Goal: Transaction & Acquisition: Subscribe to service/newsletter

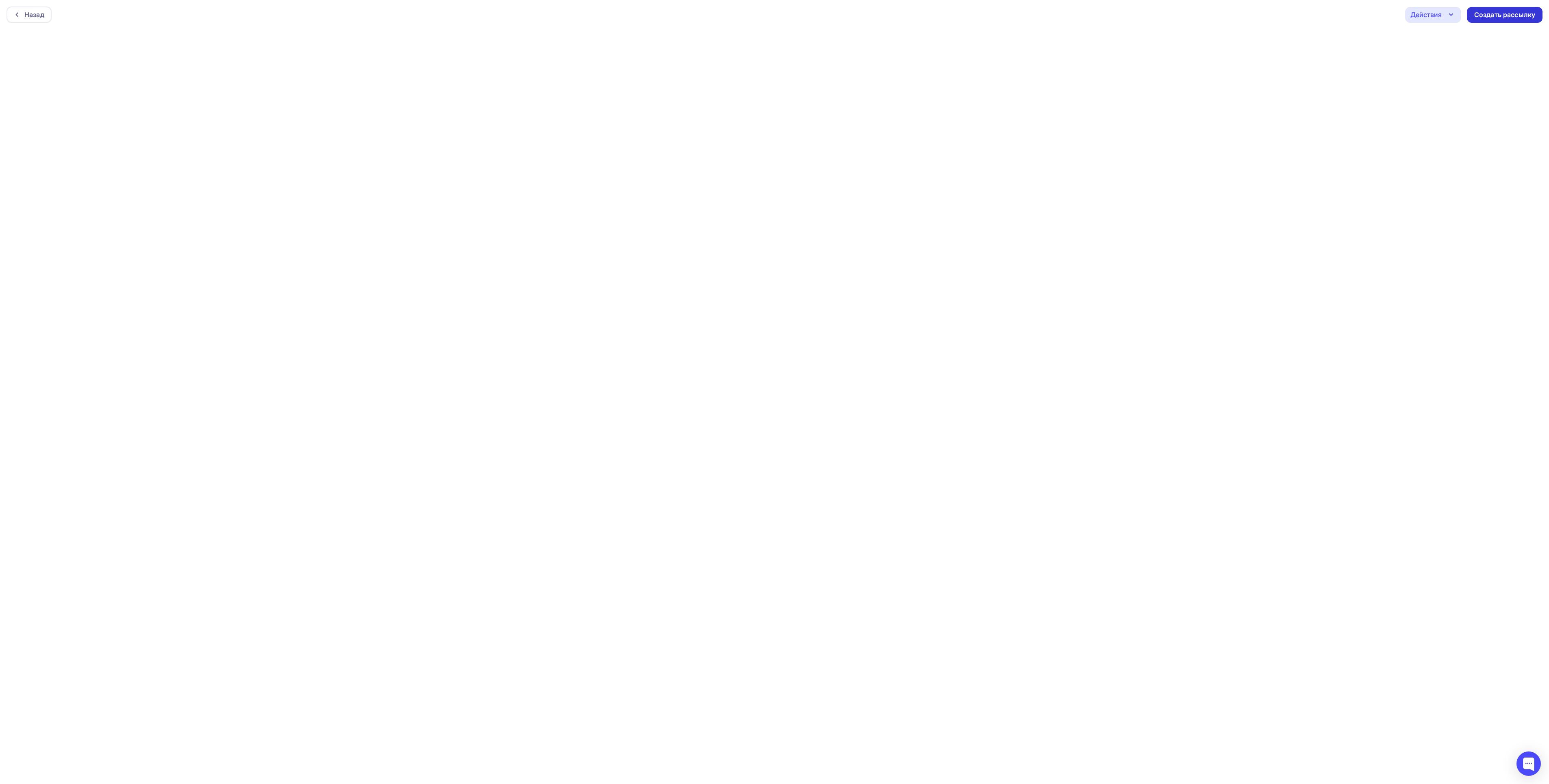
click at [1505, 13] on div "Создать рассылку" at bounding box center [1505, 15] width 61 height 10
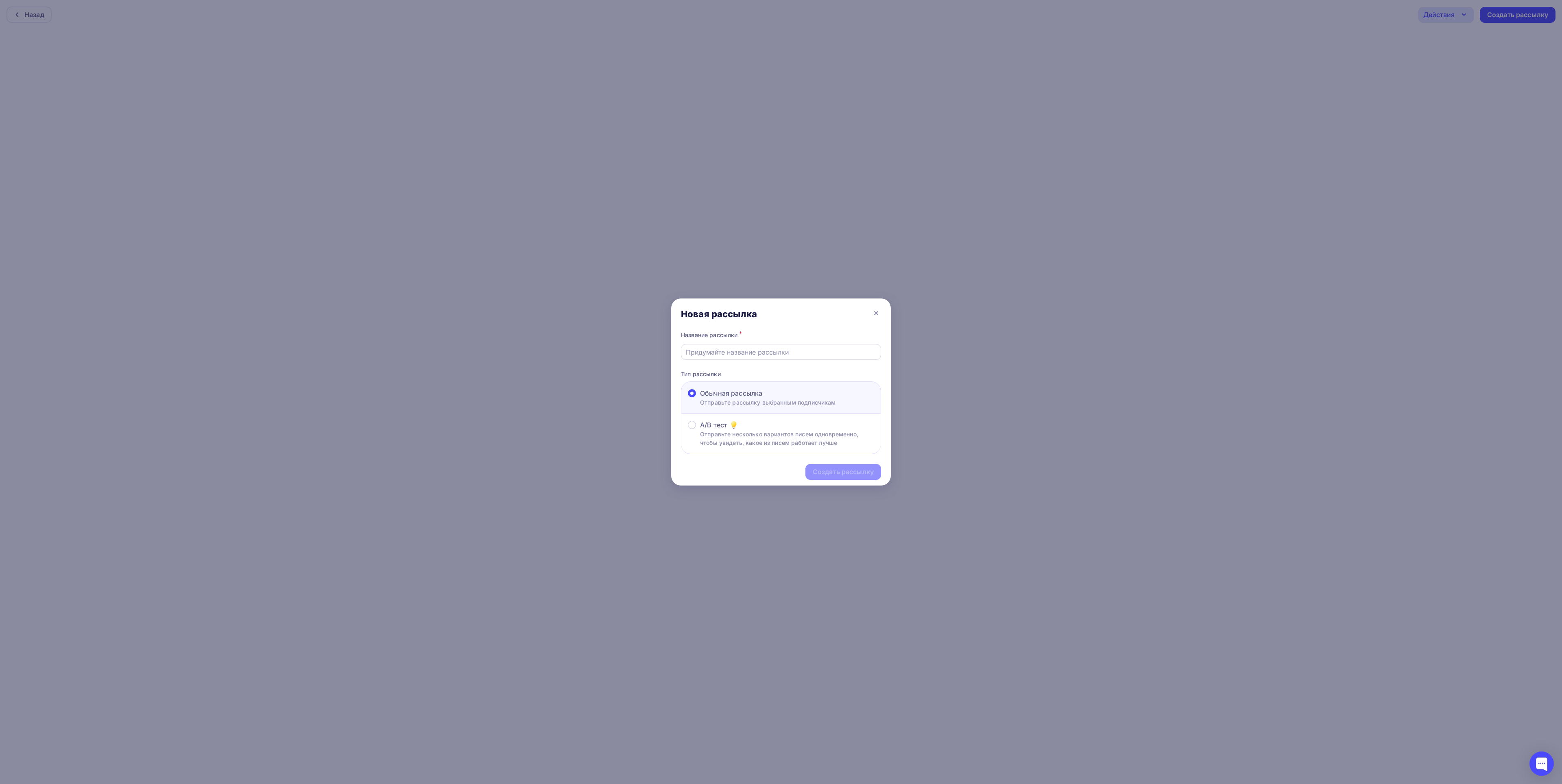
click at [742, 357] on input "text" at bounding box center [781, 352] width 191 height 10
type input "Вебинар"
click at [830, 473] on div "Создать рассылку" at bounding box center [843, 472] width 61 height 10
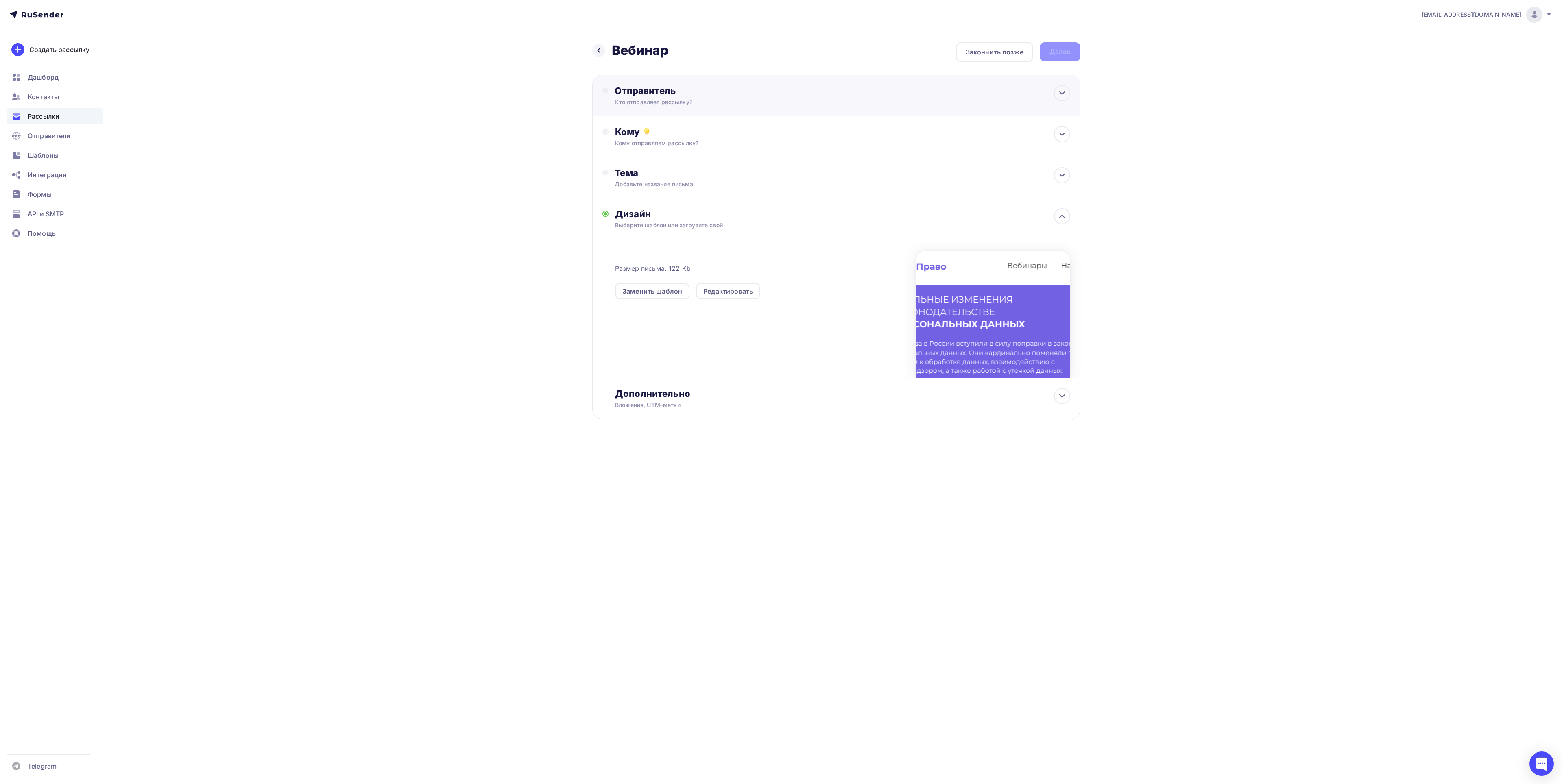
click at [743, 102] on div "Кто отправляет рассылку?" at bounding box center [694, 102] width 158 height 9
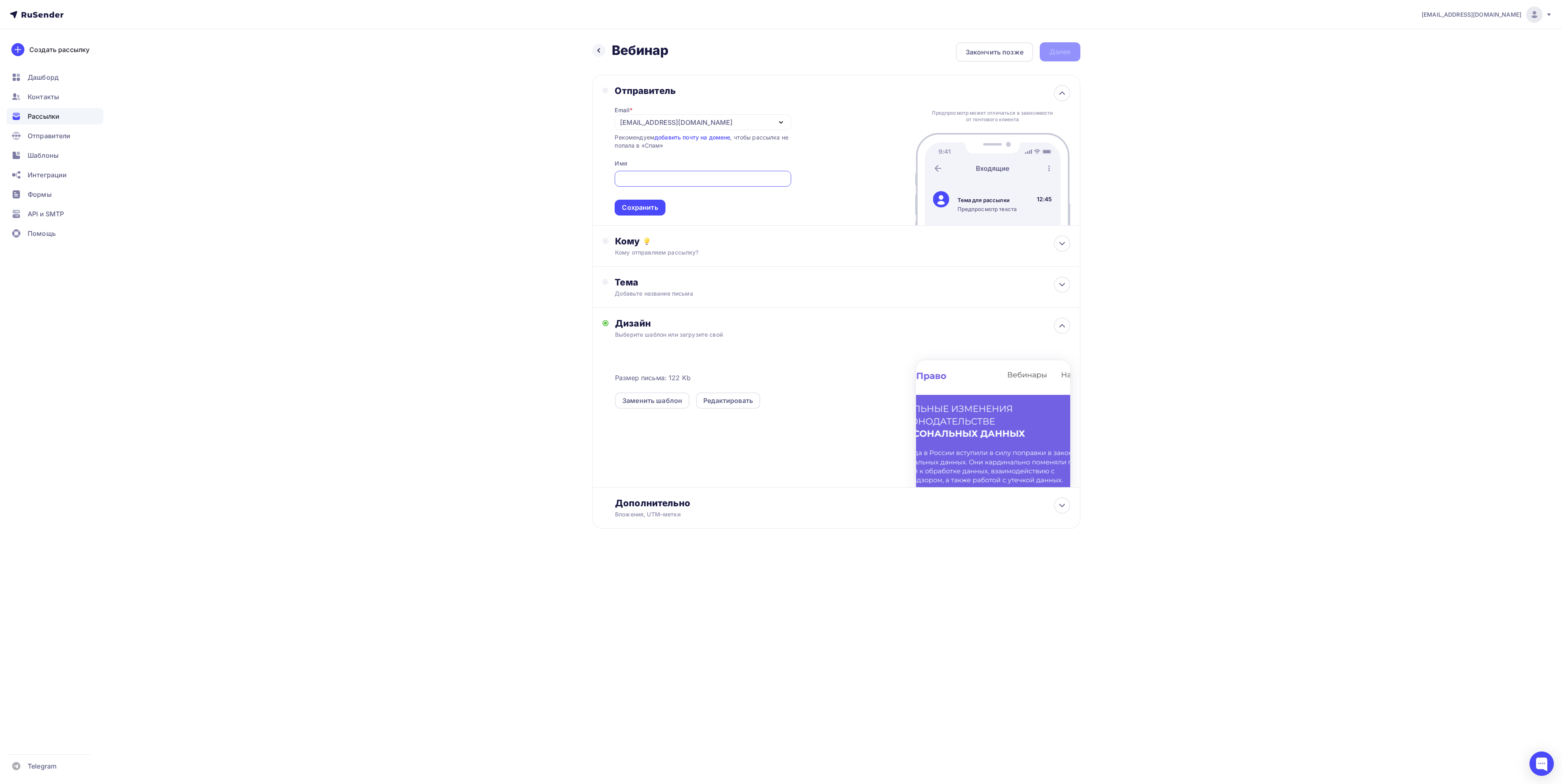
click at [646, 179] on input "text" at bounding box center [702, 178] width 167 height 10
type input "[PERSON_NAME]"
click at [642, 211] on div "Сохранить" at bounding box center [640, 208] width 36 height 10
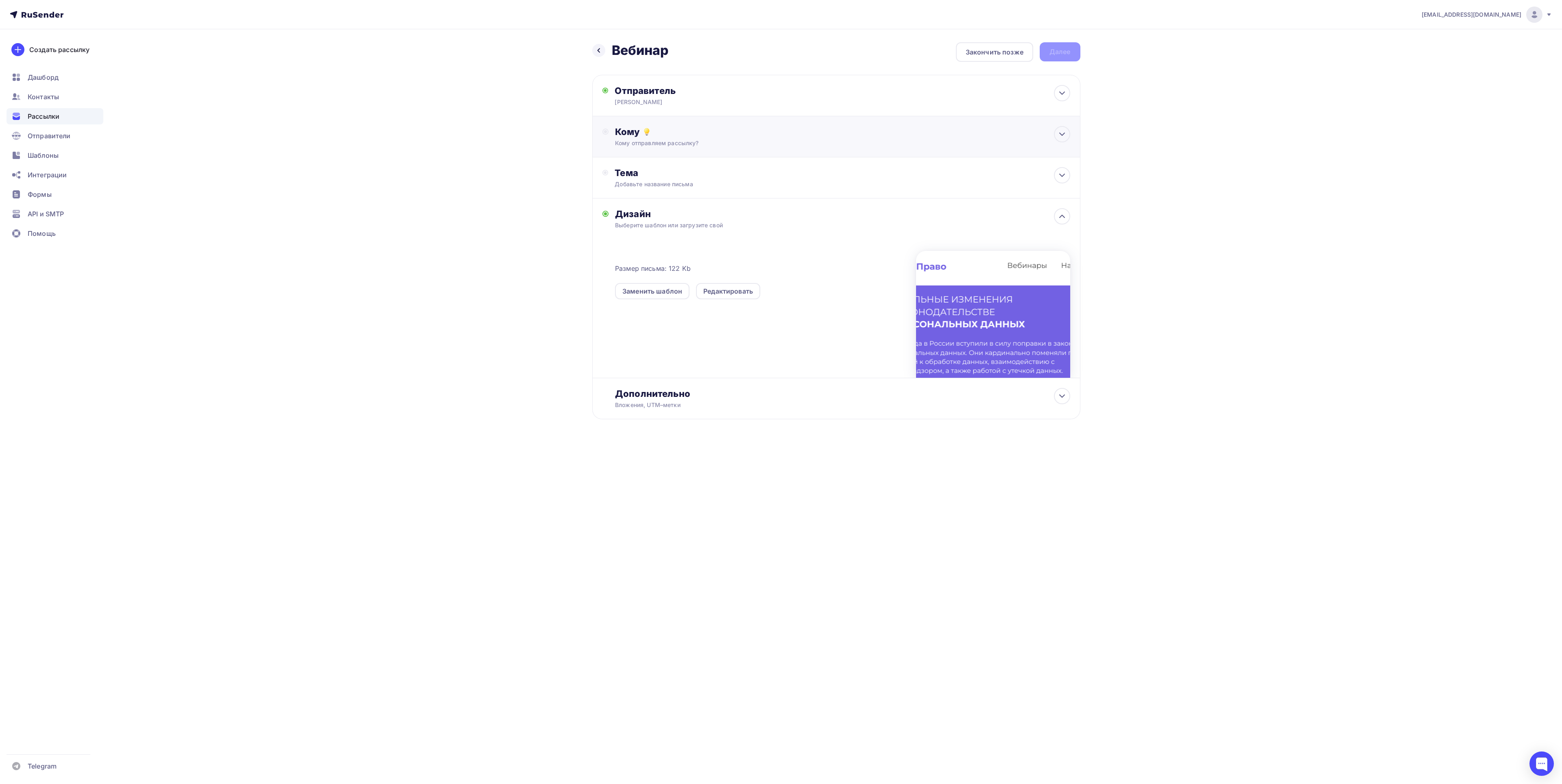
click at [686, 139] on div "Кому Кому отправляем рассылку? Списки получателей Выберите список Все списки id…" at bounding box center [843, 136] width 455 height 21
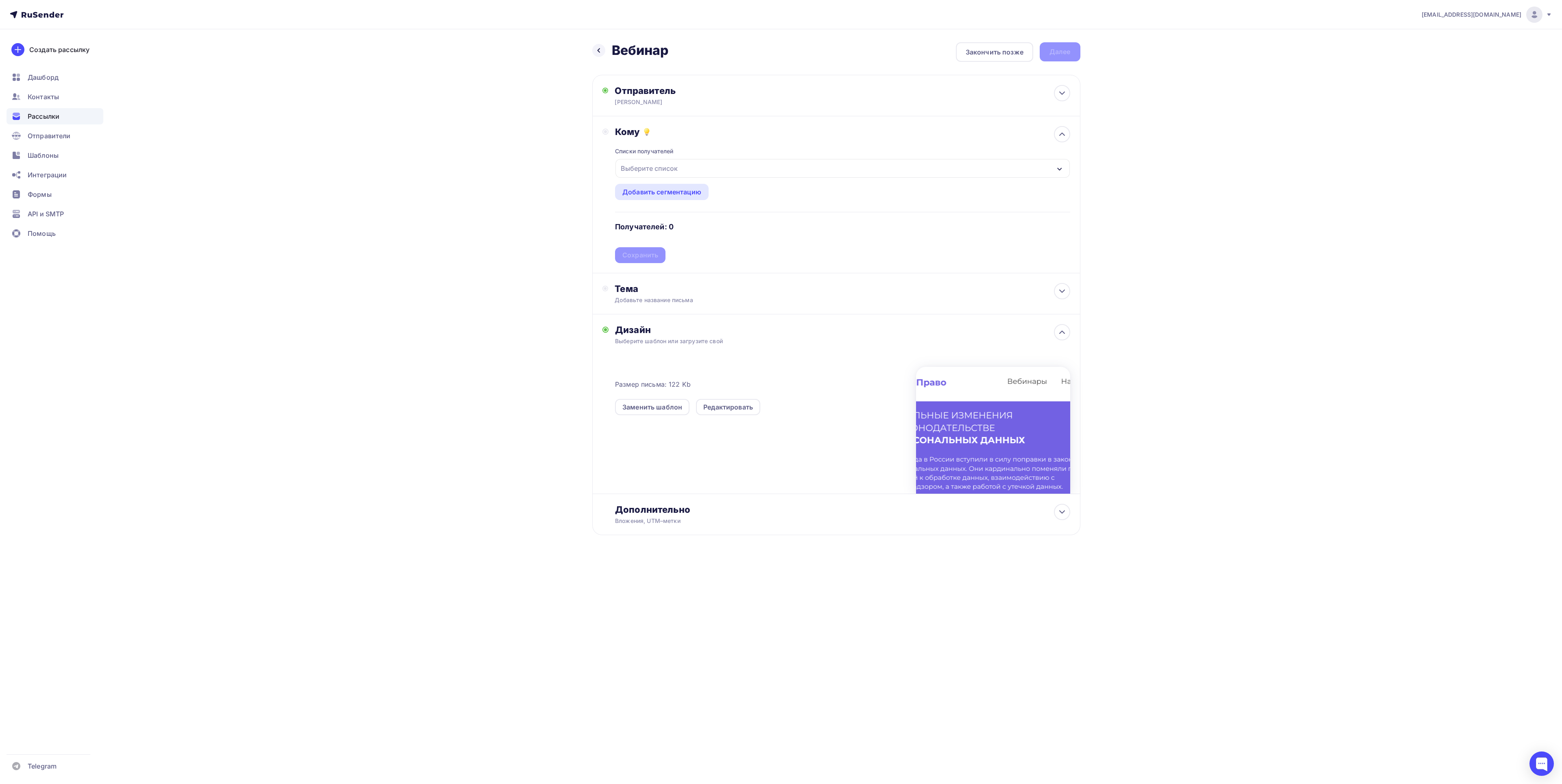
click at [649, 168] on div "Выберите список" at bounding box center [649, 168] width 64 height 14
click at [665, 198] on div "Все списки" at bounding box center [656, 198] width 37 height 10
click at [666, 202] on div "Все списки" at bounding box center [656, 198] width 37 height 10
click at [1141, 187] on div "vorobyevapolina1@gmail.com Аккаунт Тарифы Выйти Создать рассылку Дашборд Контак…" at bounding box center [781, 294] width 1562 height 588
click at [694, 196] on div "Добавить сегментацию" at bounding box center [661, 192] width 79 height 10
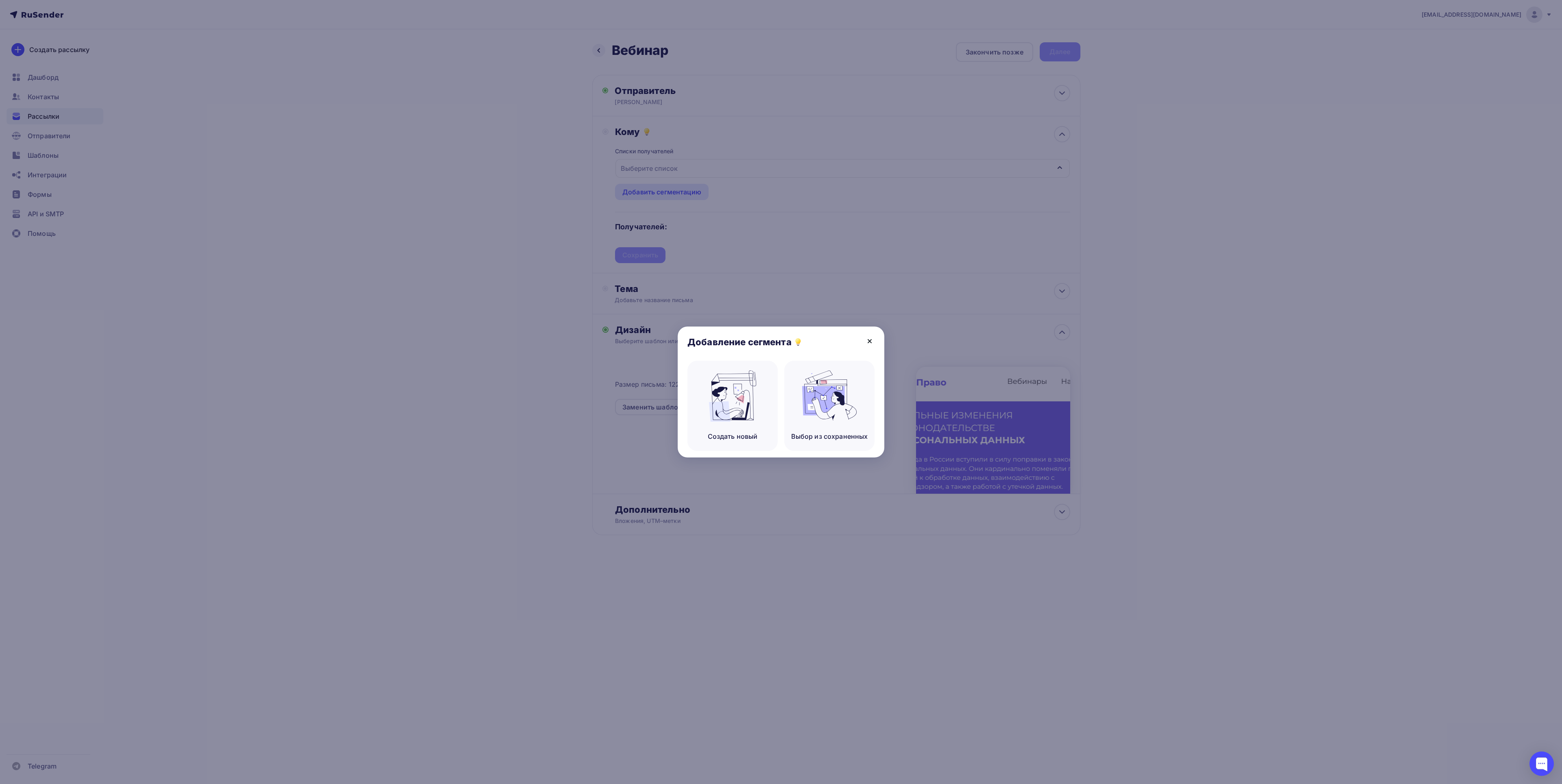
click at [870, 340] on icon at bounding box center [869, 340] width 3 height 3
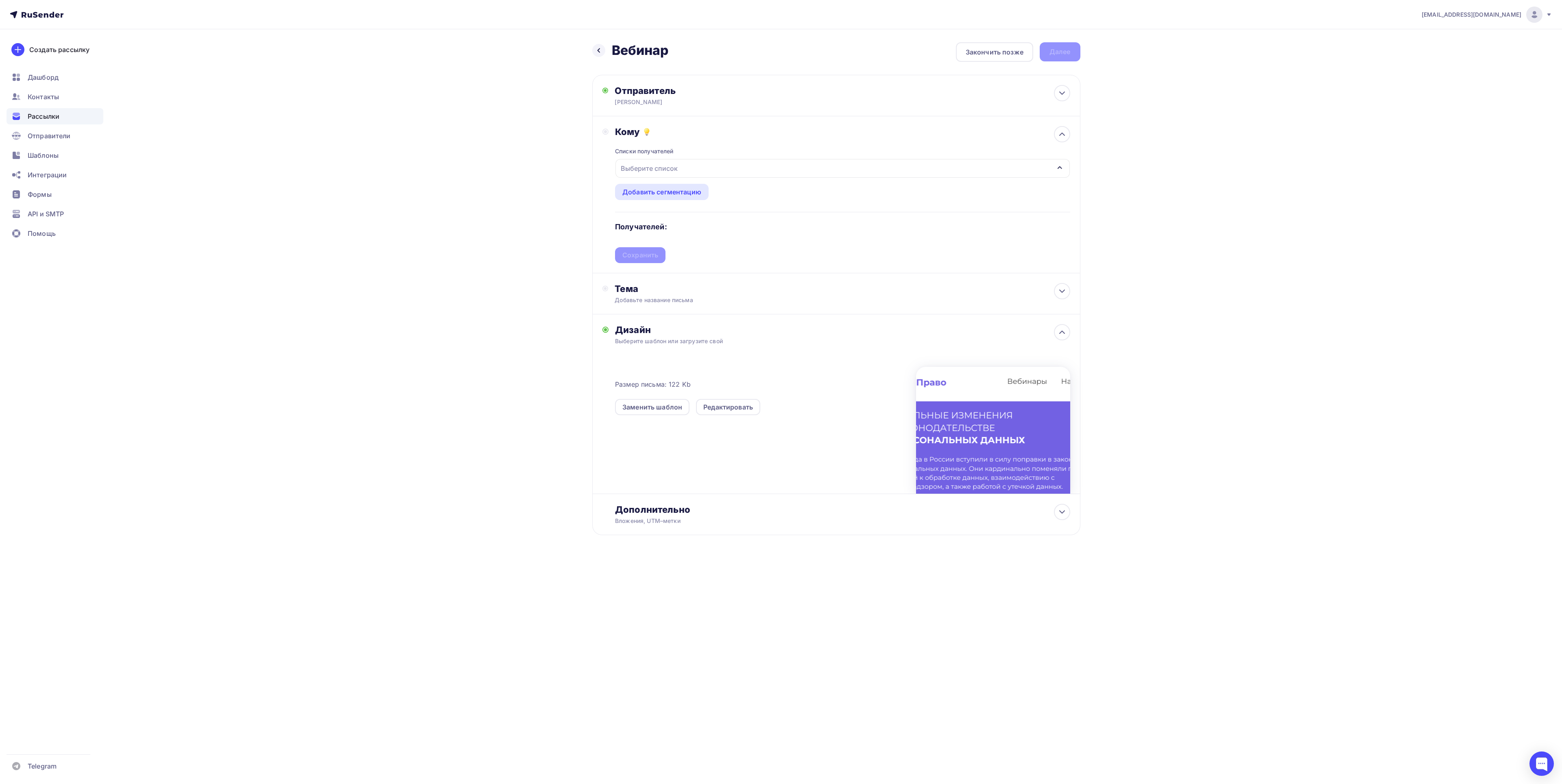
click at [756, 169] on div "Выберите список" at bounding box center [843, 169] width 454 height 19
click at [801, 229] on button "вебинары (2) #26332" at bounding box center [843, 221] width 445 height 16
click at [1195, 235] on div "vorobyevapolina1@gmail.com Аккаунт Тарифы Выйти Создать рассылку Дашборд Контак…" at bounding box center [781, 294] width 1562 height 588
click at [667, 173] on div "вебинары" at bounding box center [843, 169] width 454 height 19
click at [641, 194] on div "Все списки id" at bounding box center [843, 198] width 455 height 22
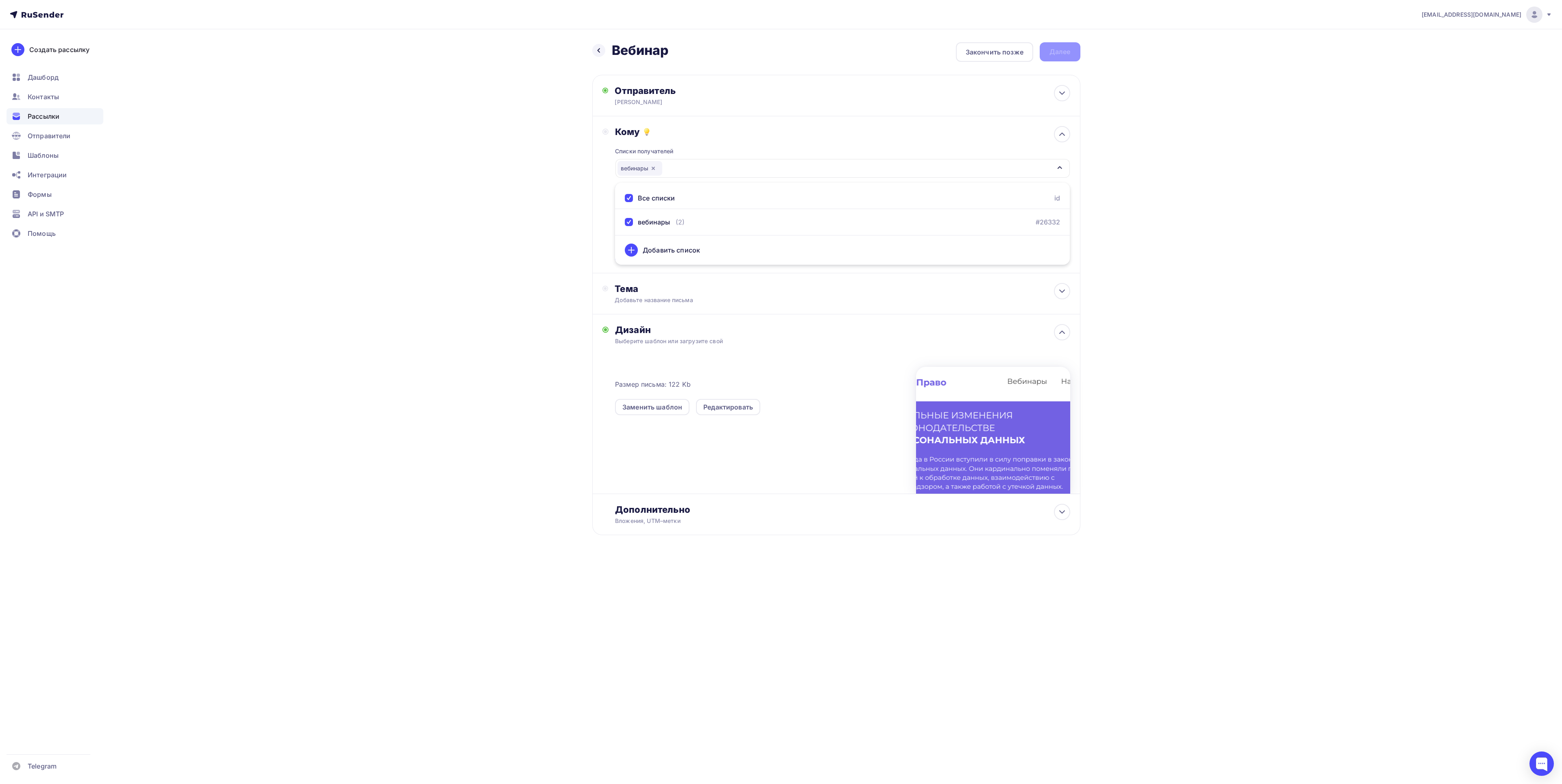
click at [641, 196] on div "Все списки" at bounding box center [656, 198] width 37 height 10
click at [1422, 246] on div "vorobyevapolina1@gmail.com Аккаунт Тарифы Выйти Создать рассылку Дашборд Контак…" at bounding box center [781, 294] width 1562 height 588
click at [688, 193] on div "Добавить сегментацию" at bounding box center [661, 192] width 79 height 10
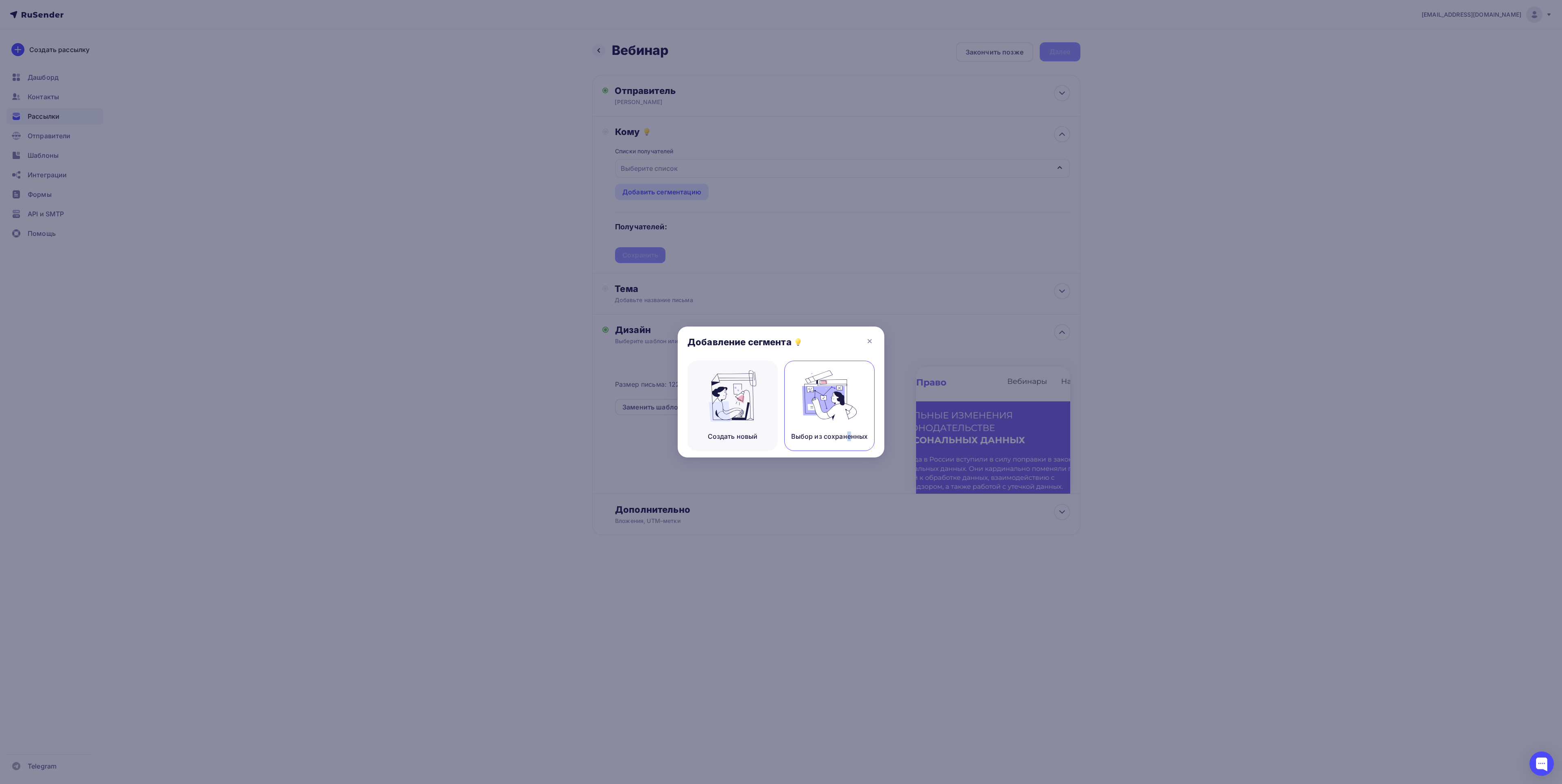
click at [812, 438] on div "Выбор из сохраненных" at bounding box center [829, 436] width 77 height 10
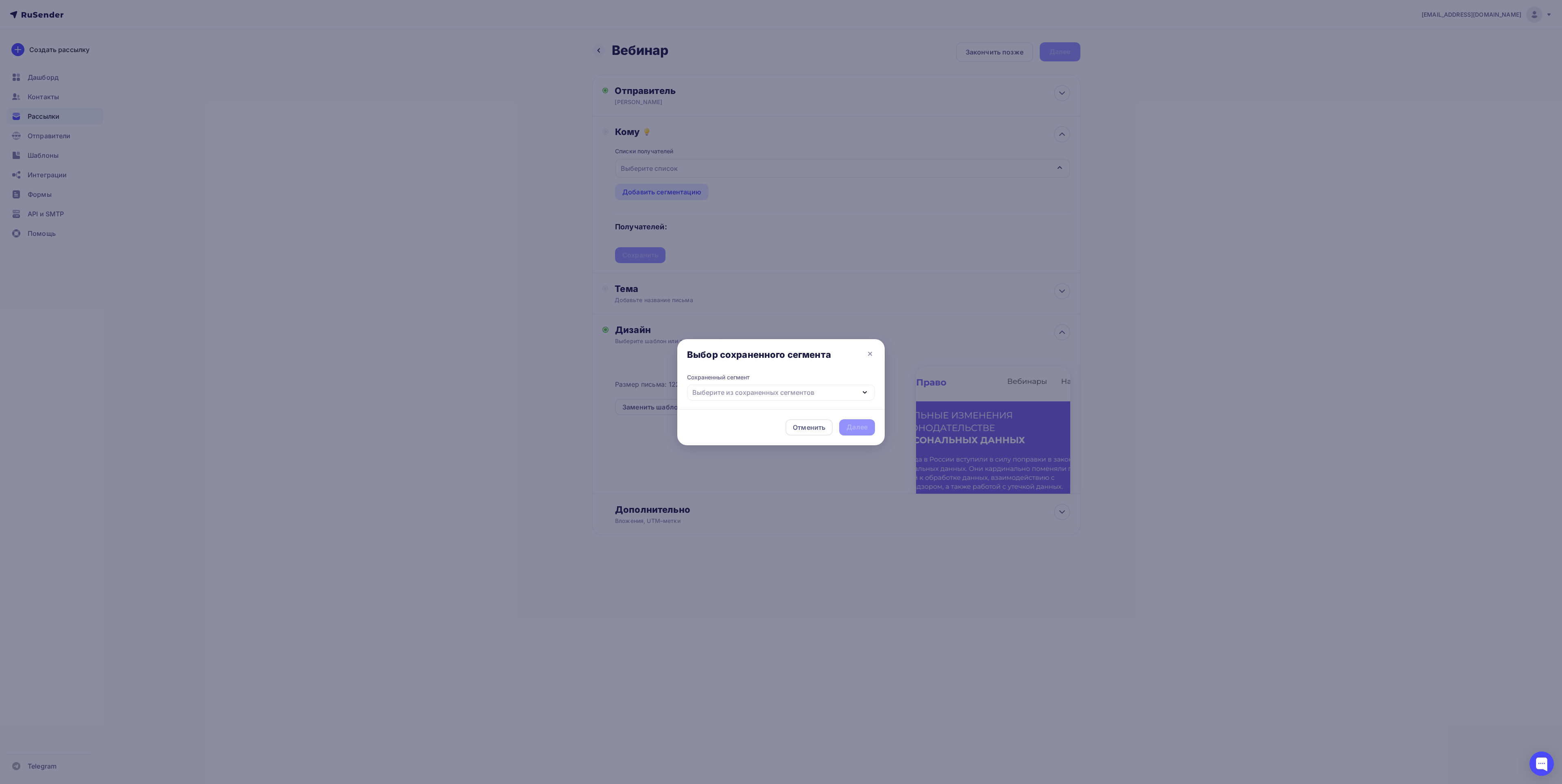
click at [740, 389] on div "Выберите из сохраненных сегментов" at bounding box center [754, 392] width 122 height 10
click at [726, 414] on div "ЛП" at bounding box center [781, 417] width 169 height 10
click at [867, 428] on div "Далее" at bounding box center [857, 427] width 21 height 10
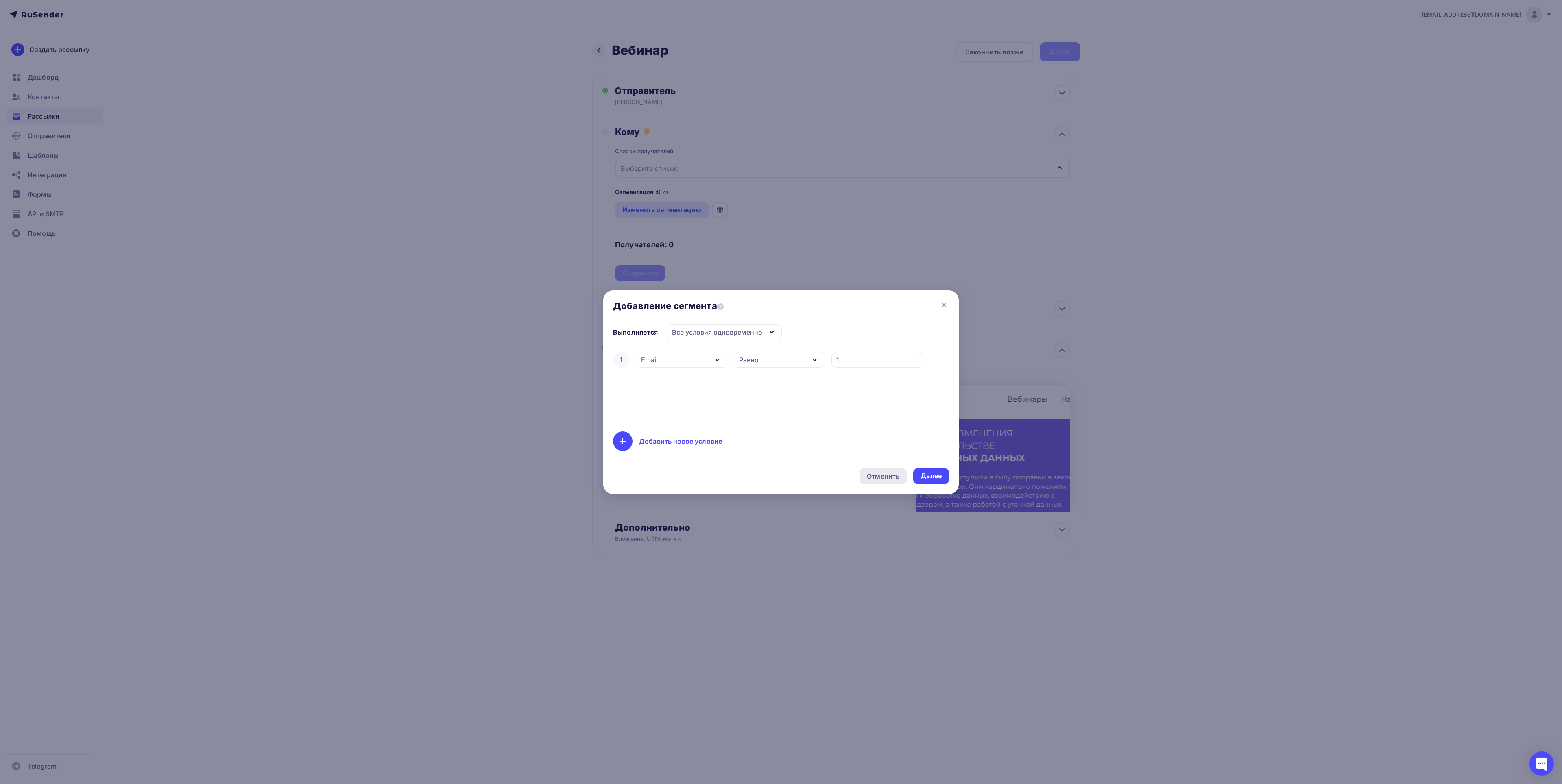
click at [891, 476] on div "Отменить" at bounding box center [884, 476] width 32 height 10
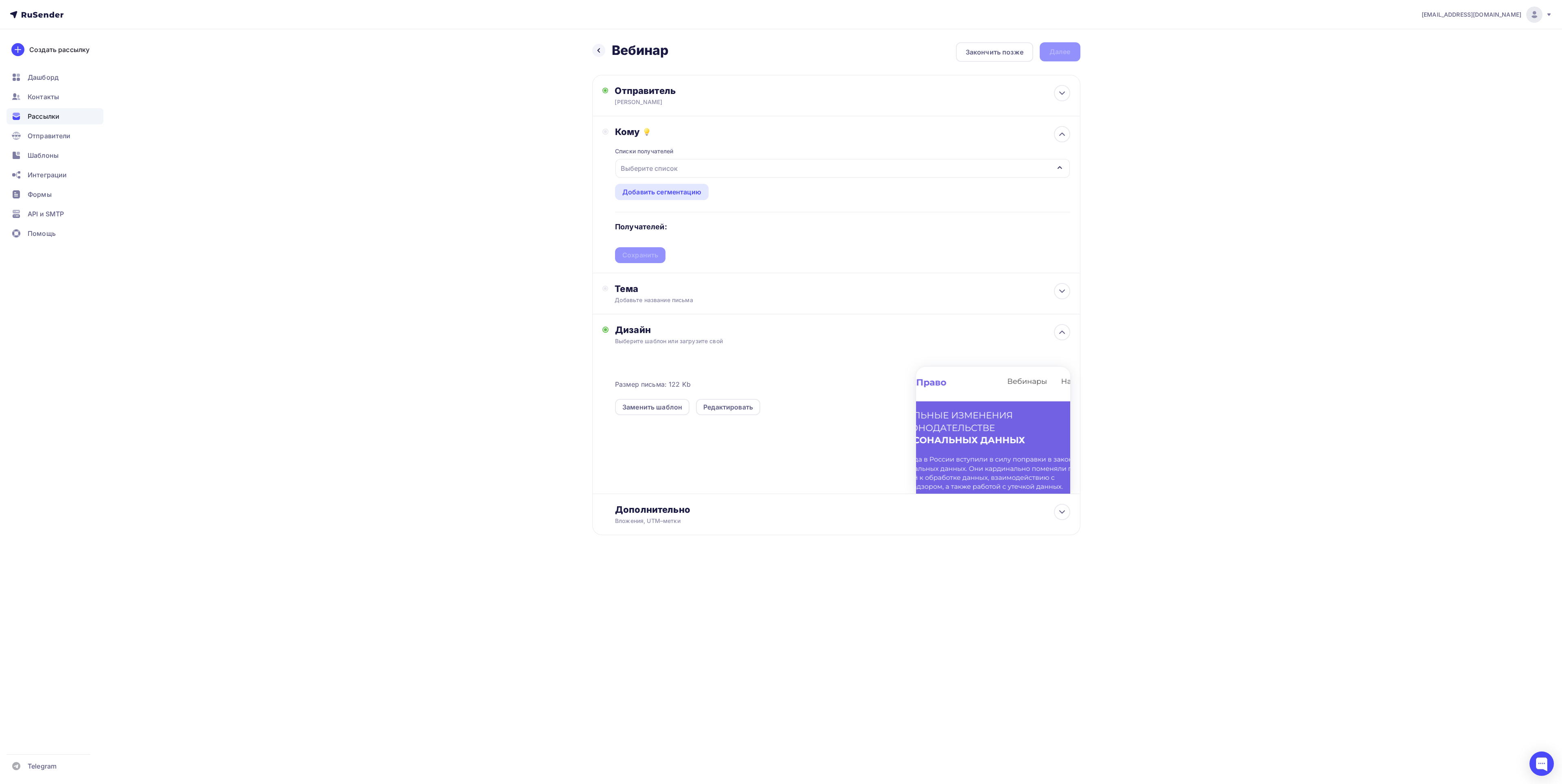
click at [793, 248] on div "Списки получателей Выберите список Все списки id вебинары (2) #26332 Добавить с…" at bounding box center [843, 200] width 455 height 126
click at [672, 163] on div "Выберите список" at bounding box center [649, 168] width 64 height 14
click at [645, 229] on button "вебинары (2) #26332" at bounding box center [843, 221] width 445 height 16
click at [753, 312] on div "Тема Добавьте название письма Тема * Рекомендуем использовать не более 150 симв…" at bounding box center [837, 294] width 489 height 41
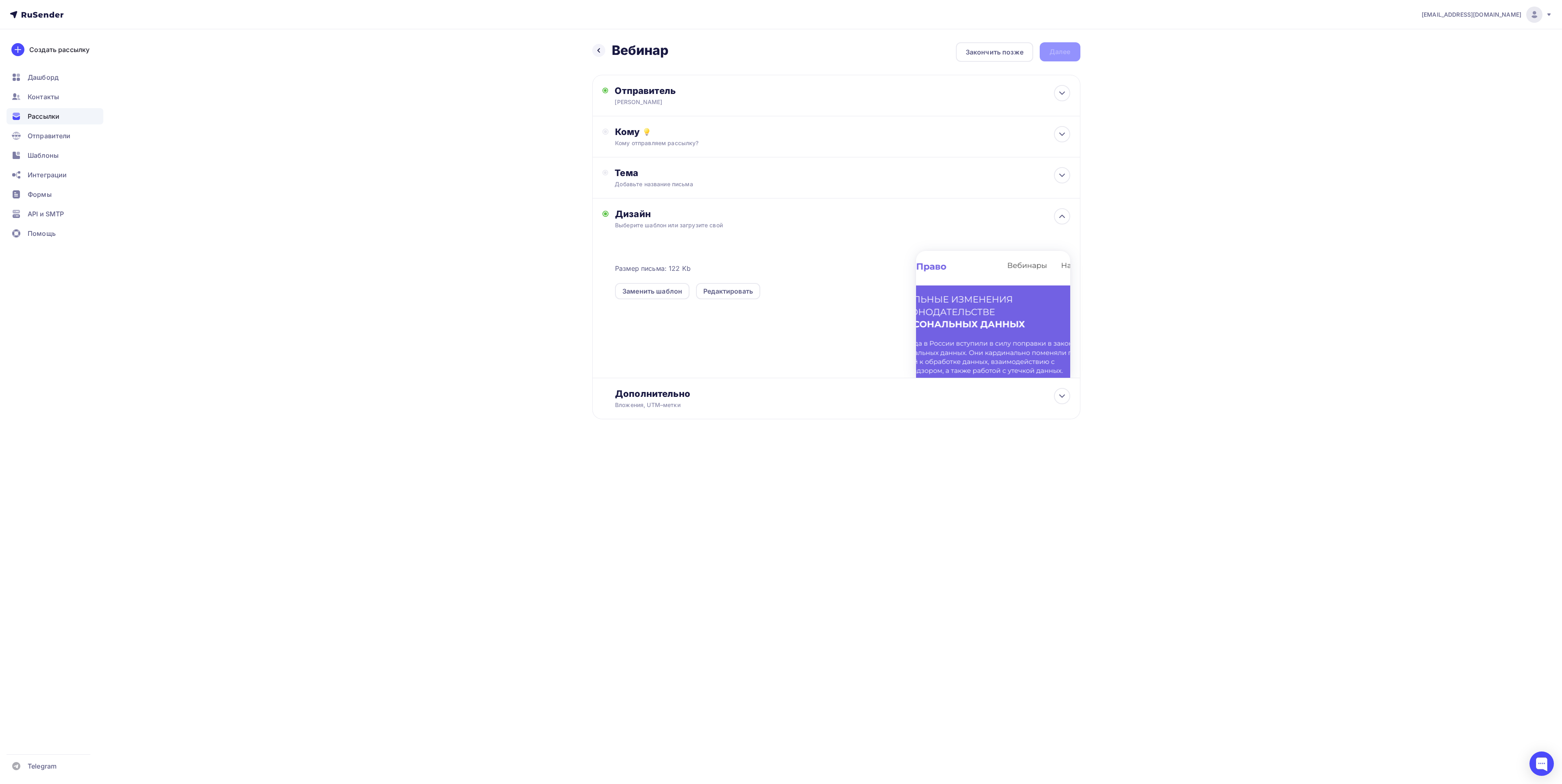
click at [988, 335] on div at bounding box center [993, 314] width 155 height 127
click at [984, 333] on div at bounding box center [993, 314] width 155 height 127
click at [659, 142] on div "Кому отправляем рассылку?" at bounding box center [820, 143] width 409 height 9
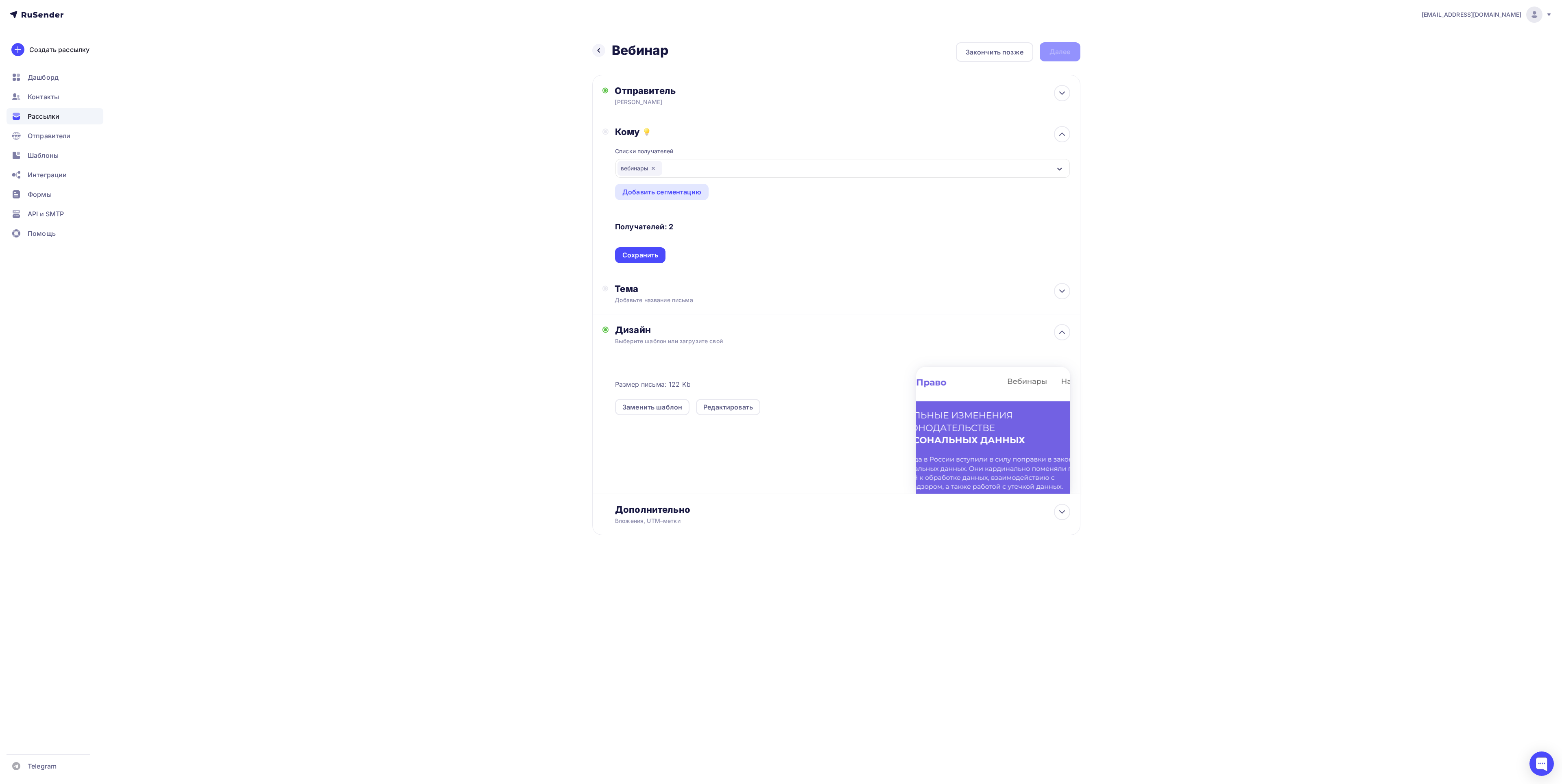
click at [658, 170] on div "вебинары" at bounding box center [639, 168] width 45 height 14
click at [672, 227] on div "вебинары (2)" at bounding box center [655, 222] width 60 height 10
click at [677, 227] on div "(2)" at bounding box center [679, 222] width 9 height 10
click at [531, 268] on div "Назад Вебинар Вебинар Закончить позже Далее Отправитель Полина Email * vorobyev…" at bounding box center [781, 308] width 667 height 558
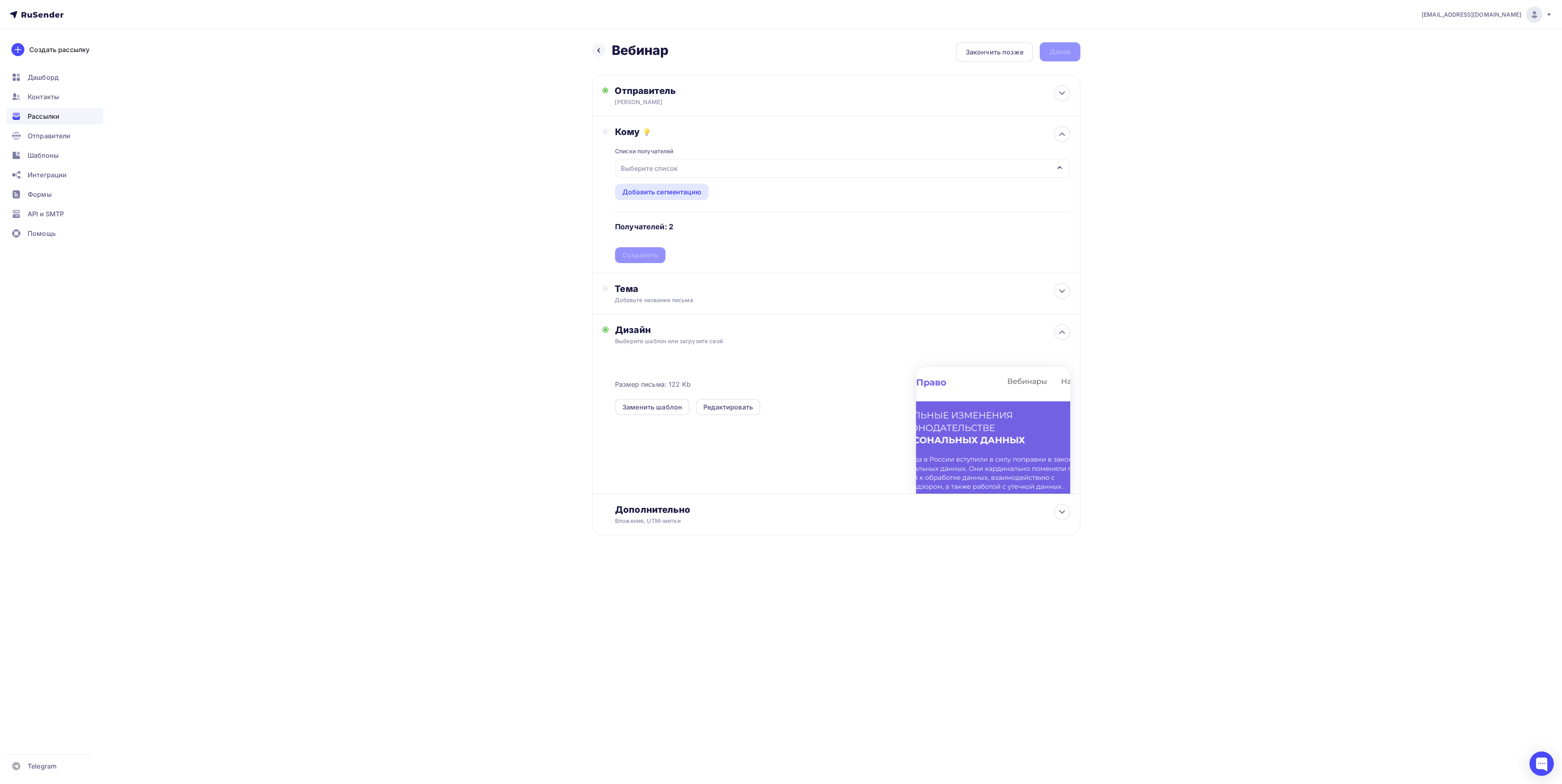
click at [676, 177] on div "Выберите список" at bounding box center [843, 169] width 454 height 19
click at [649, 218] on div "вебинары" at bounding box center [655, 222] width 32 height 10
click at [555, 269] on div "Назад Вебинар Вебинар Закончить позже Далее Отправитель Полина Email * vorobyev…" at bounding box center [781, 308] width 667 height 558
click at [647, 258] on div "Сохранить" at bounding box center [640, 256] width 36 height 10
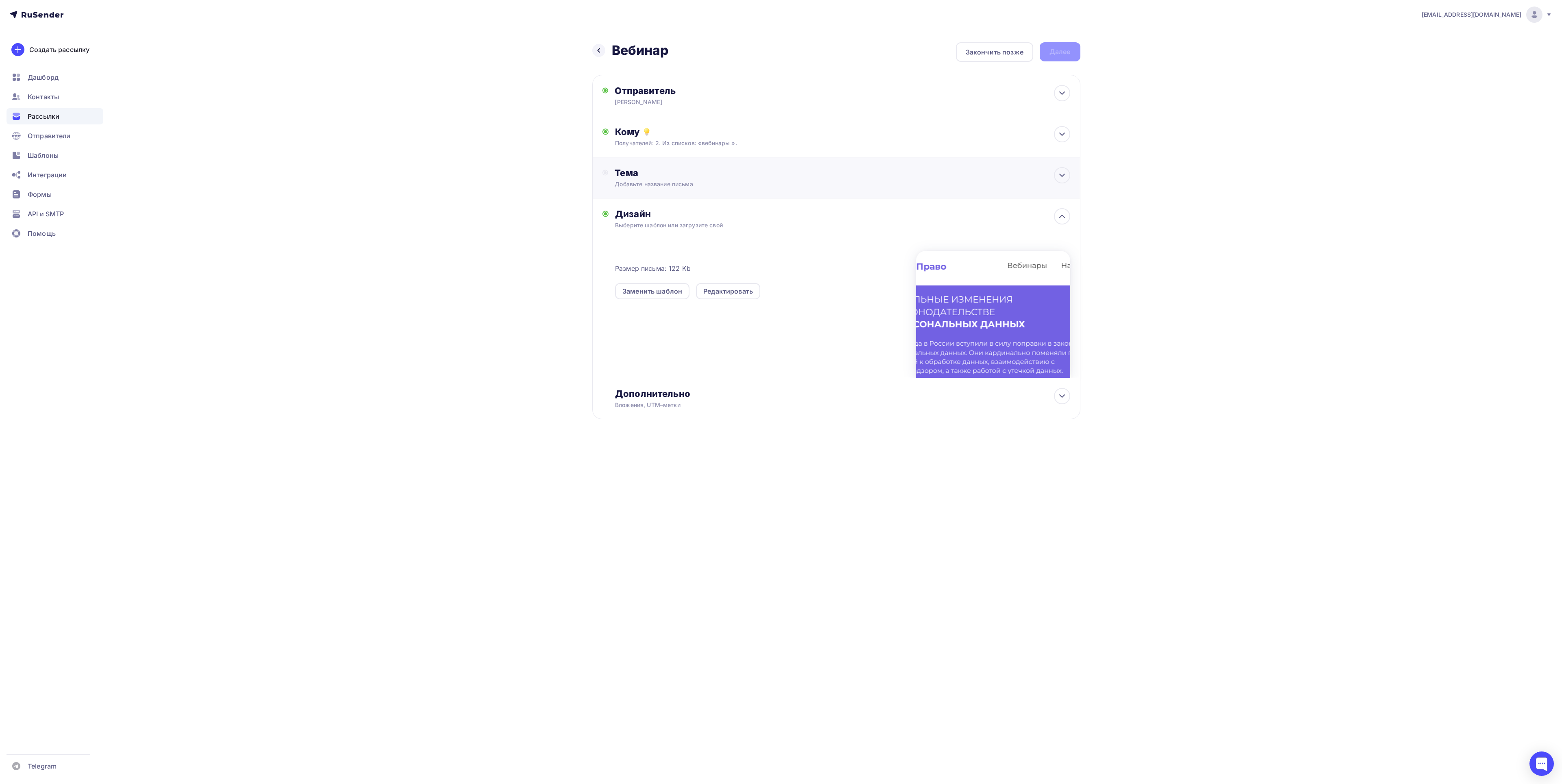
click at [667, 178] on div "Тема" at bounding box center [695, 173] width 160 height 11
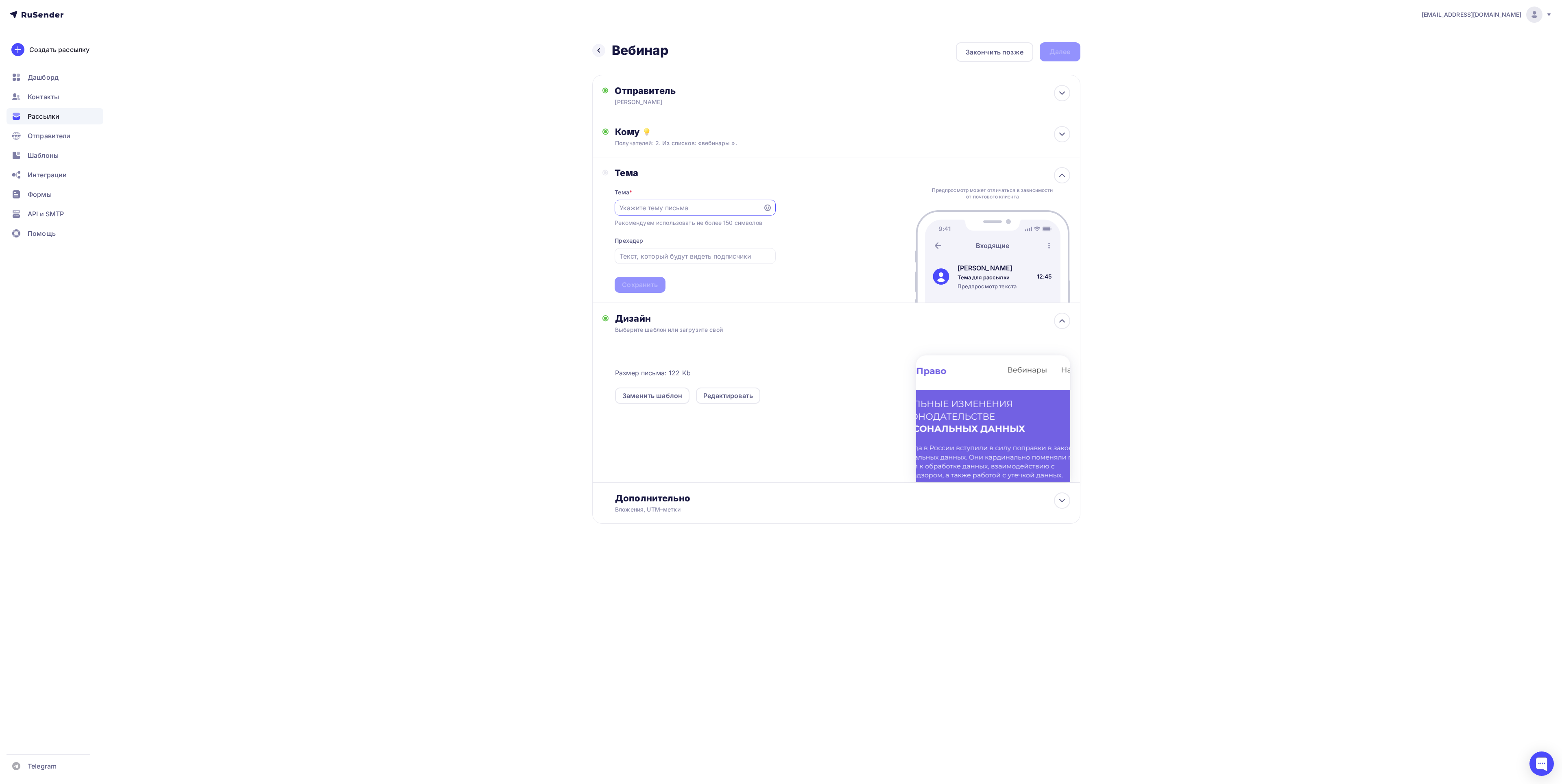
click at [688, 207] on input "text" at bounding box center [689, 208] width 139 height 10
type input "в"
type input "Вебинар"
click at [651, 284] on div "Сохранить" at bounding box center [639, 284] width 51 height 16
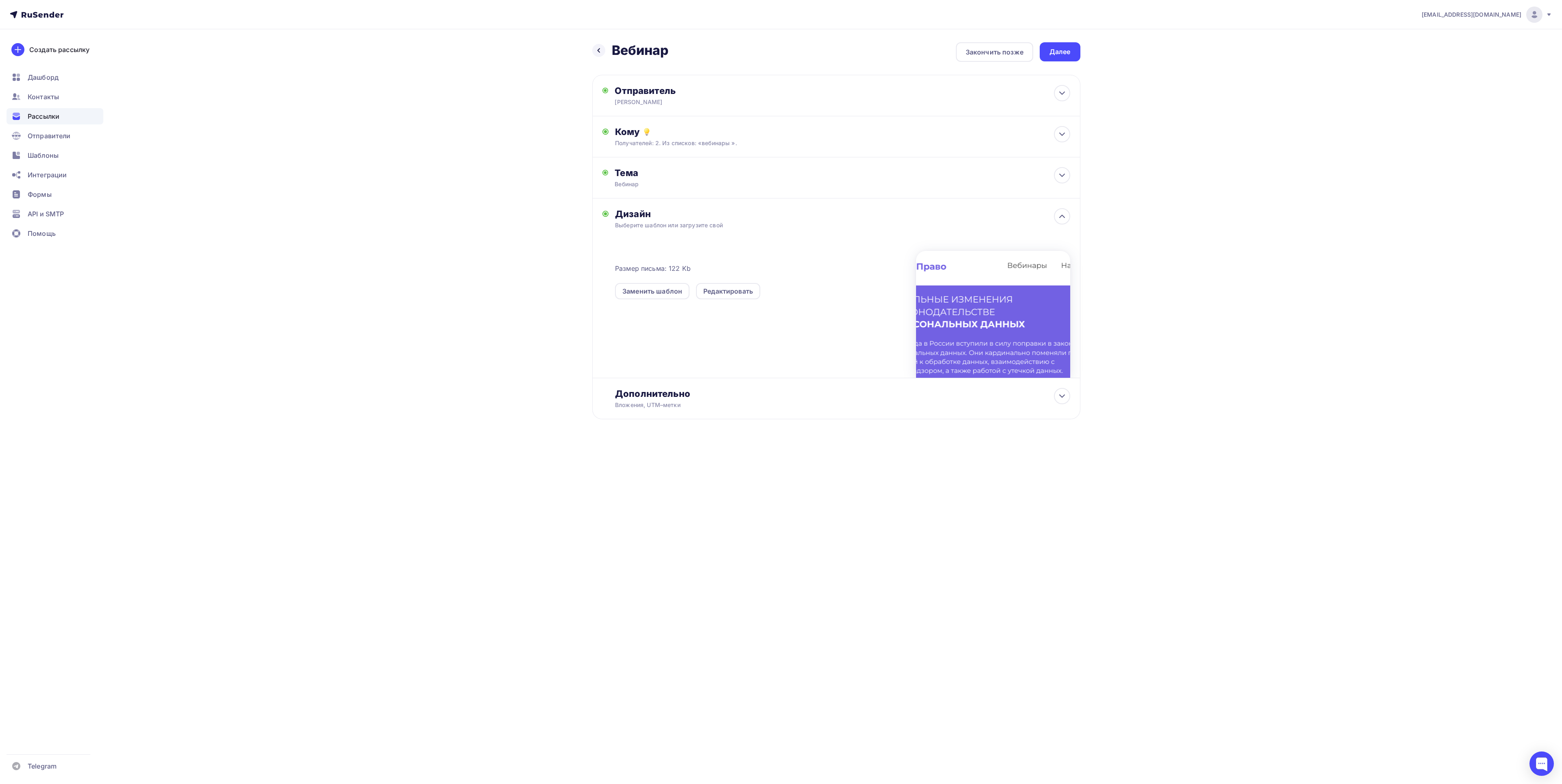
click at [738, 259] on div "Размер письма: 122 Kb Заменить шаблон Редактировать" at bounding box center [765, 271] width 301 height 57
click at [739, 289] on div "Редактировать" at bounding box center [728, 291] width 50 height 10
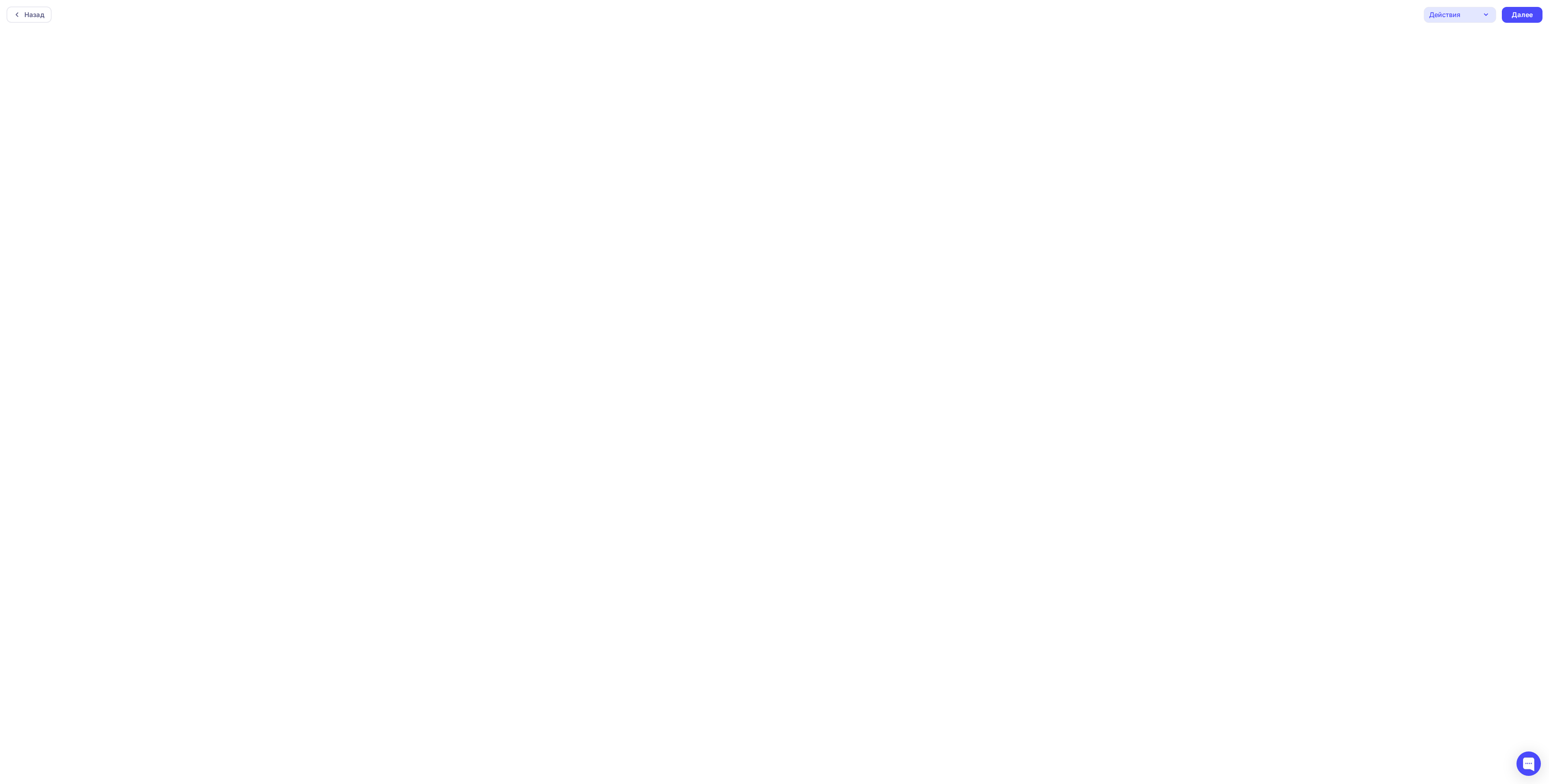
scroll to position [3, 0]
click at [12, 11] on div "Назад" at bounding box center [29, 12] width 45 height 16
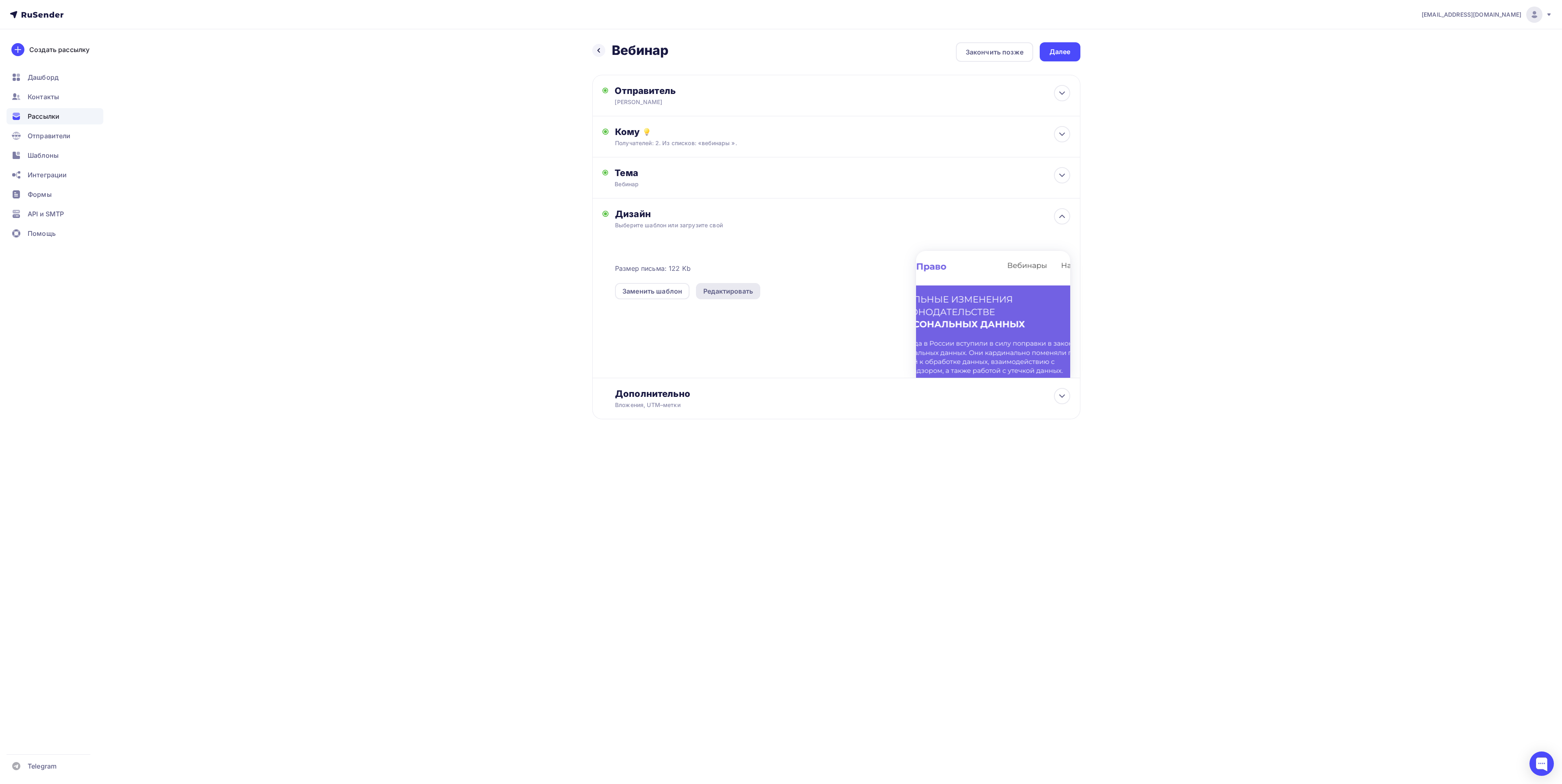
click at [737, 288] on div "Редактировать" at bounding box center [728, 291] width 50 height 10
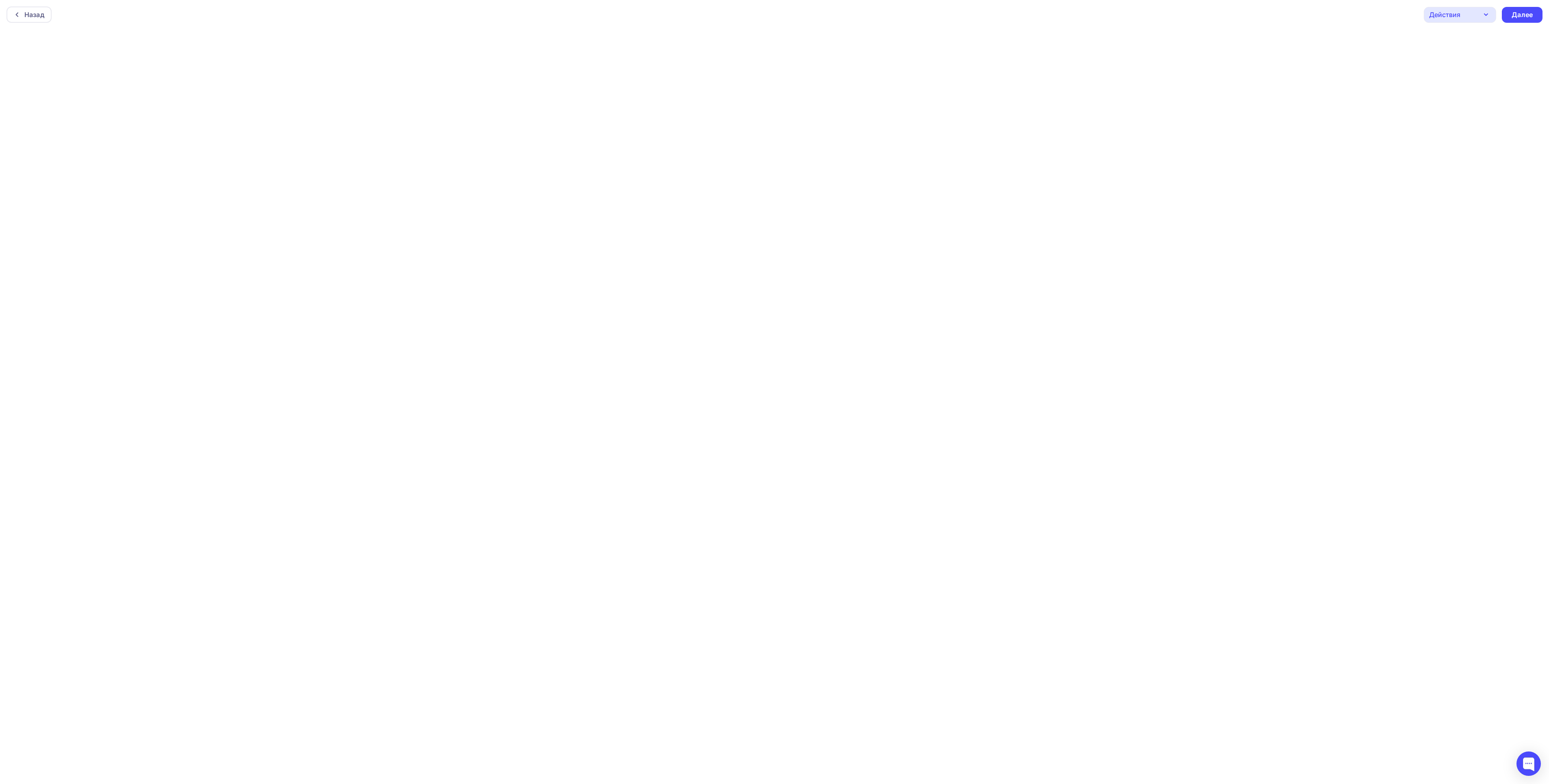
scroll to position [3, 0]
click at [36, 9] on div "Назад" at bounding box center [34, 12] width 20 height 10
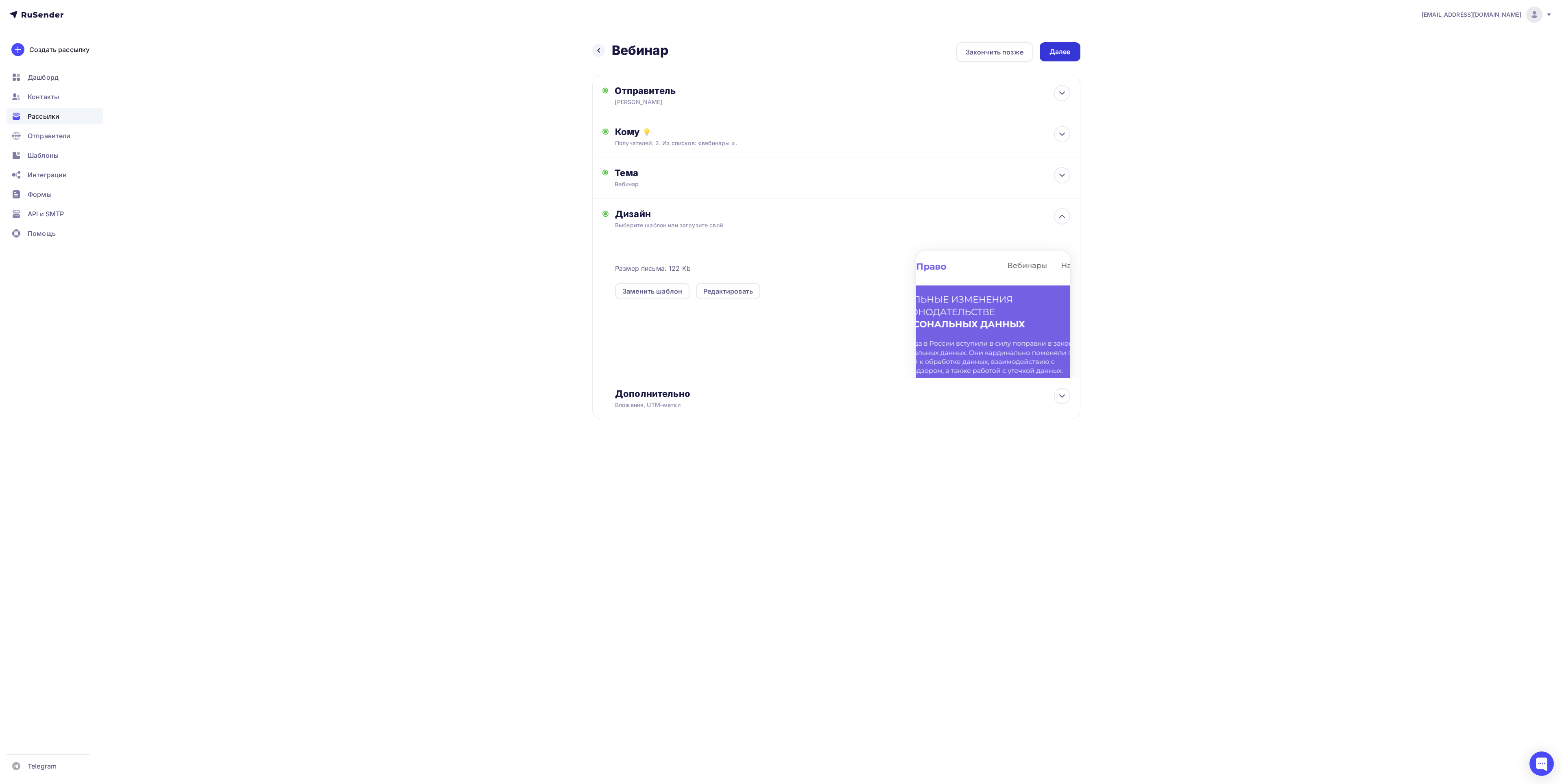
click at [1064, 48] on div "Далее" at bounding box center [1060, 52] width 21 height 10
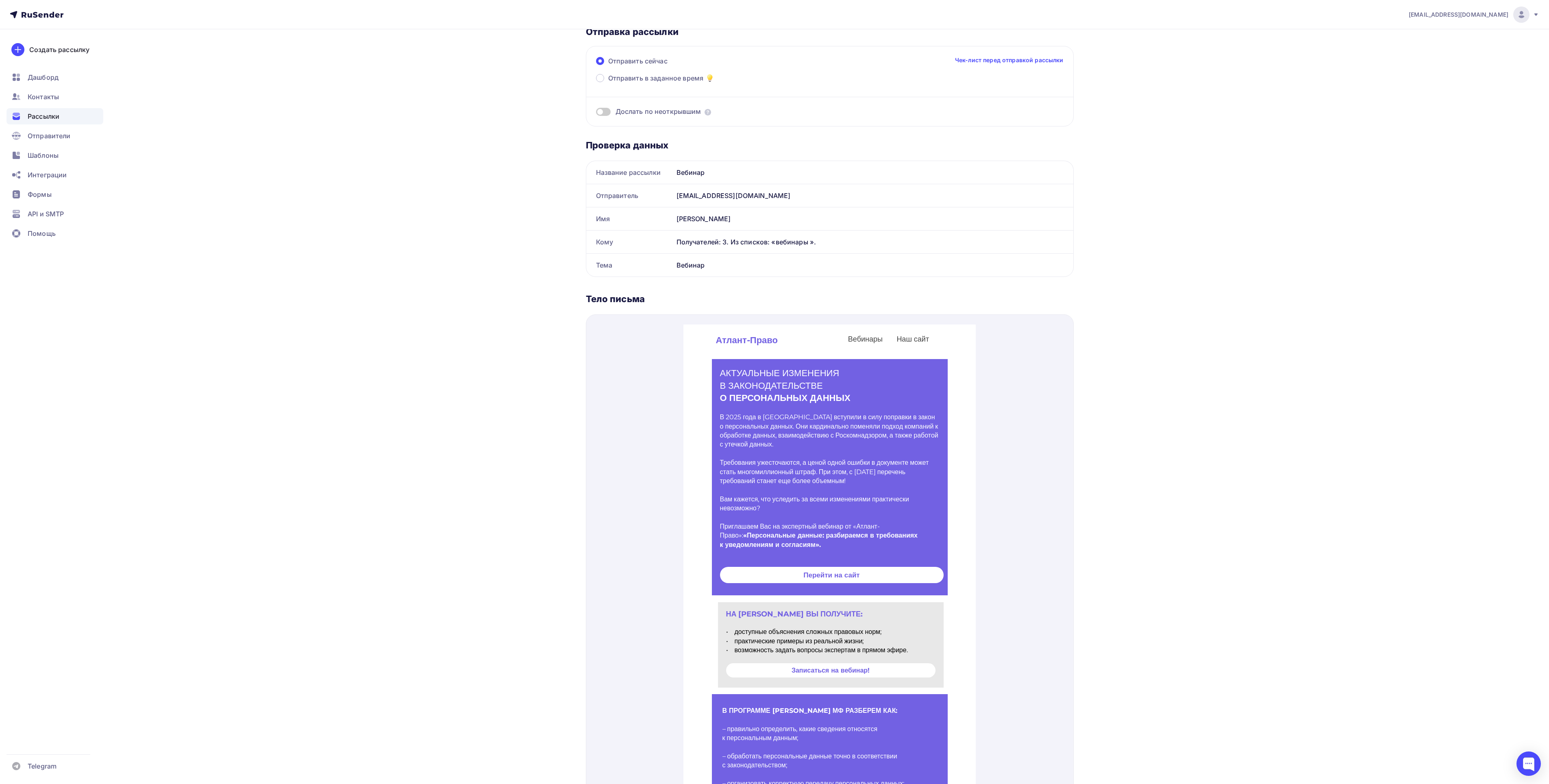
scroll to position [81, 0]
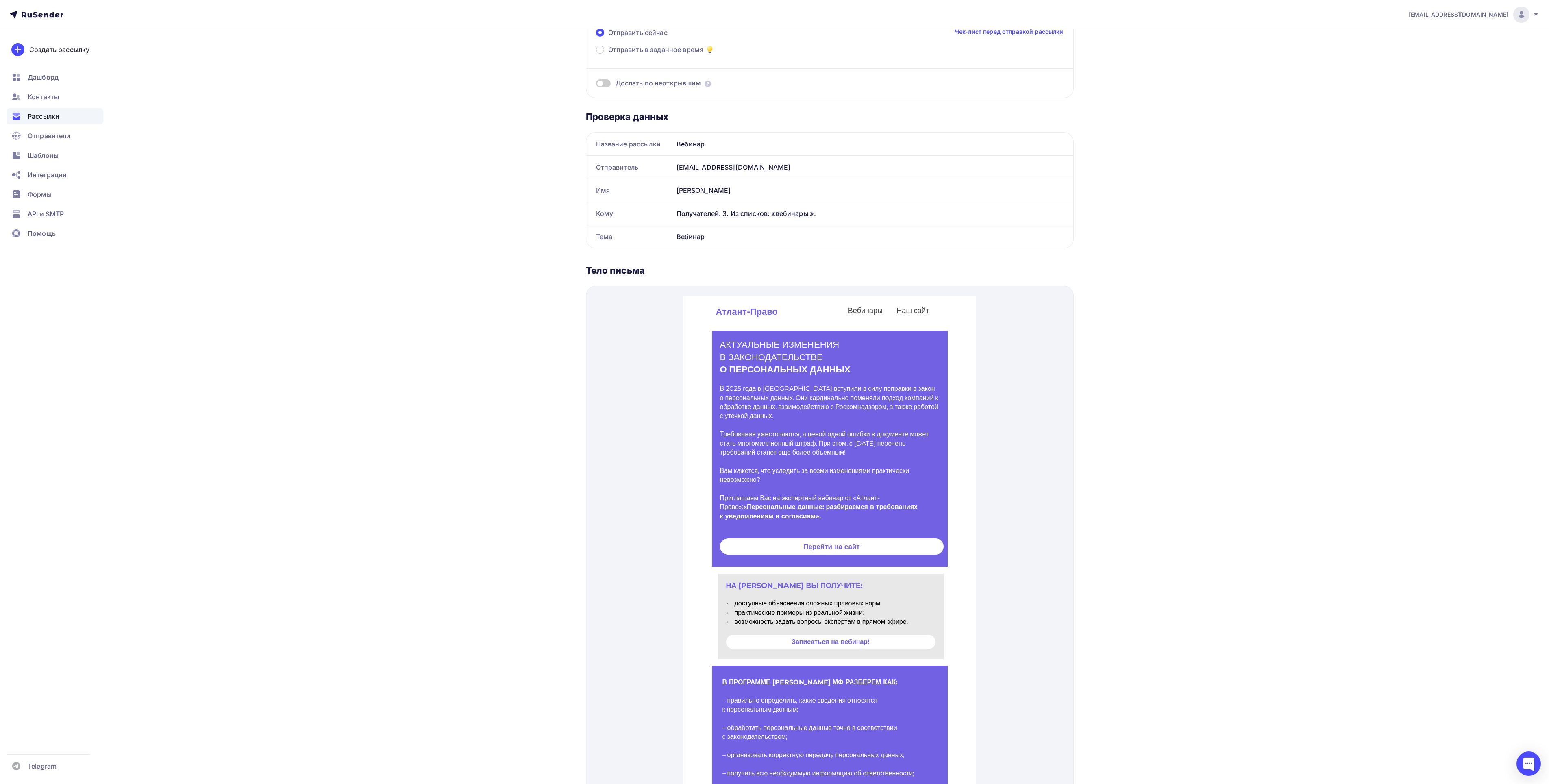
click at [787, 218] on div "Получателей: 3. Из списков: «вебинары »." at bounding box center [870, 214] width 387 height 10
click at [713, 218] on div "Получателей: 3. Из списков: «вебинары »." at bounding box center [870, 214] width 387 height 10
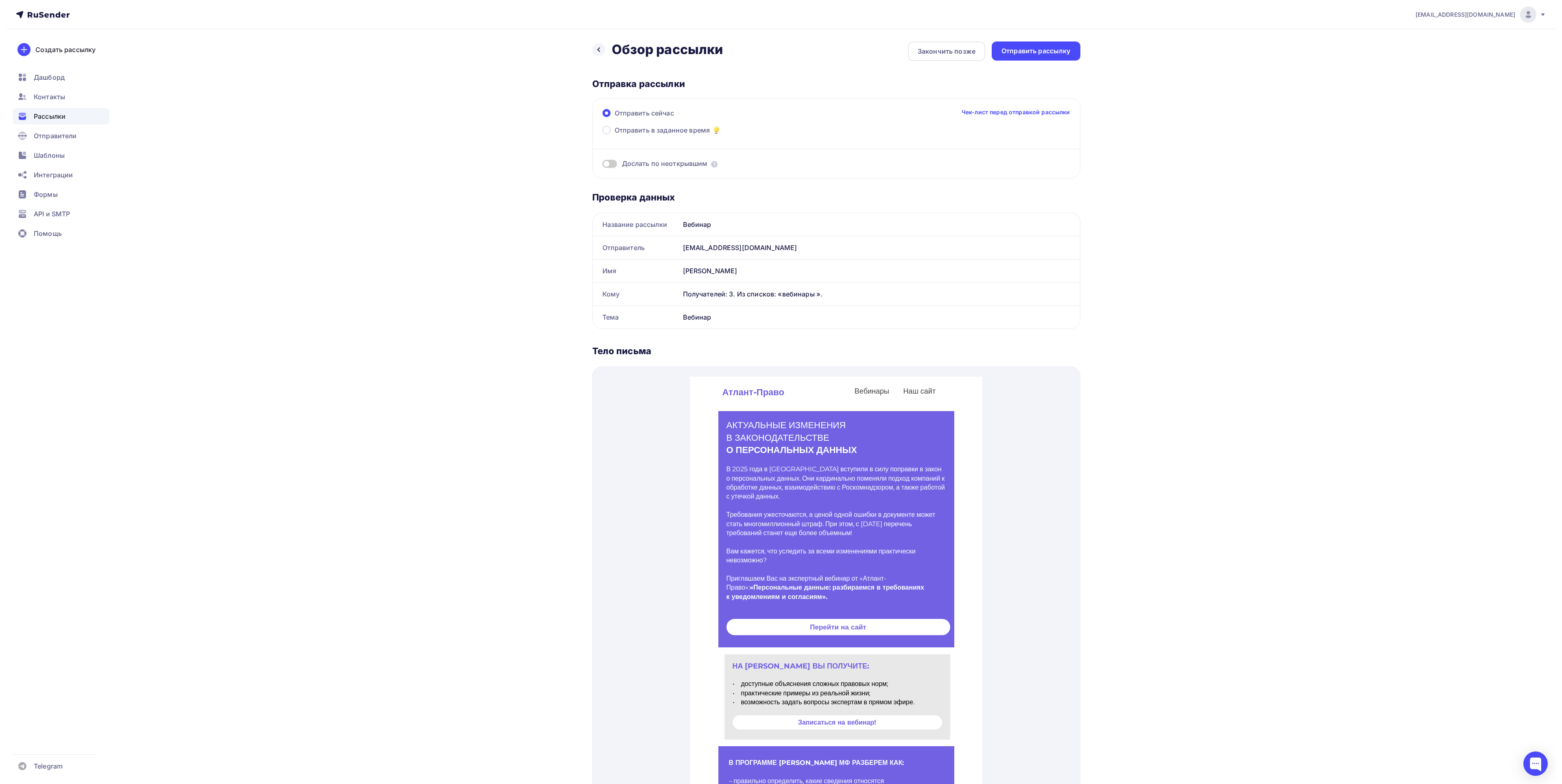
scroll to position [0, 0]
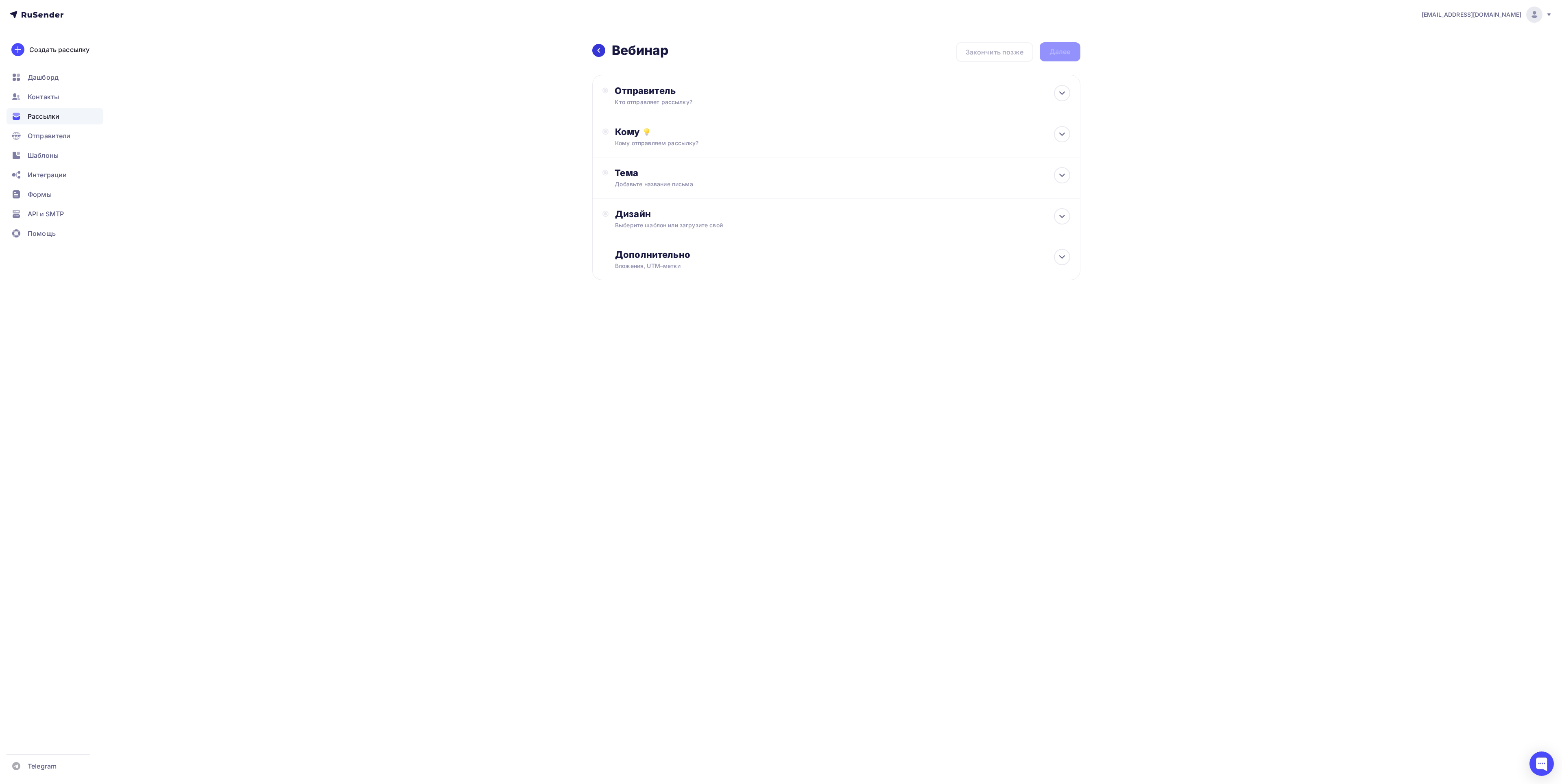
click at [595, 52] on icon at bounding box center [598, 50] width 7 height 7
drag, startPoint x: 866, startPoint y: 104, endPoint x: 854, endPoint y: 104, distance: 12.0
click at [865, 104] on div "Отправитель Кто отправляет рассылку? Email * vorobyevapolina1@gmail.com vorobye…" at bounding box center [837, 94] width 489 height 41
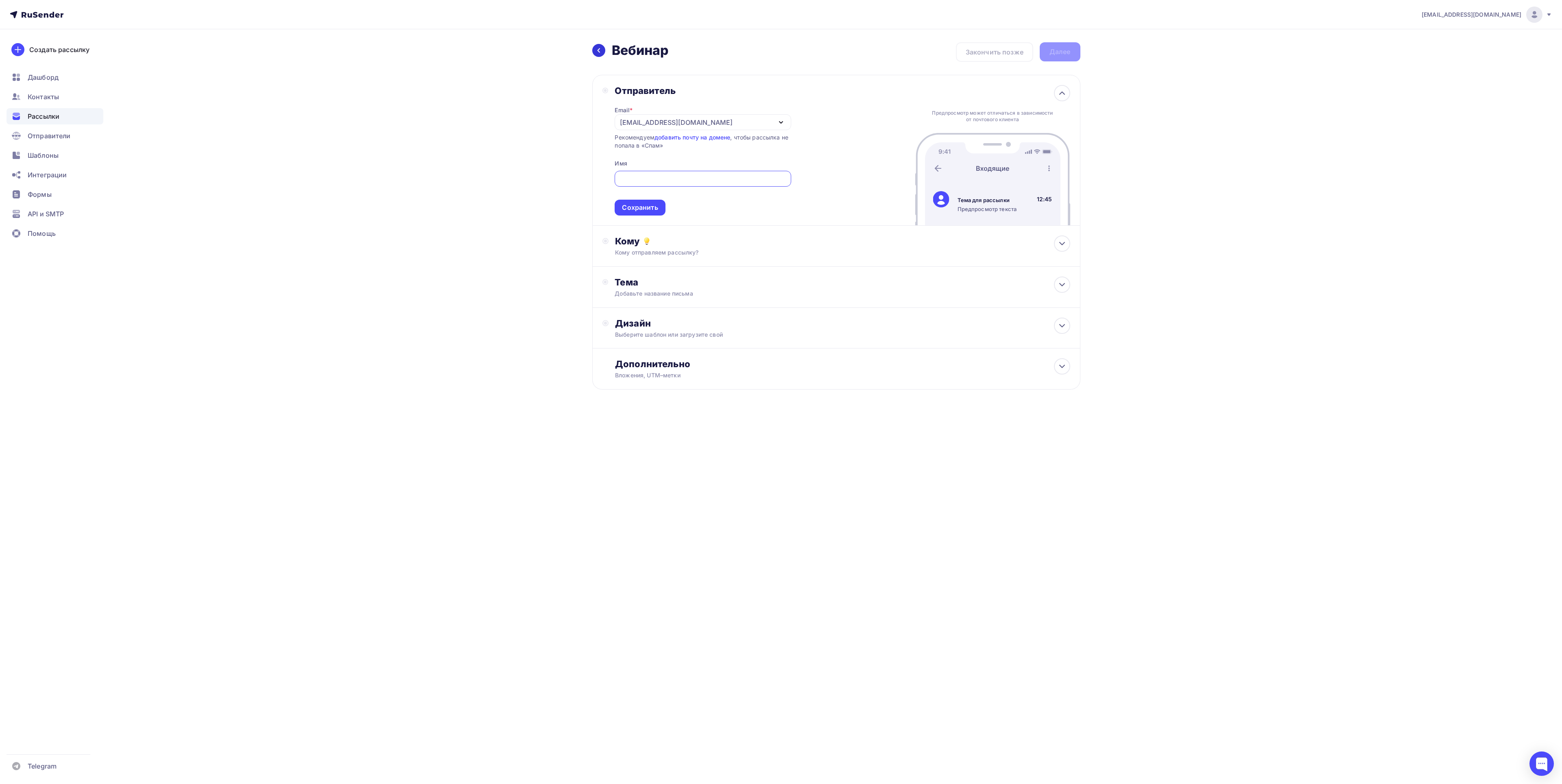
click at [599, 55] on div at bounding box center [599, 51] width 13 height 13
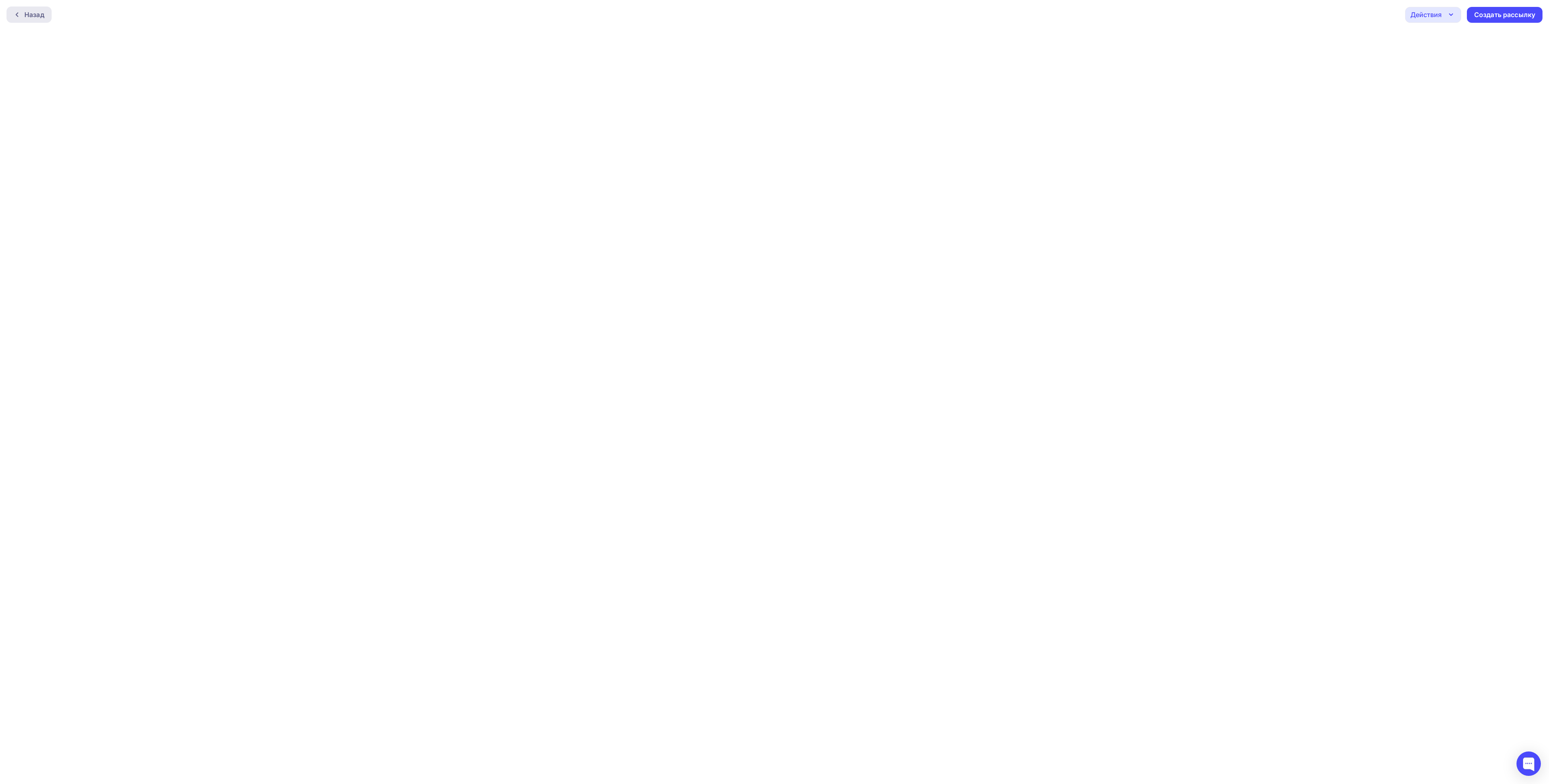
click at [34, 21] on div "Назад" at bounding box center [29, 14] width 45 height 16
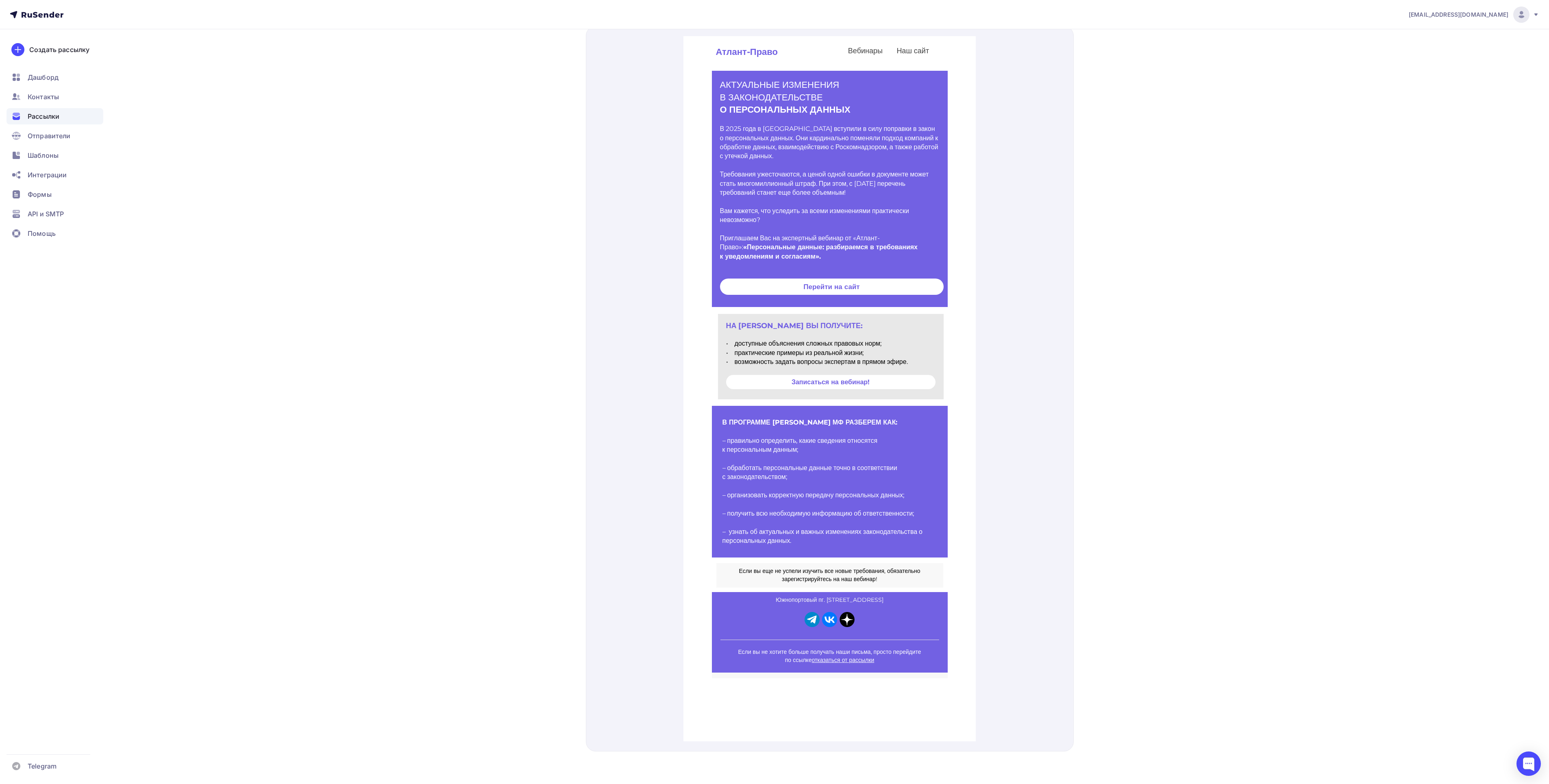
scroll to position [19, 0]
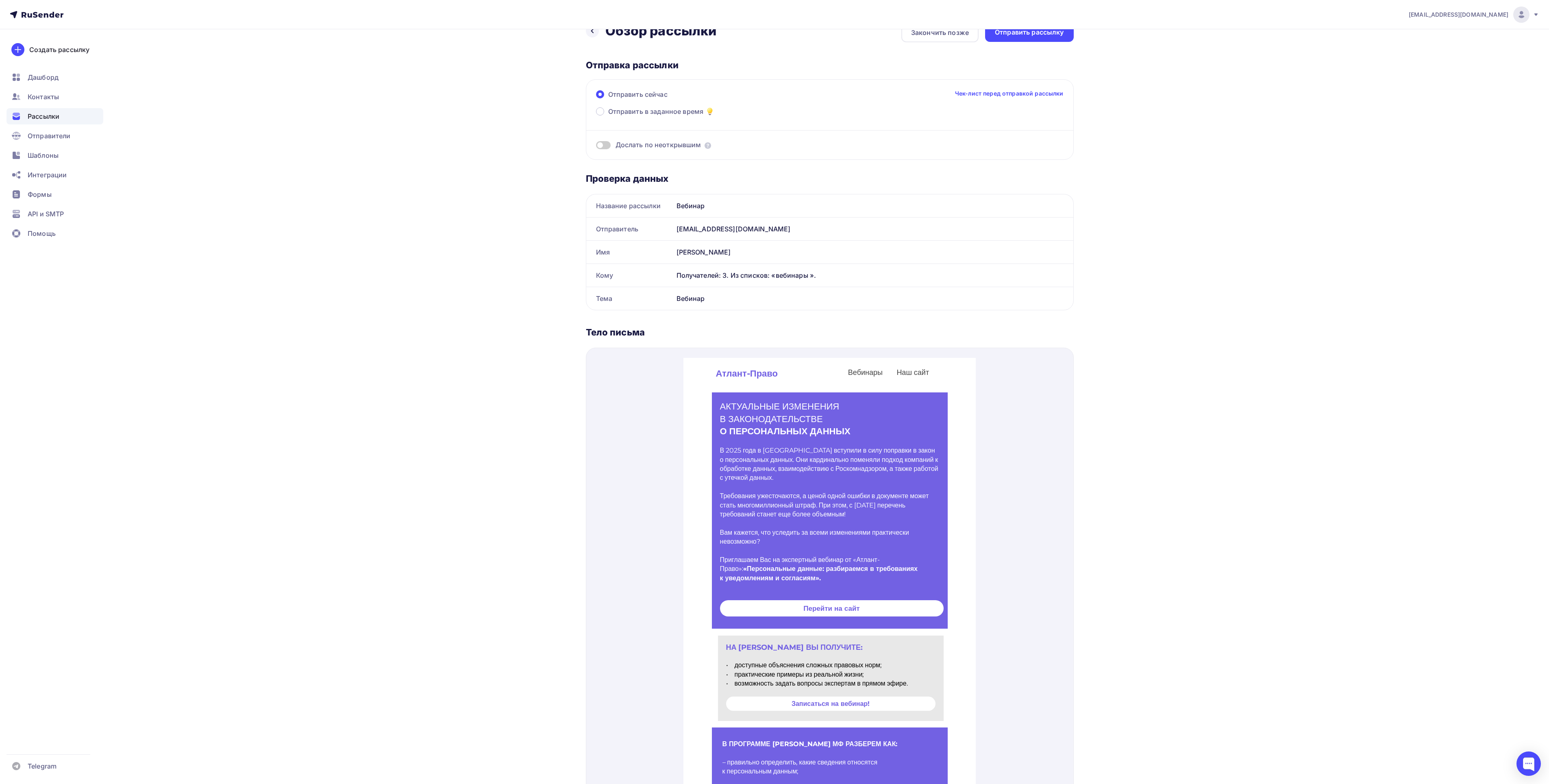
click at [696, 273] on div "Получателей: 3. Из списков: «вебинары »." at bounding box center [874, 276] width 401 height 23
click at [667, 279] on div "Кому" at bounding box center [630, 276] width 87 height 23
click at [50, 92] on span "Контакты" at bounding box center [43, 96] width 31 height 10
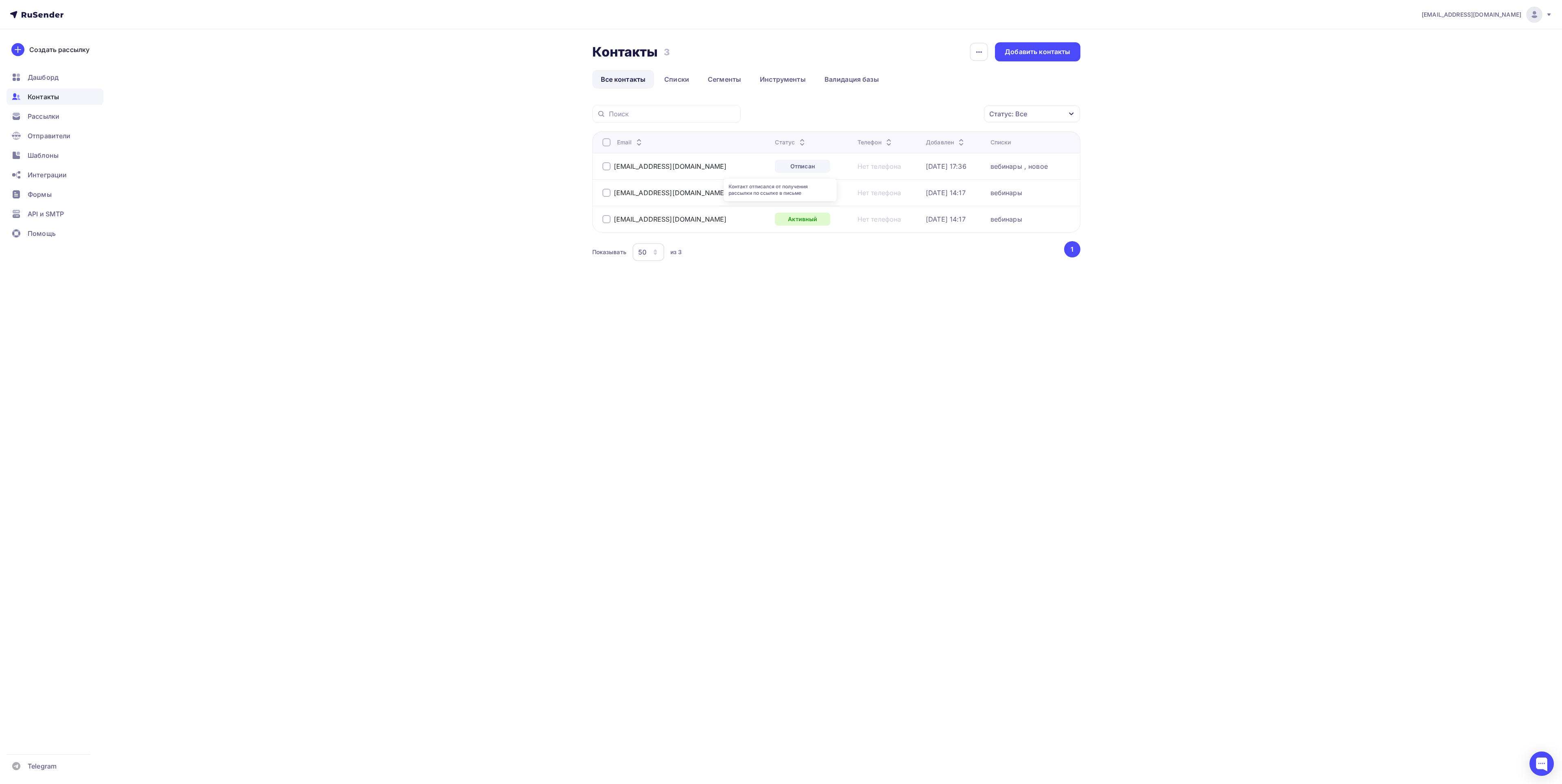
click at [802, 167] on div "Отписан" at bounding box center [802, 167] width 55 height 13
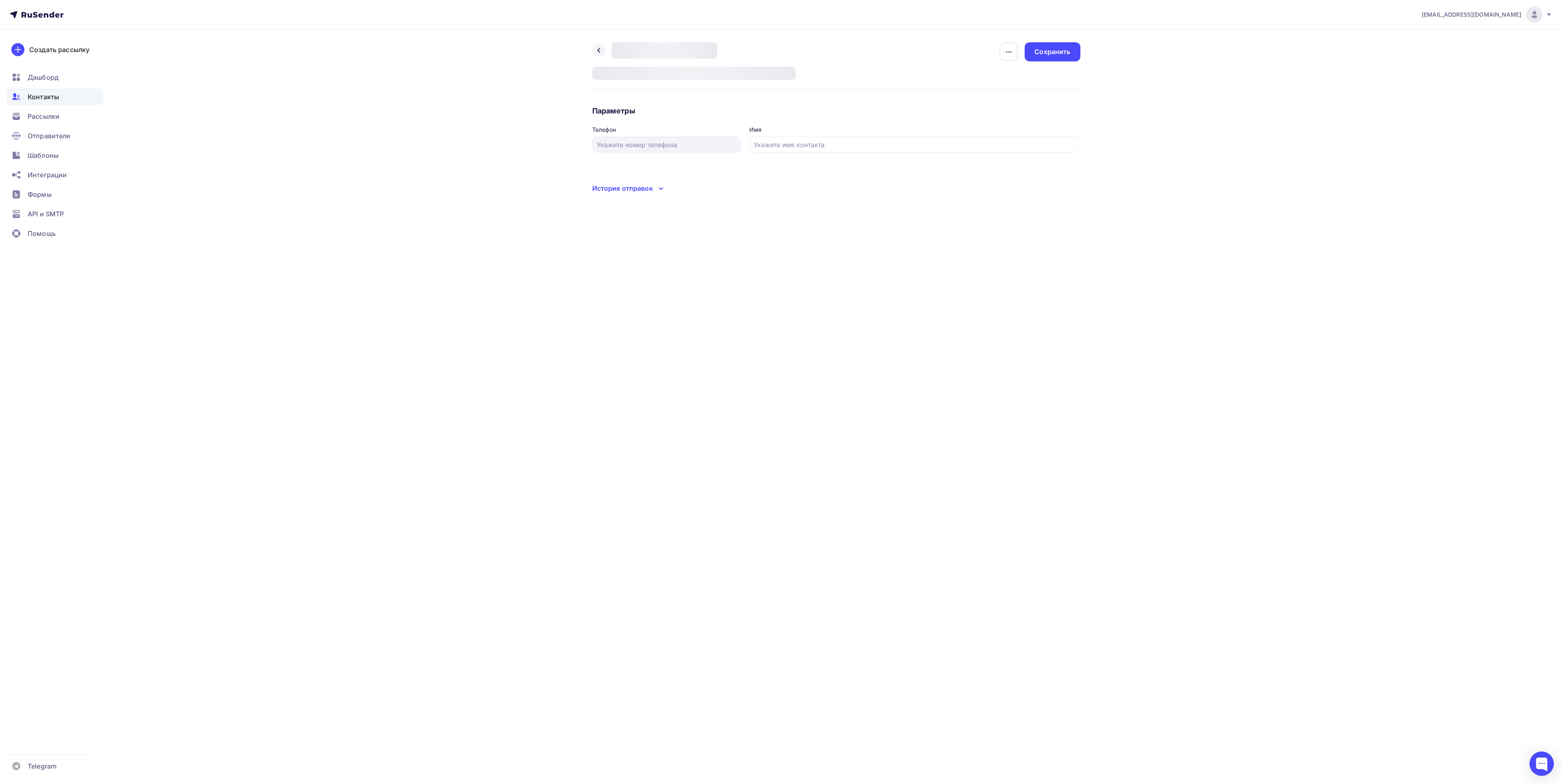
type input "[PERSON_NAME]"
click at [643, 282] on div "История отправок" at bounding box center [623, 278] width 61 height 10
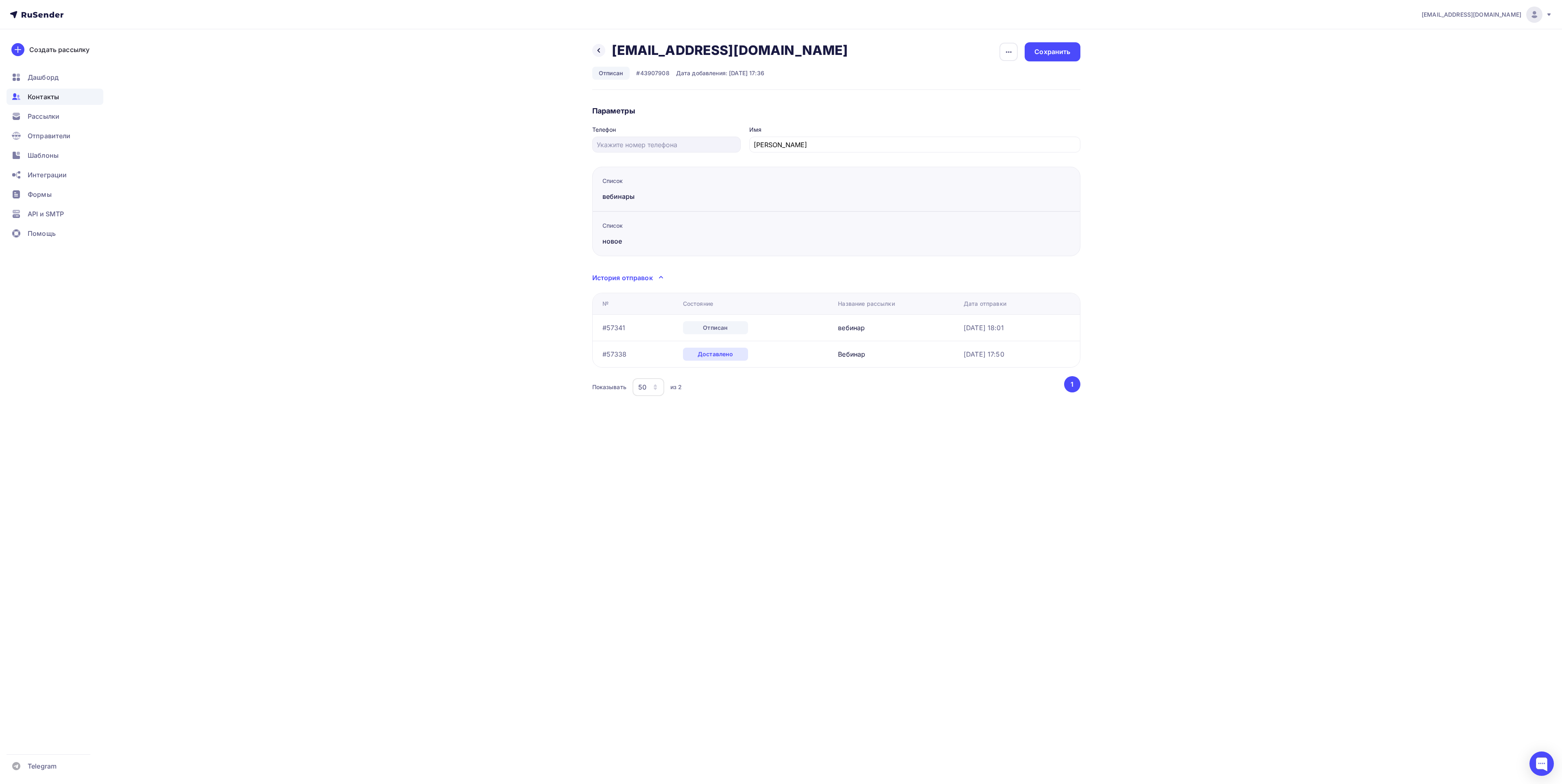
click at [643, 282] on div "История отправок" at bounding box center [623, 278] width 61 height 10
click at [660, 283] on icon at bounding box center [661, 279] width 10 height 10
click at [706, 329] on div "Контакт отписался от получения рассылки по ссылке в письме" at bounding box center [710, 339] width 114 height 23
click at [704, 308] on div "Состояние" at bounding box center [698, 303] width 31 height 9
click at [599, 52] on icon at bounding box center [598, 51] width 3 height 5
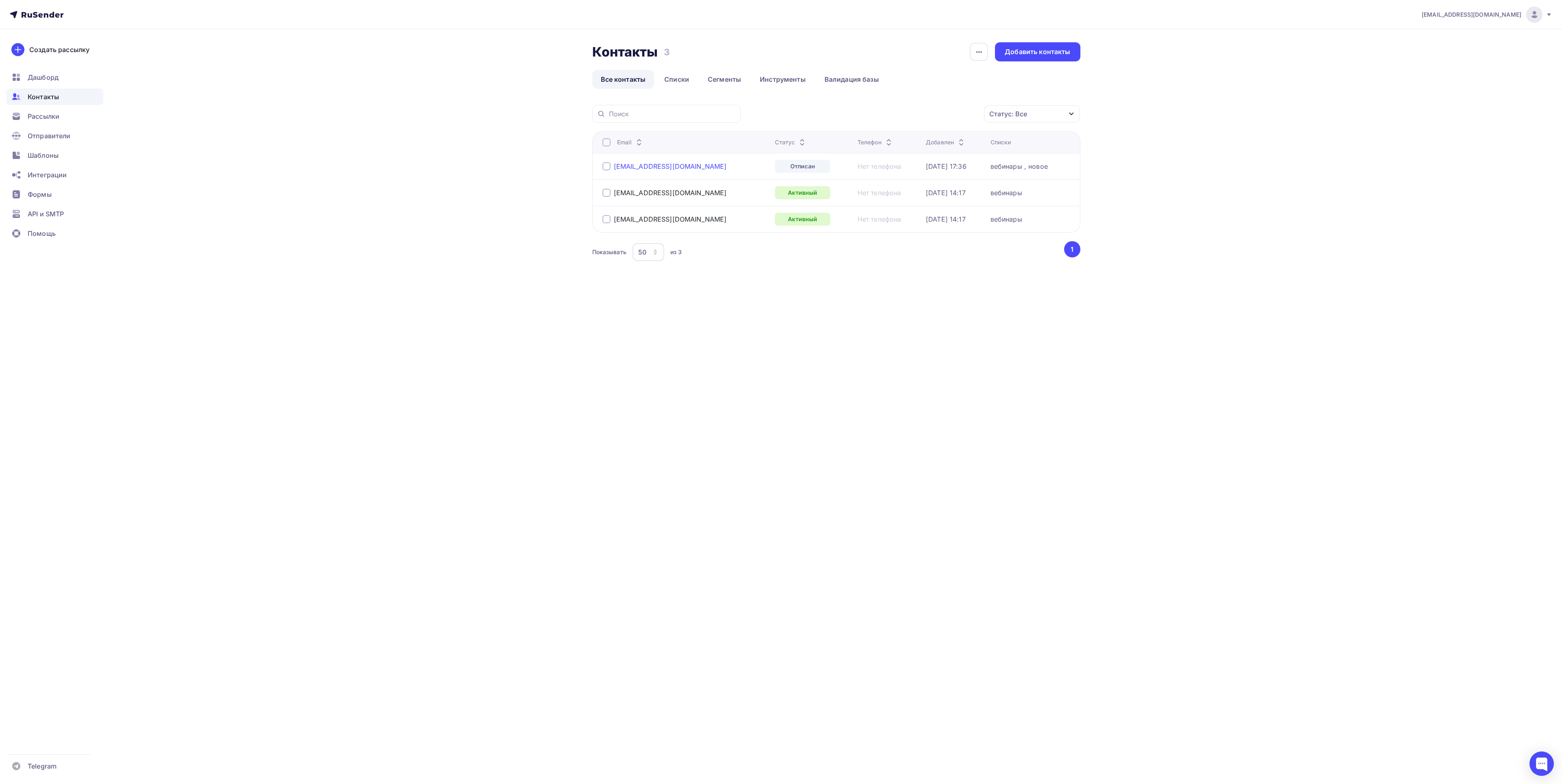
click at [666, 171] on div "[EMAIL_ADDRESS][DOMAIN_NAME]" at bounding box center [670, 166] width 114 height 9
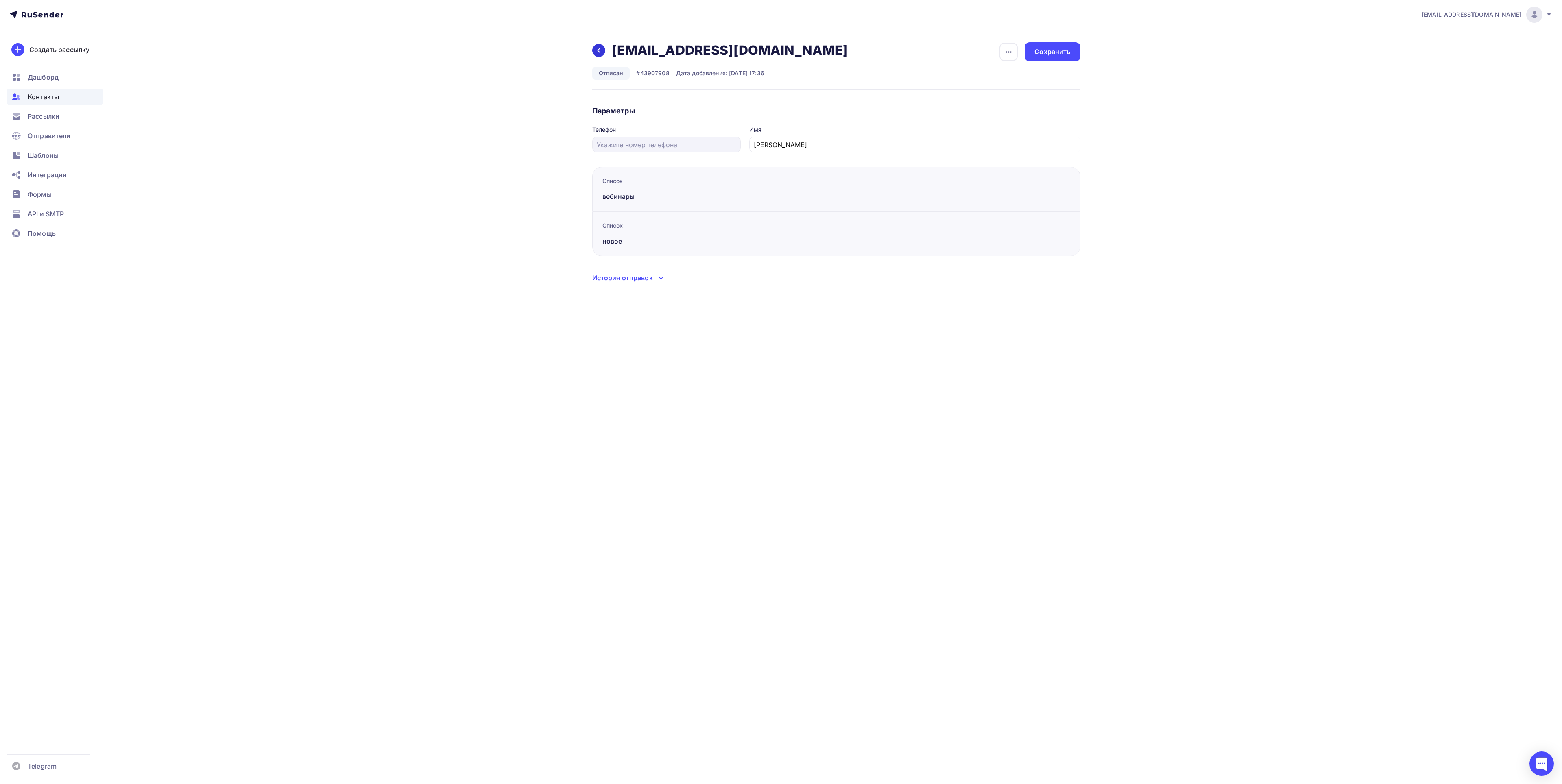
click at [598, 52] on icon at bounding box center [598, 50] width 7 height 7
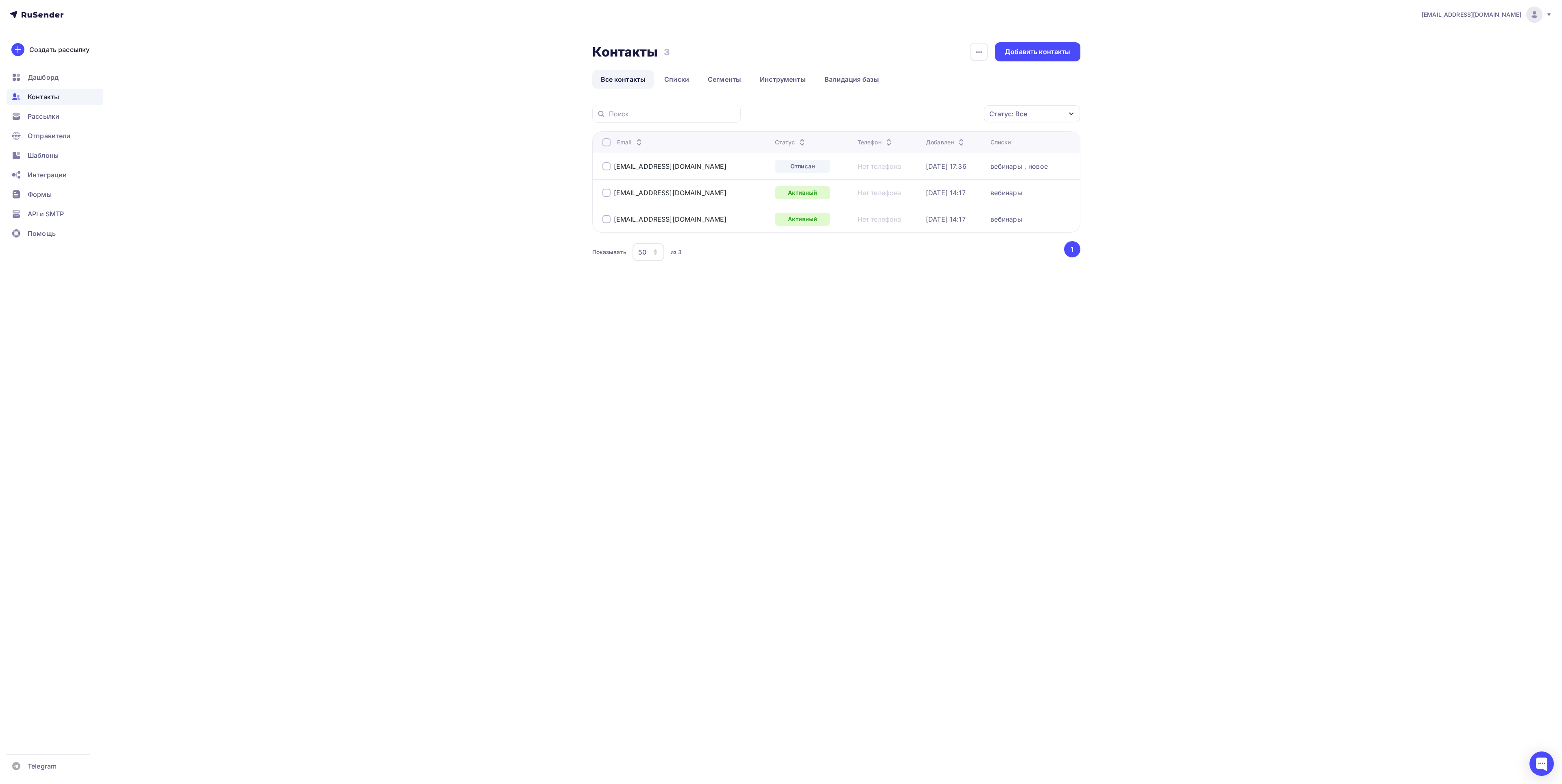
click at [606, 169] on div at bounding box center [606, 166] width 9 height 9
click at [728, 83] on link "Сегменты" at bounding box center [724, 79] width 51 height 19
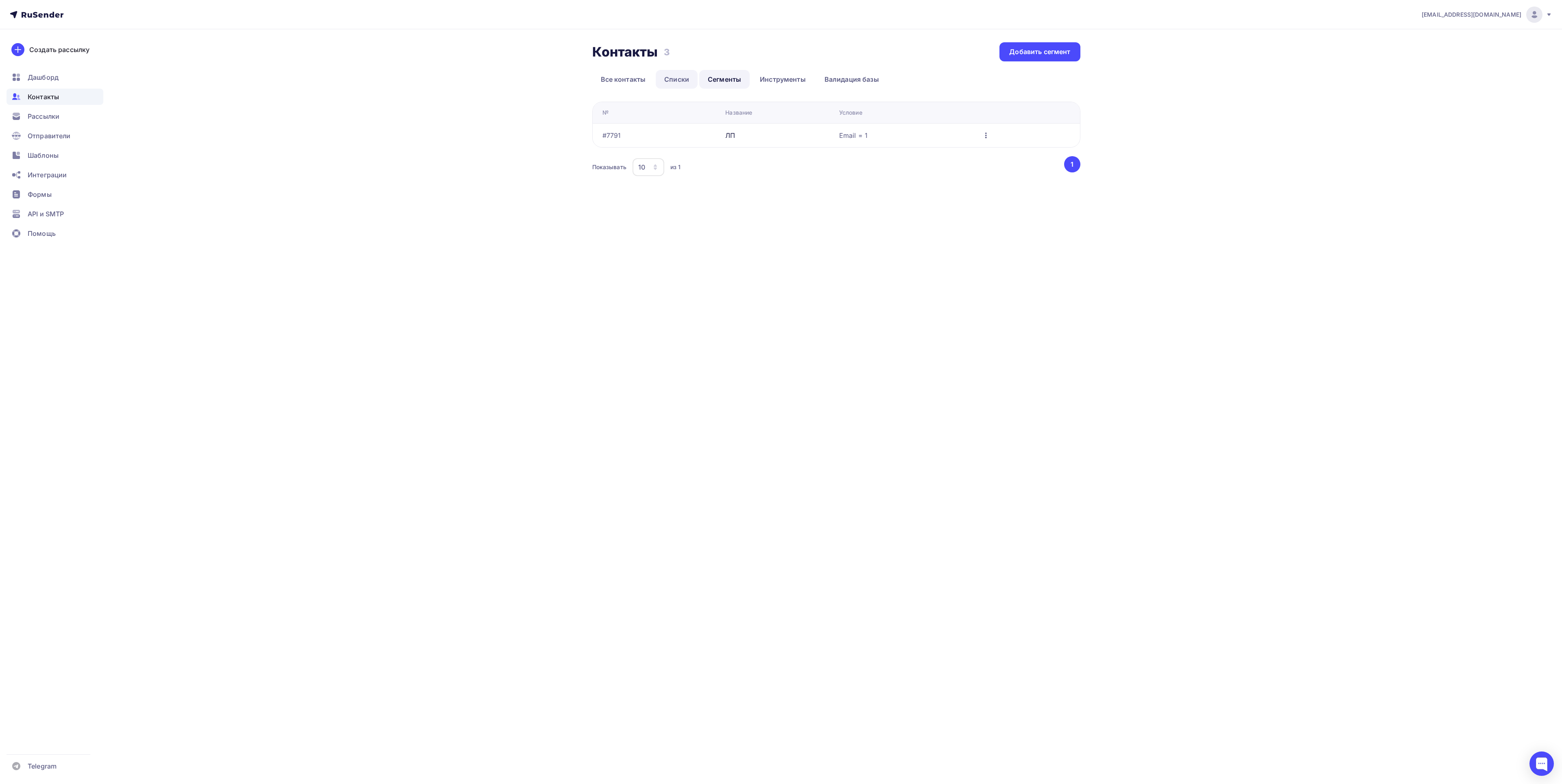
click at [679, 74] on link "Списки" at bounding box center [677, 79] width 42 height 19
click at [615, 87] on link "Все контакты" at bounding box center [623, 79] width 62 height 19
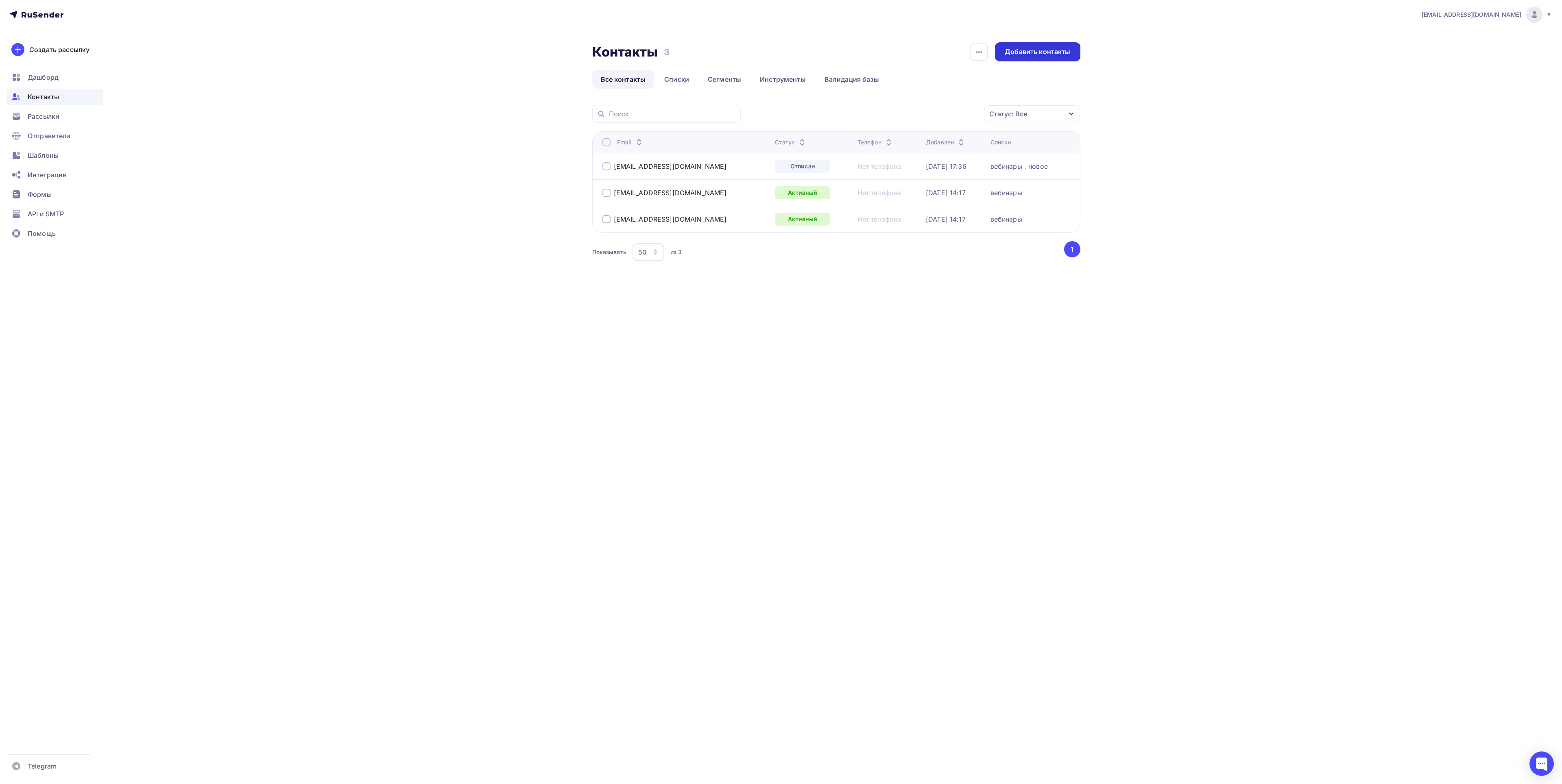
click at [1039, 51] on div "Добавить контакты" at bounding box center [1037, 52] width 66 height 10
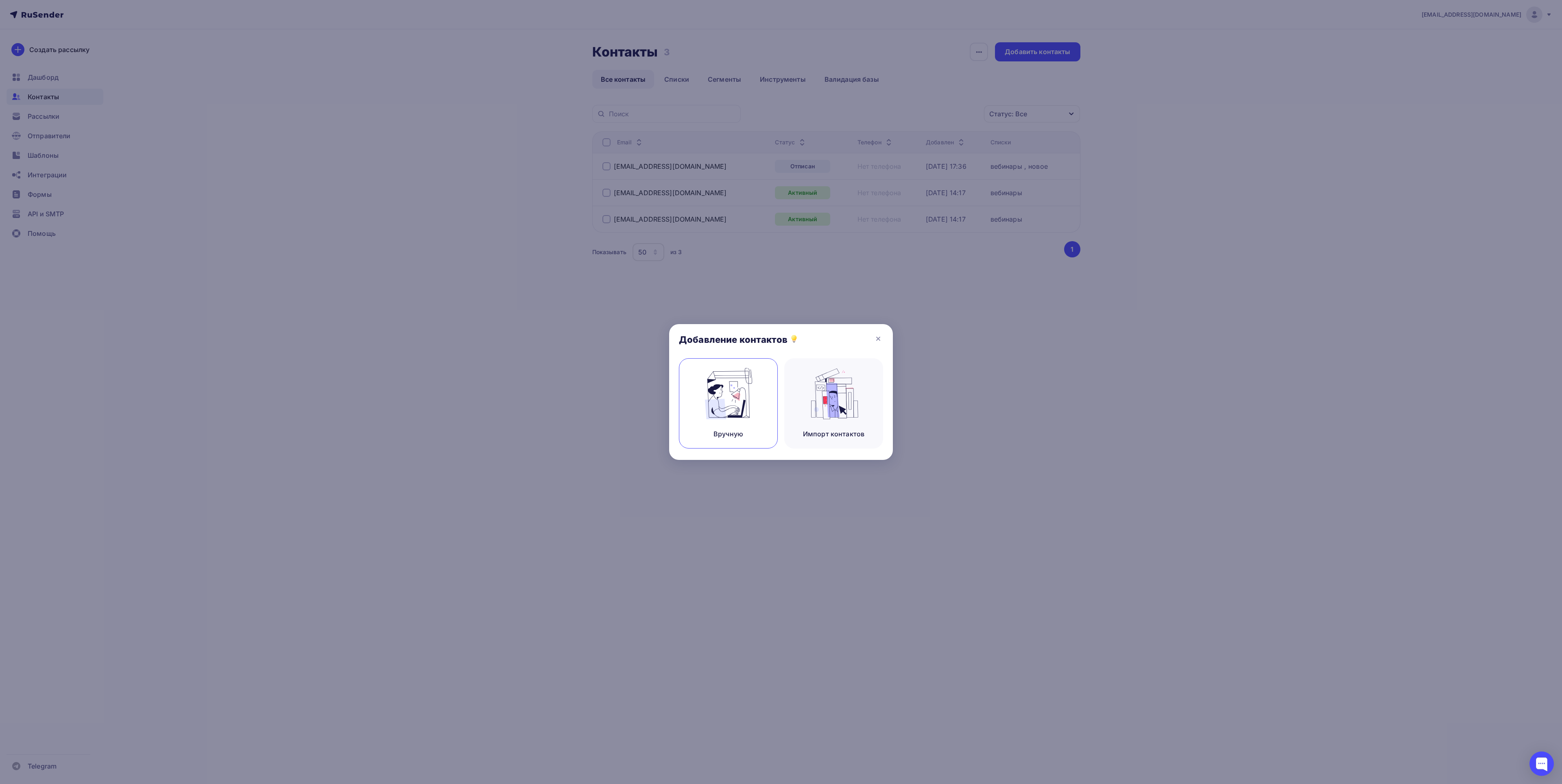
click at [752, 415] on img at bounding box center [728, 394] width 54 height 52
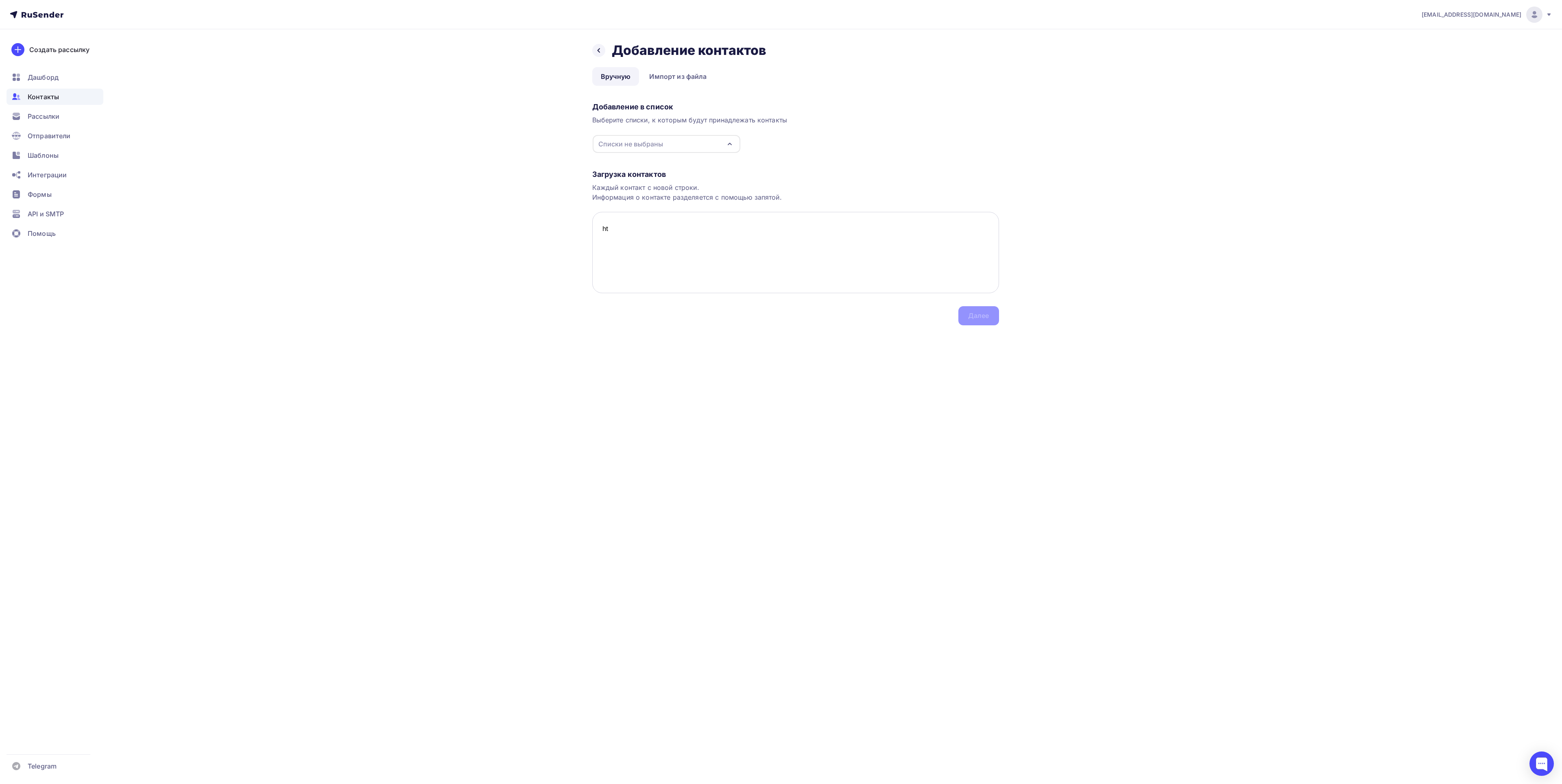
type textarea "h"
drag, startPoint x: 666, startPoint y: 217, endPoint x: 656, endPoint y: 229, distance: 15.6
click at [662, 220] on textarea "[EMAIL_ADDRESS][DOMAIN_NAME]" at bounding box center [796, 252] width 406 height 81
click at [604, 231] on textarea "[EMAIL_ADDRESS][DOMAIN_NAME]" at bounding box center [796, 252] width 406 height 81
click at [660, 150] on div "Списки не выбраны" at bounding box center [666, 144] width 148 height 18
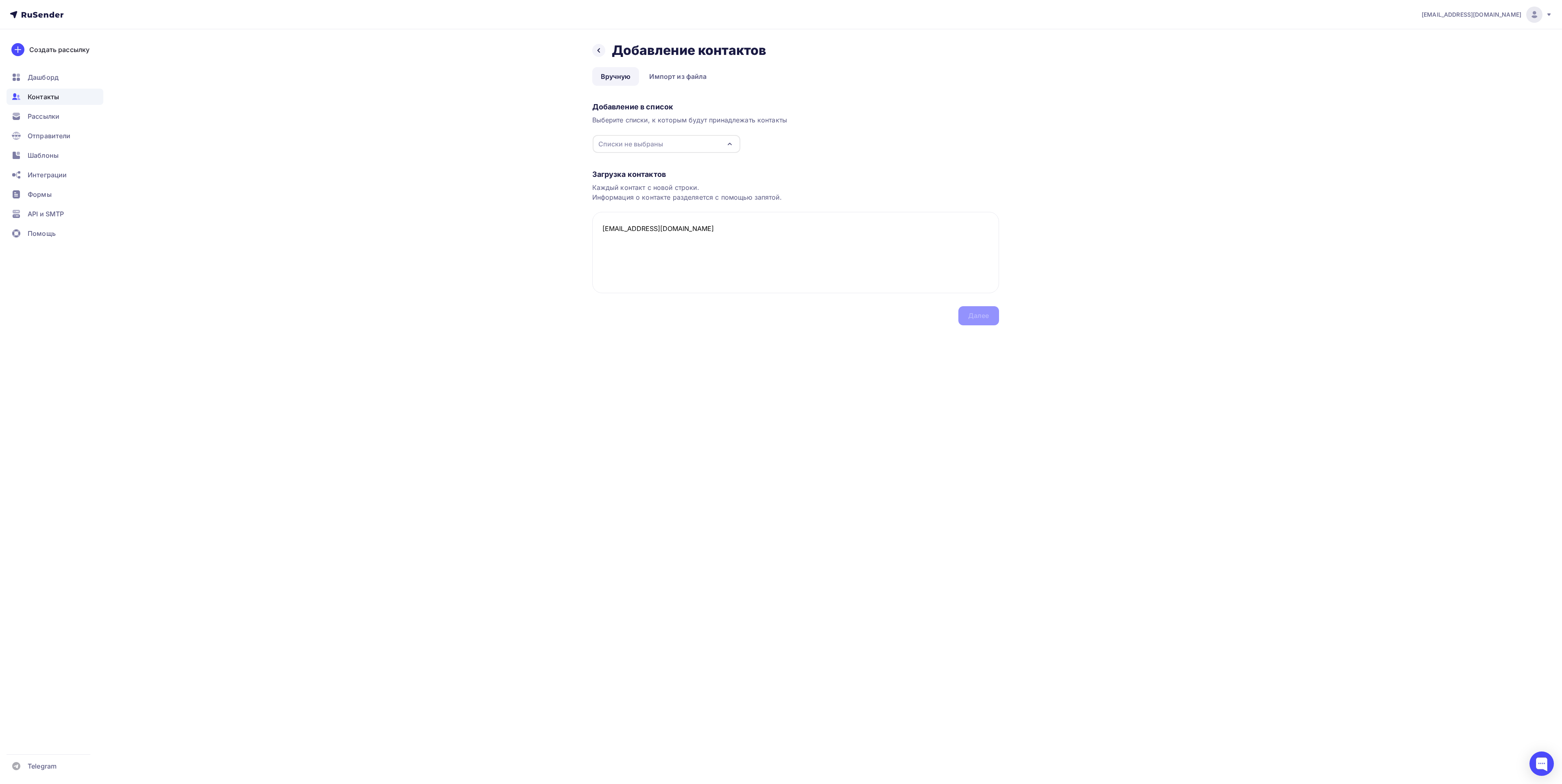
type textarea "[EMAIL_ADDRESS][DOMAIN_NAME]"
click at [630, 175] on div "новое" at bounding box center [625, 175] width 20 height 10
click at [977, 314] on div "Далее" at bounding box center [979, 316] width 21 height 10
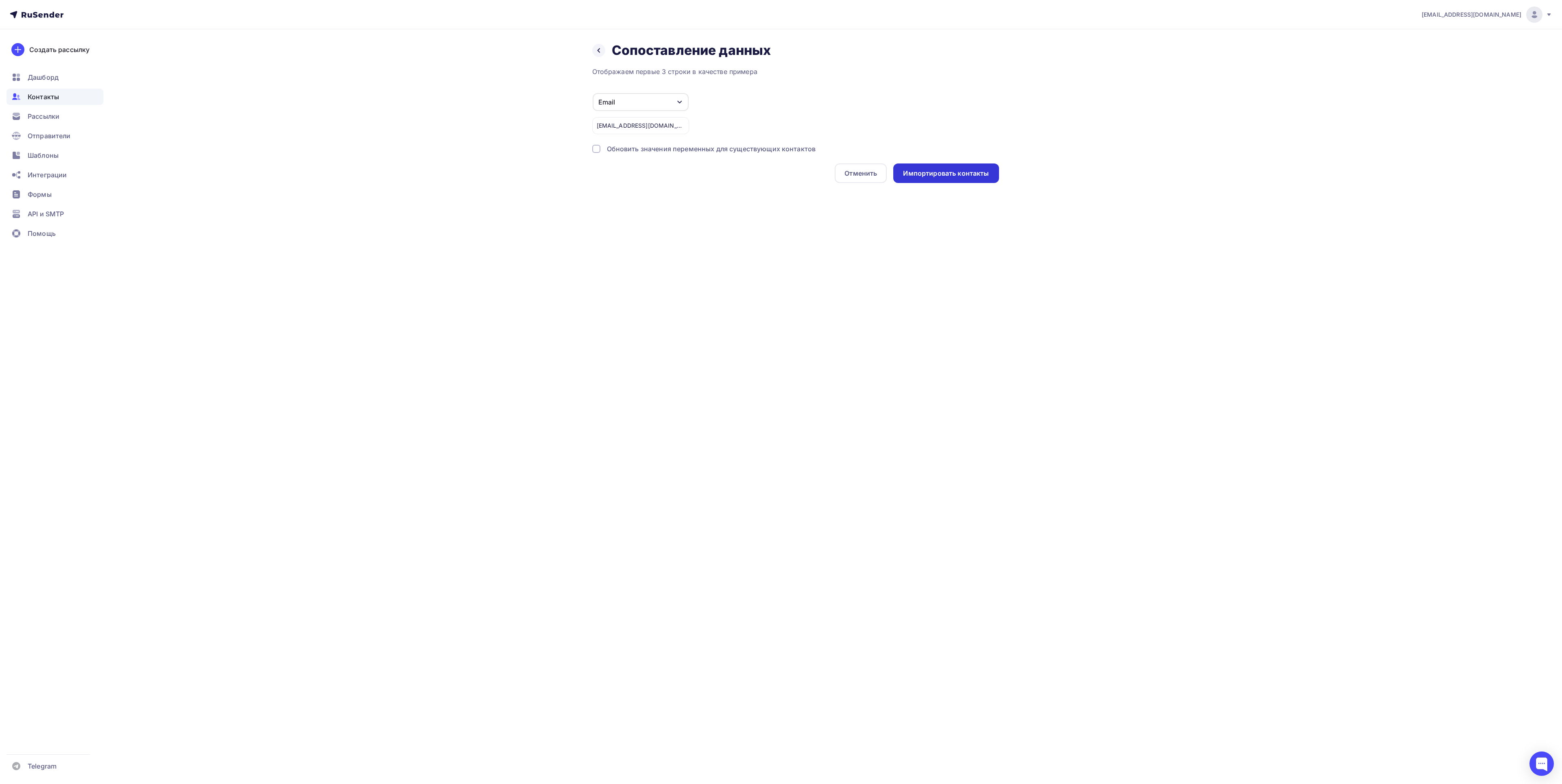
click at [953, 177] on div "Импортировать контакты" at bounding box center [947, 174] width 86 height 10
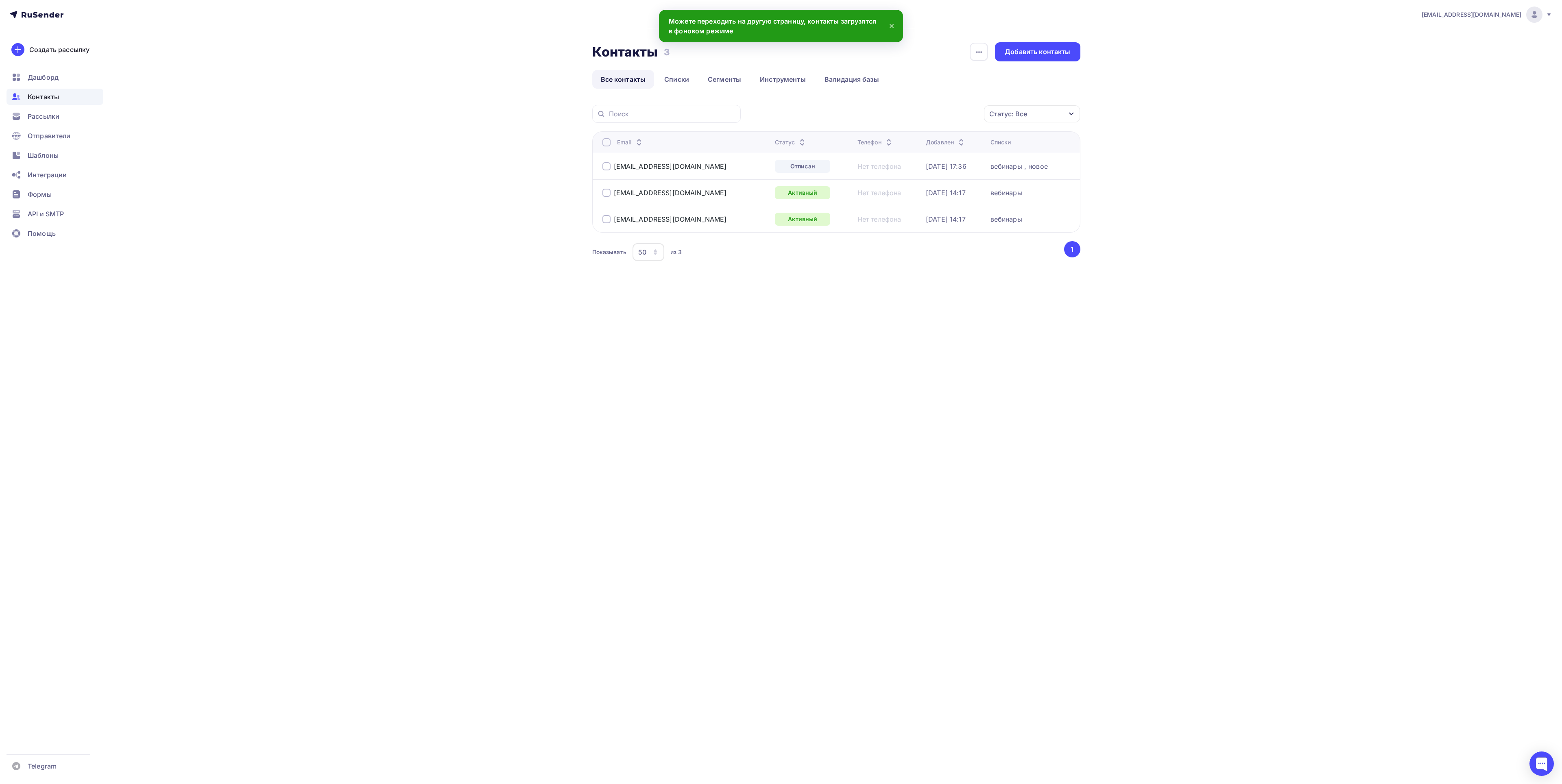
click at [838, 322] on div "vorobyevapolina1@gmail.com Аккаунт Тарифы Выйти Создать рассылку Дашборд Контак…" at bounding box center [781, 392] width 1562 height 784
click at [983, 171] on div "[DATE] 17:36" at bounding box center [954, 166] width 58 height 9
click at [672, 76] on link "Списки" at bounding box center [677, 79] width 42 height 19
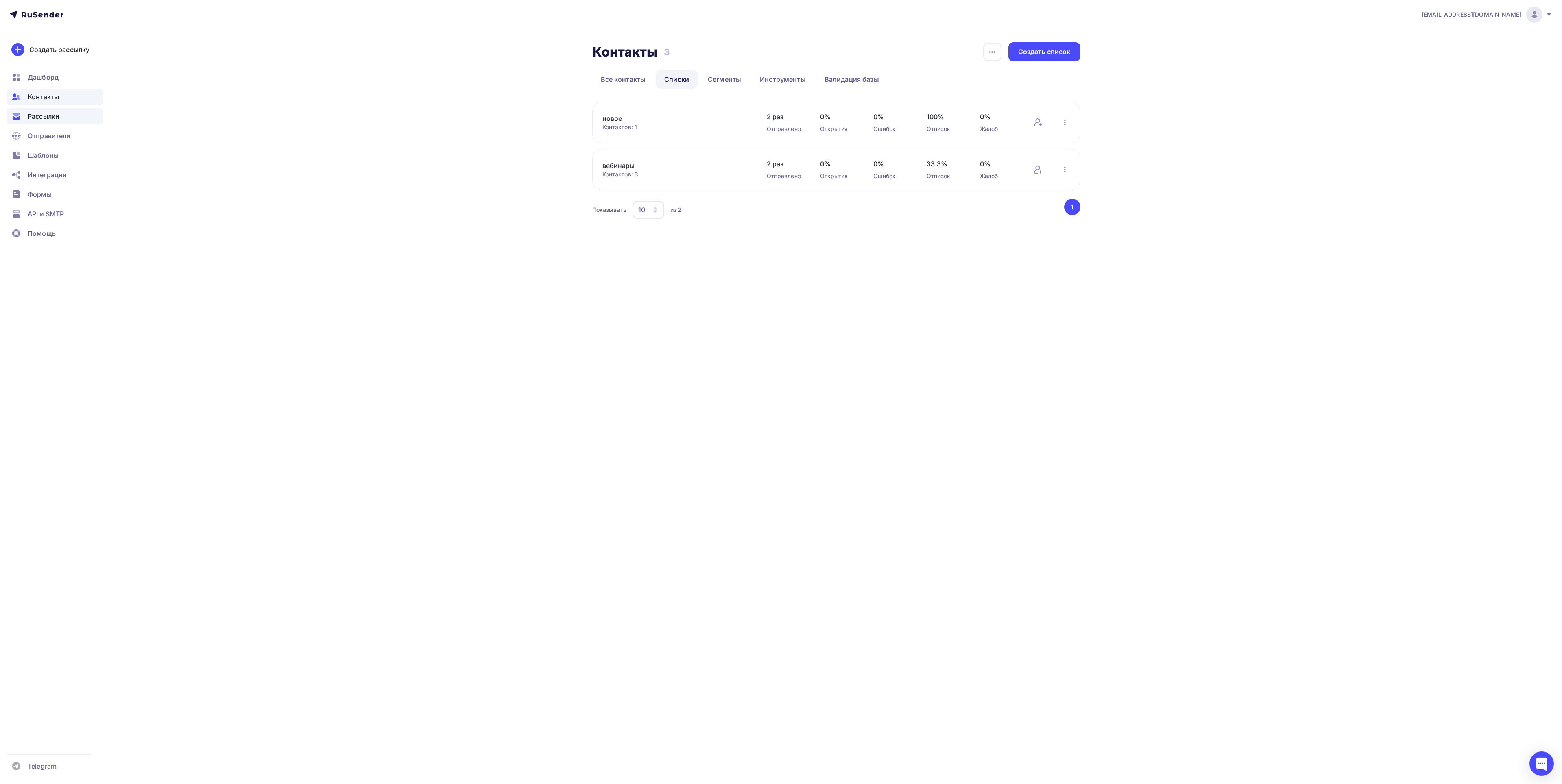
click at [39, 119] on span "Рассылки" at bounding box center [43, 116] width 31 height 10
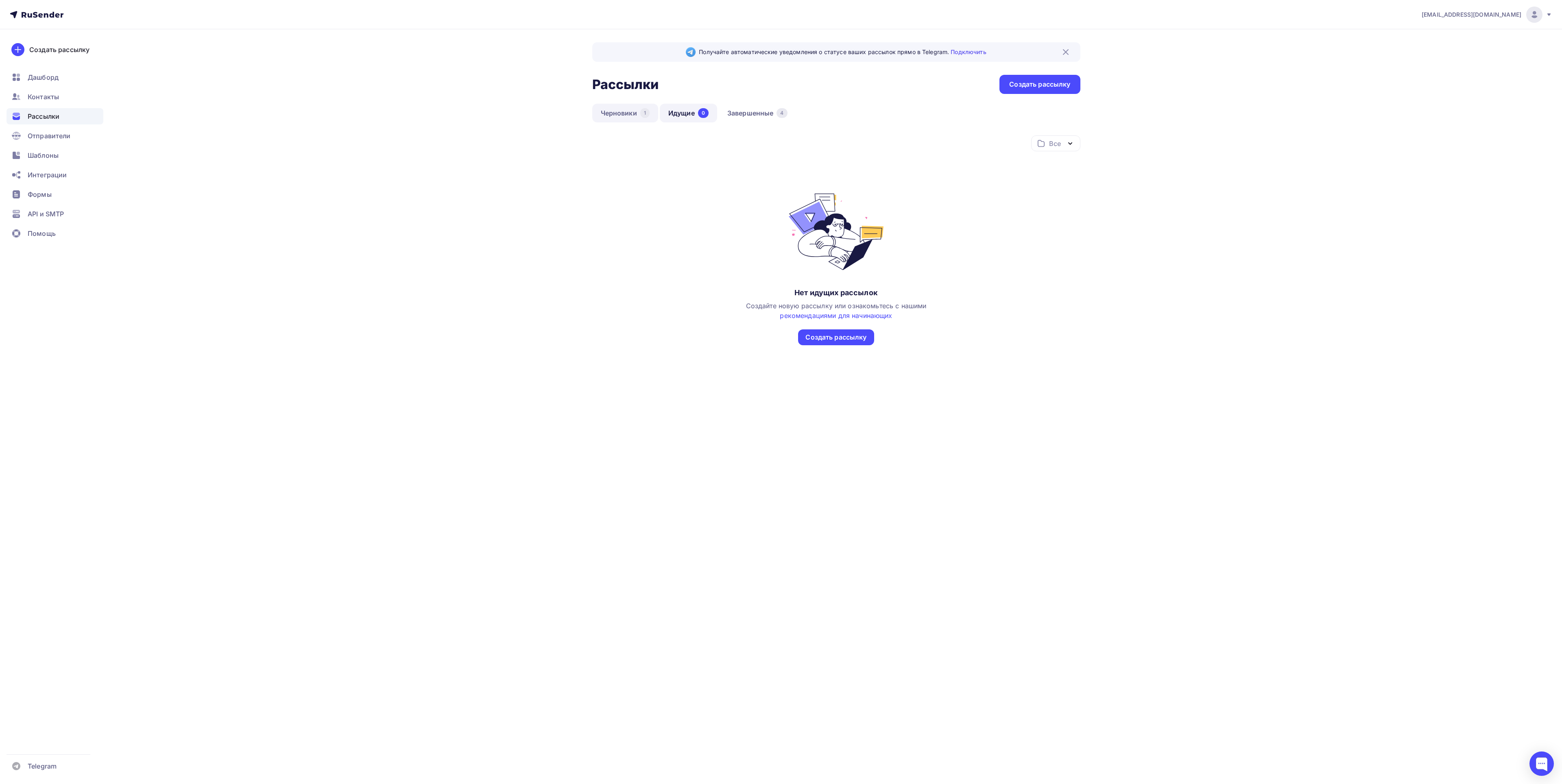
click at [608, 111] on link "Черновики 1" at bounding box center [625, 113] width 66 height 19
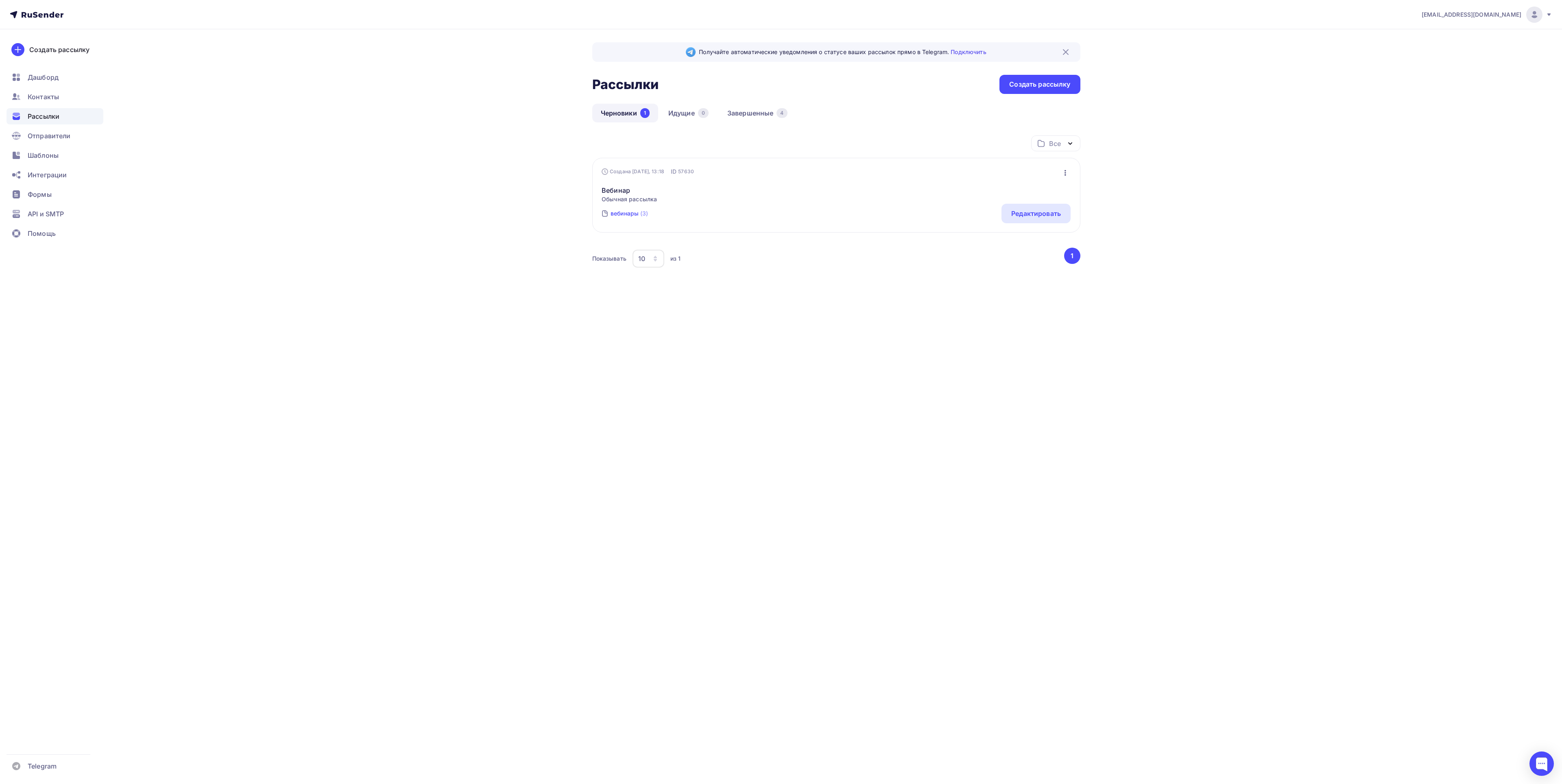
click at [625, 214] on div "вебинары" at bounding box center [624, 214] width 28 height 9
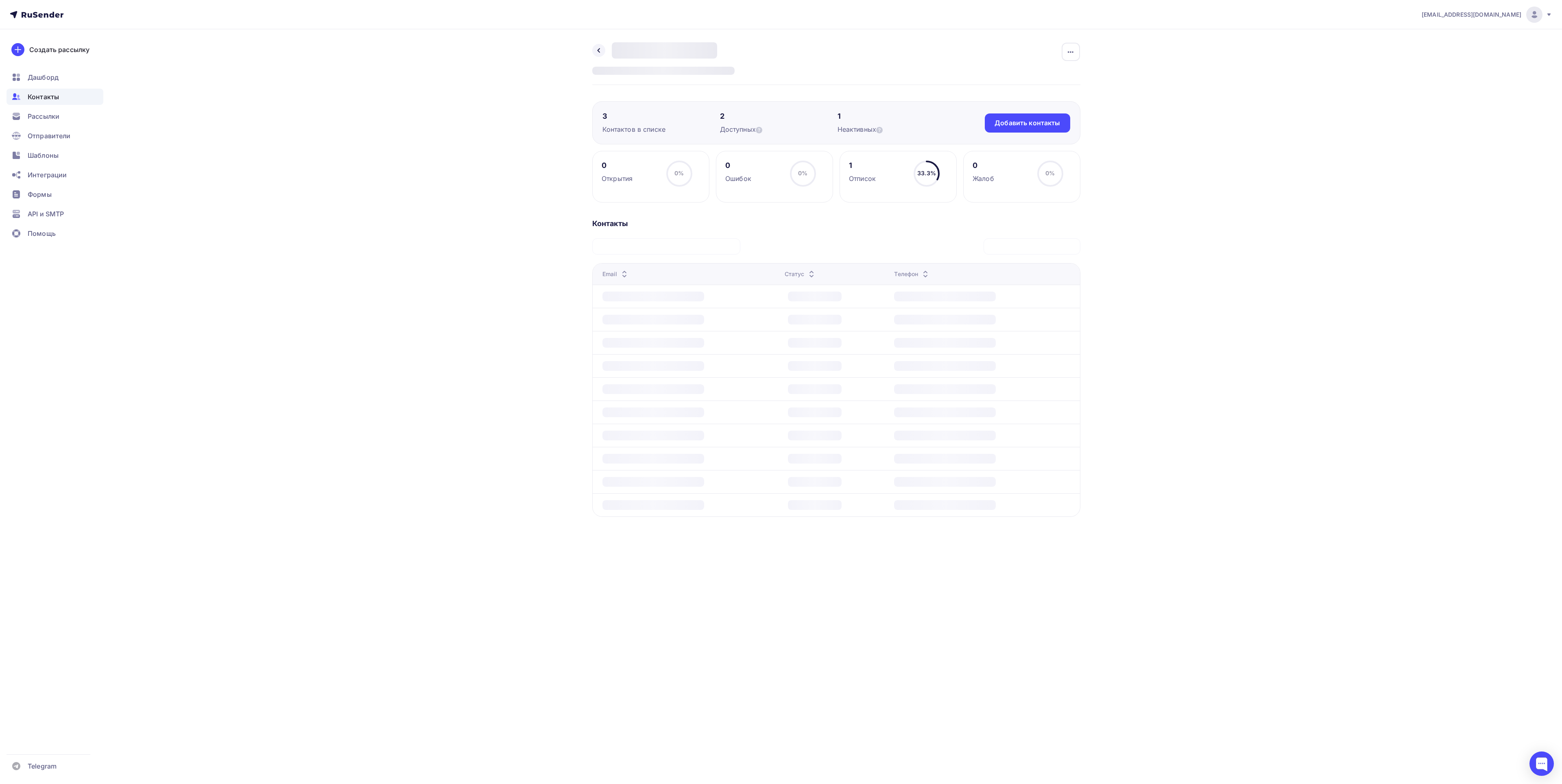
click at [660, 130] on div "Контактов в списке" at bounding box center [660, 129] width 117 height 10
drag, startPoint x: 749, startPoint y: 130, endPoint x: 846, endPoint y: 122, distance: 97.3
click at [750, 130] on div "Доступных" at bounding box center [779, 129] width 117 height 10
click at [849, 122] on div "1 Неактивных" at bounding box center [896, 123] width 117 height 23
click at [657, 185] on div "0 Открытия 0% 0%" at bounding box center [651, 176] width 117 height 52
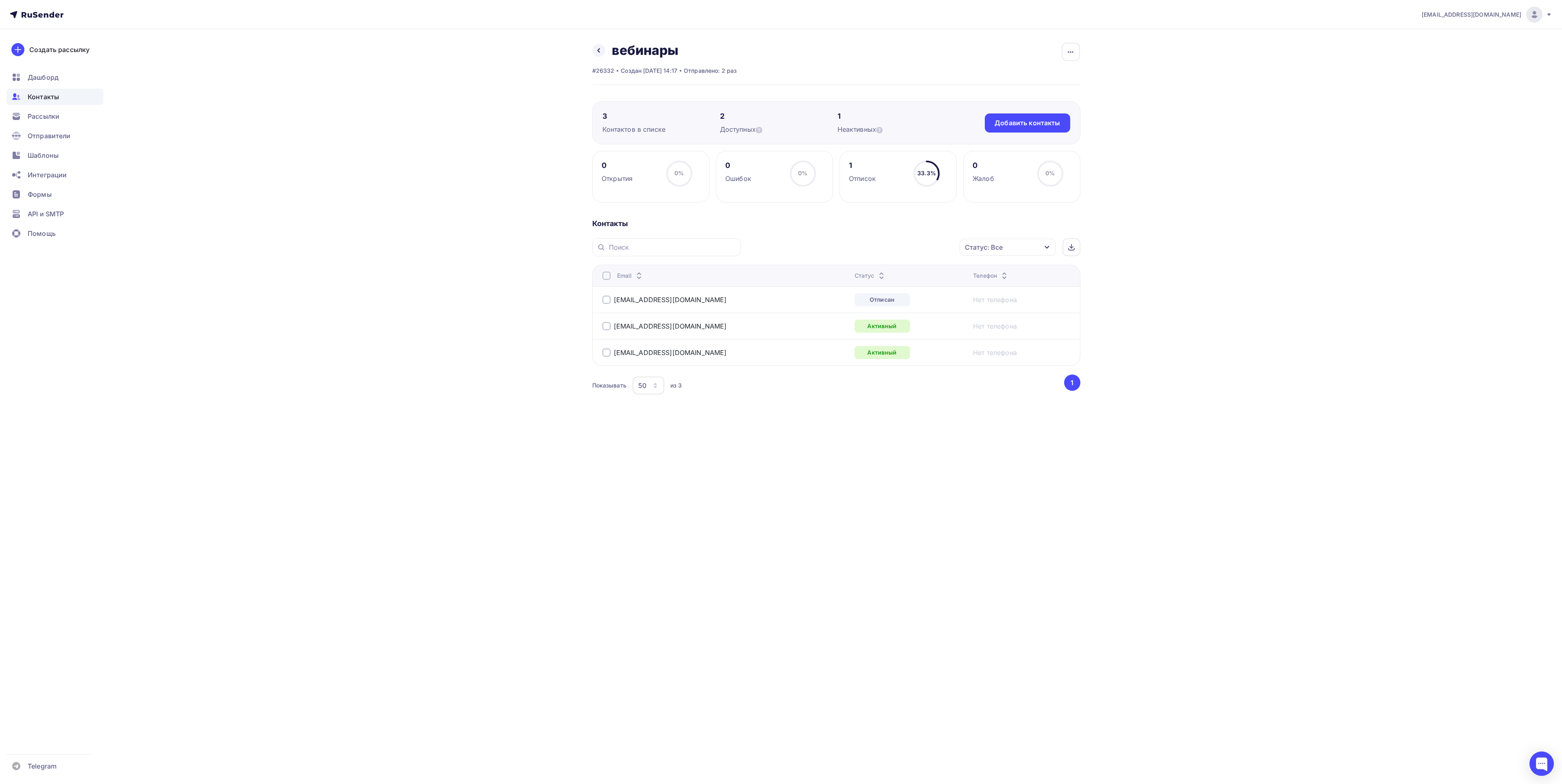
click at [656, 141] on div "3 Контактов в списке 2 Доступных 1 Неактивных Добавить контакты Добавить контак…" at bounding box center [837, 122] width 489 height 43
click at [651, 131] on div "Контактов в списке" at bounding box center [660, 129] width 117 height 10
click at [598, 50] on icon at bounding box center [598, 50] width 7 height 7
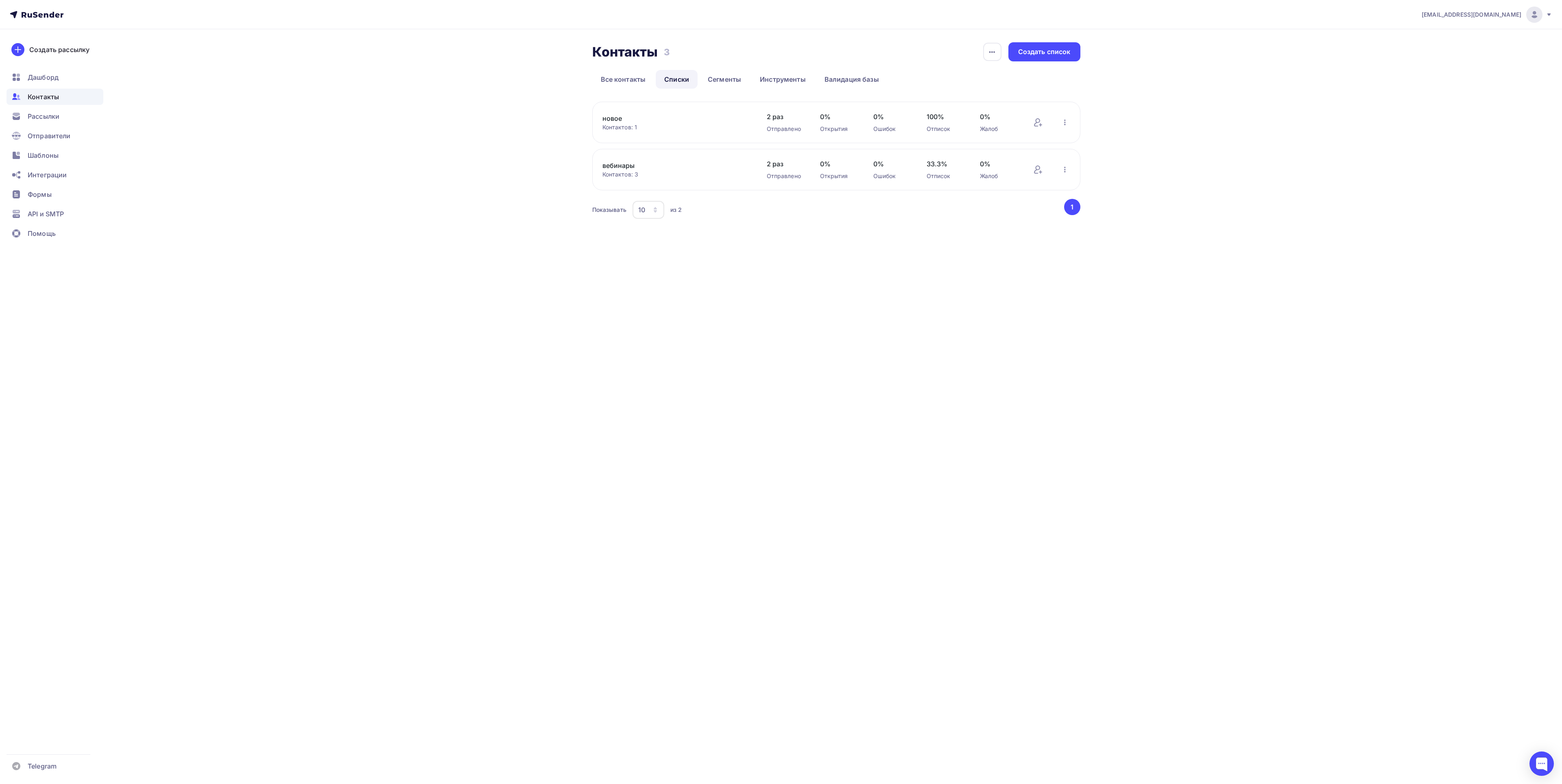
click at [772, 121] on span "2 раз" at bounding box center [785, 116] width 37 height 10
click at [621, 77] on link "Все контакты" at bounding box center [623, 79] width 62 height 19
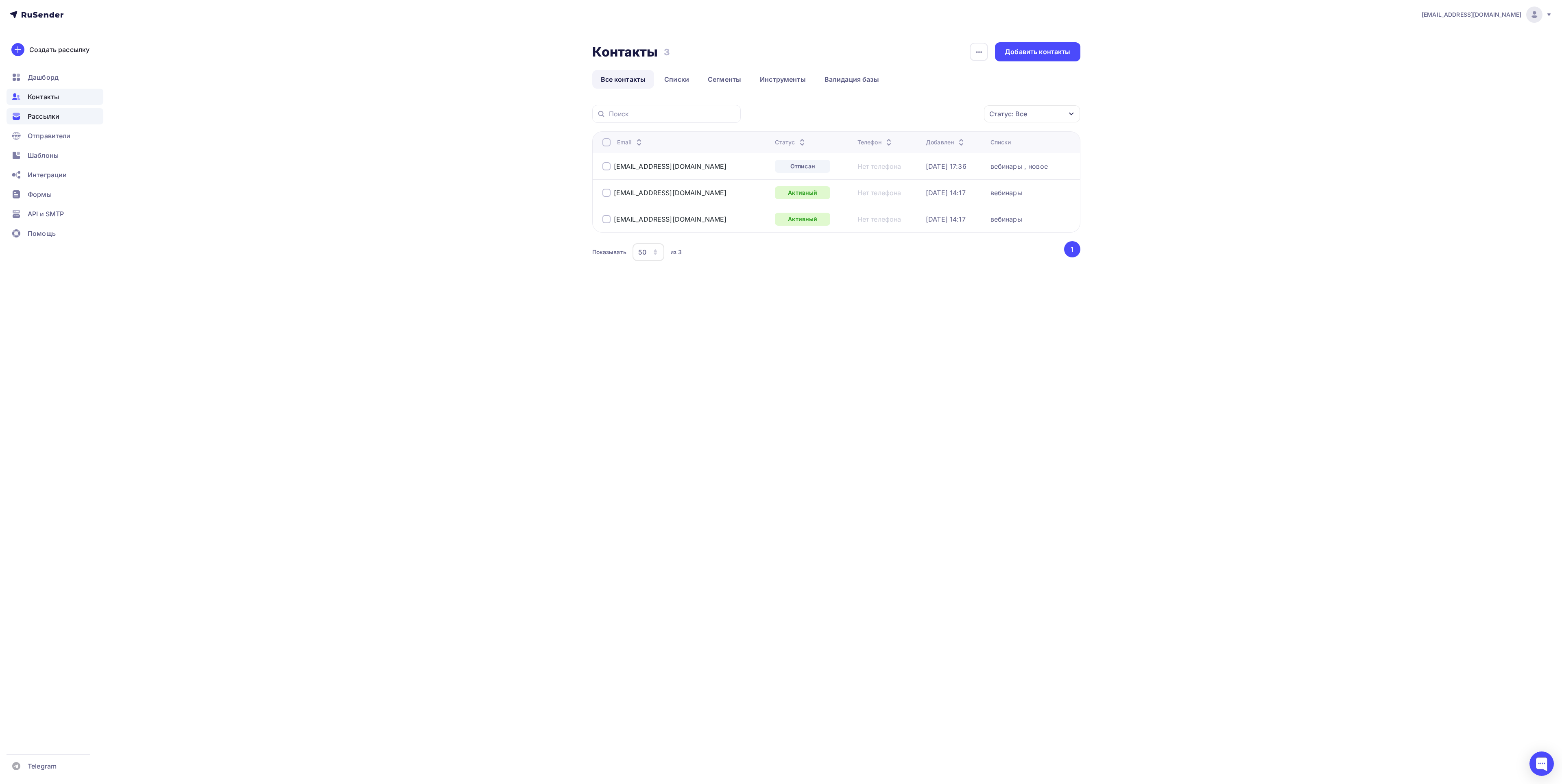
drag, startPoint x: 35, startPoint y: 116, endPoint x: 30, endPoint y: 116, distance: 5.0
click at [34, 116] on span "Рассылки" at bounding box center [43, 116] width 31 height 10
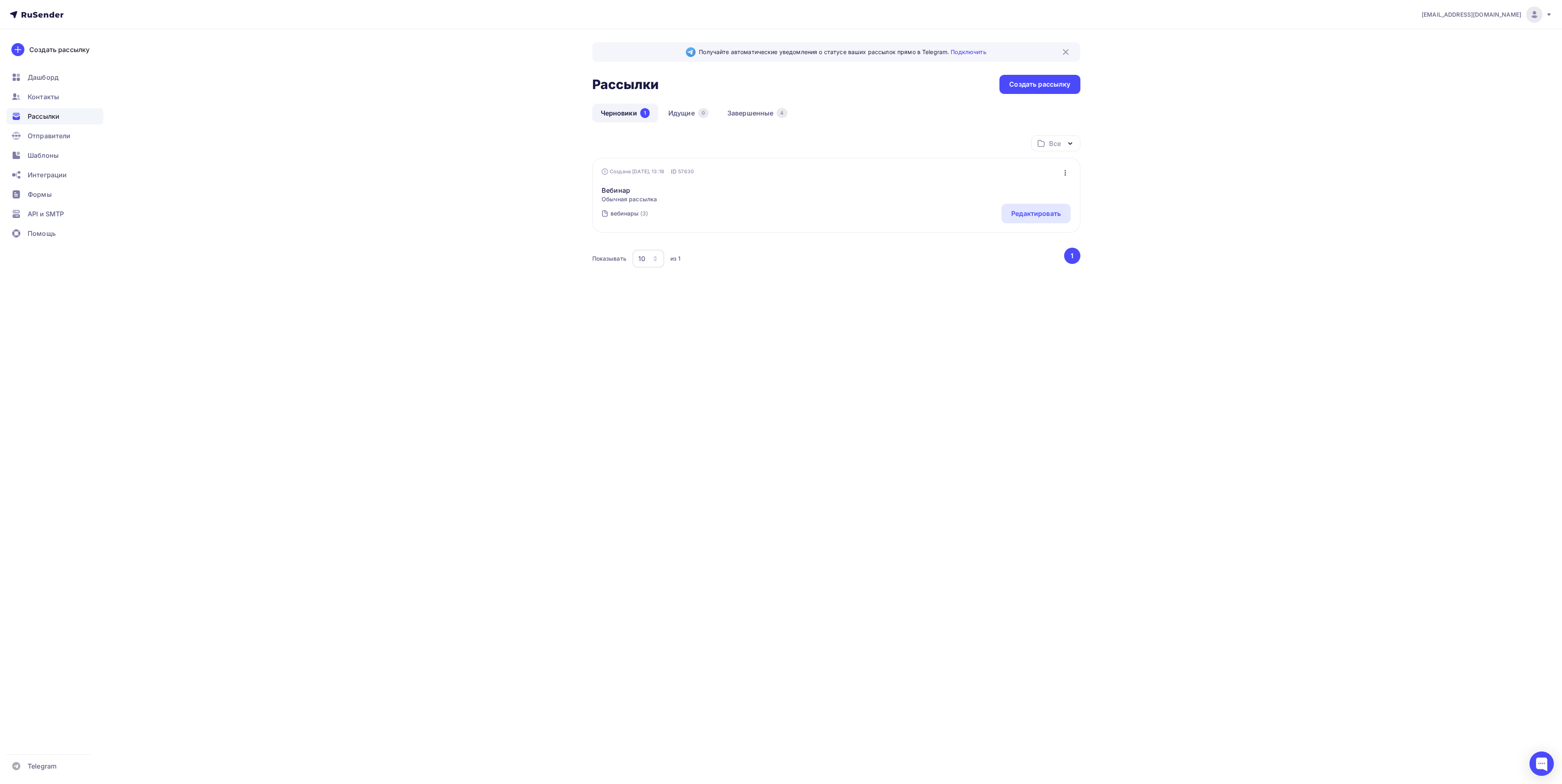
click at [1065, 173] on icon "button" at bounding box center [1066, 173] width 2 height 6
click at [1039, 199] on div "Редактировать" at bounding box center [1031, 195] width 78 height 10
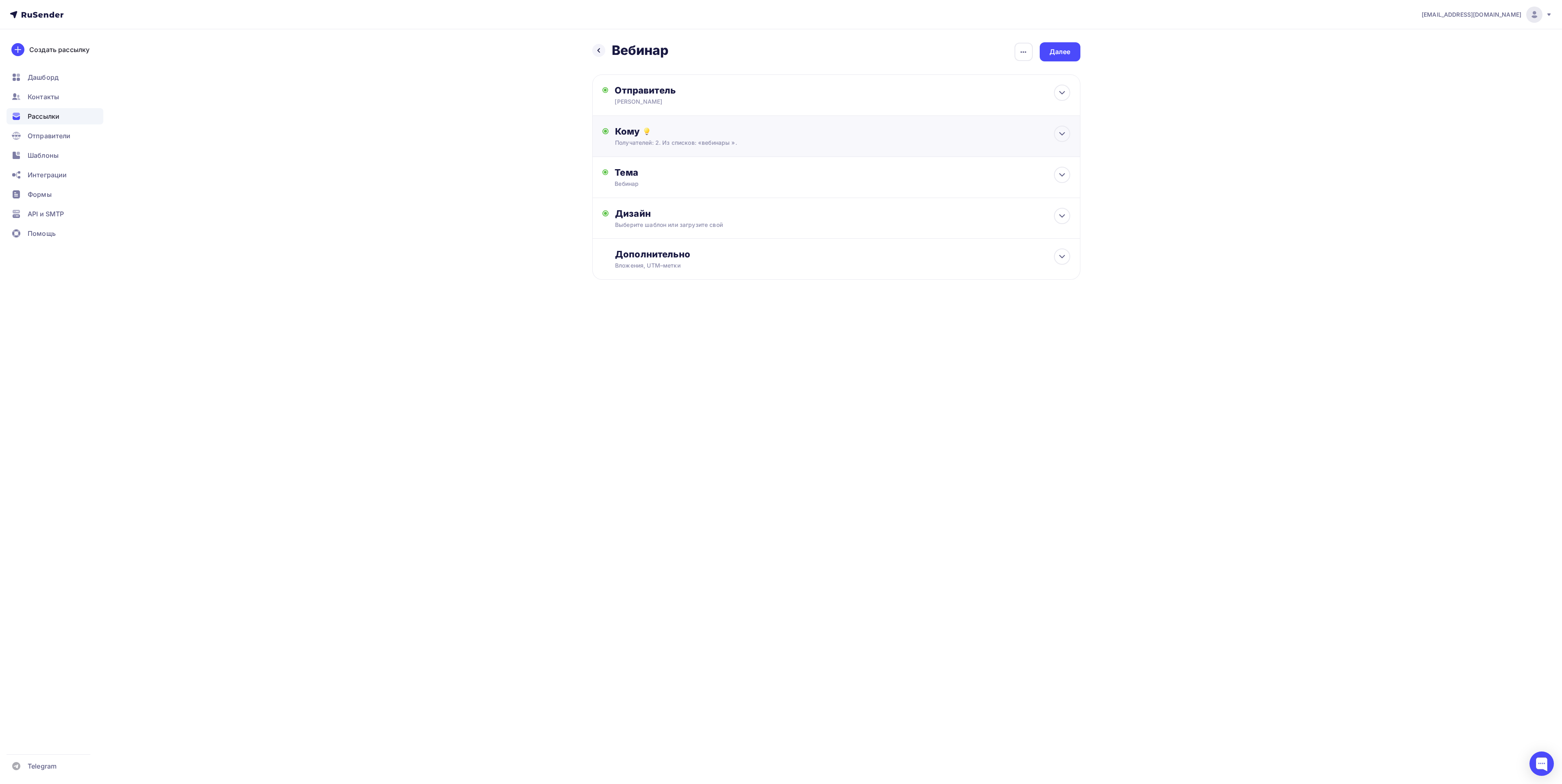
click at [671, 132] on div "Кому" at bounding box center [843, 132] width 455 height 11
click at [655, 169] on icon "button" at bounding box center [653, 167] width 3 height 3
click at [655, 167] on div "Выберите список" at bounding box center [649, 167] width 64 height 14
click at [675, 252] on div "Добавить список" at bounding box center [672, 250] width 57 height 10
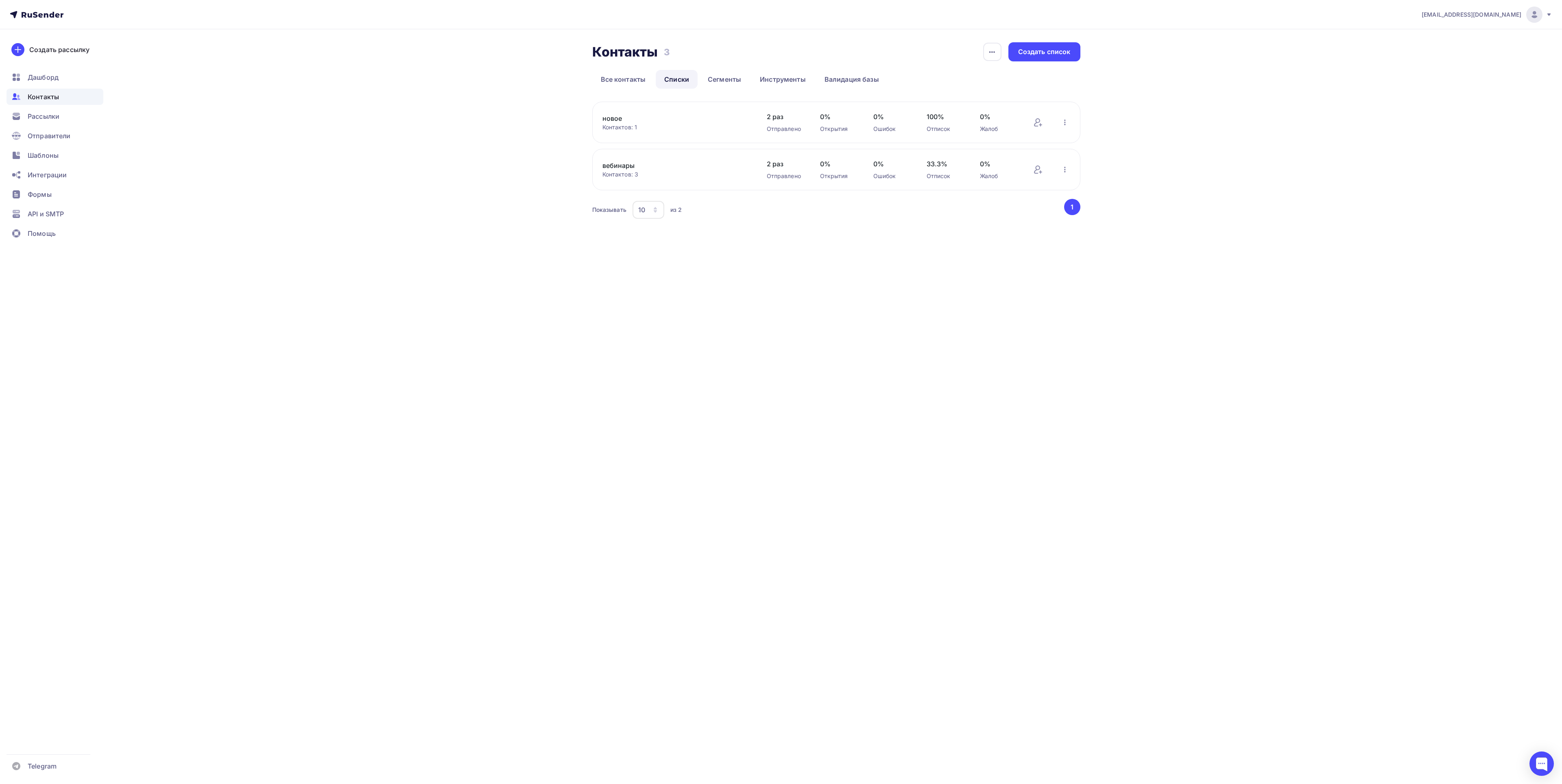
click at [627, 131] on div "Контактов: 1" at bounding box center [676, 127] width 148 height 9
click at [964, 117] on div "новое Контактов: 1 Добавить контакты Переименовать список Скачать список Отписа…" at bounding box center [837, 122] width 489 height 41
click at [1069, 118] on button "button" at bounding box center [1065, 122] width 10 height 10
click at [1009, 149] on div "Добавить контакты" at bounding box center [1012, 146] width 114 height 13
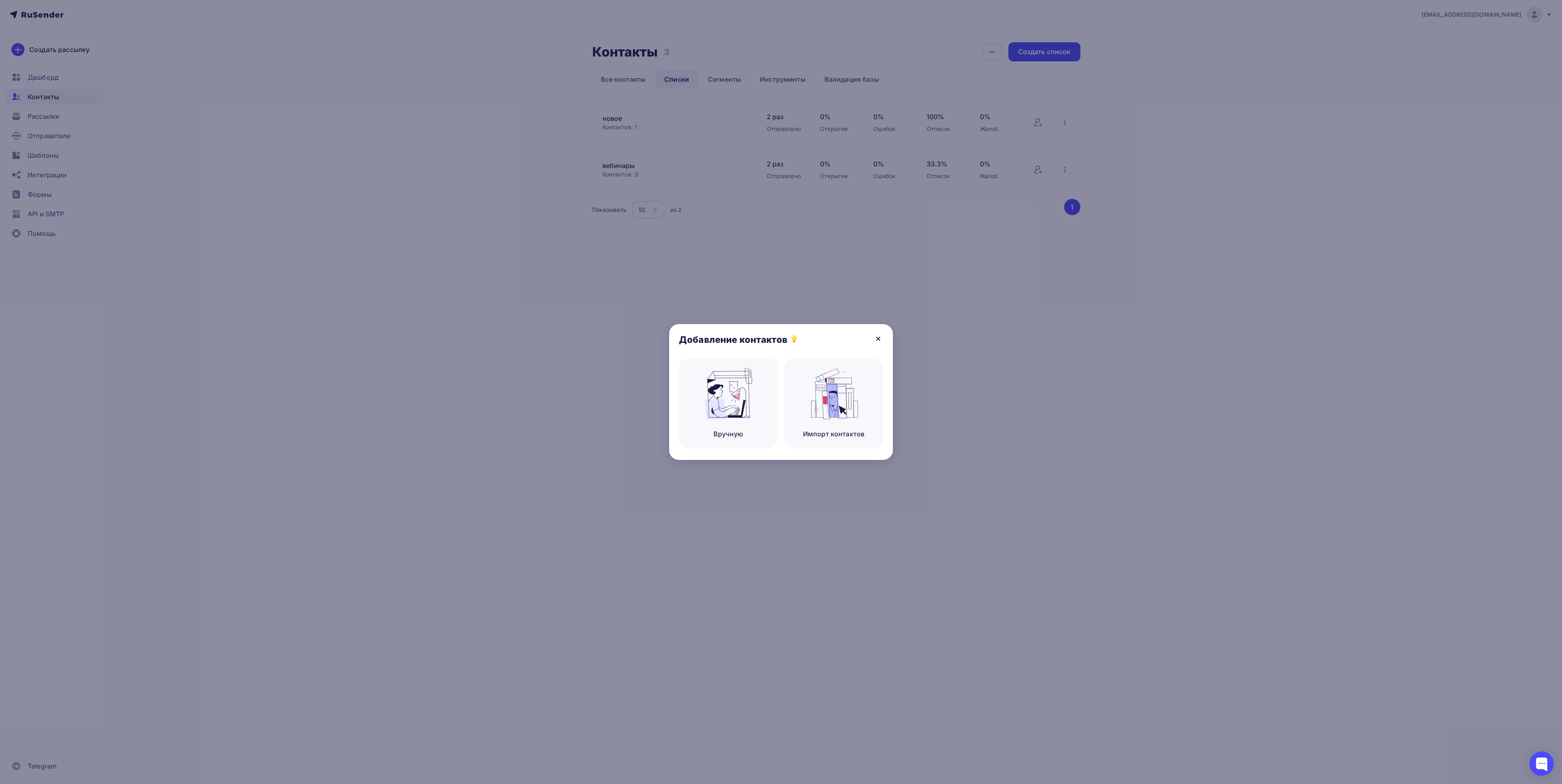
click at [878, 340] on icon at bounding box center [878, 339] width 10 height 10
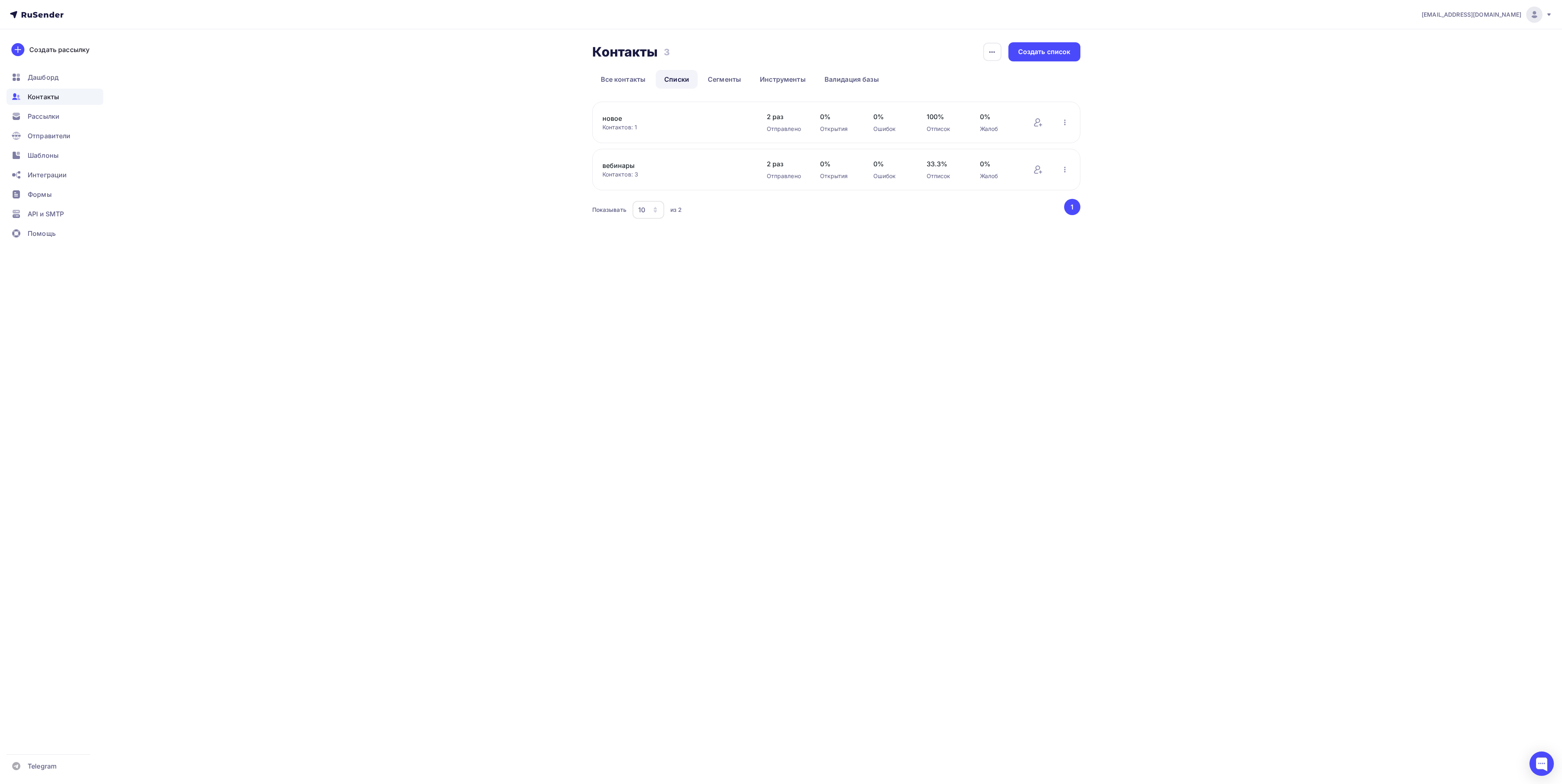
click at [733, 123] on link "новое" at bounding box center [671, 118] width 138 height 10
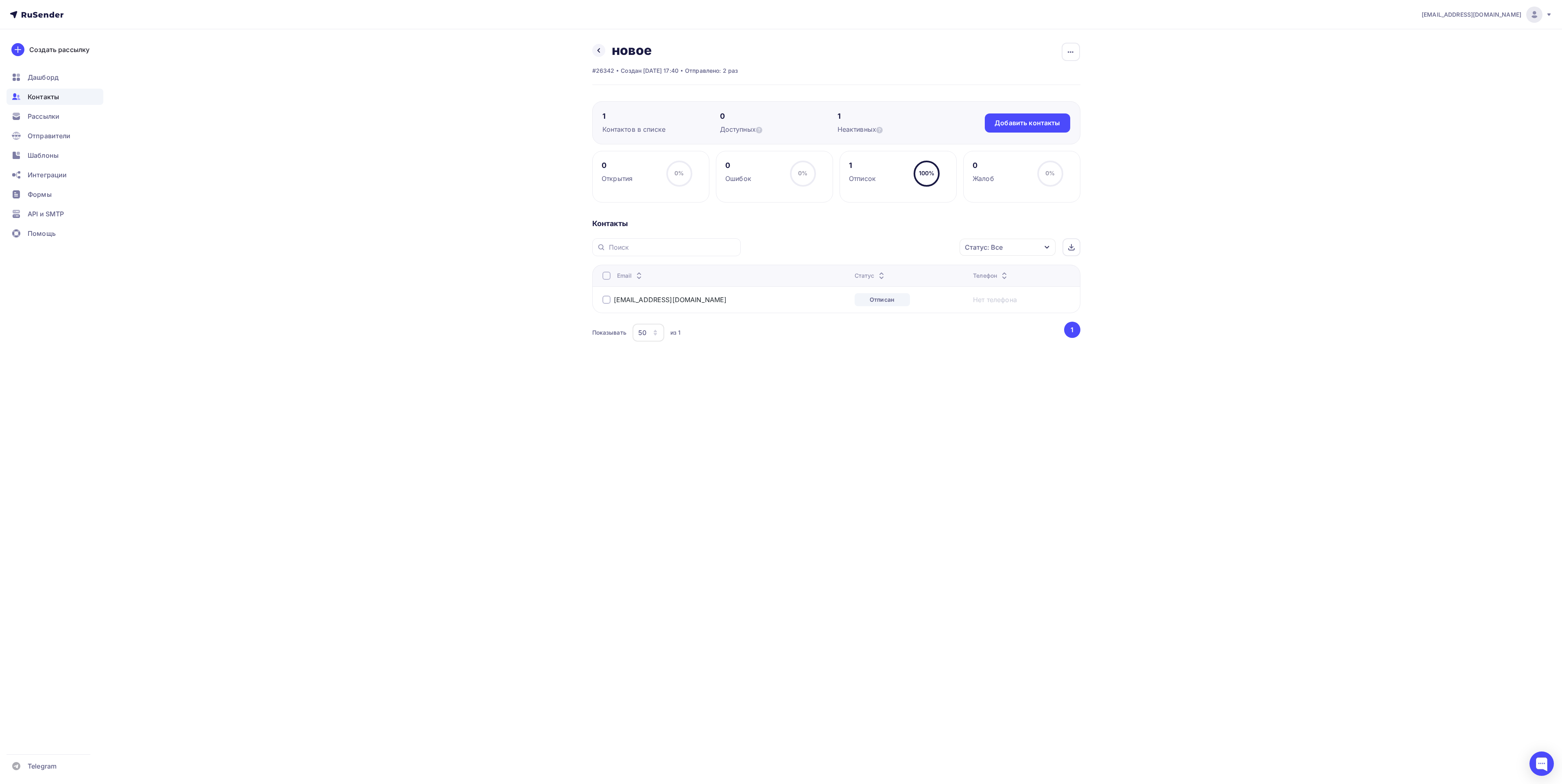
click at [604, 303] on div at bounding box center [606, 299] width 9 height 9
click at [999, 126] on div "Добавить контакты" at bounding box center [1027, 123] width 66 height 10
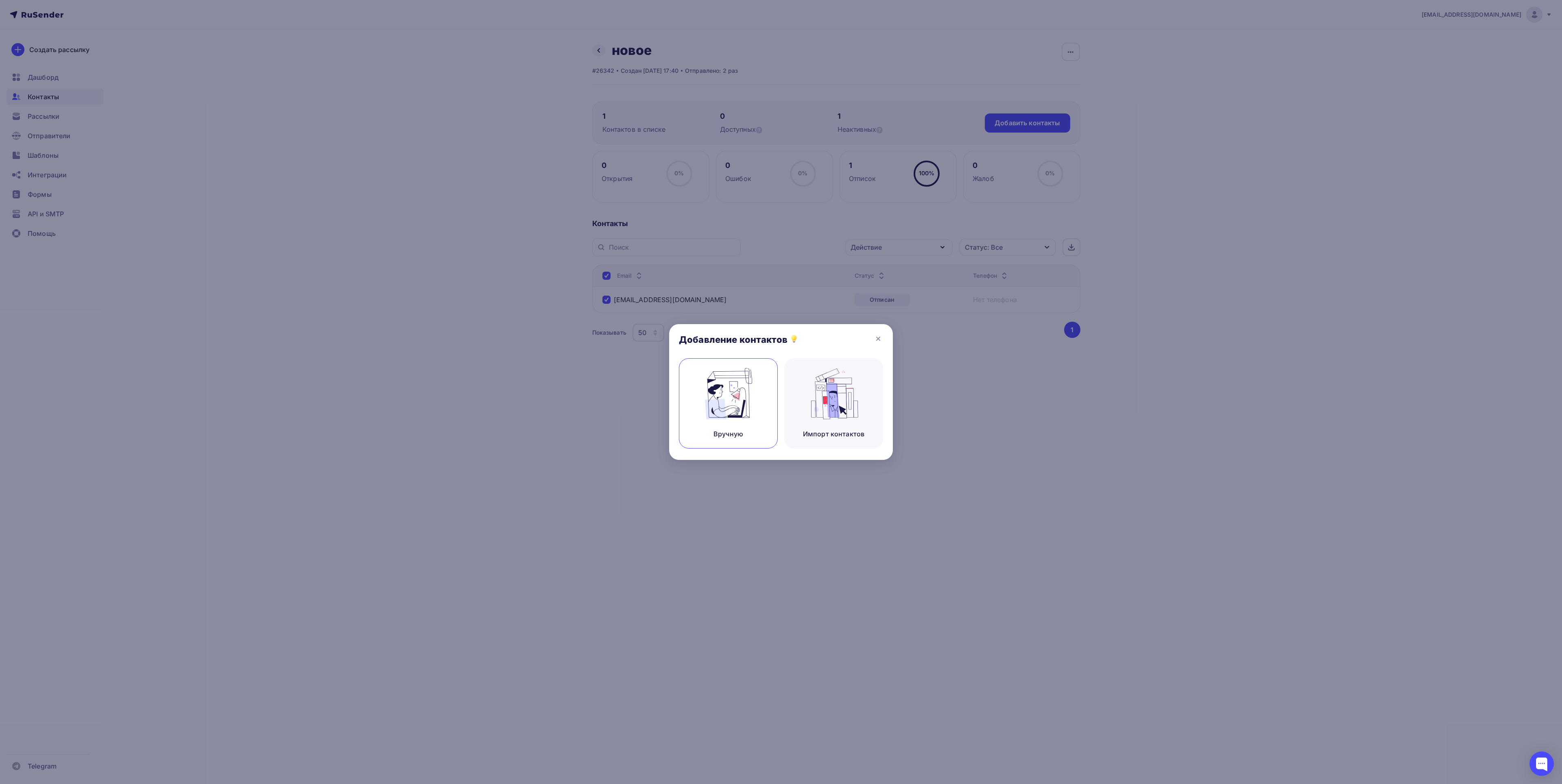
click at [725, 411] on img at bounding box center [728, 394] width 54 height 52
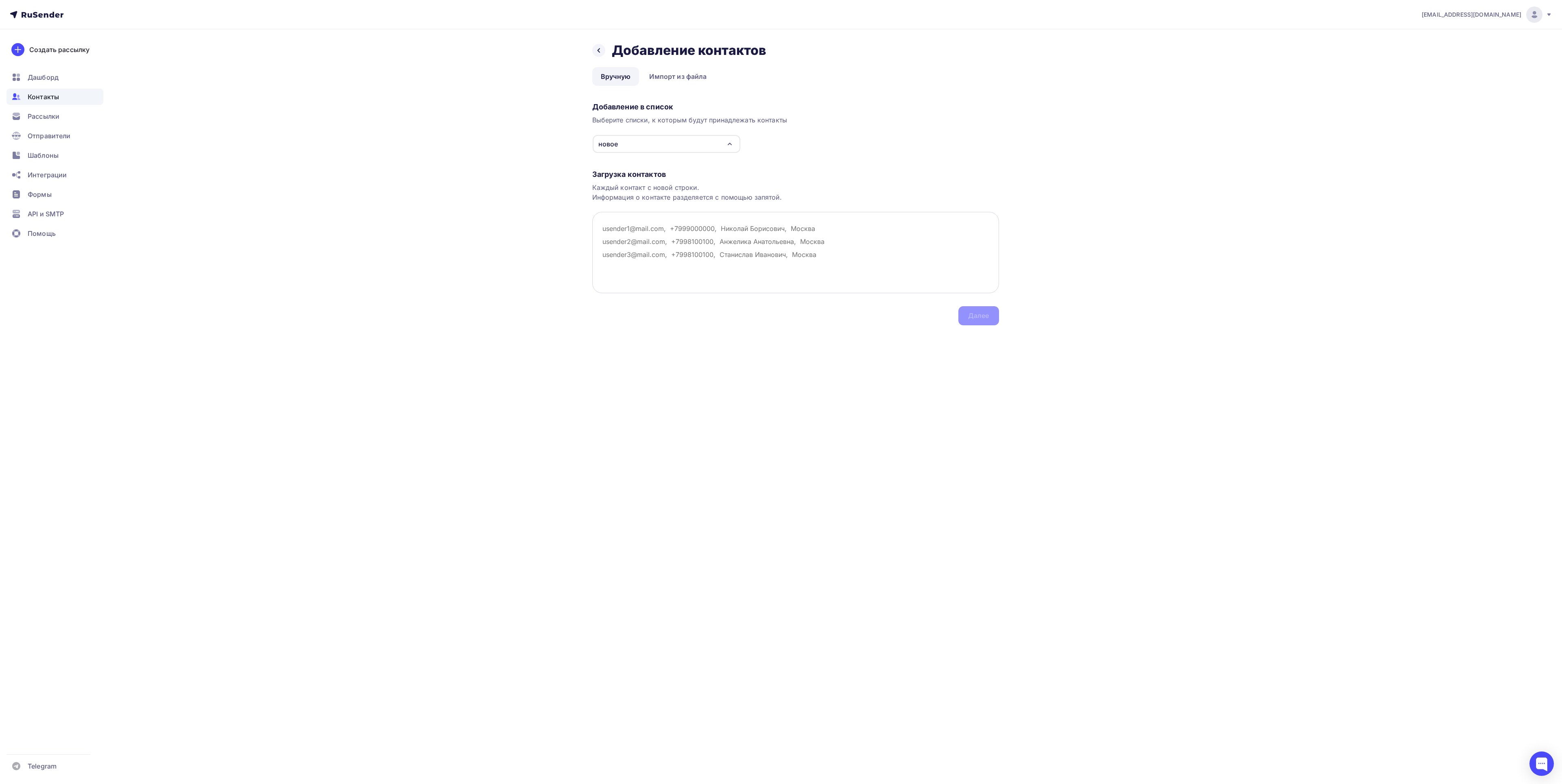
click at [648, 241] on textarea at bounding box center [796, 252] width 406 height 81
type textarea "[EMAIL_ADDRESS][DOMAIN_NAME]"
drag, startPoint x: 694, startPoint y: 322, endPoint x: 832, endPoint y: 347, distance: 140.2
click at [694, 323] on div "Загрузка контактов Каждый контакт с новой строки. Информация о контакте разделя…" at bounding box center [796, 239] width 406 height 172
click at [978, 321] on div "Далее" at bounding box center [979, 316] width 41 height 19
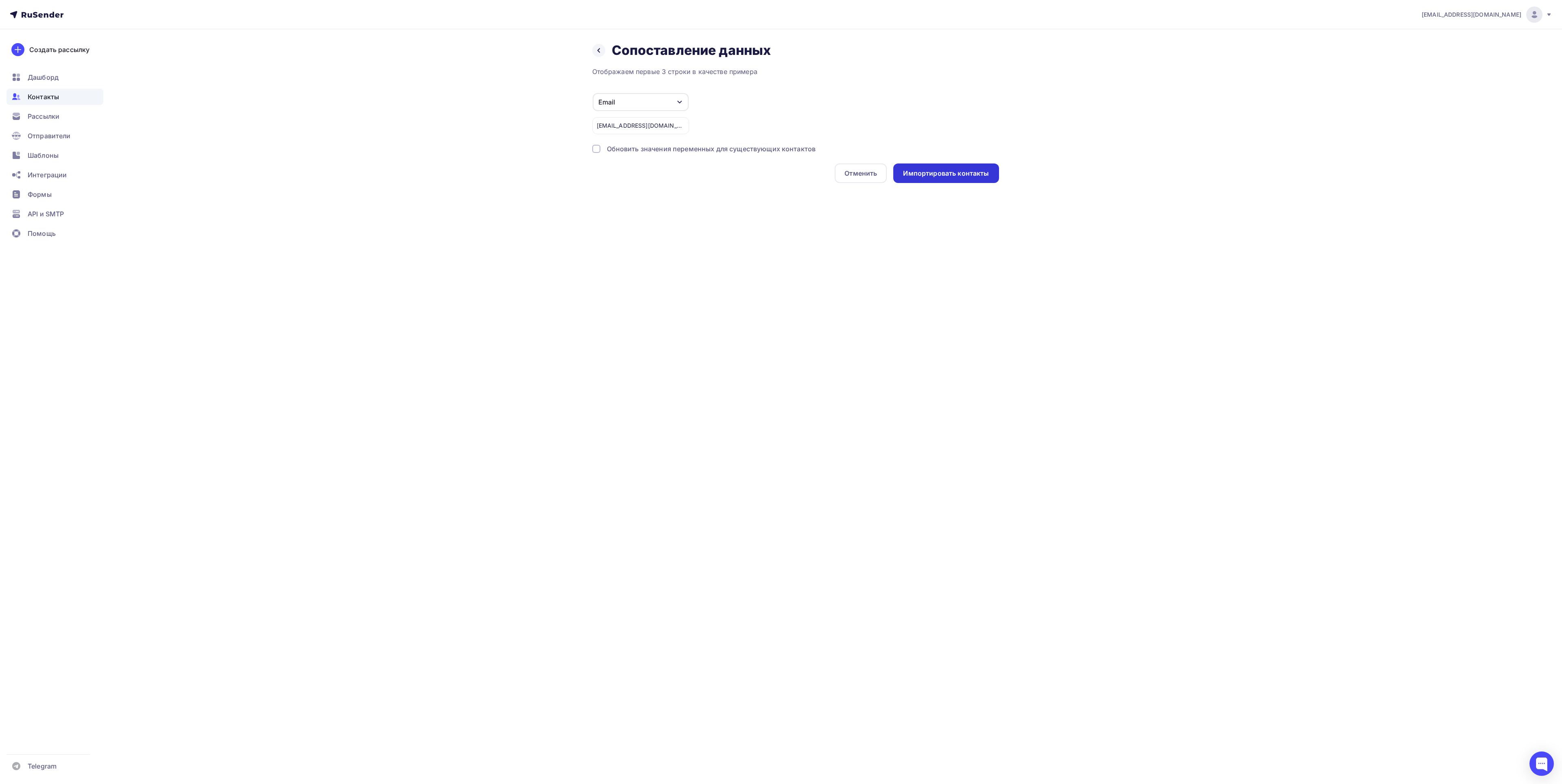
click at [949, 174] on div "Импортировать контакты" at bounding box center [947, 174] width 86 height 10
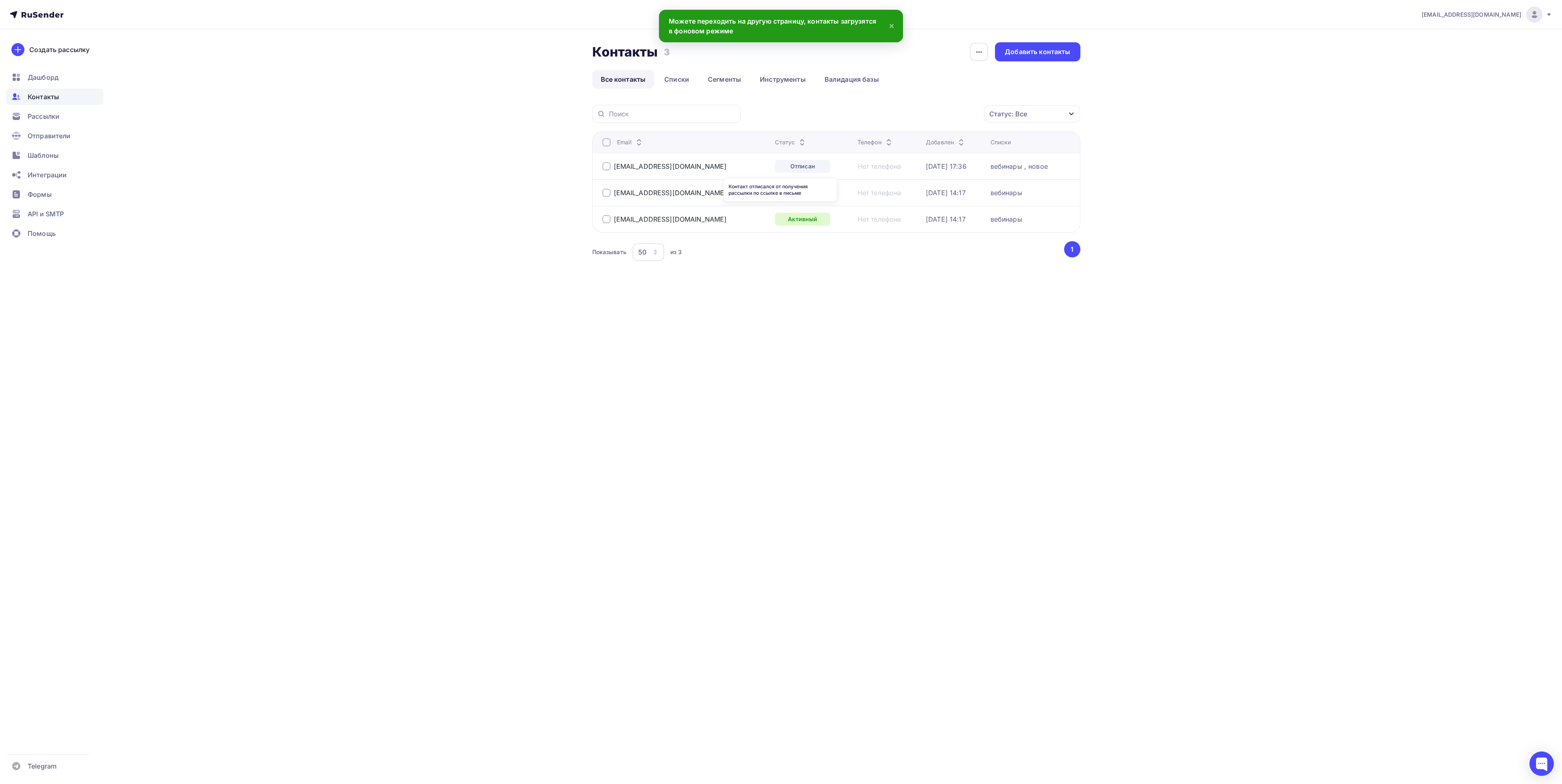
click at [785, 165] on div "Отписан" at bounding box center [802, 167] width 55 height 13
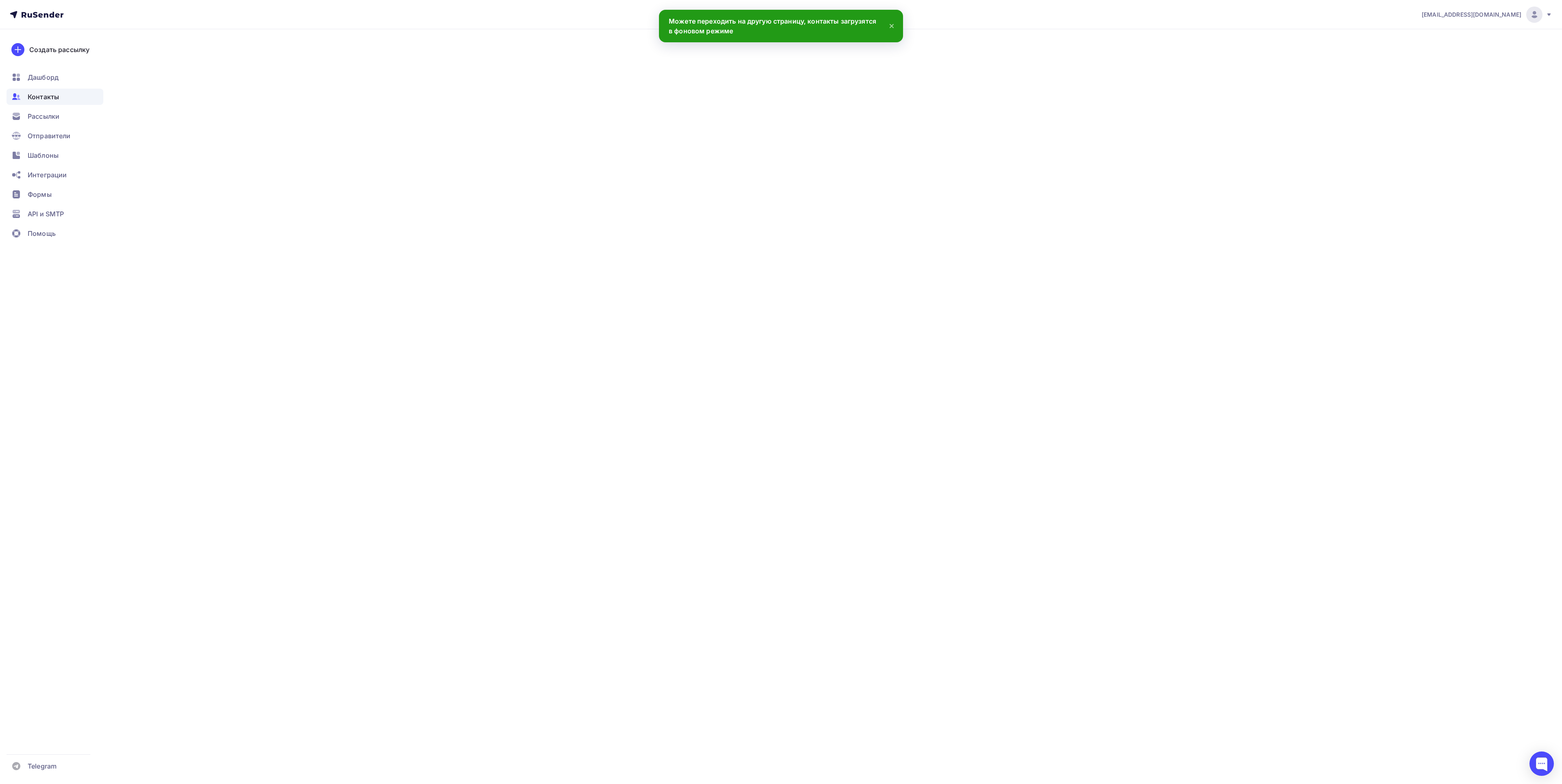
type input "[PERSON_NAME]"
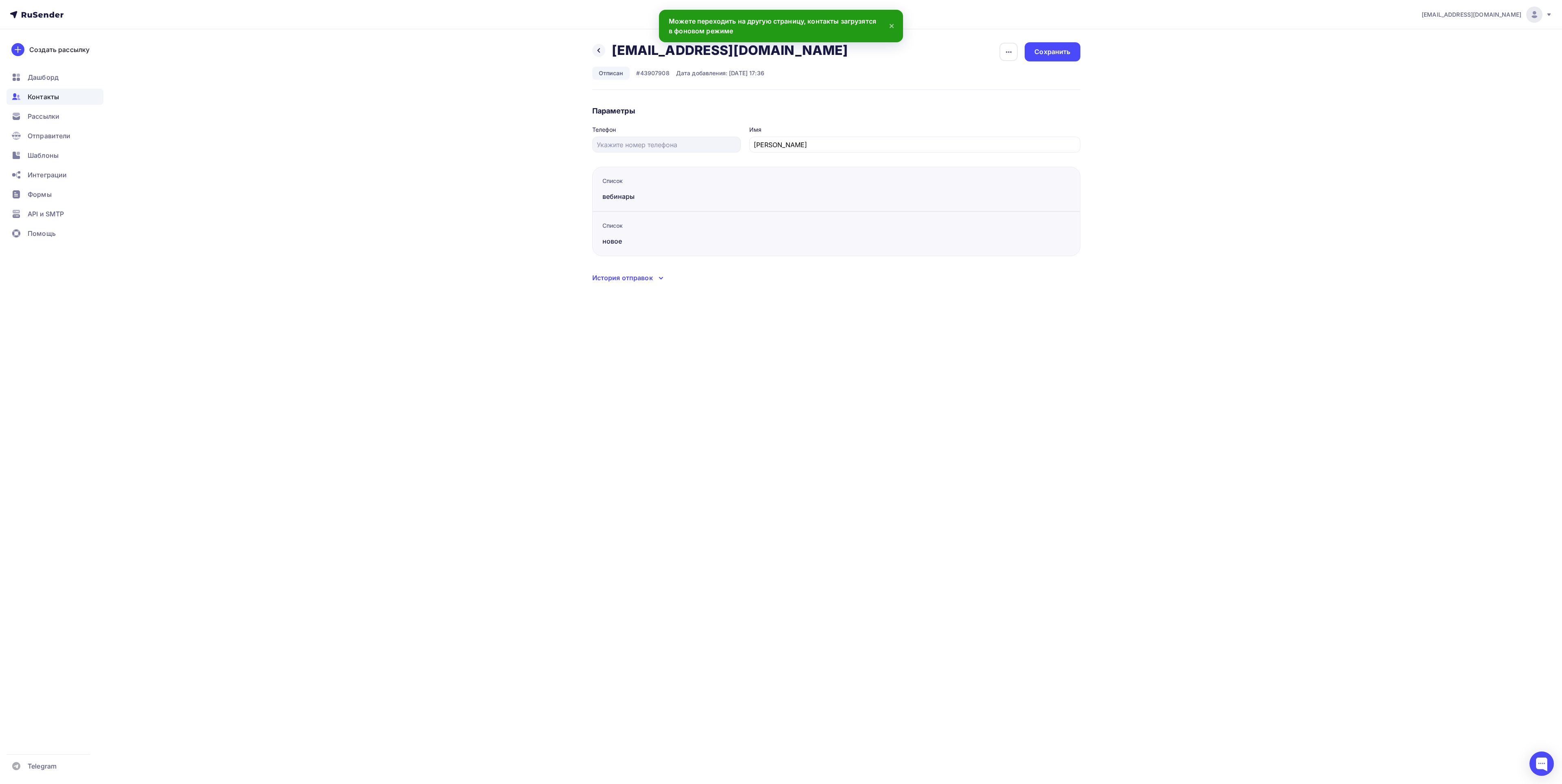
drag, startPoint x: 624, startPoint y: 241, endPoint x: 625, endPoint y: 272, distance: 31.0
click at [623, 241] on div "новое" at bounding box center [672, 241] width 140 height 10
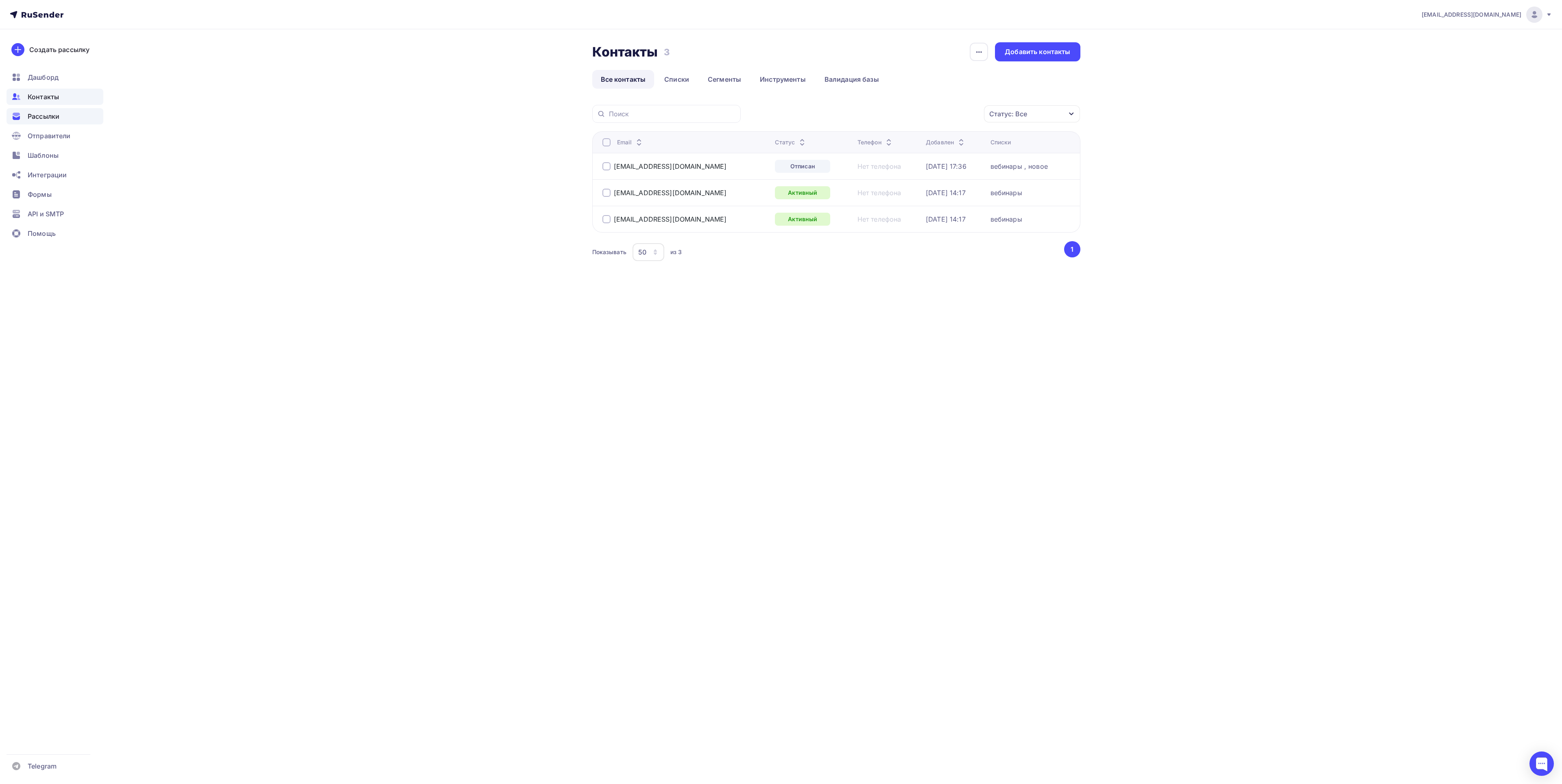
click at [38, 118] on span "Рассылки" at bounding box center [43, 116] width 31 height 10
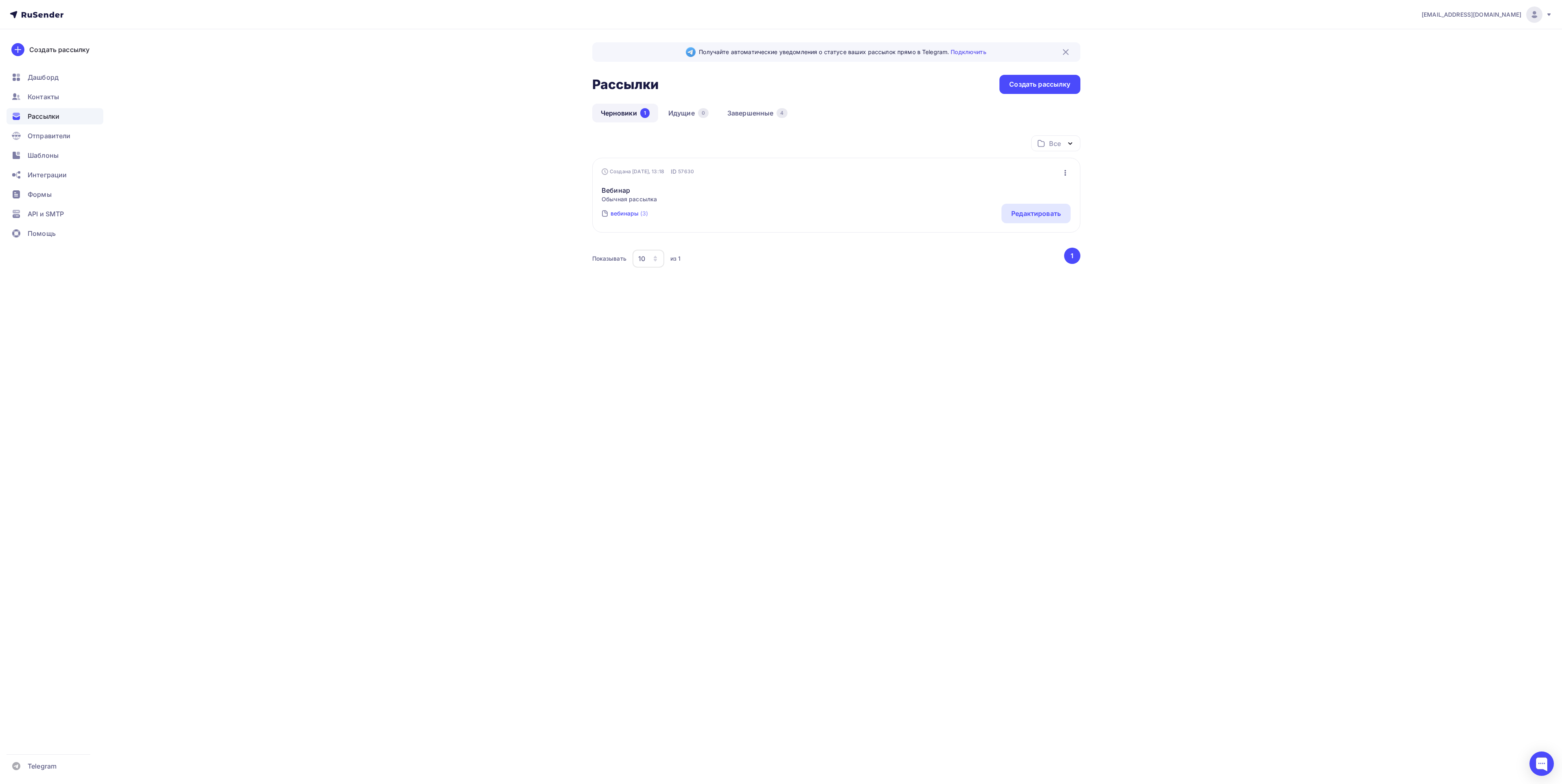
click at [630, 215] on div "вебинары" at bounding box center [624, 214] width 28 height 9
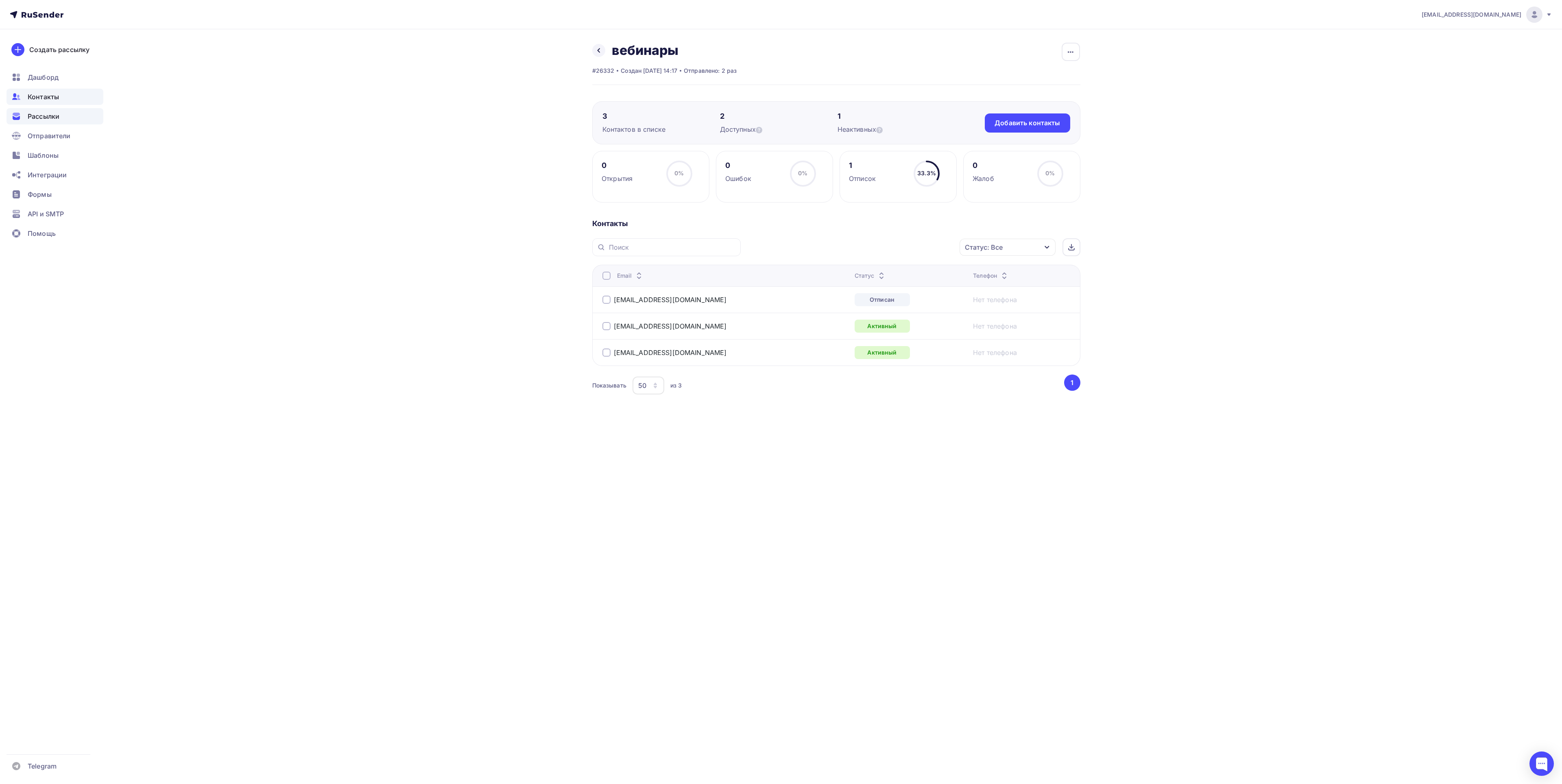
click at [51, 112] on span "Рассылки" at bounding box center [43, 116] width 31 height 10
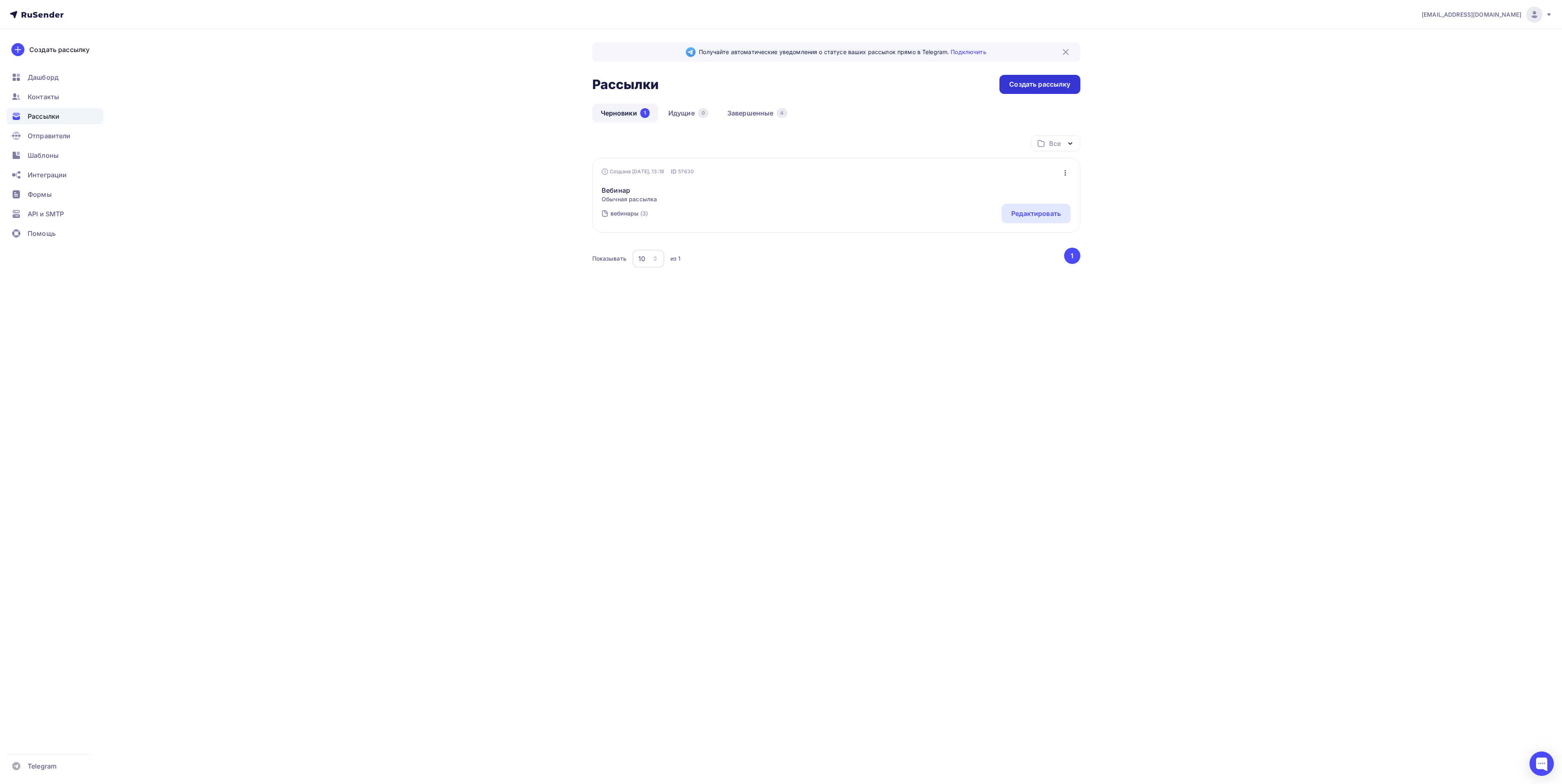
click at [1043, 86] on div "Создать рассылку" at bounding box center [1040, 85] width 61 height 10
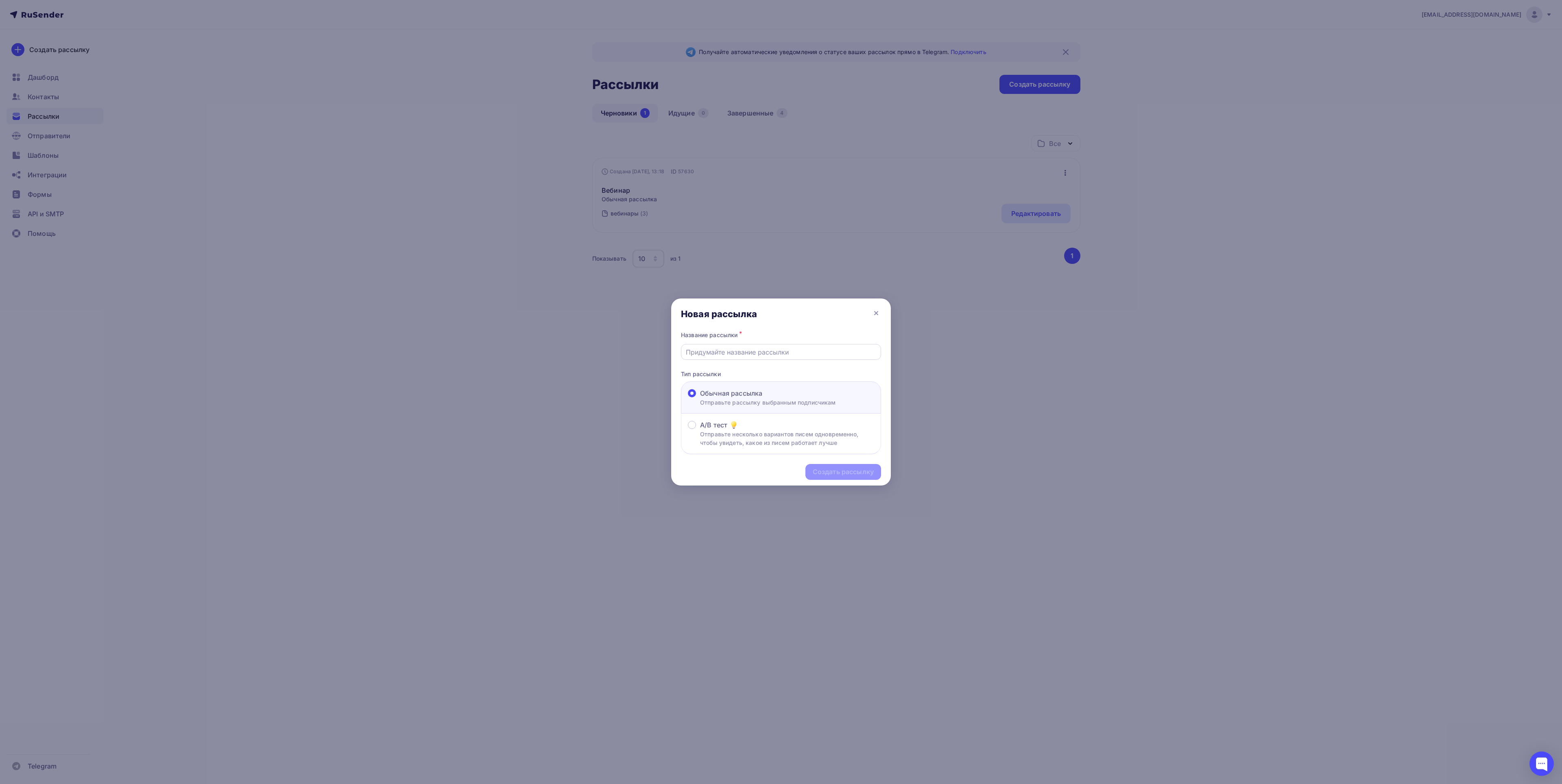
click at [743, 356] on input "text" at bounding box center [781, 352] width 191 height 10
type input "Вебинар"
click at [832, 473] on div "Создать рассылку" at bounding box center [843, 472] width 61 height 10
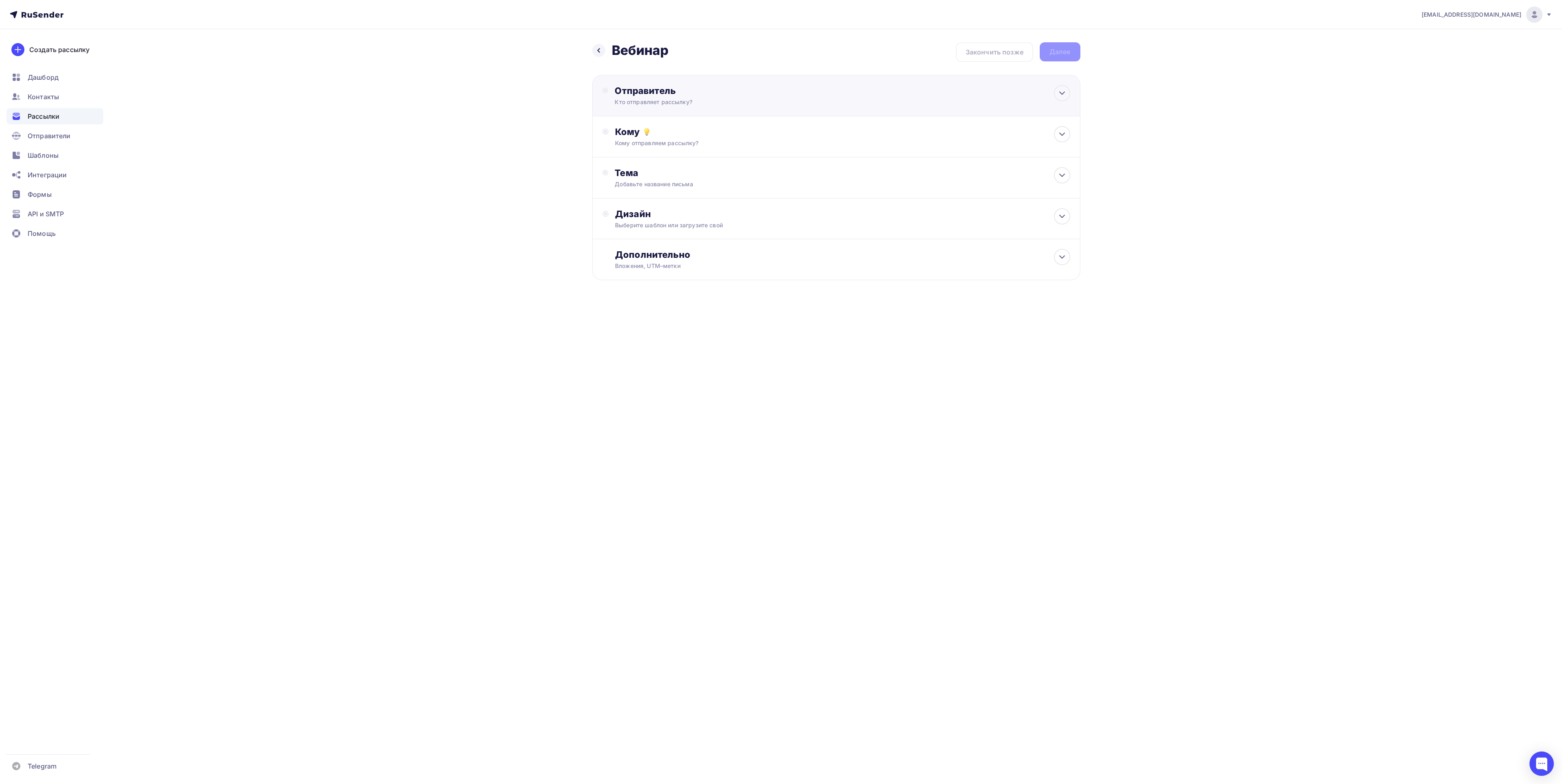
click at [730, 82] on div "Отправитель Кто отправляет рассылку? Email * vorobyevapolina1@gmail.com vorobye…" at bounding box center [837, 94] width 489 height 41
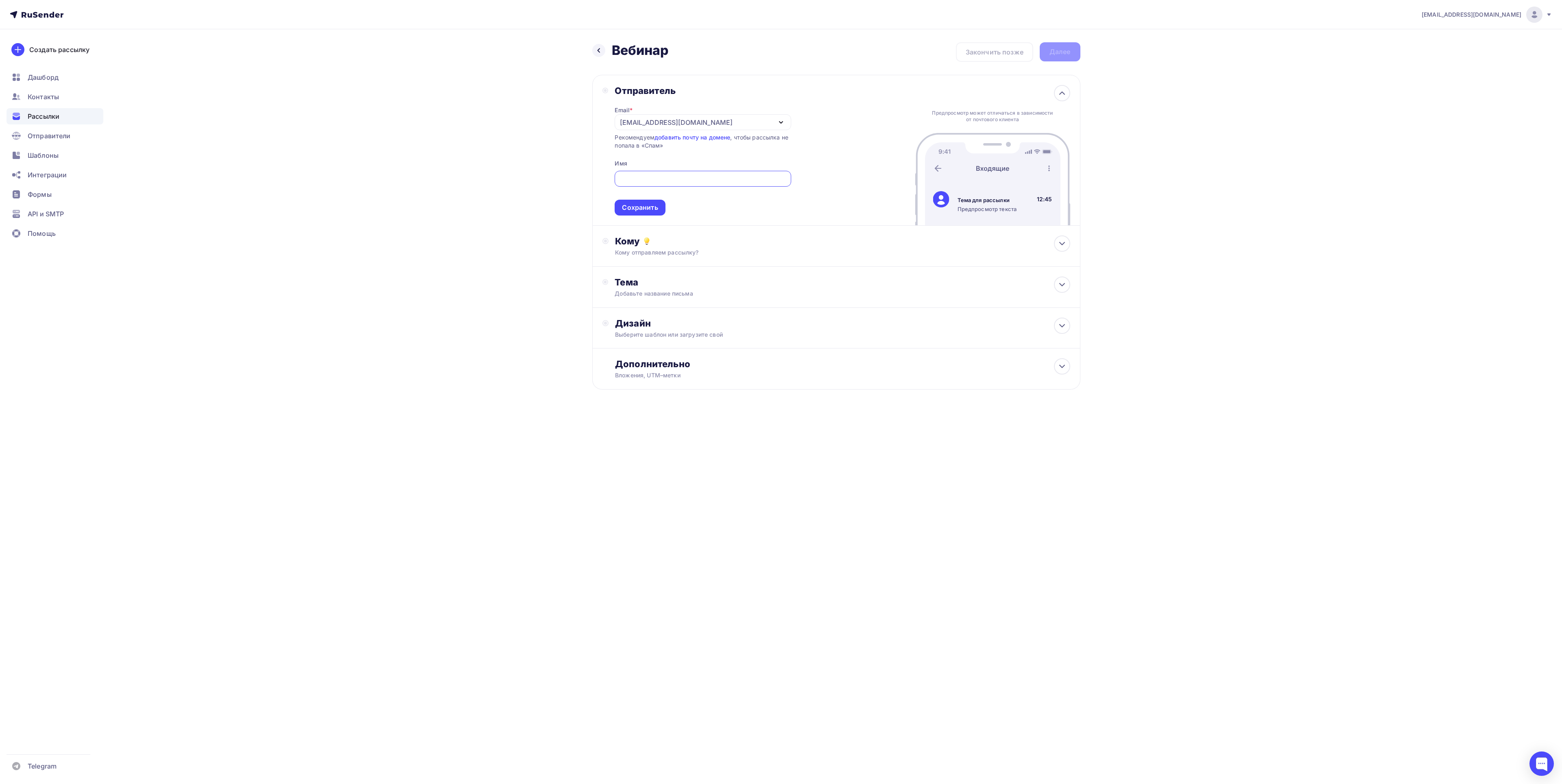
click at [660, 184] on input "text" at bounding box center [702, 178] width 167 height 10
type input "[EMAIL_ADDRESS][DOMAIN_NAME]"
click at [644, 213] on div "Сохранить" at bounding box center [640, 208] width 36 height 10
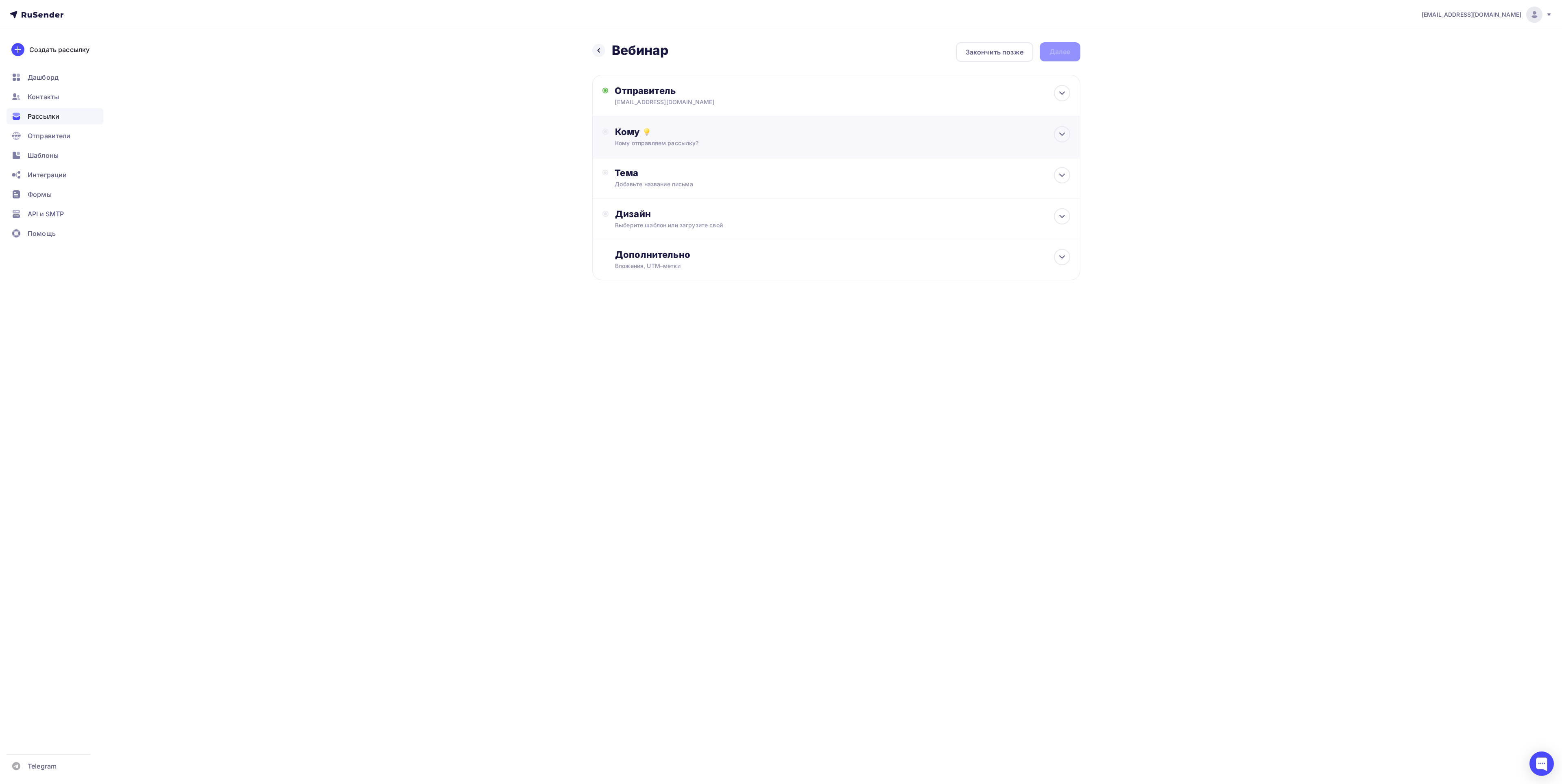
click at [664, 136] on div "Кому" at bounding box center [843, 132] width 455 height 11
click at [673, 161] on div "Выберите список" at bounding box center [843, 169] width 454 height 19
click at [952, 201] on div "Все списки id" at bounding box center [843, 198] width 455 height 22
click at [677, 220] on div "(2)" at bounding box center [679, 222] width 9 height 10
drag, startPoint x: 577, startPoint y: 278, endPoint x: 580, endPoint y: 271, distance: 7.6
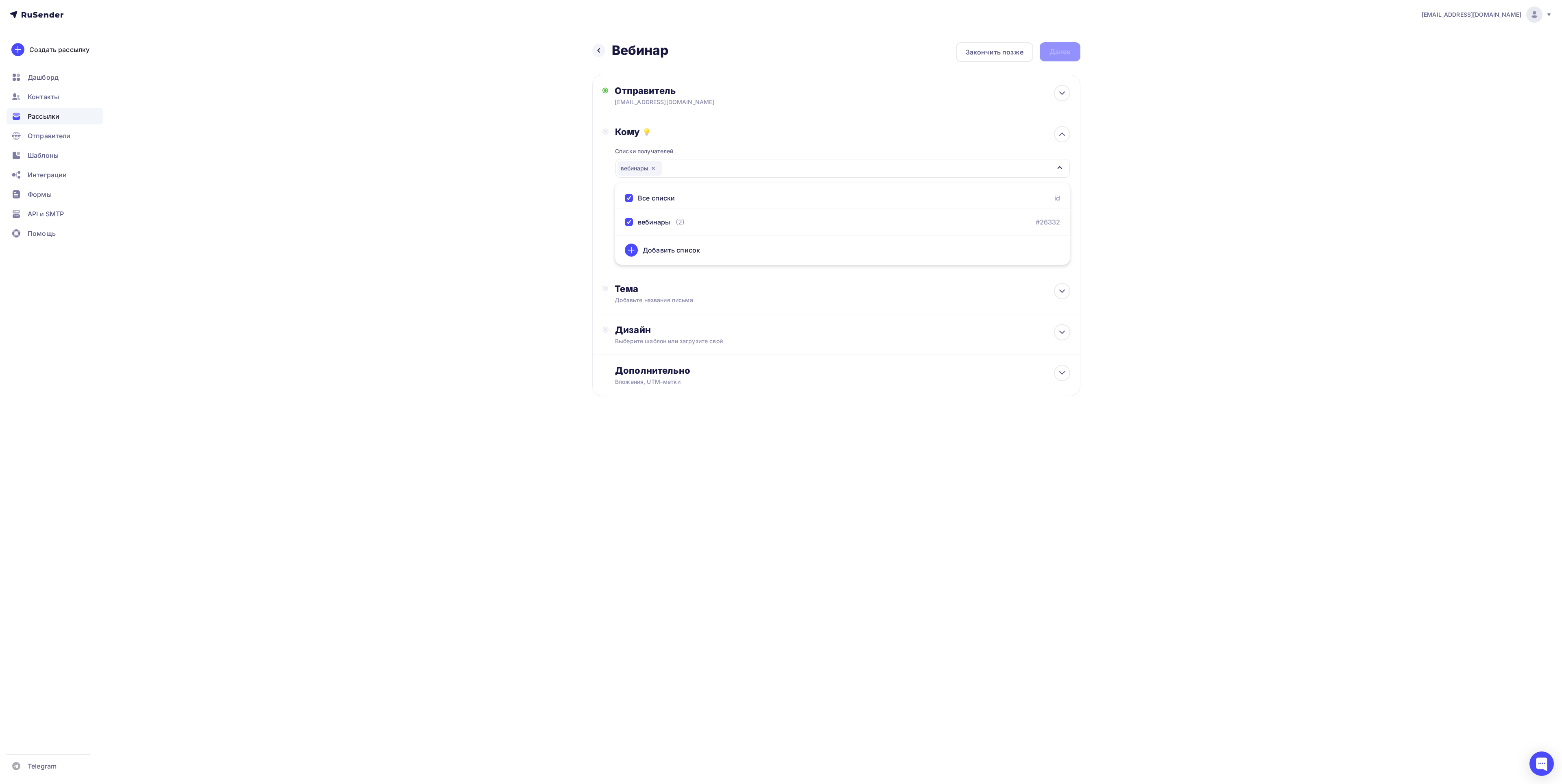
click at [575, 278] on div "Назад Вебинар Вебинар Закончить позже Далее Отправитель vorobyevapolina1@gmail.…" at bounding box center [781, 239] width 667 height 420
click at [649, 258] on div "Сохранить" at bounding box center [640, 256] width 36 height 10
click at [656, 170] on div "Тема" at bounding box center [695, 173] width 160 height 11
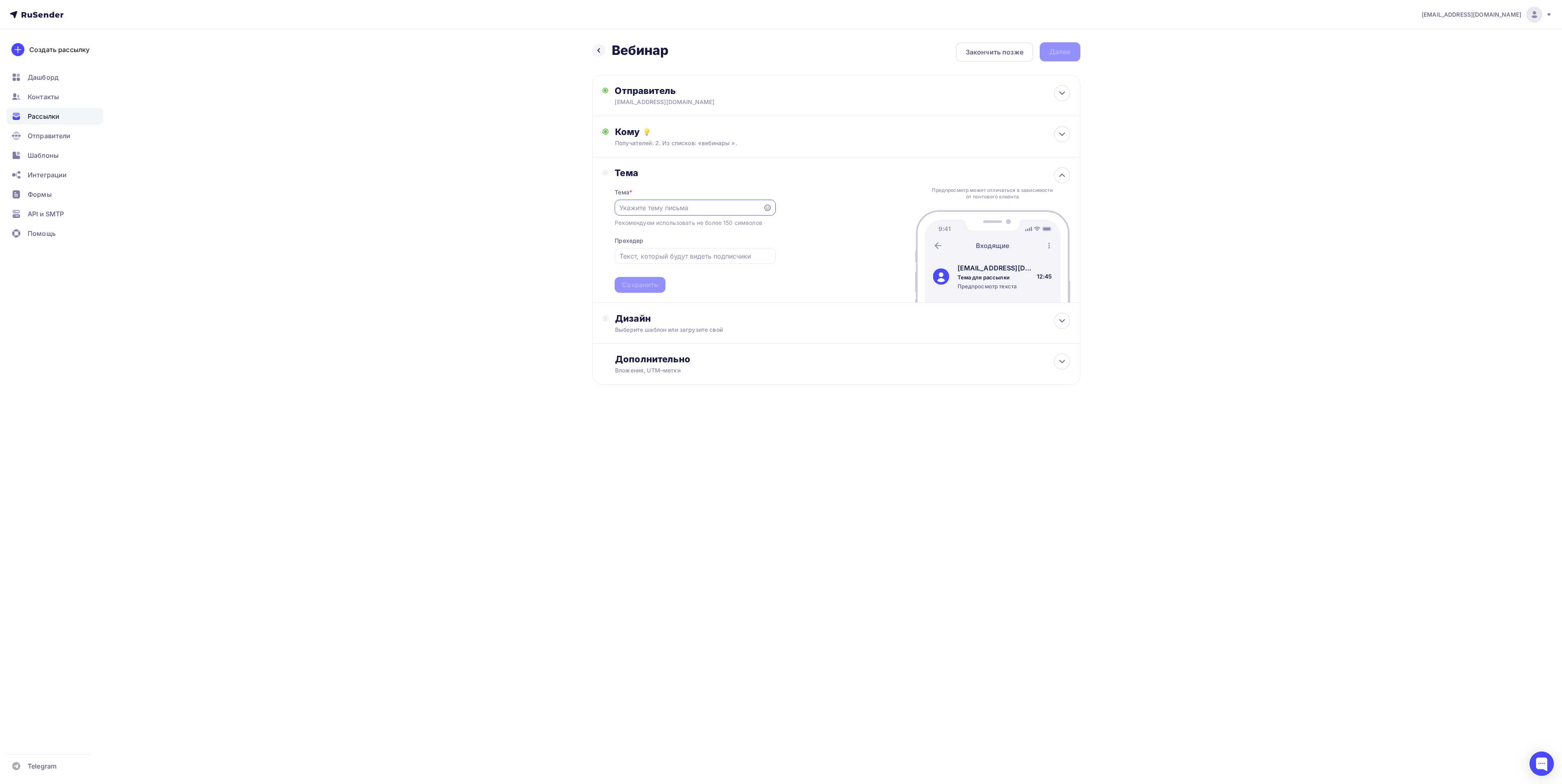
click at [649, 207] on input "text" at bounding box center [689, 208] width 139 height 10
type input "d"
type input "вебинар"
drag, startPoint x: 651, startPoint y: 285, endPoint x: 644, endPoint y: 286, distance: 7.1
click at [651, 286] on div "Сохранить" at bounding box center [640, 285] width 36 height 10
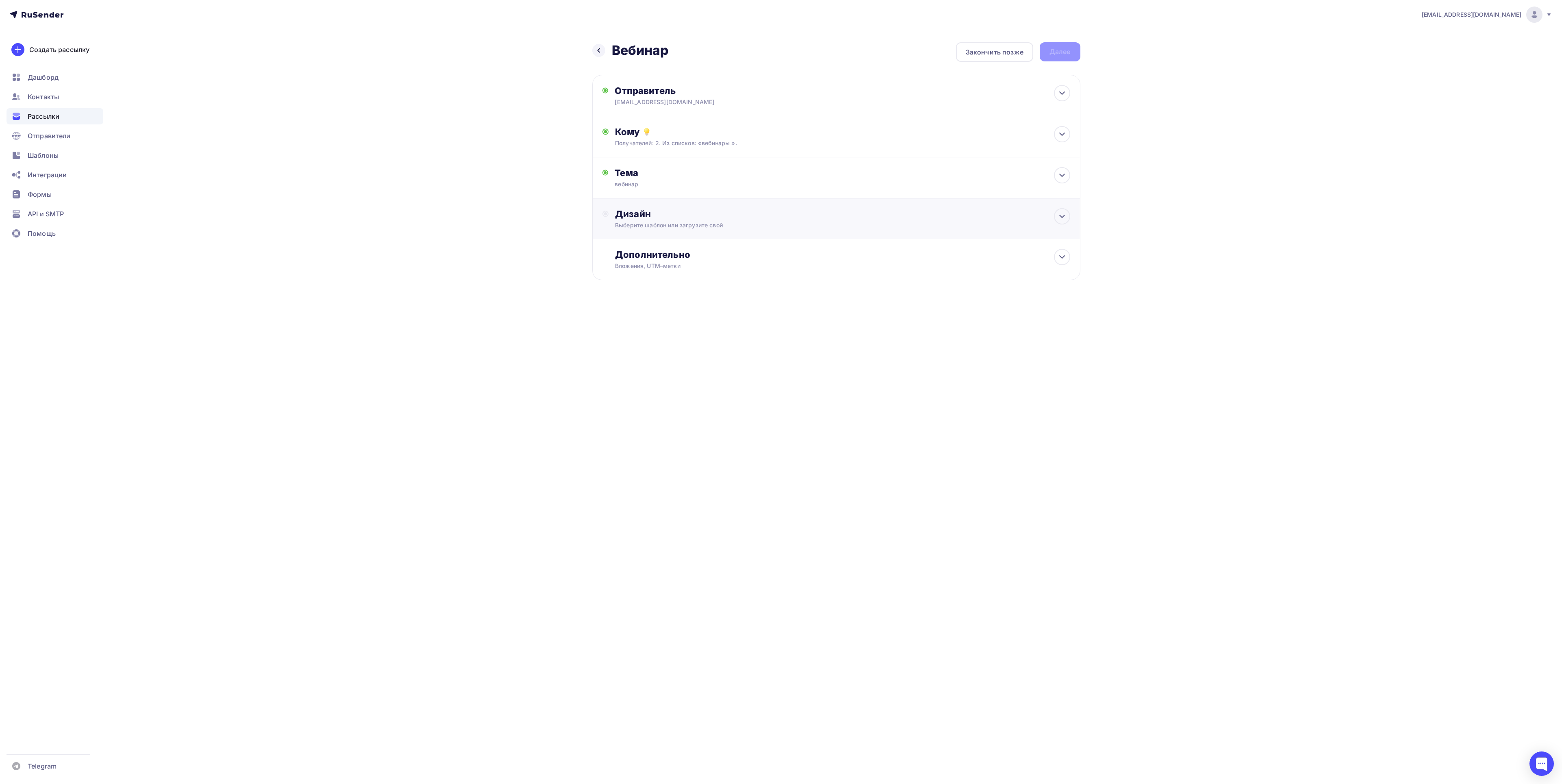
click at [658, 224] on div "Выберите шаблон или загрузите свой" at bounding box center [820, 225] width 409 height 9
click at [677, 249] on div "Выбрать шаблон" at bounding box center [650, 247] width 56 height 10
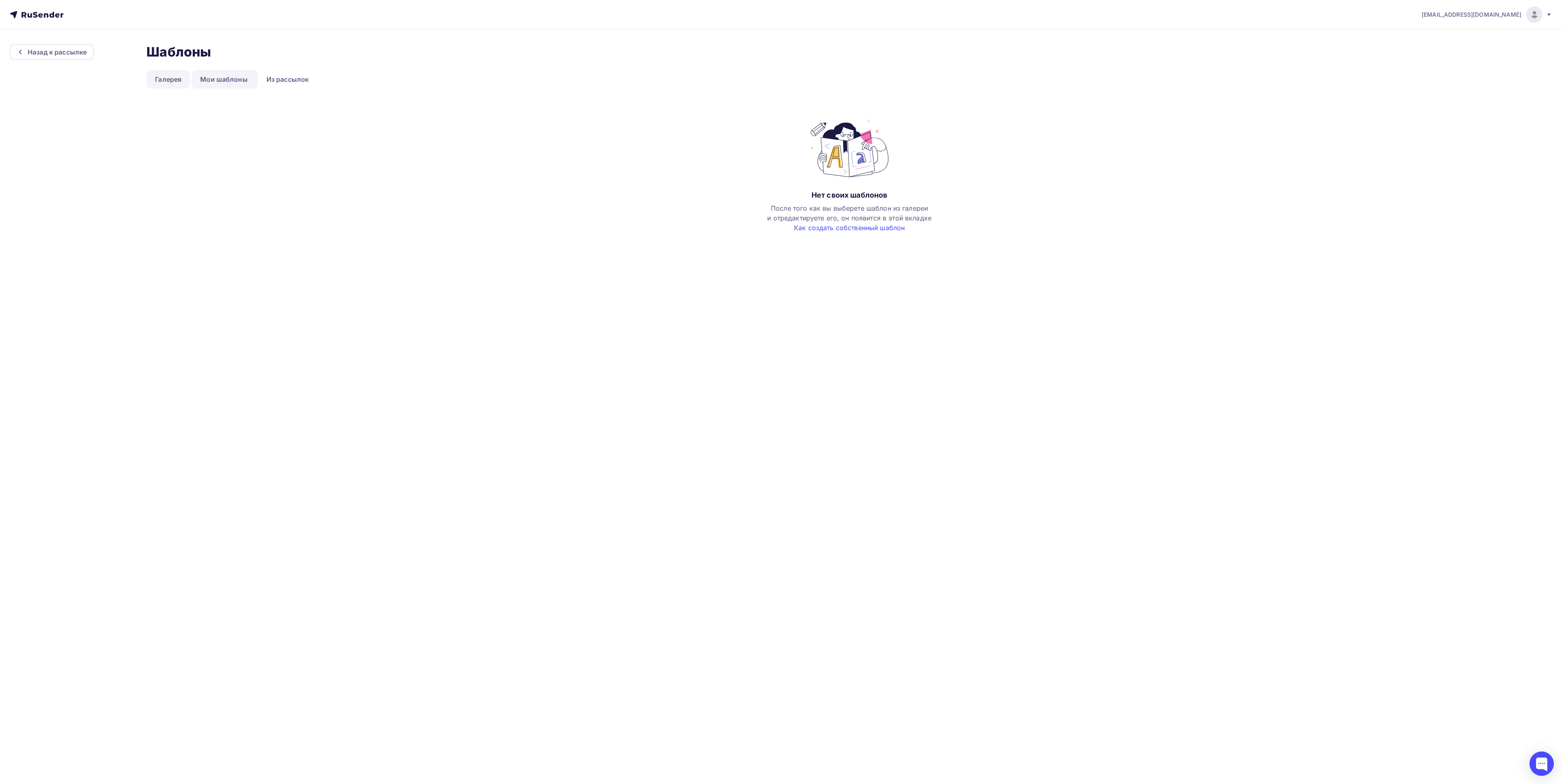
click at [163, 80] on link "Галерея" at bounding box center [168, 79] width 44 height 19
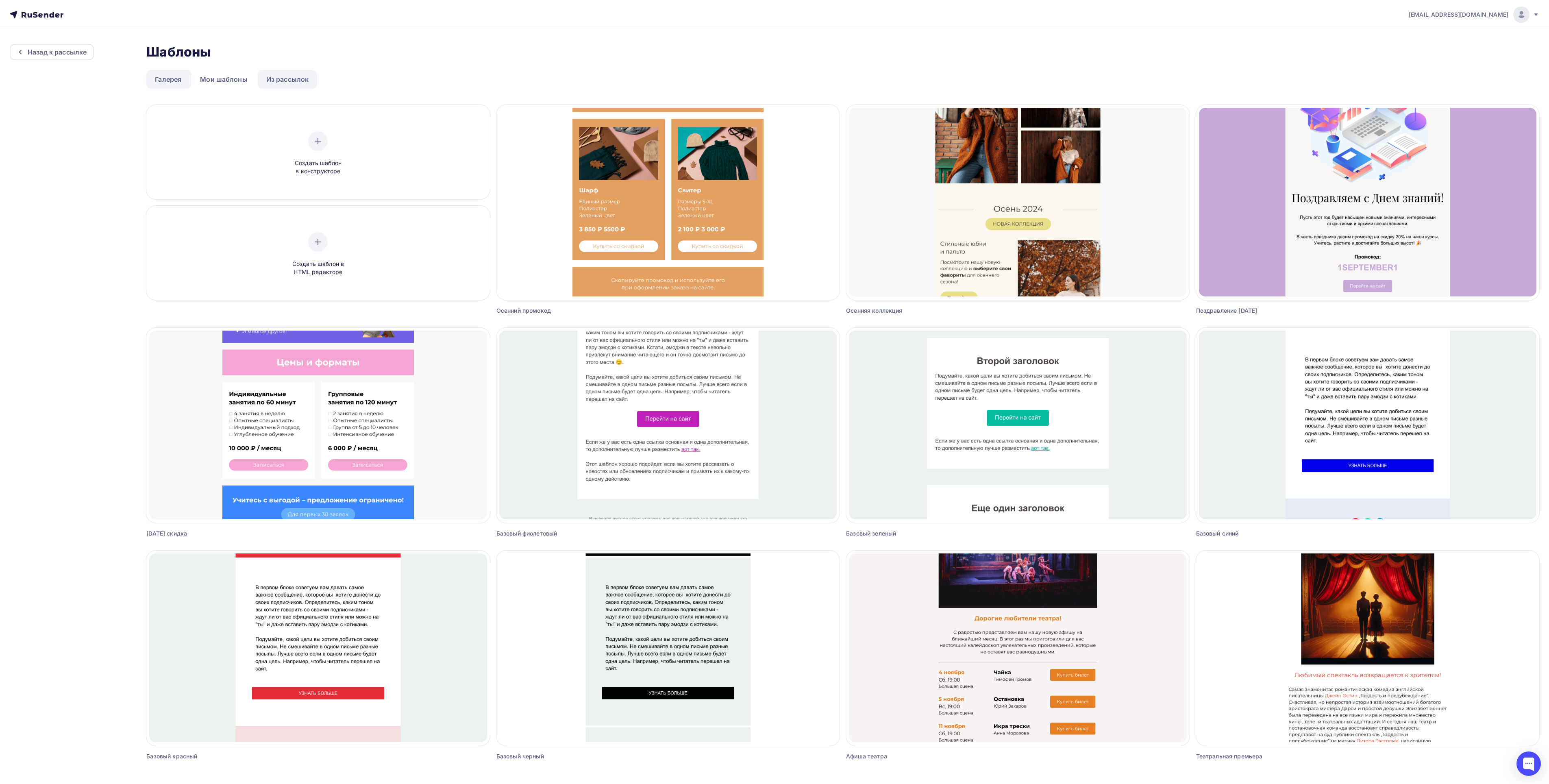
click at [283, 80] on link "Из рассылок" at bounding box center [287, 79] width 60 height 19
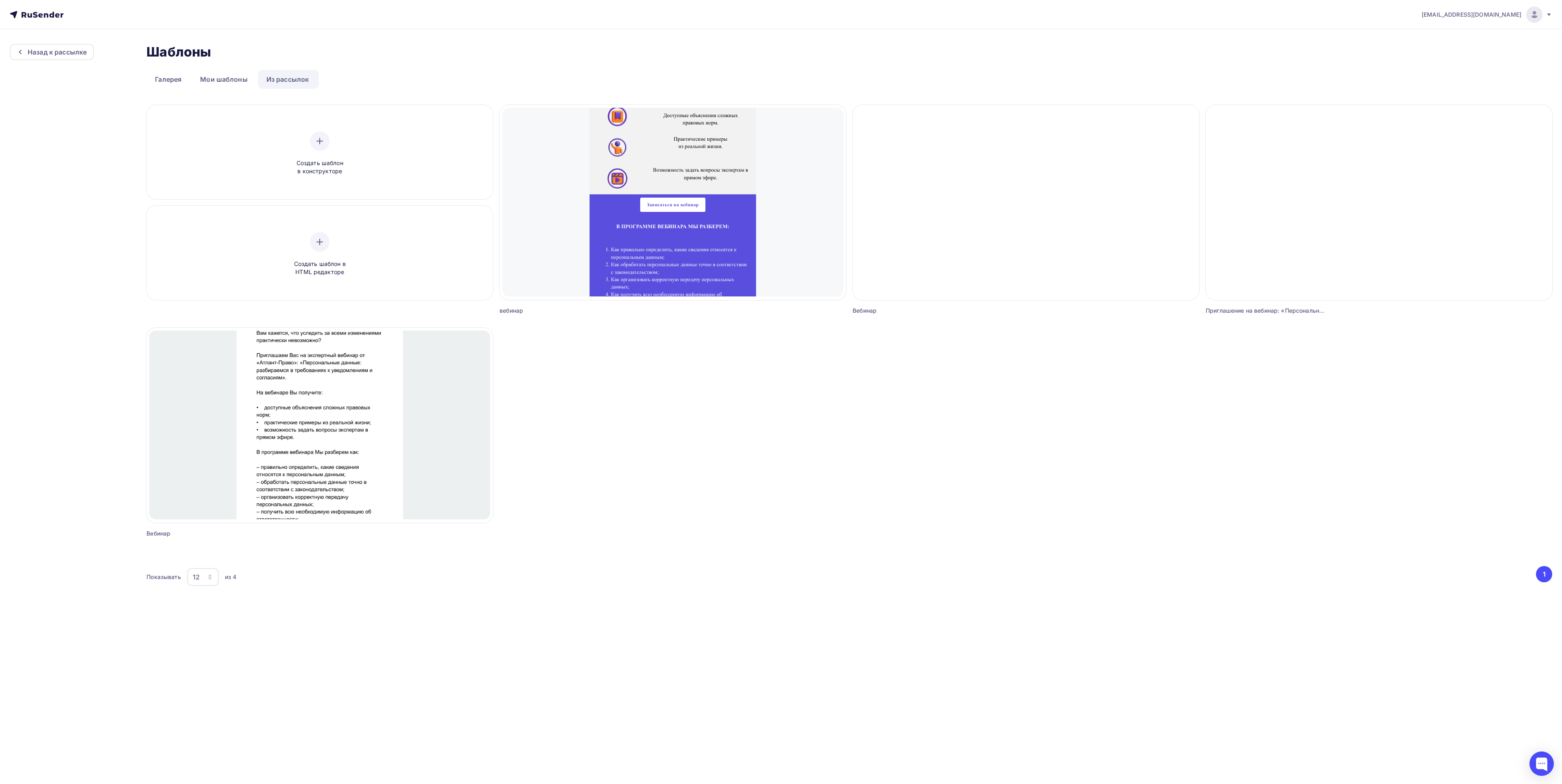
click at [304, 78] on link "Из рассылок" at bounding box center [287, 79] width 60 height 19
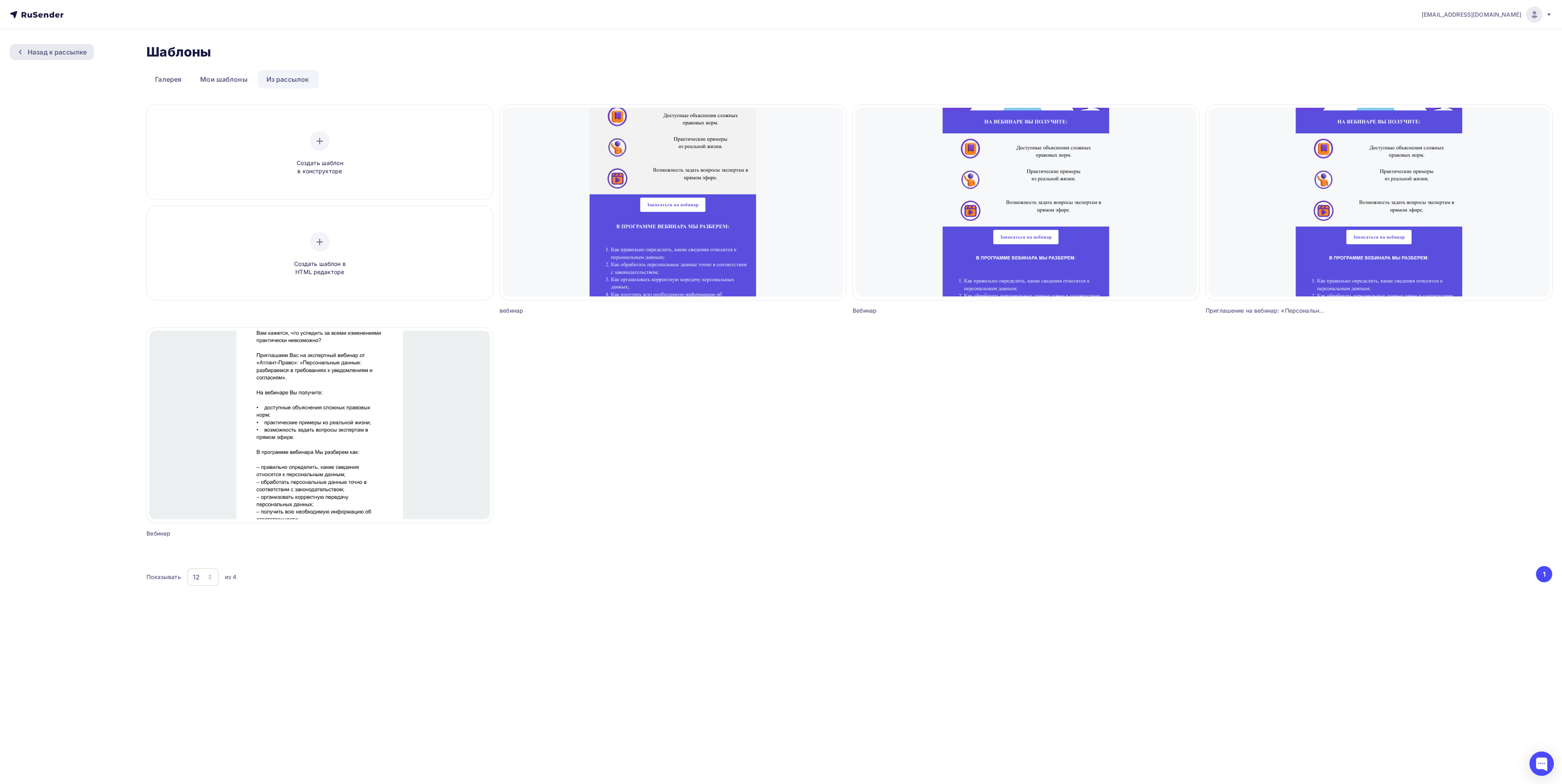
click at [25, 51] on div at bounding box center [22, 52] width 10 height 7
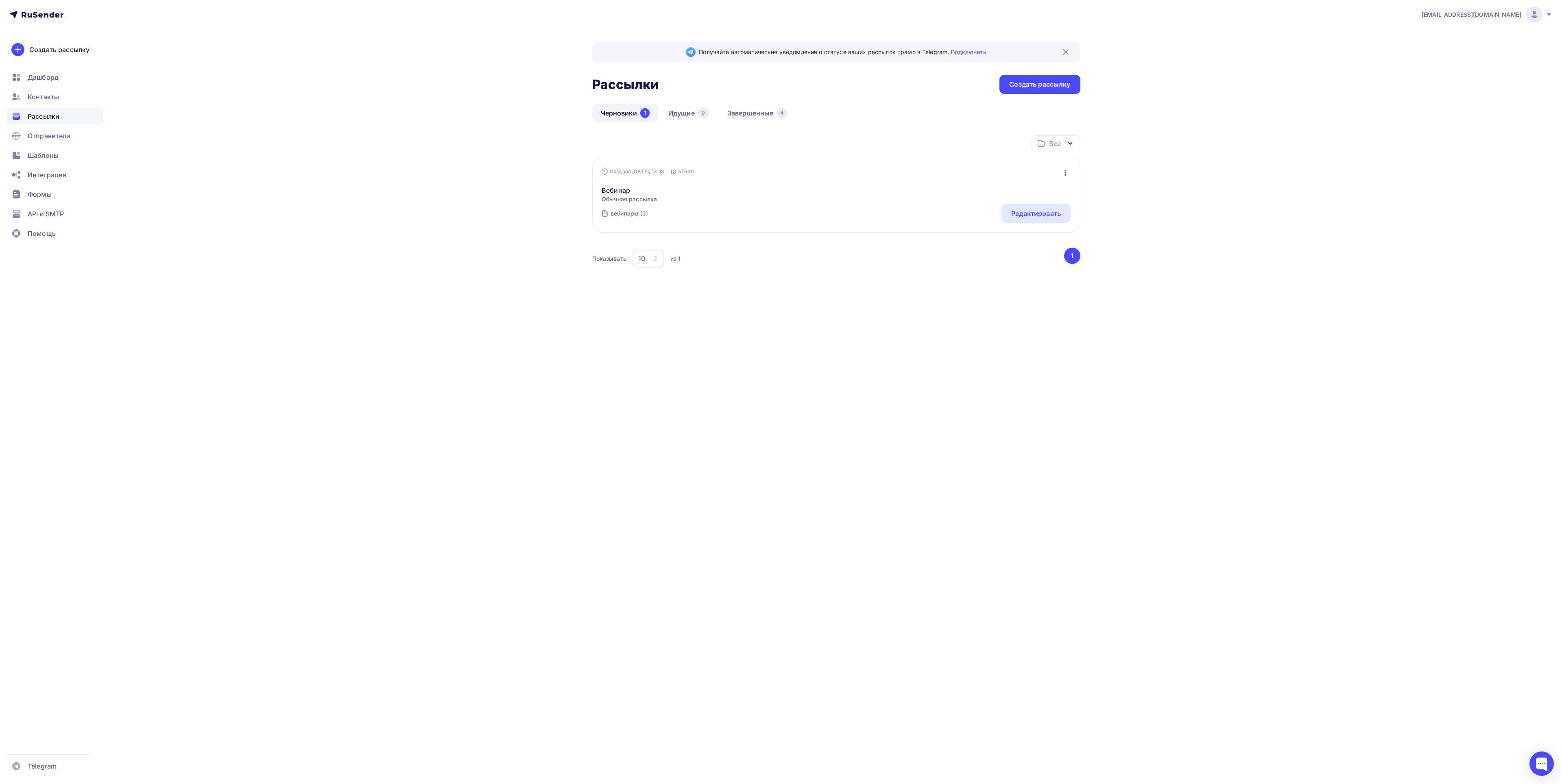
drag, startPoint x: 637, startPoint y: 115, endPoint x: 642, endPoint y: 119, distance: 6.4
click at [636, 115] on link "Черновики 1" at bounding box center [625, 113] width 66 height 19
click at [1026, 213] on div "Редактировать" at bounding box center [1036, 214] width 50 height 10
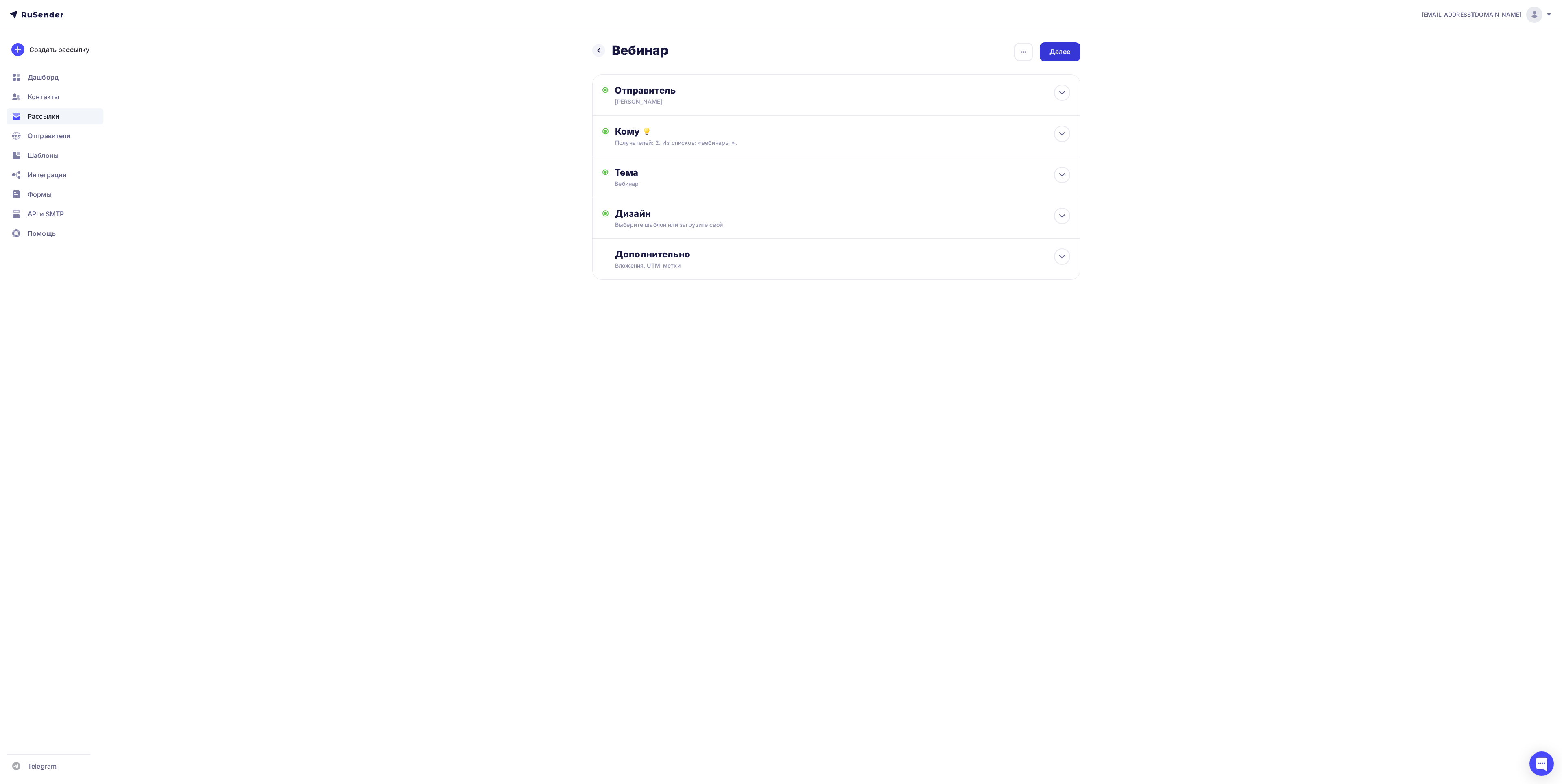
click at [1070, 54] on div "Далее" at bounding box center [1060, 52] width 21 height 10
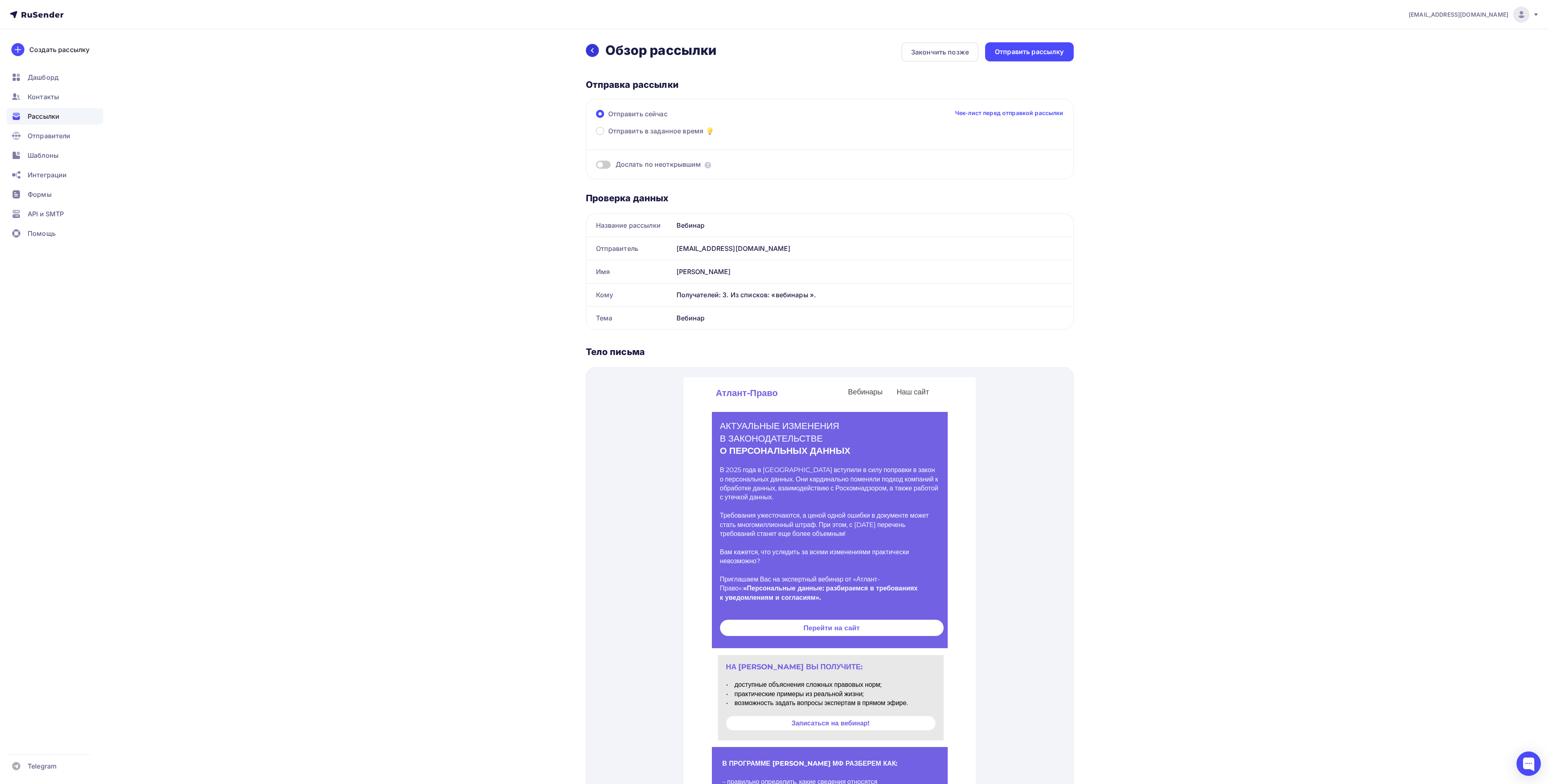
click at [592, 49] on icon at bounding box center [592, 50] width 7 height 7
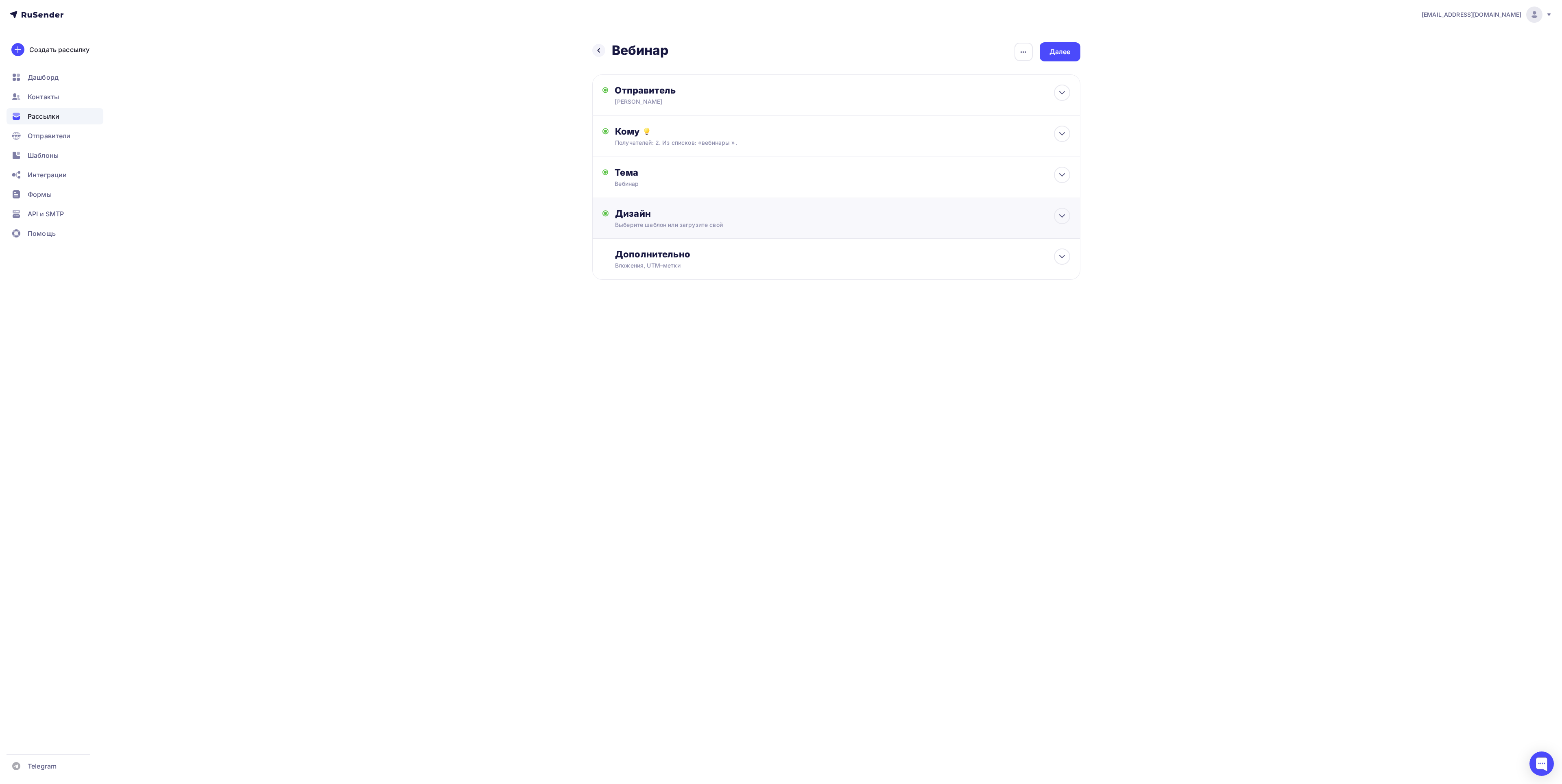
click at [689, 206] on div "Дизайн Выберите шаблон или загрузите свой Размер письма: 122 Kb Заменить шаблон…" at bounding box center [837, 218] width 489 height 41
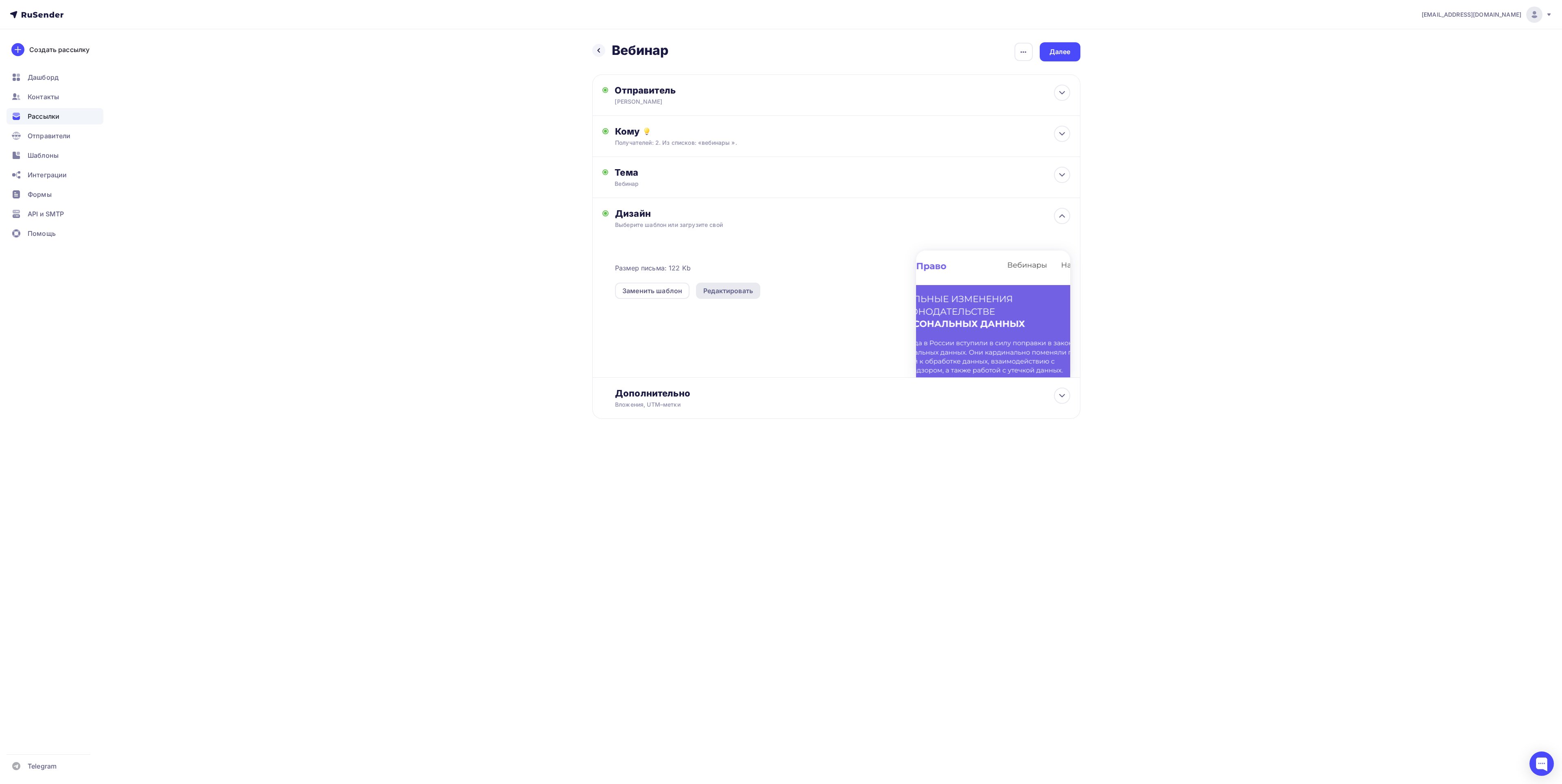
click at [715, 296] on div "Редактировать" at bounding box center [728, 291] width 50 height 10
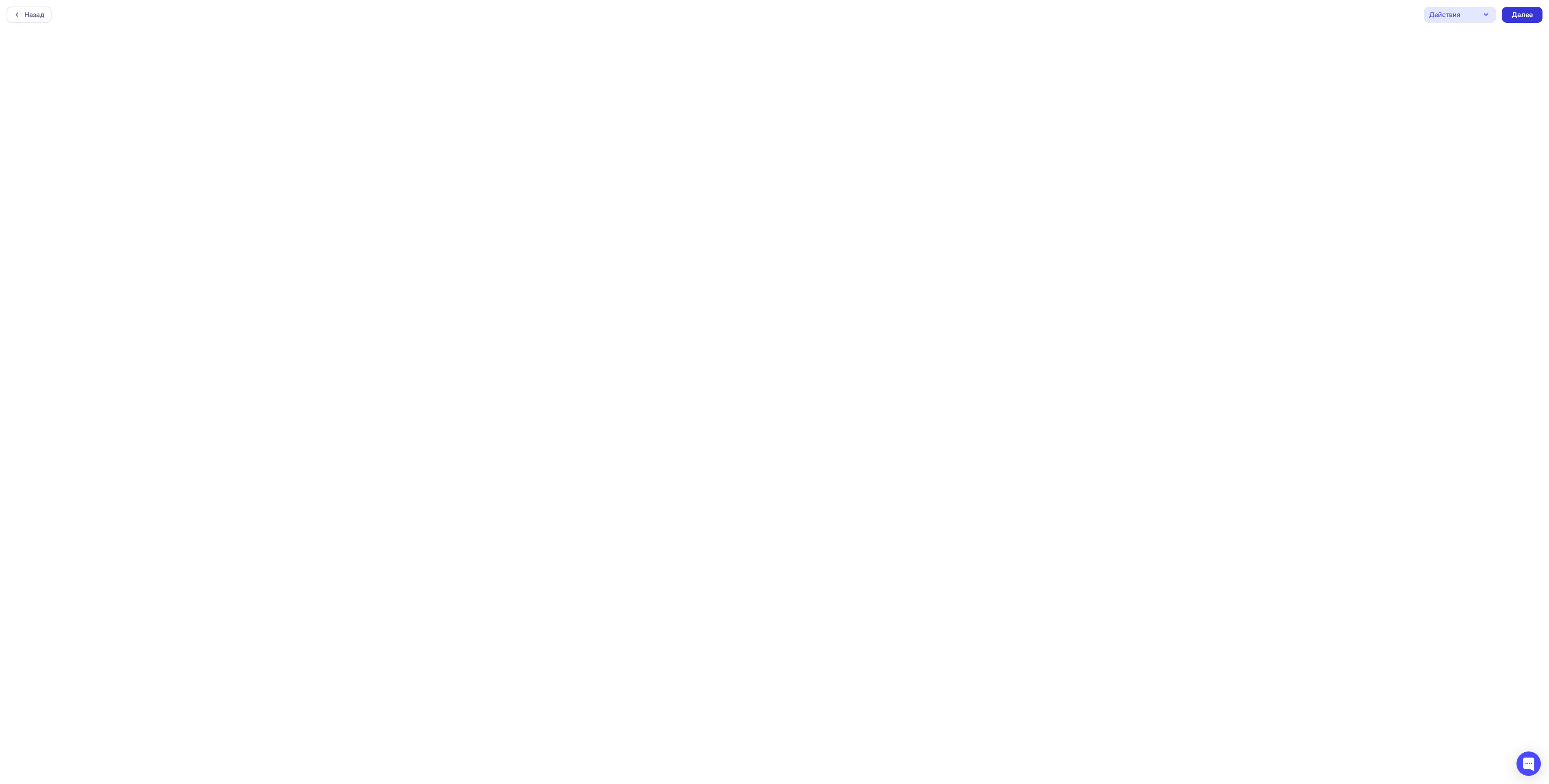
click at [1527, 11] on div "Далее" at bounding box center [1522, 15] width 21 height 10
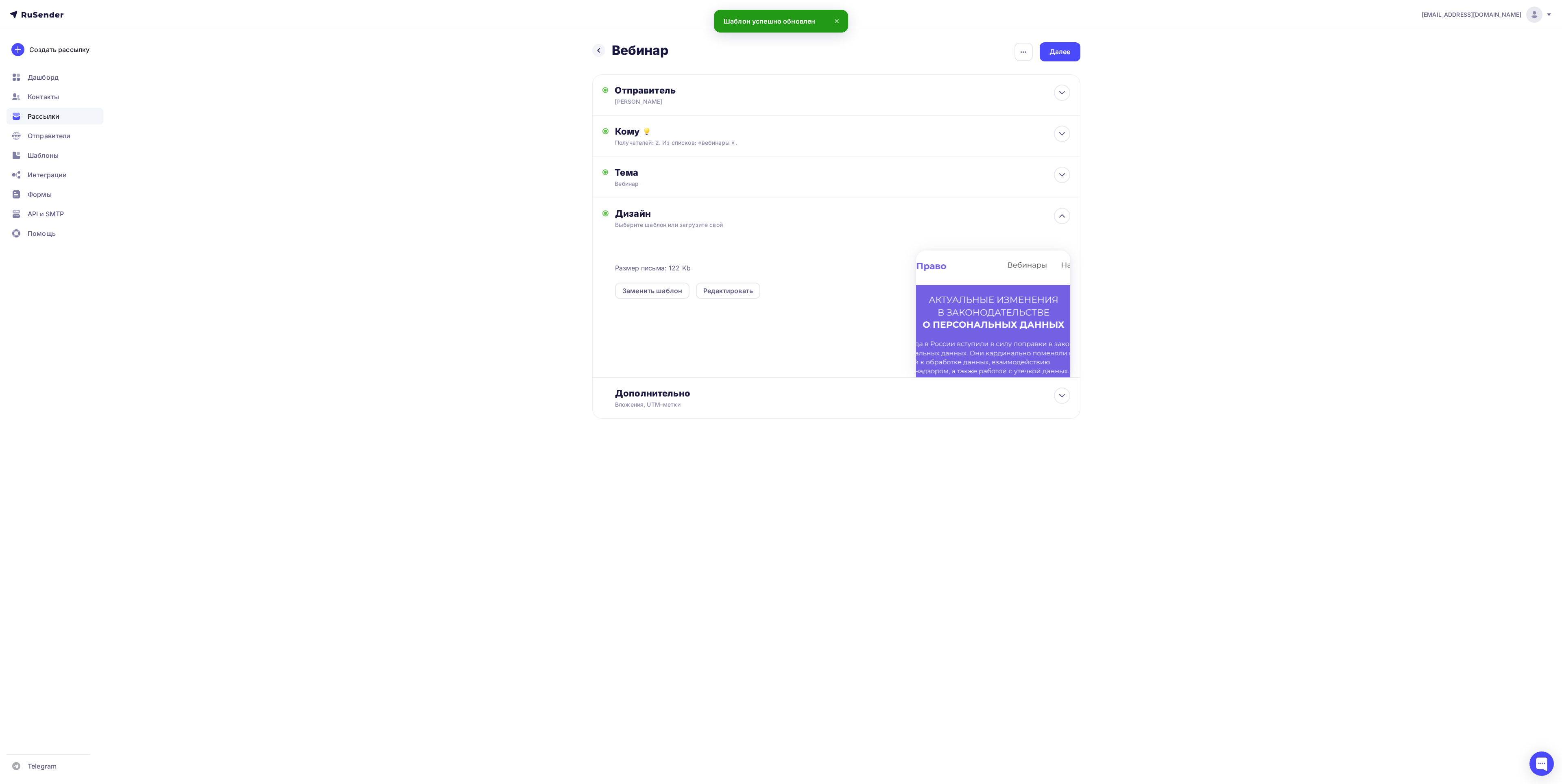
click at [1007, 316] on div at bounding box center [993, 314] width 155 height 127
click at [1009, 340] on div at bounding box center [993, 314] width 155 height 127
click at [747, 302] on div "Размер письма: 122 Kb Заменить шаблон Редактировать" at bounding box center [843, 310] width 455 height 135
click at [745, 299] on div "Редактировать" at bounding box center [728, 290] width 64 height 16
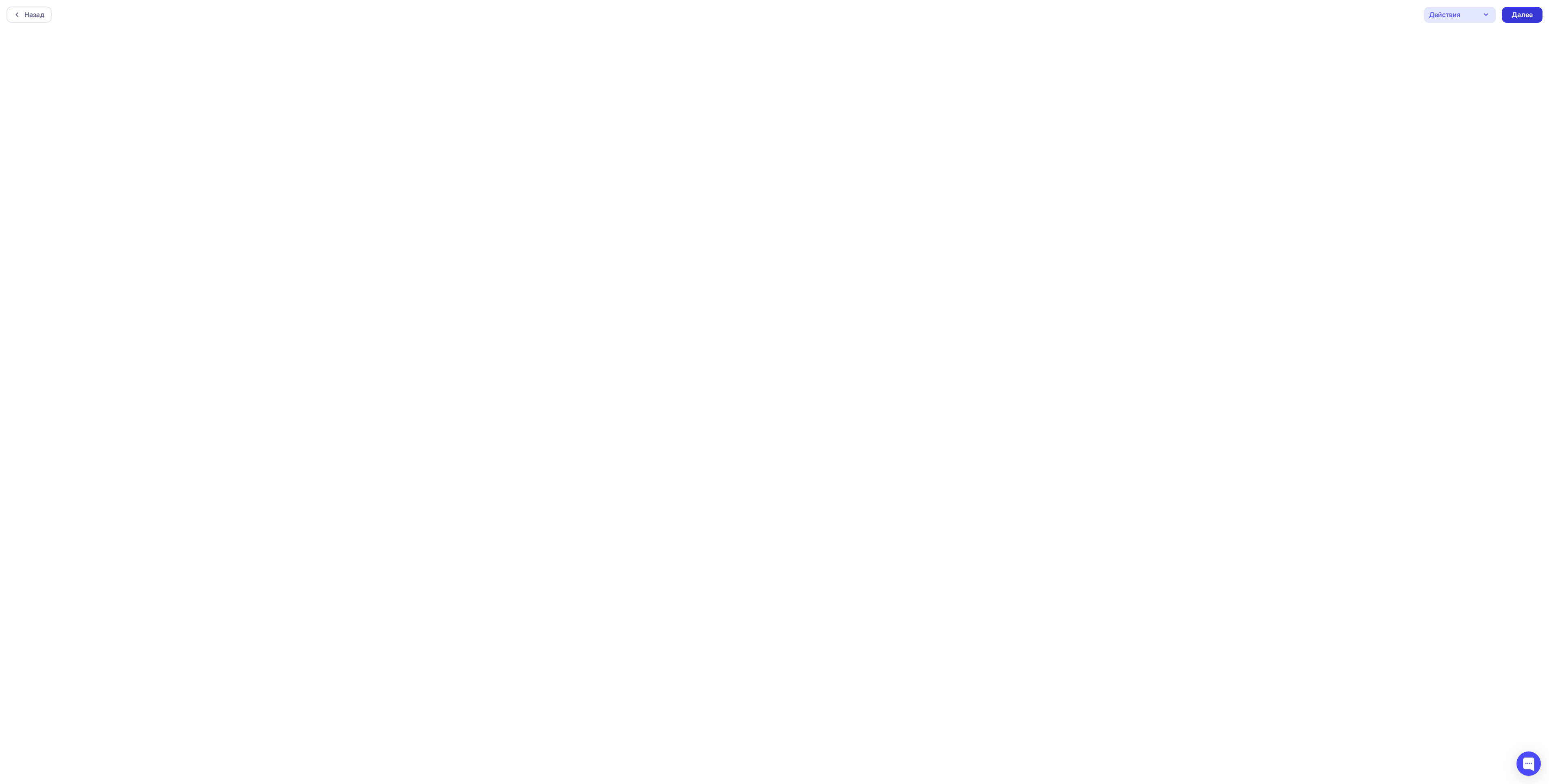
click at [1533, 10] on div "Далее" at bounding box center [1522, 15] width 21 height 10
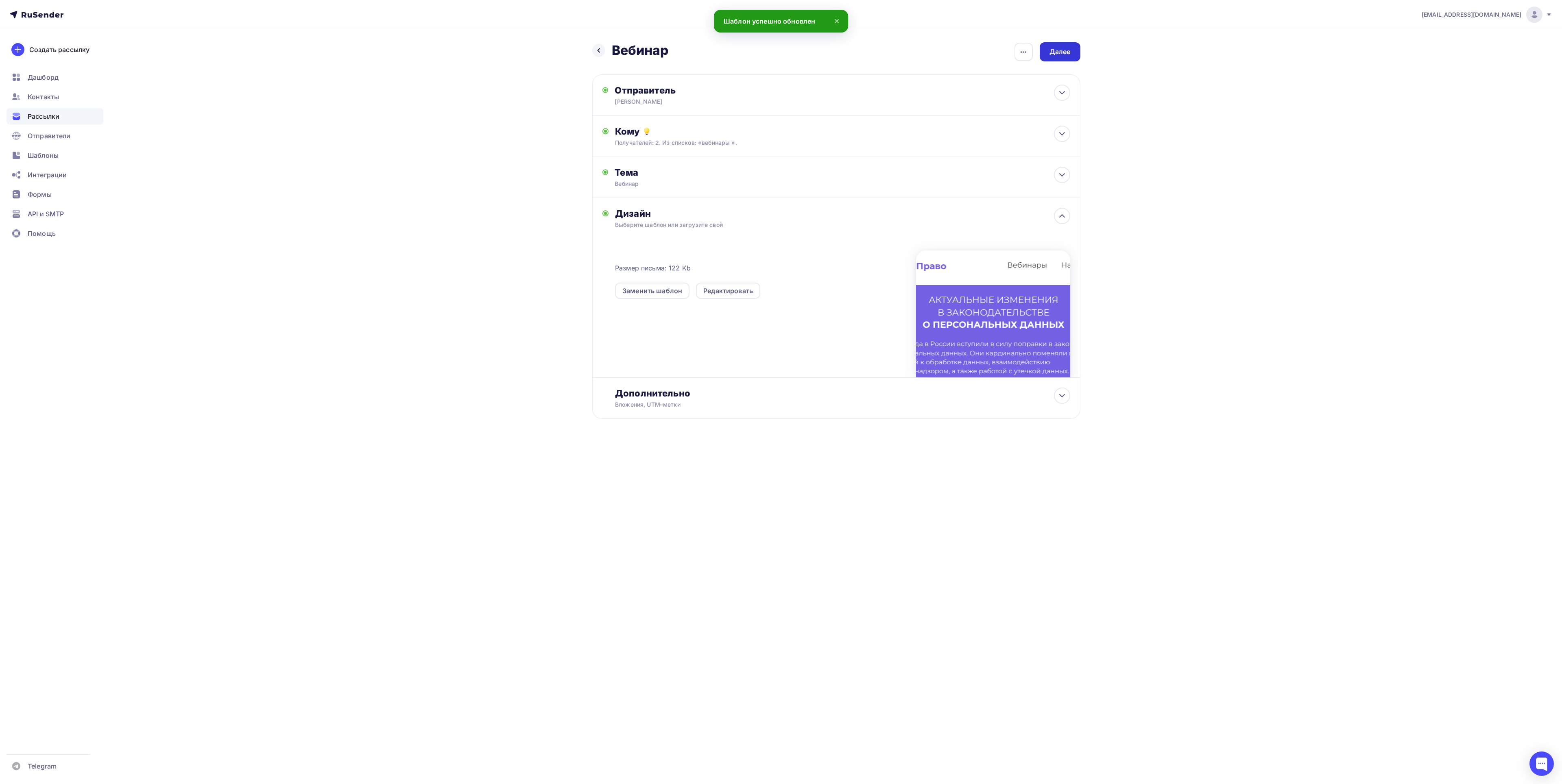
click at [1059, 44] on div "Далее" at bounding box center [1060, 52] width 41 height 19
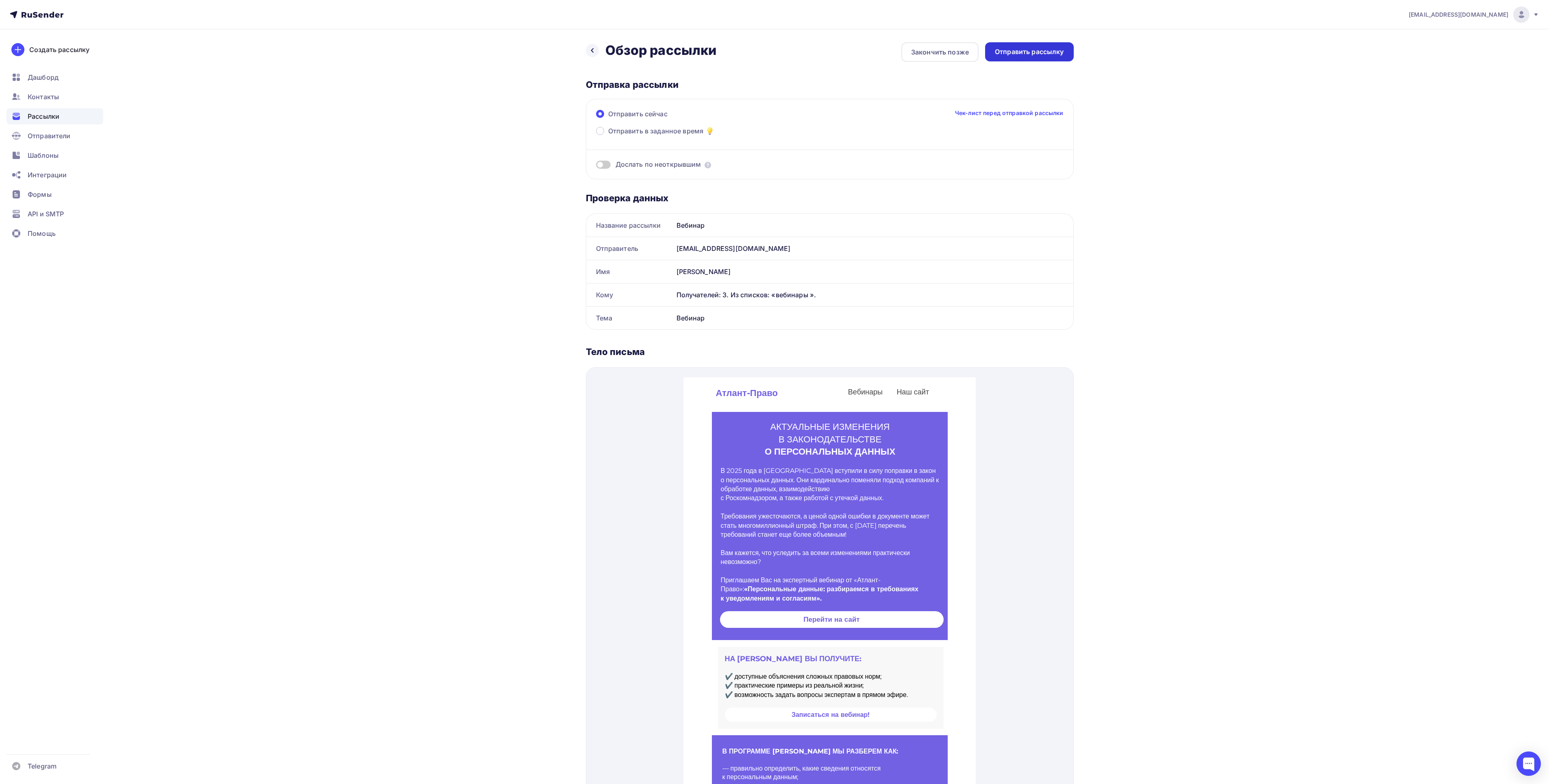
click at [1050, 45] on div "Отправить рассылку" at bounding box center [1029, 52] width 89 height 19
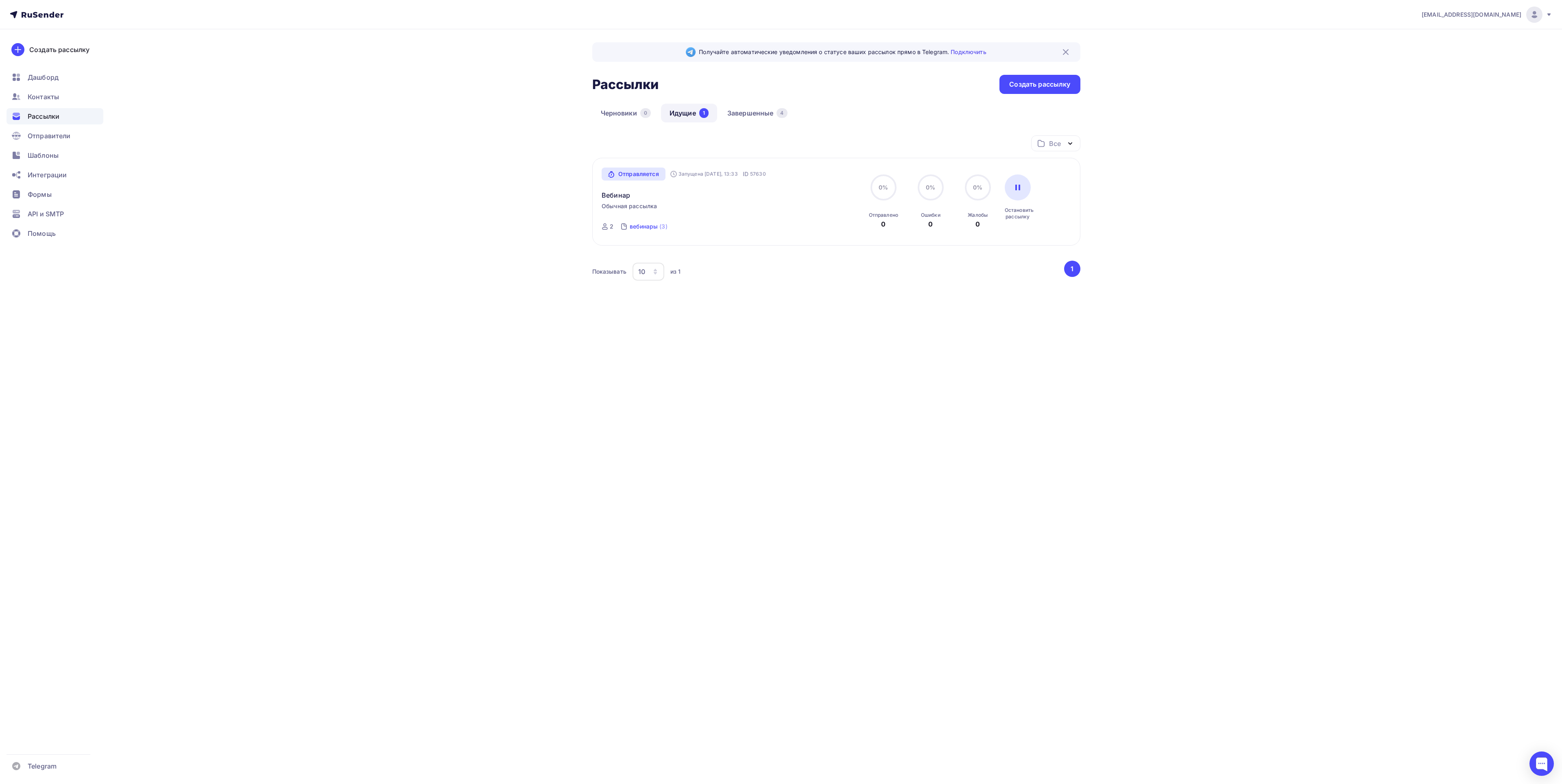
click at [646, 229] on div "вебинары" at bounding box center [643, 226] width 28 height 9
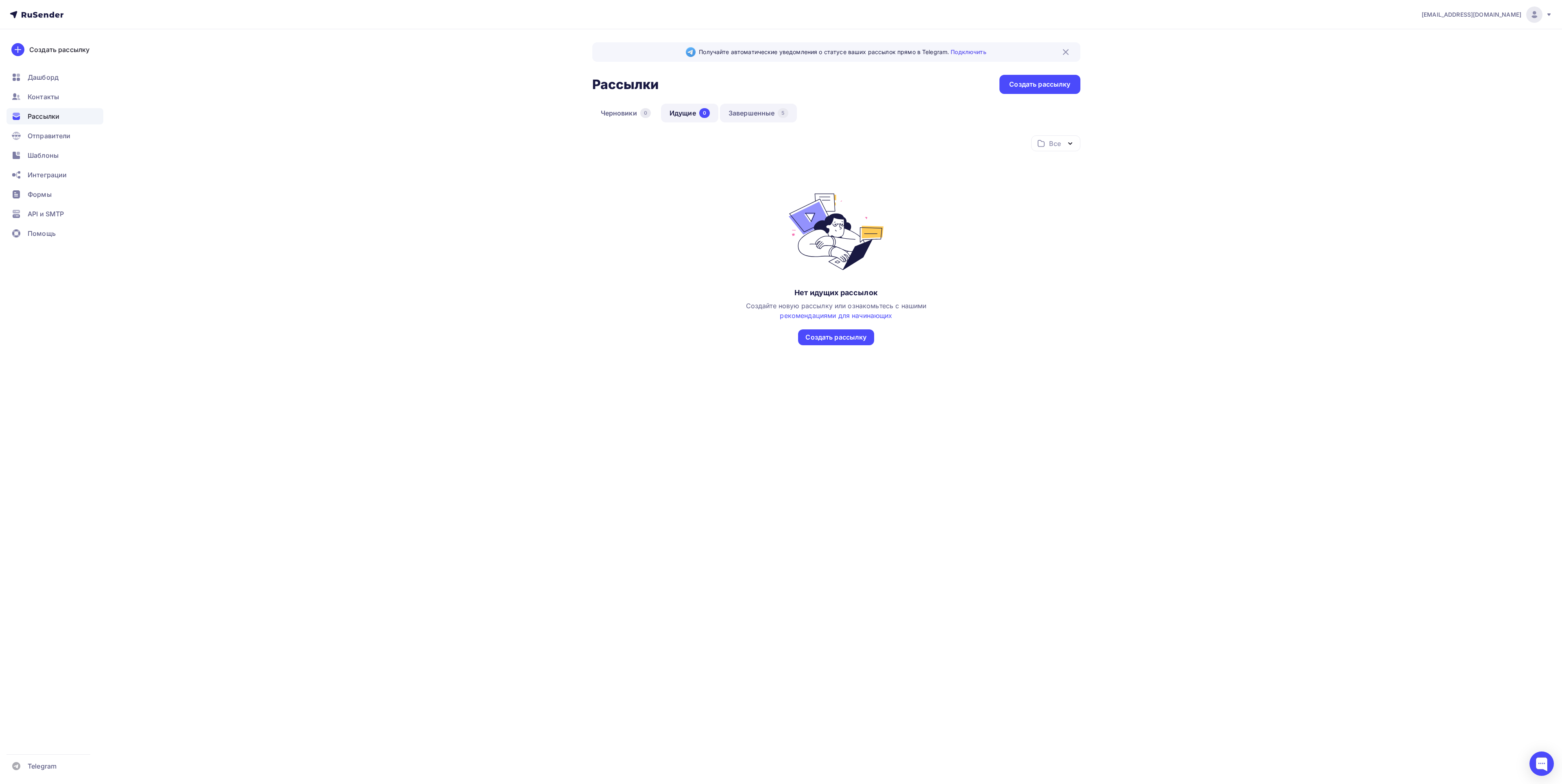
click at [752, 117] on link "Завершенные 5" at bounding box center [759, 113] width 77 height 19
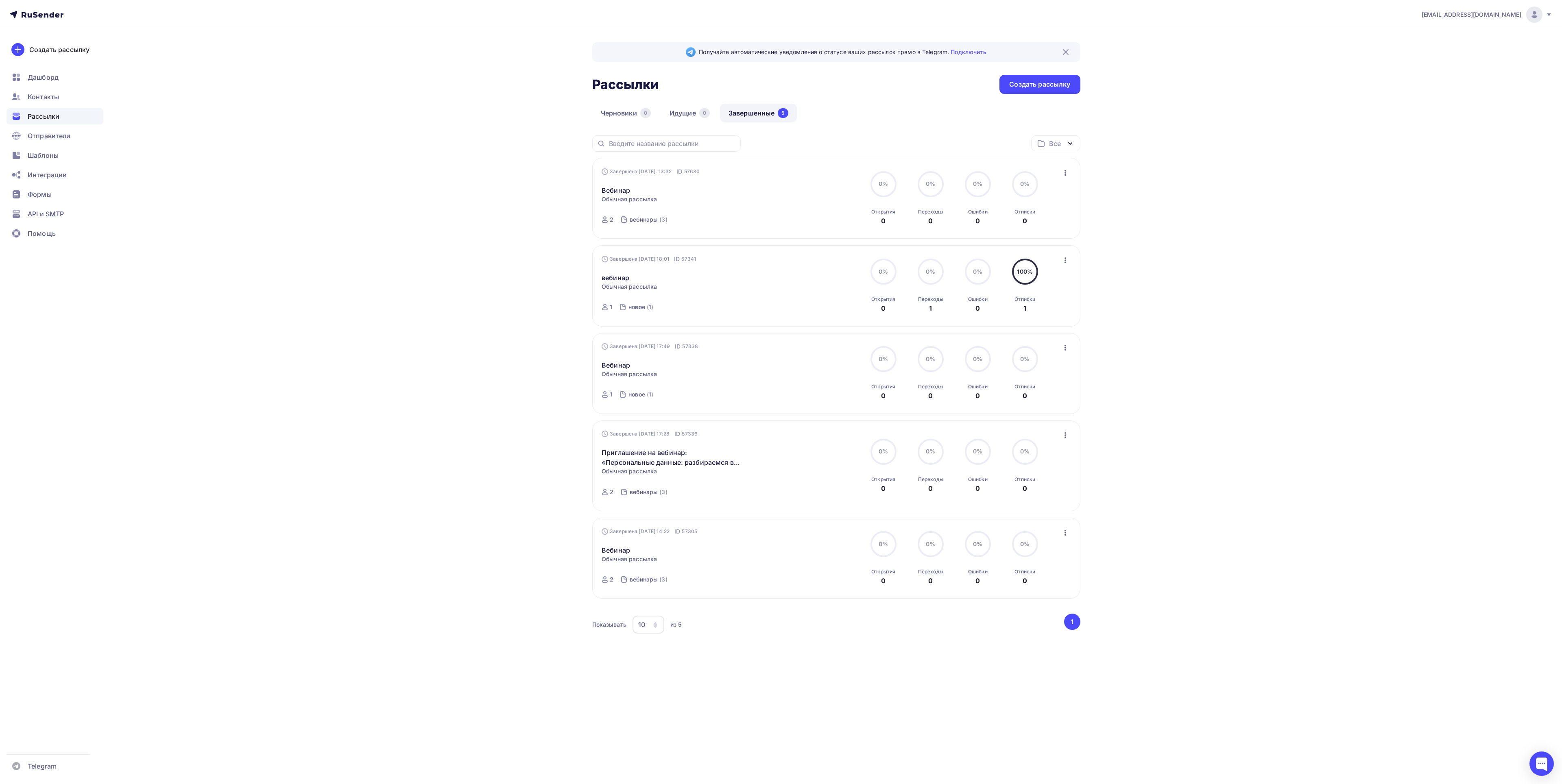
click at [781, 108] on link "Завершенные 5" at bounding box center [759, 113] width 77 height 19
click at [646, 112] on div "0" at bounding box center [645, 113] width 10 height 10
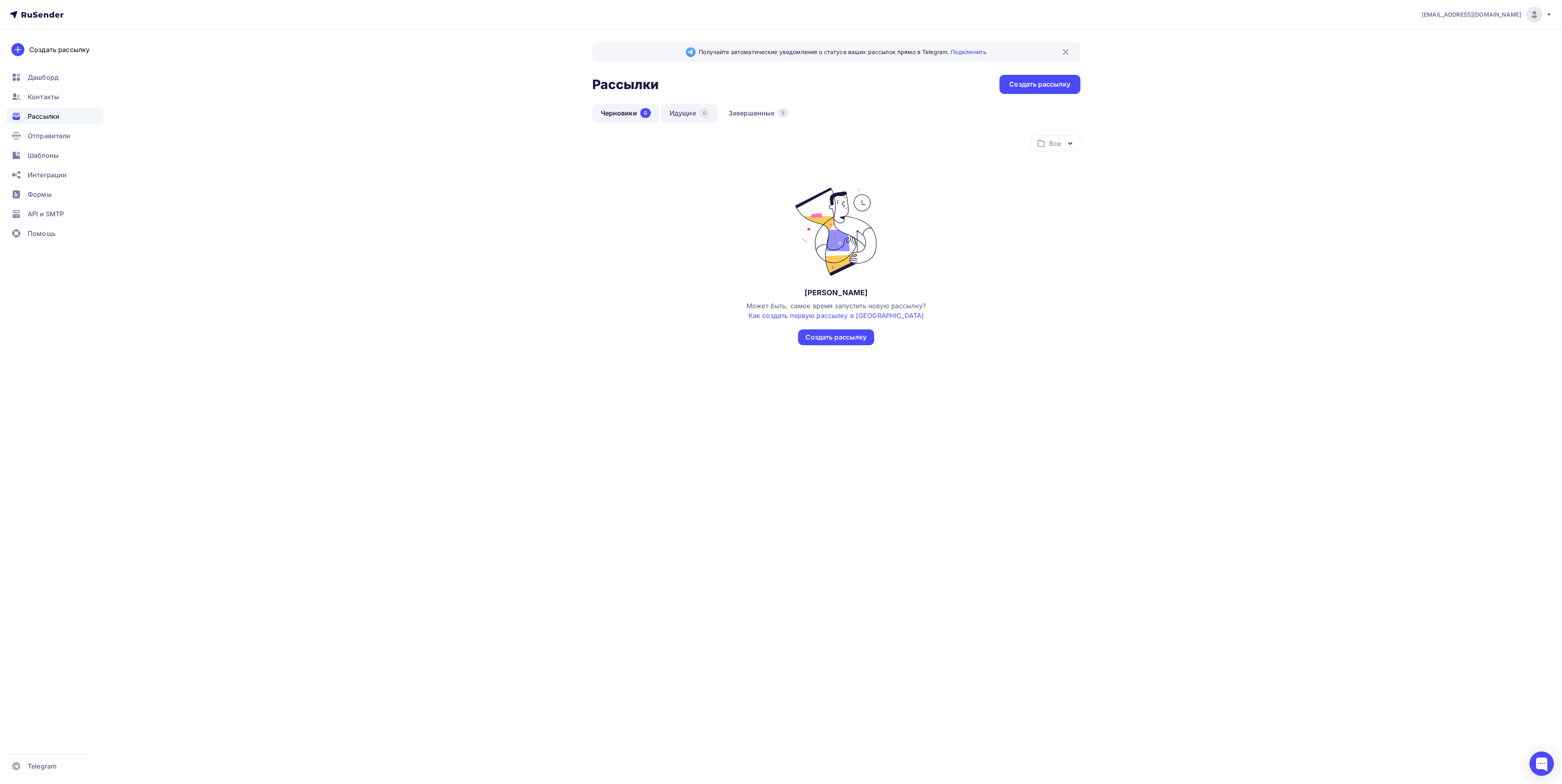
click at [689, 117] on link "Идущие 0" at bounding box center [690, 113] width 57 height 19
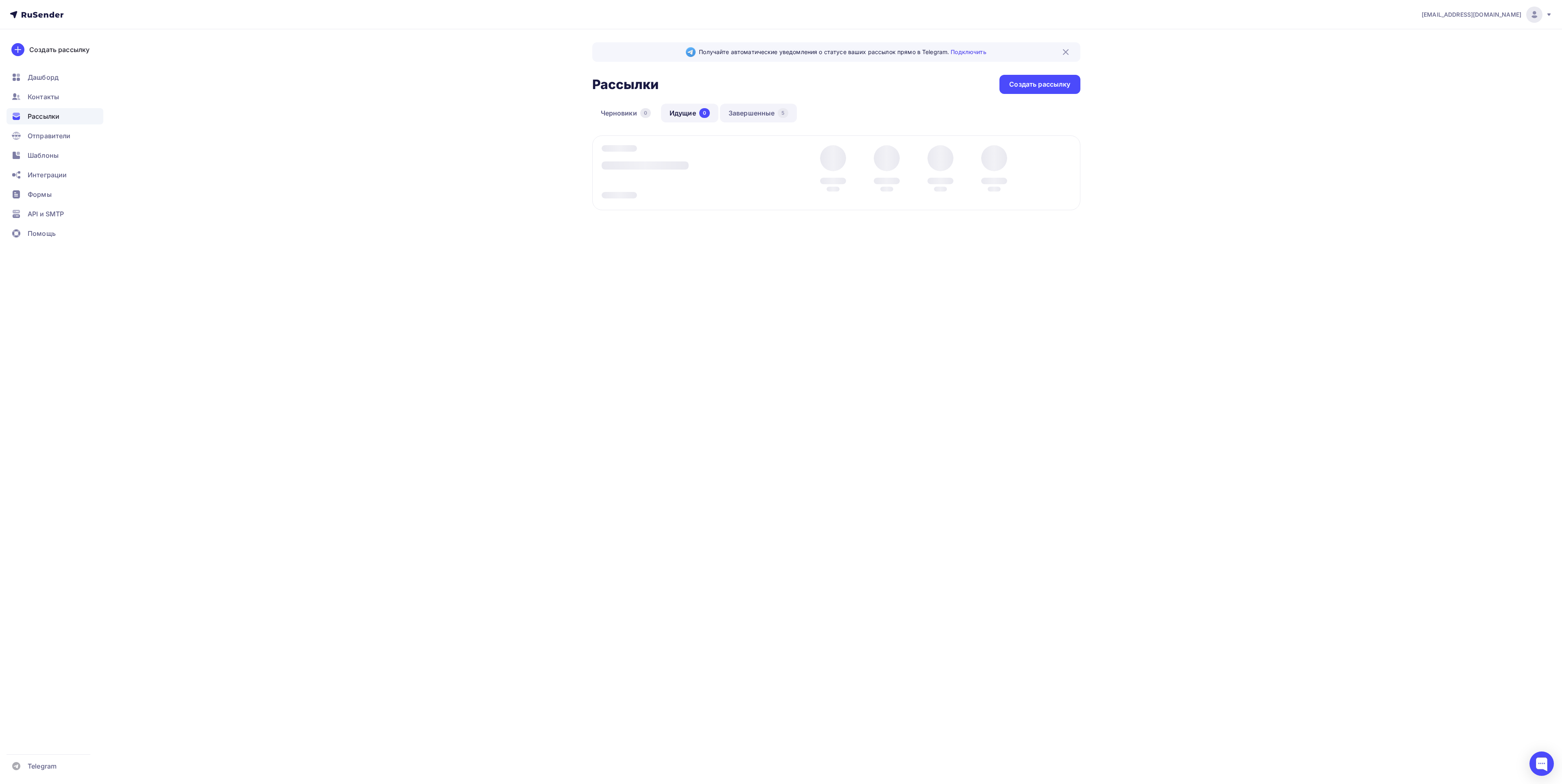
click at [751, 113] on link "Завершенные 5" at bounding box center [759, 113] width 77 height 19
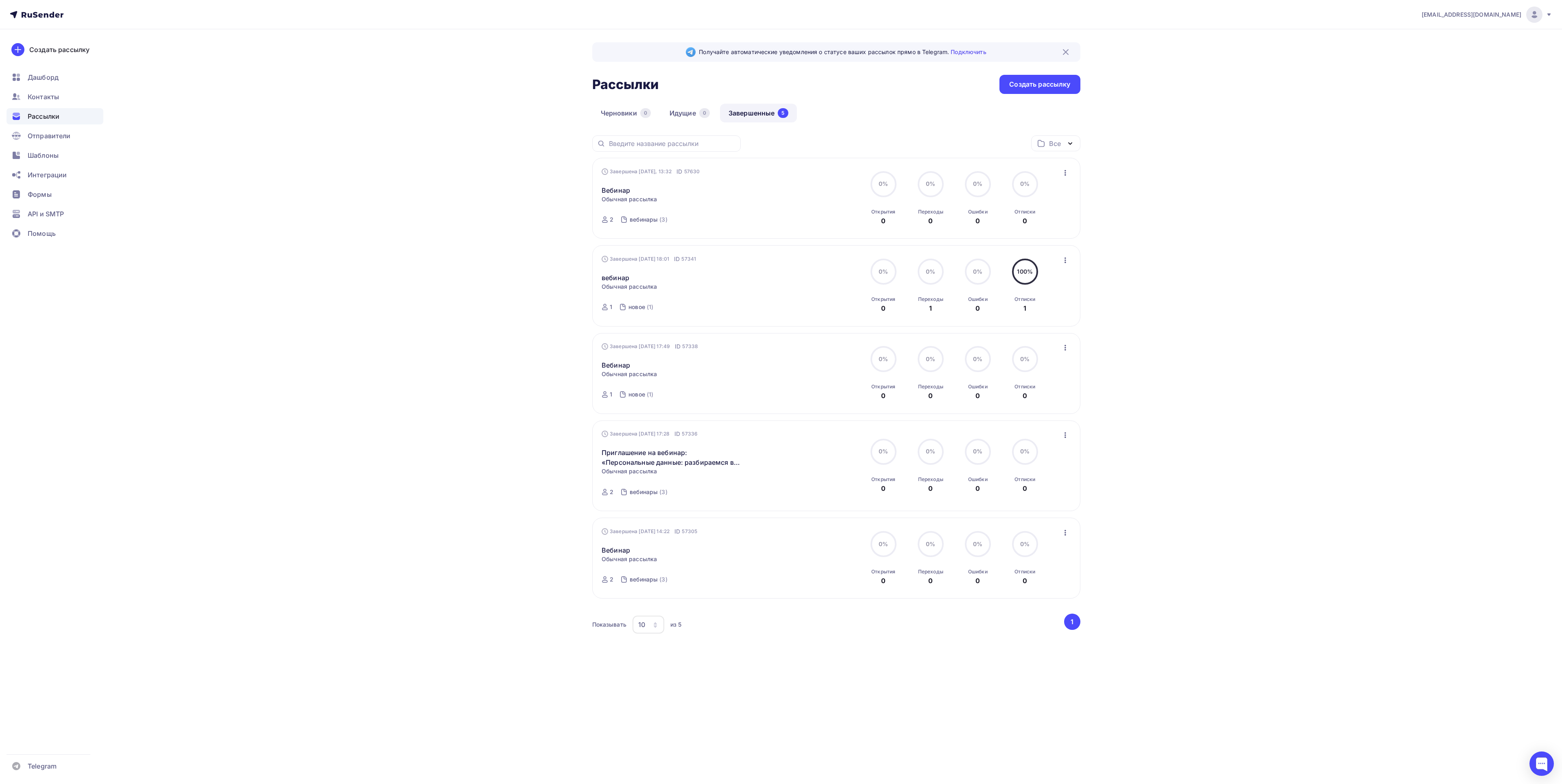
click at [741, 196] on div "Вебинар Статистика Обзор рассылки Копировать в новую Добавить в папку" at bounding box center [695, 185] width 185 height 19
click at [640, 218] on div "вебинары" at bounding box center [643, 219] width 28 height 9
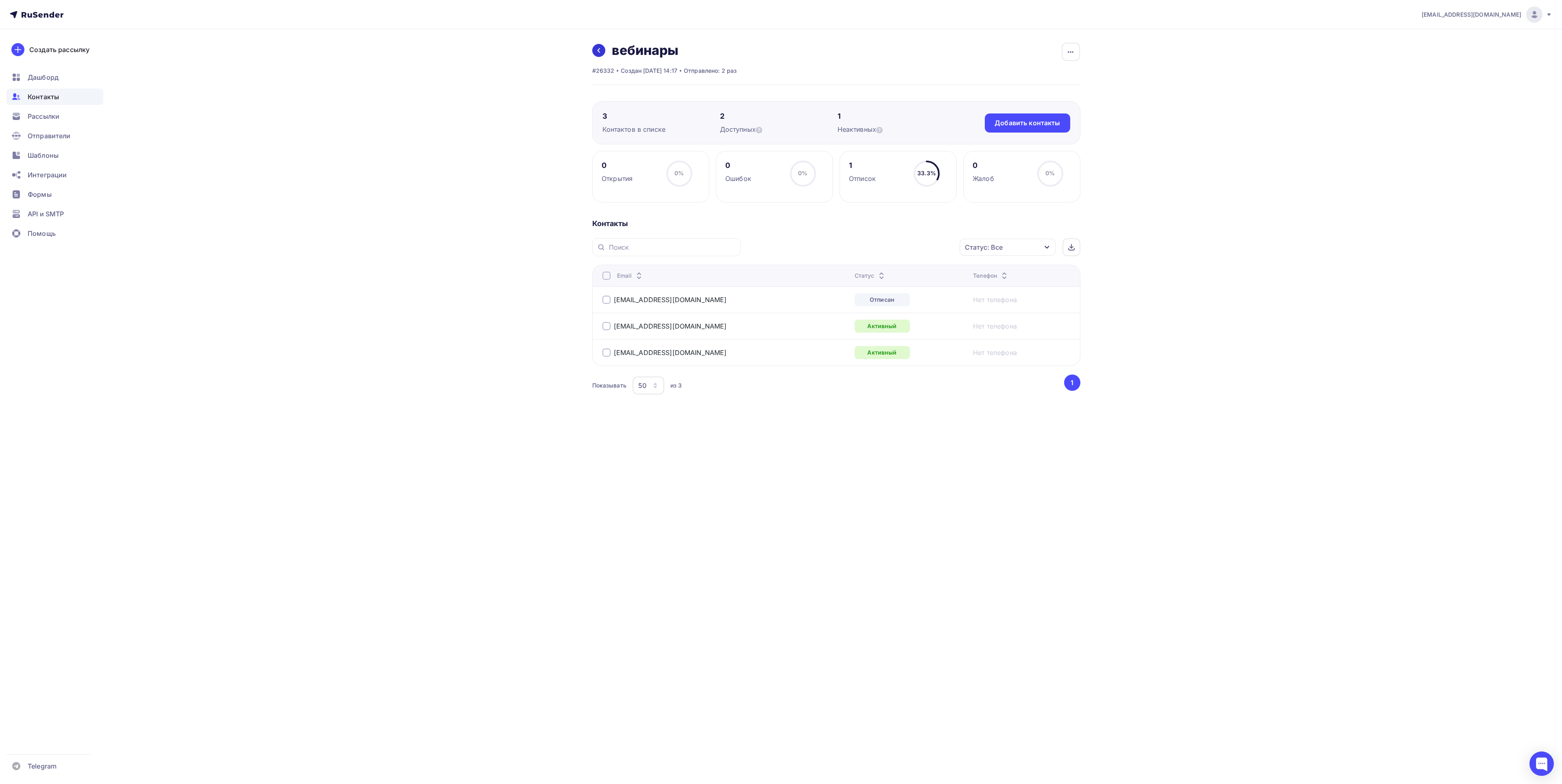
click at [594, 51] on link at bounding box center [599, 51] width 13 height 13
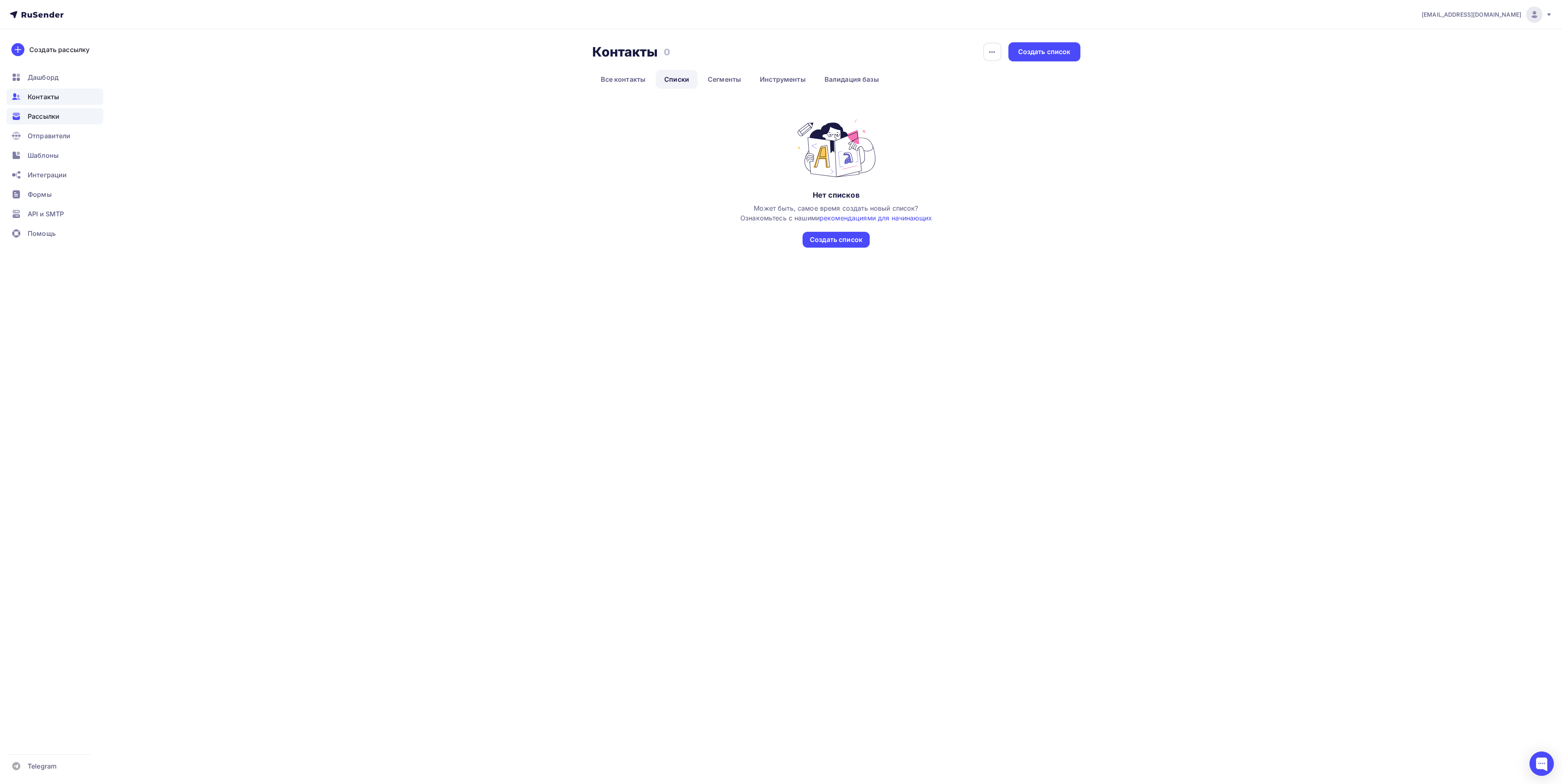
click at [46, 114] on span "Рассылки" at bounding box center [43, 116] width 31 height 10
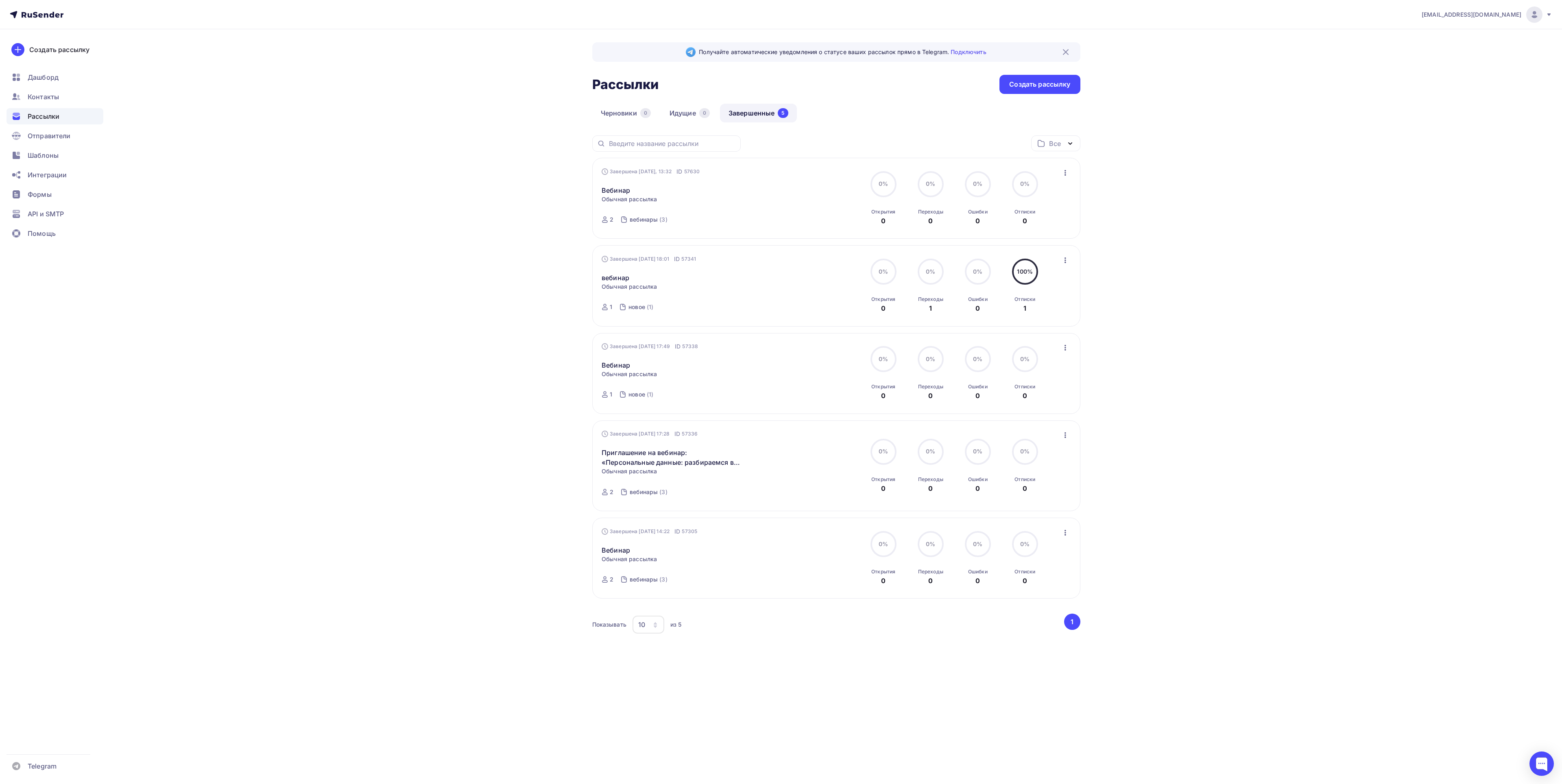
click at [1024, 302] on div "Отписки" at bounding box center [1025, 299] width 21 height 7
click at [1030, 299] on div "Отписки" at bounding box center [1025, 299] width 21 height 7
click at [1064, 265] on icon "button" at bounding box center [1066, 260] width 10 height 10
click at [1065, 175] on icon "button" at bounding box center [1066, 173] width 2 height 6
click at [1030, 214] on div "Обзор рассылки" at bounding box center [1029, 211] width 83 height 10
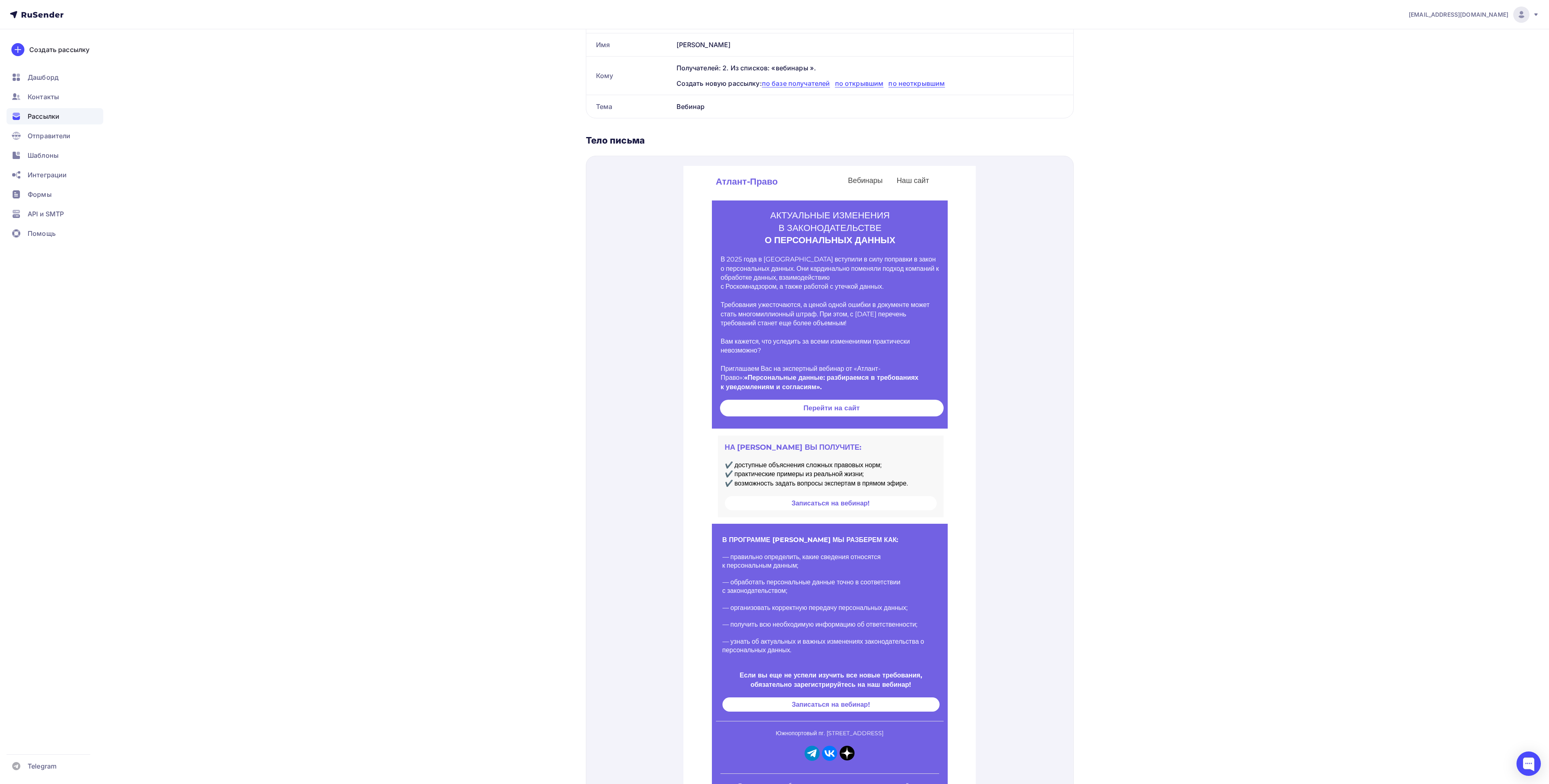
scroll to position [280, 0]
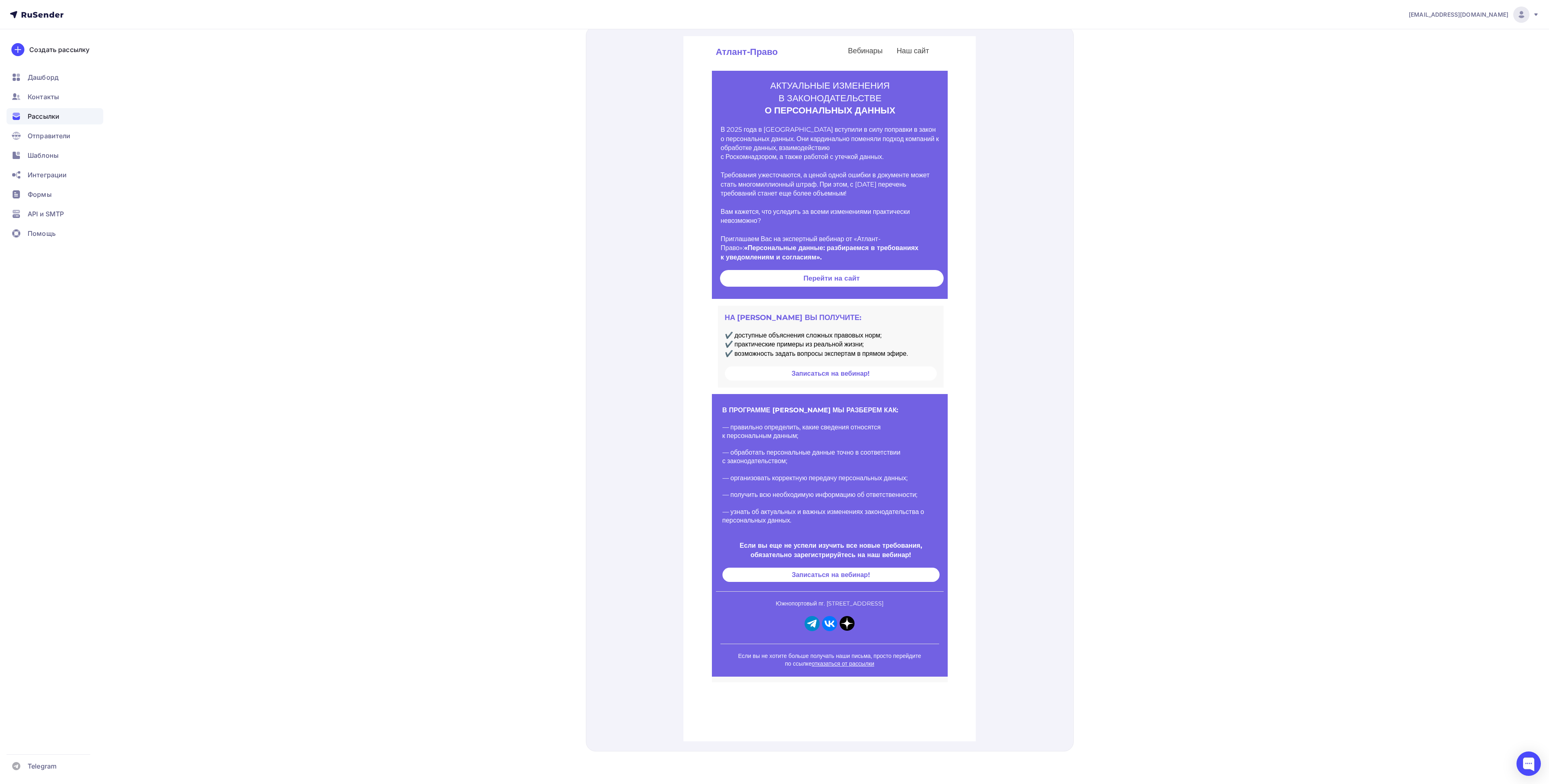
click at [906, 598] on p "Южнопортовый пг. [STREET_ADDRESS]" at bounding box center [830, 594] width 228 height 9
click at [872, 647] on td "Если вы не хотите больше получать наши письма, просто перейдите по ссылке отказ…" at bounding box center [830, 650] width 227 height 24
click at [865, 657] on link "отказаться от рассылки" at bounding box center [843, 654] width 63 height 8
click at [897, 569] on span "Записаться на вебинар!" at bounding box center [832, 565] width 217 height 14
click at [814, 621] on img "Telegram icon" at bounding box center [813, 614] width 15 height 15
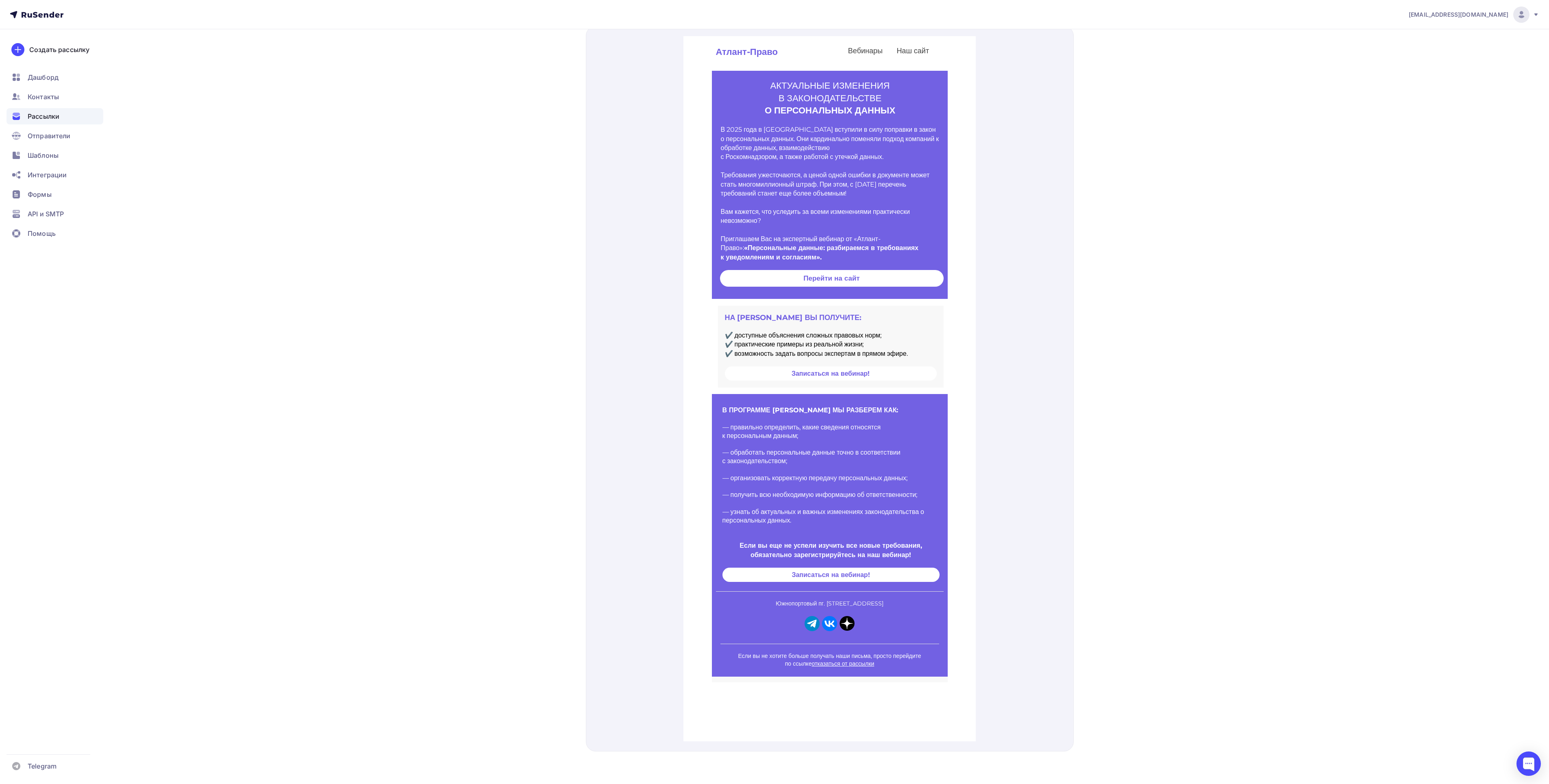
click at [835, 621] on img "VK icon" at bounding box center [830, 614] width 15 height 15
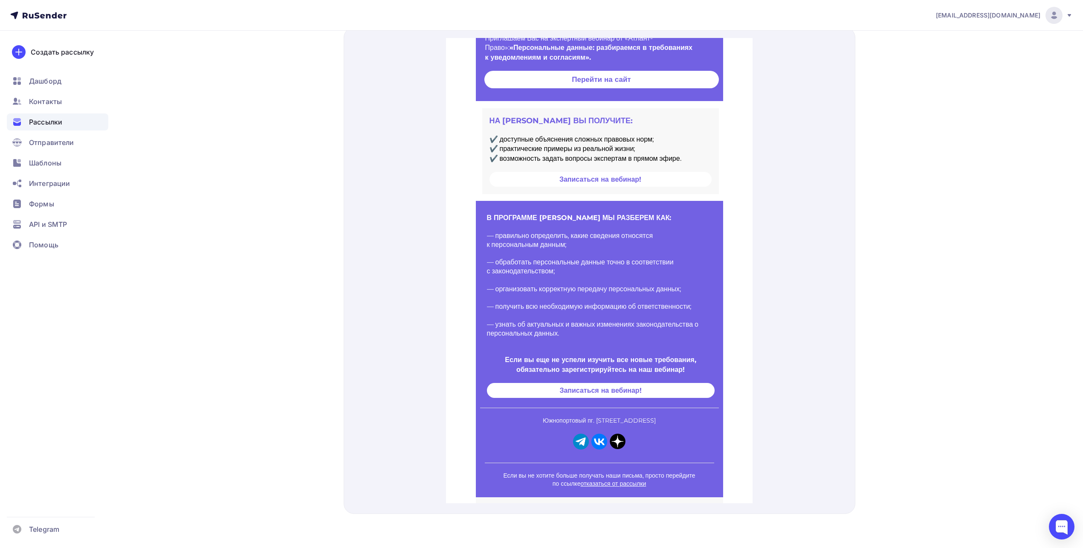
scroll to position [221, 0]
click at [599, 448] on td at bounding box center [600, 452] width 238 height 9
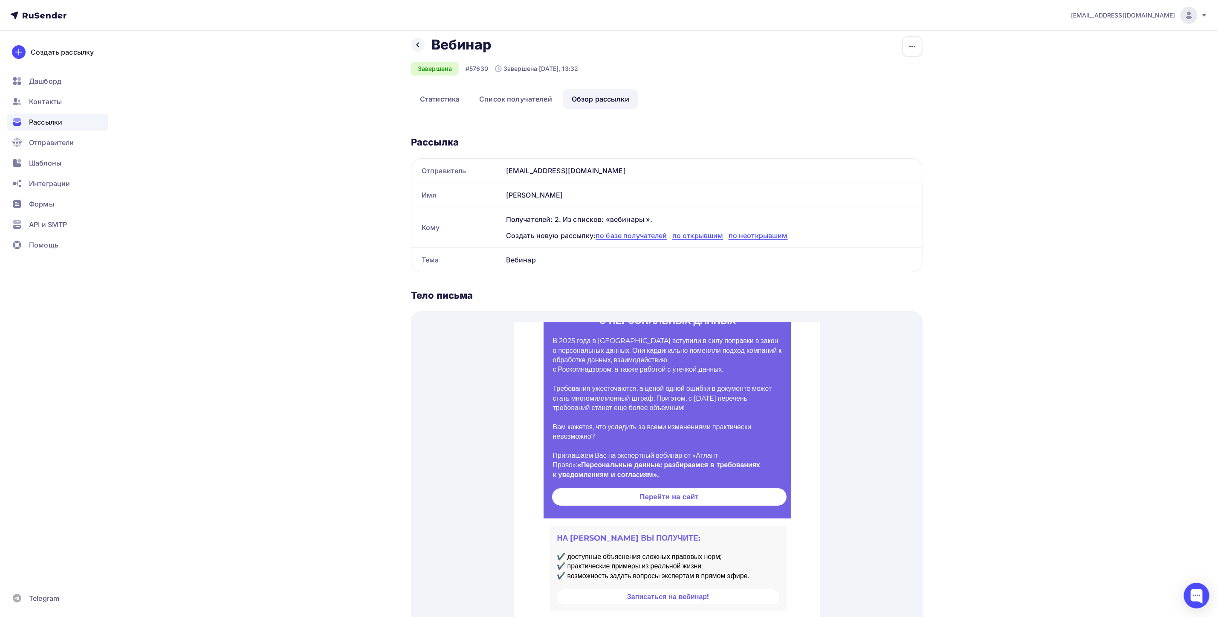
scroll to position [0, 0]
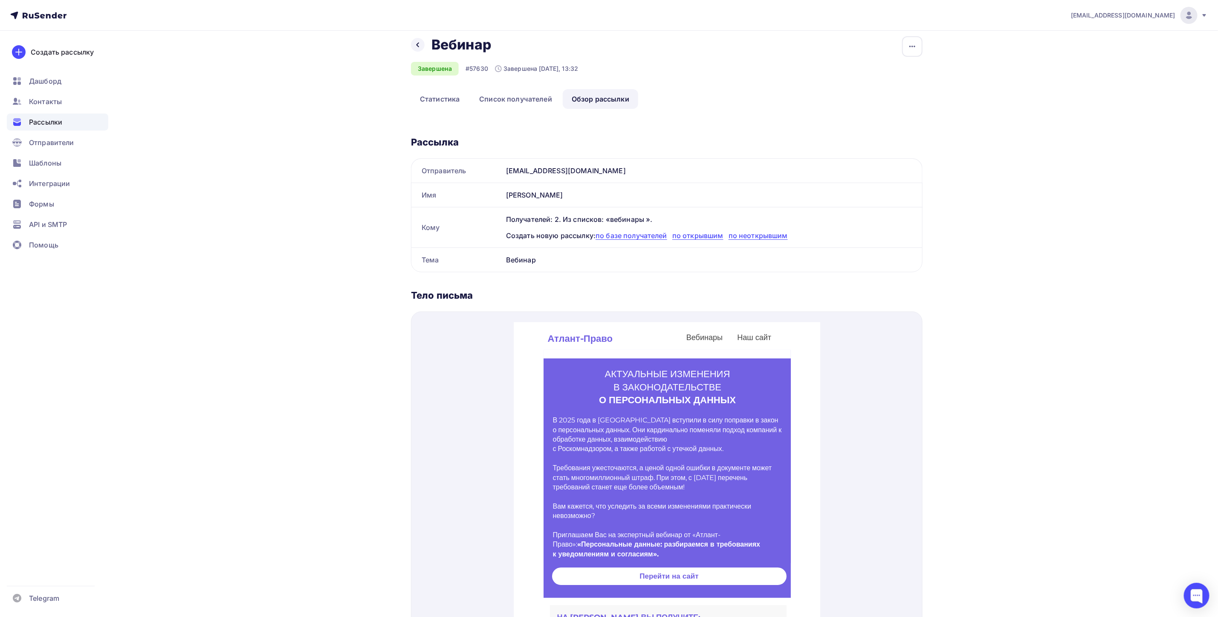
click at [755, 330] on link "Наш сайт" at bounding box center [753, 327] width 47 height 14
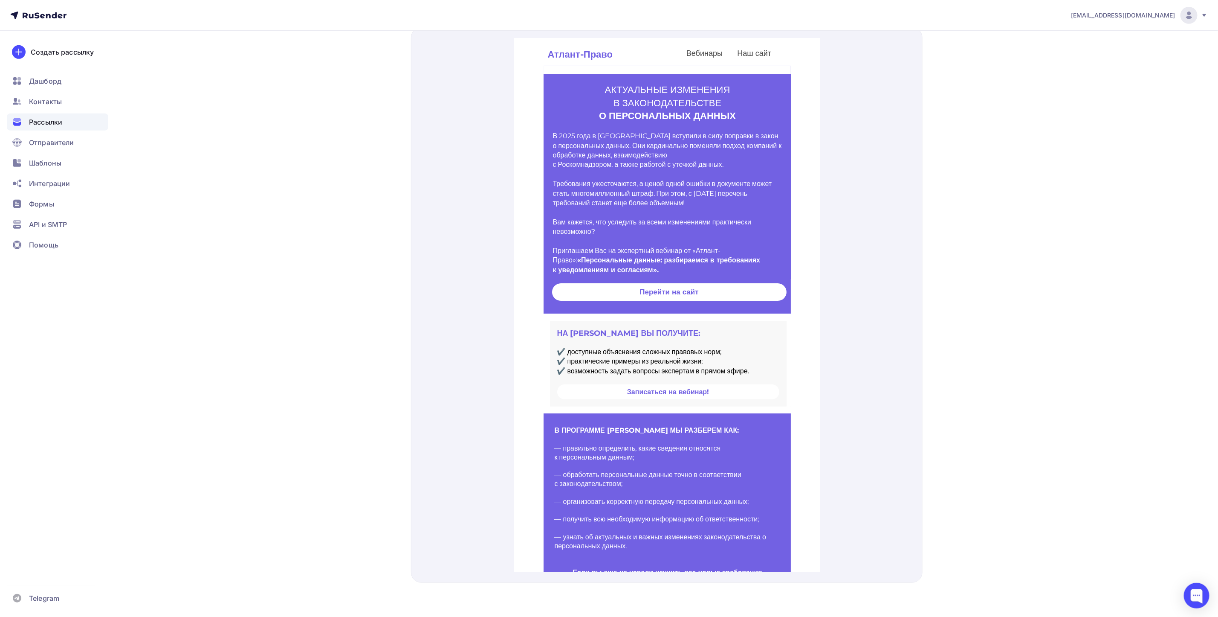
click at [700, 38] on link "Вебинары" at bounding box center [704, 43] width 49 height 14
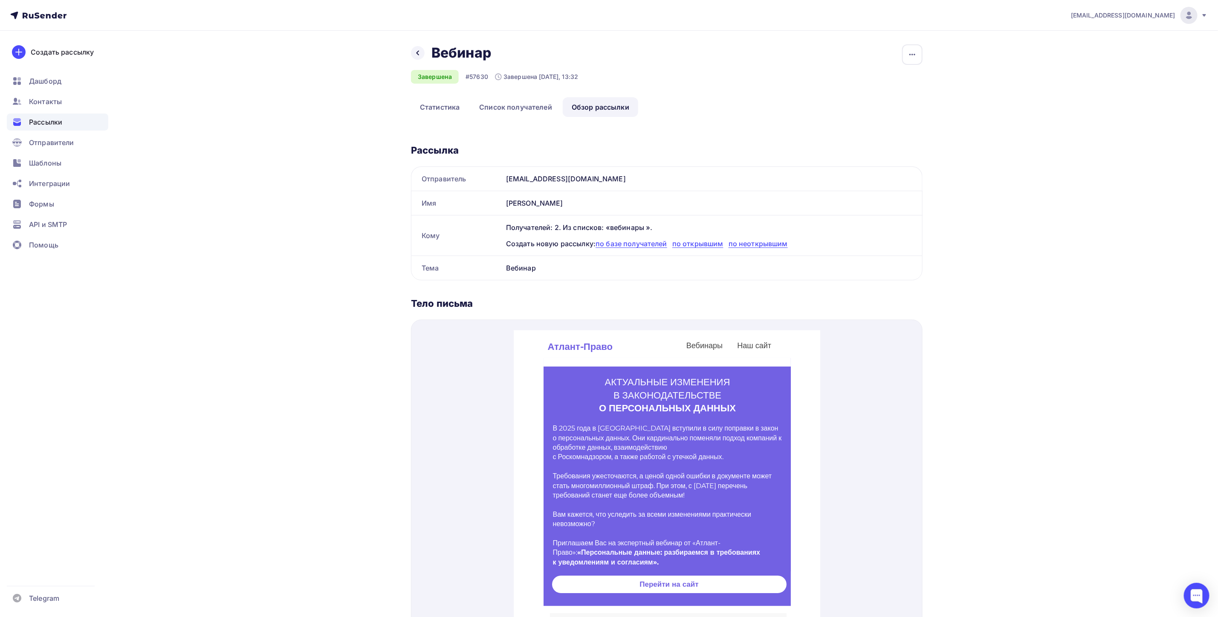
click at [45, 119] on span "Рассылки" at bounding box center [45, 122] width 33 height 10
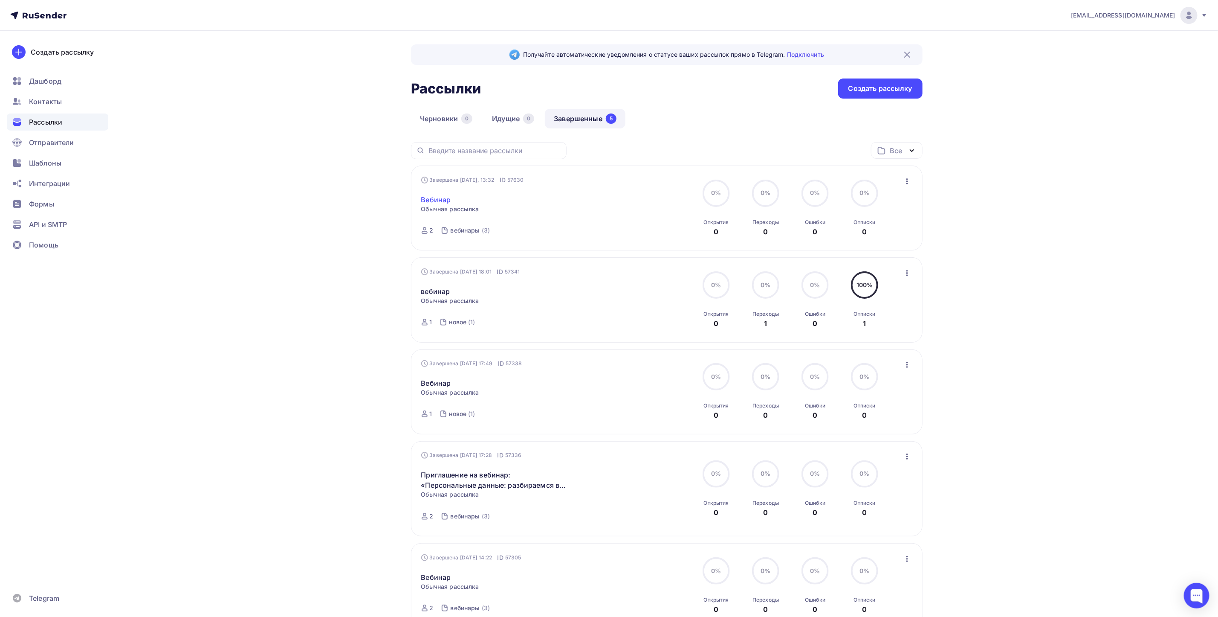
click at [437, 198] on link "Вебинар" at bounding box center [436, 199] width 30 height 10
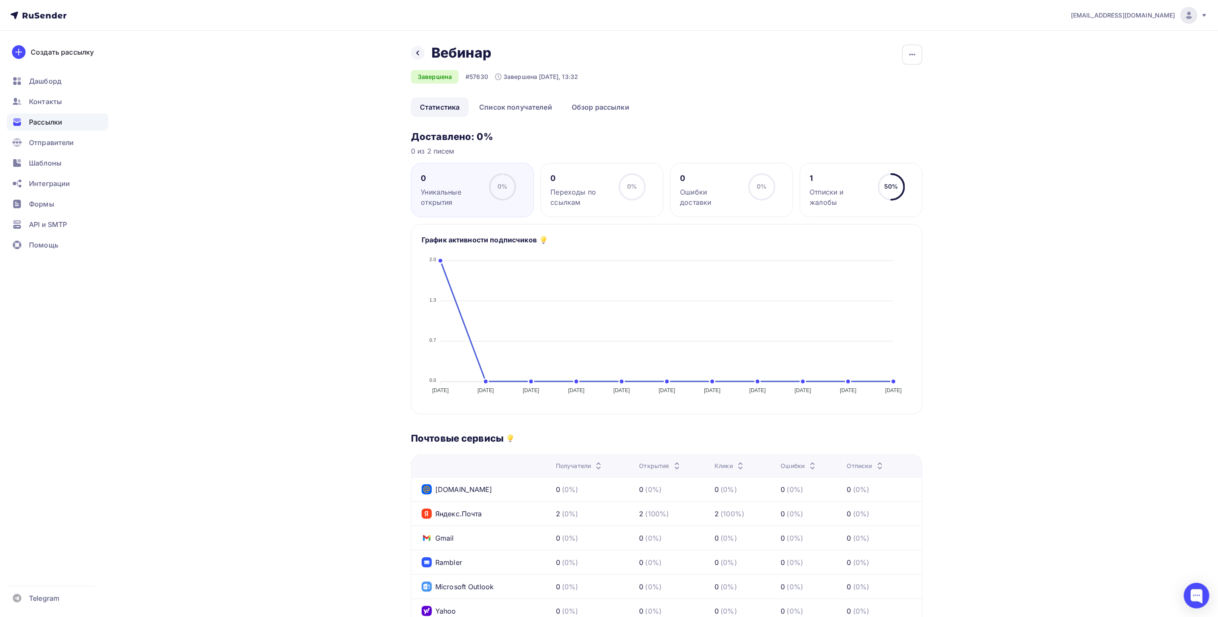
click at [42, 122] on span "Рассылки" at bounding box center [45, 122] width 33 height 10
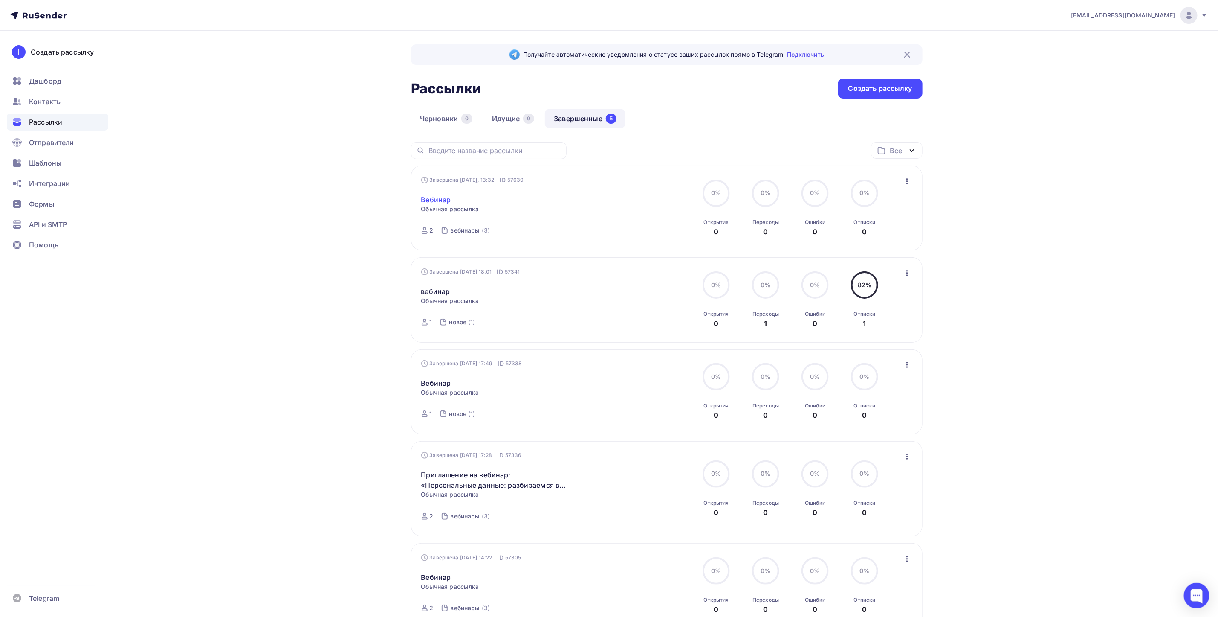
click at [437, 200] on link "Вебинар" at bounding box center [436, 199] width 30 height 10
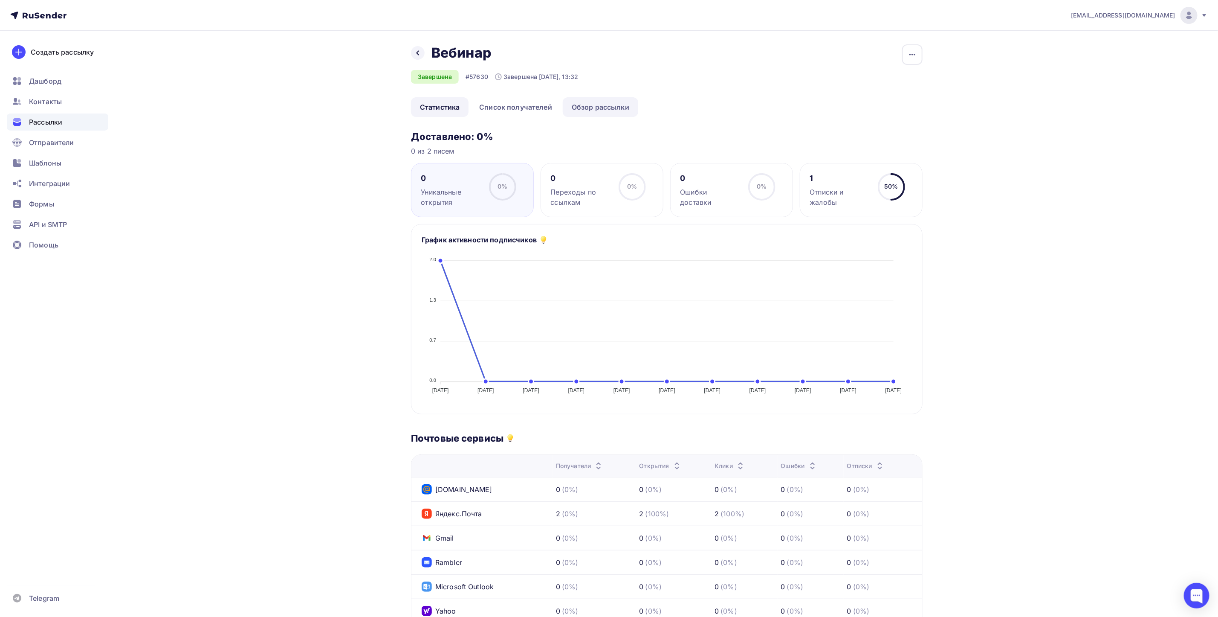
click at [597, 102] on link "Обзор рассылки" at bounding box center [600, 107] width 75 height 20
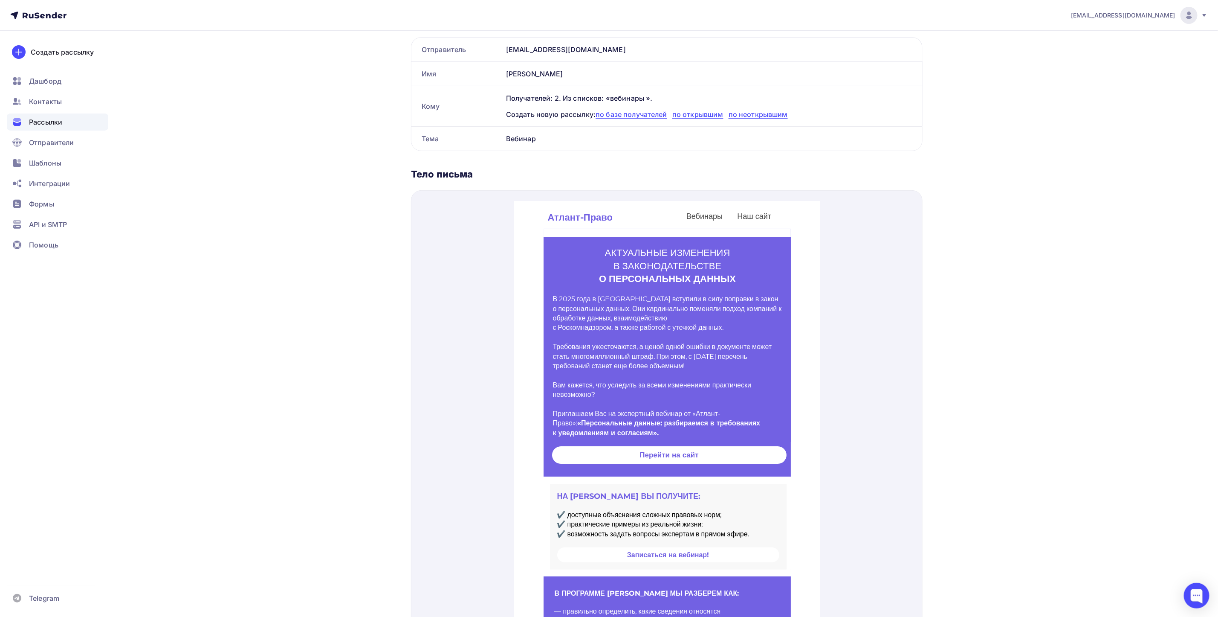
scroll to position [37, 0]
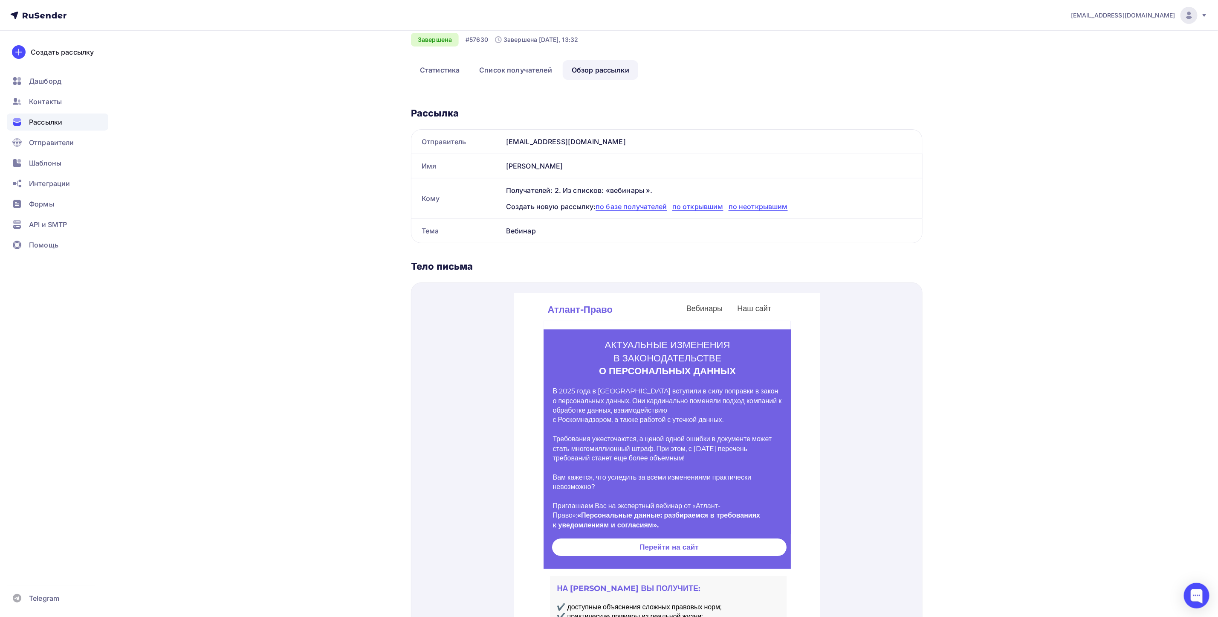
click at [46, 124] on span "Рассылки" at bounding box center [45, 122] width 33 height 10
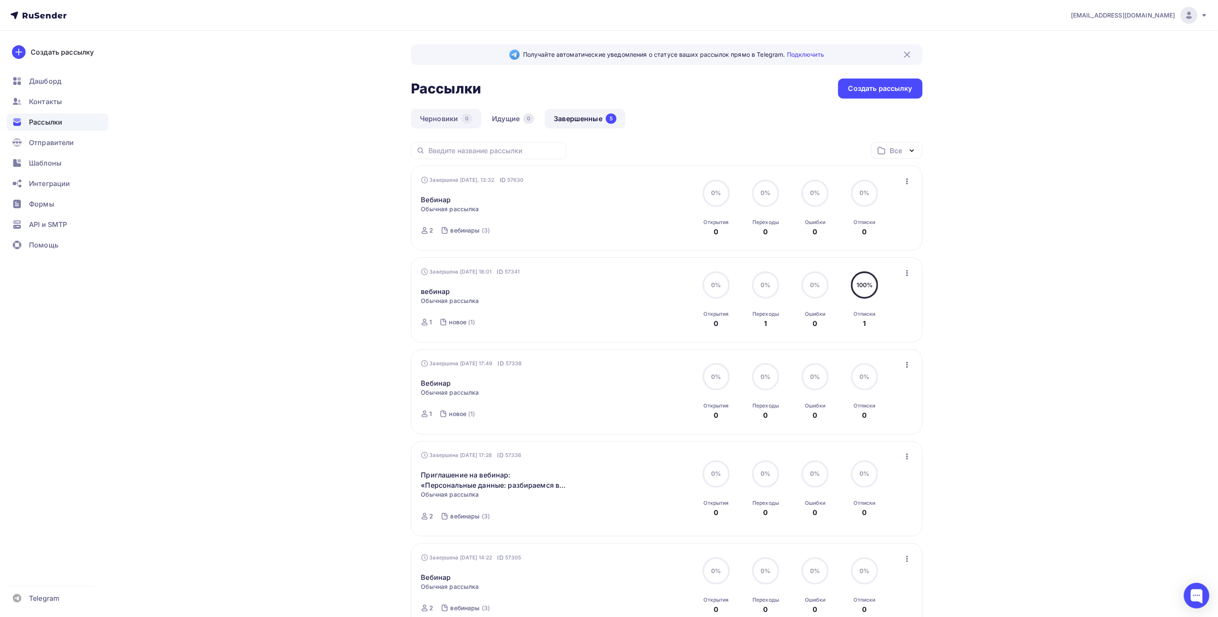
click at [436, 118] on link "Черновики 0" at bounding box center [446, 119] width 70 height 20
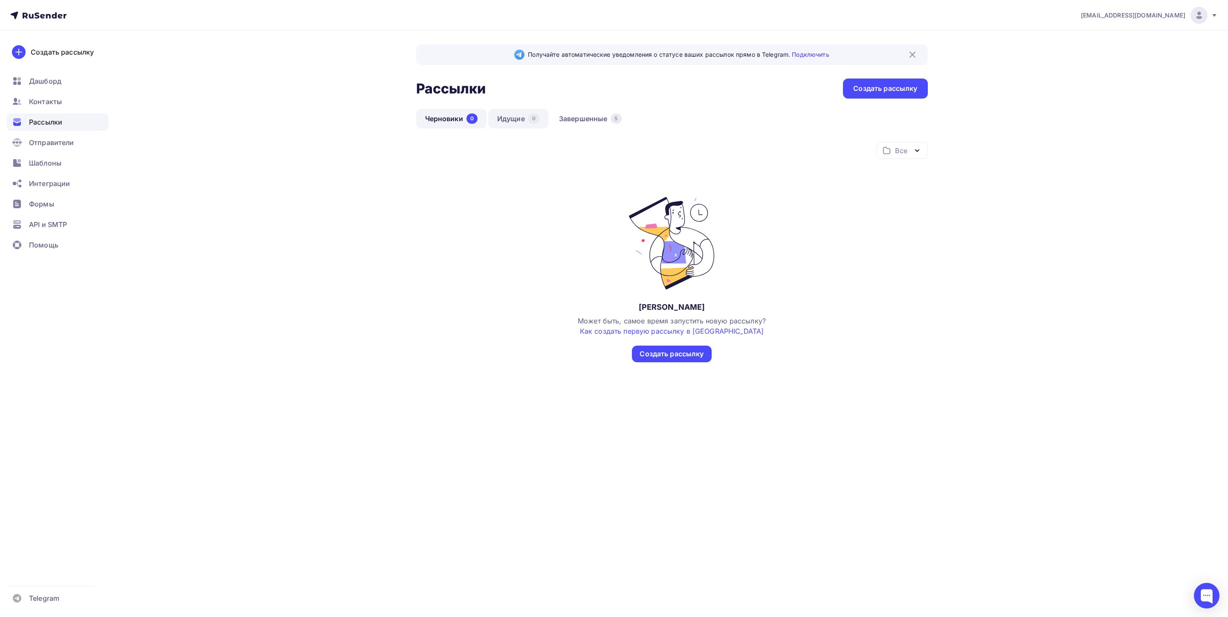
drag, startPoint x: 507, startPoint y: 108, endPoint x: 513, endPoint y: 108, distance: 6.8
click at [507, 109] on link "Идущие 0" at bounding box center [518, 119] width 60 height 20
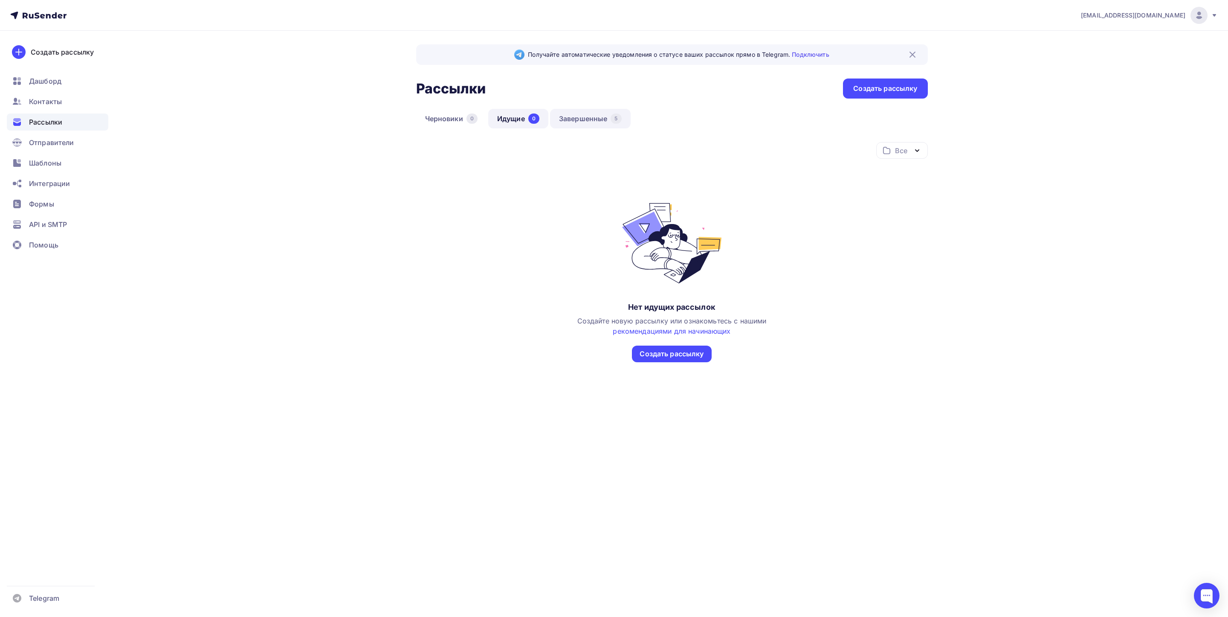
click at [605, 116] on link "Завершенные 5" at bounding box center [590, 119] width 81 height 20
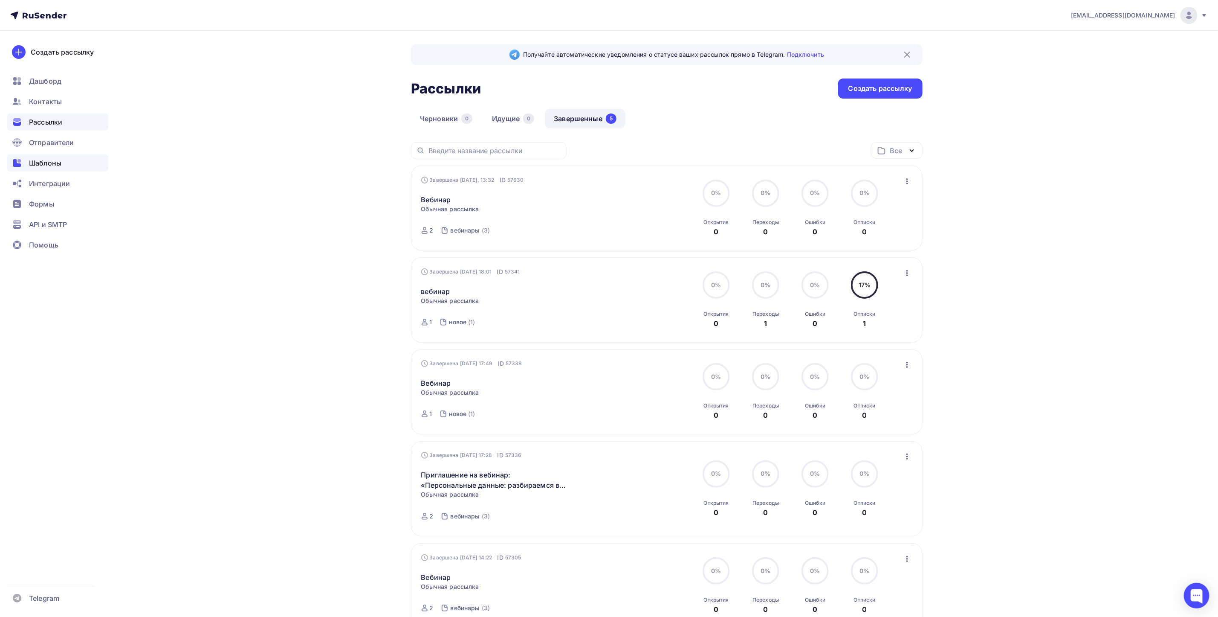
click at [24, 162] on div "Шаблоны" at bounding box center [57, 162] width 101 height 17
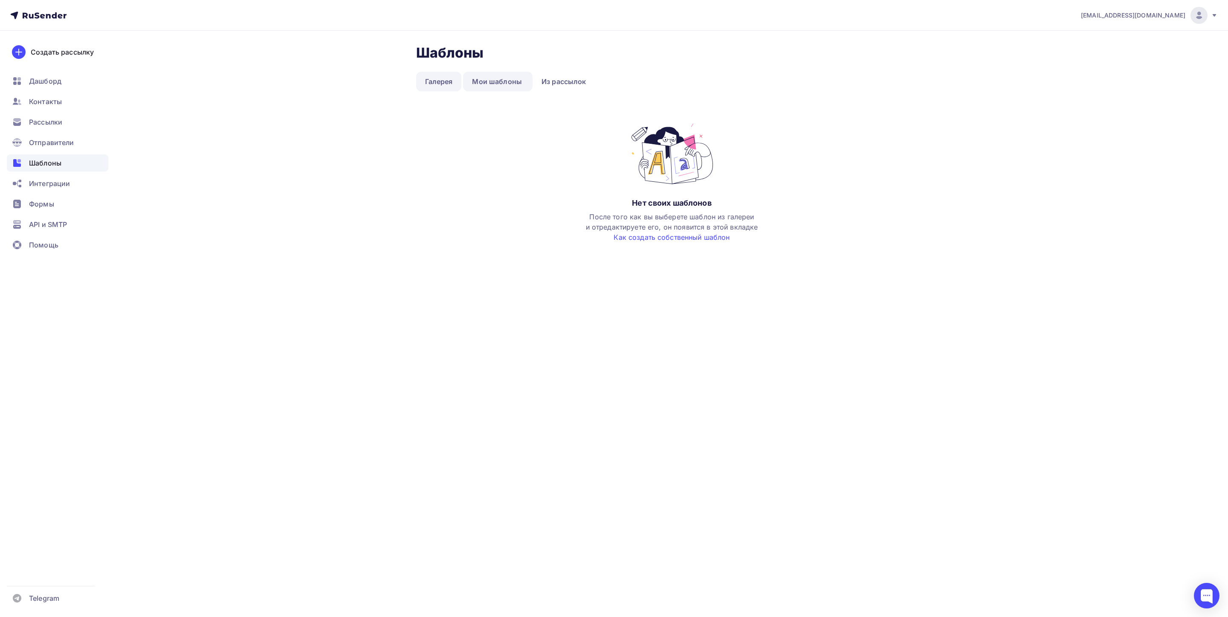
click at [430, 75] on link "Галерея" at bounding box center [439, 82] width 46 height 20
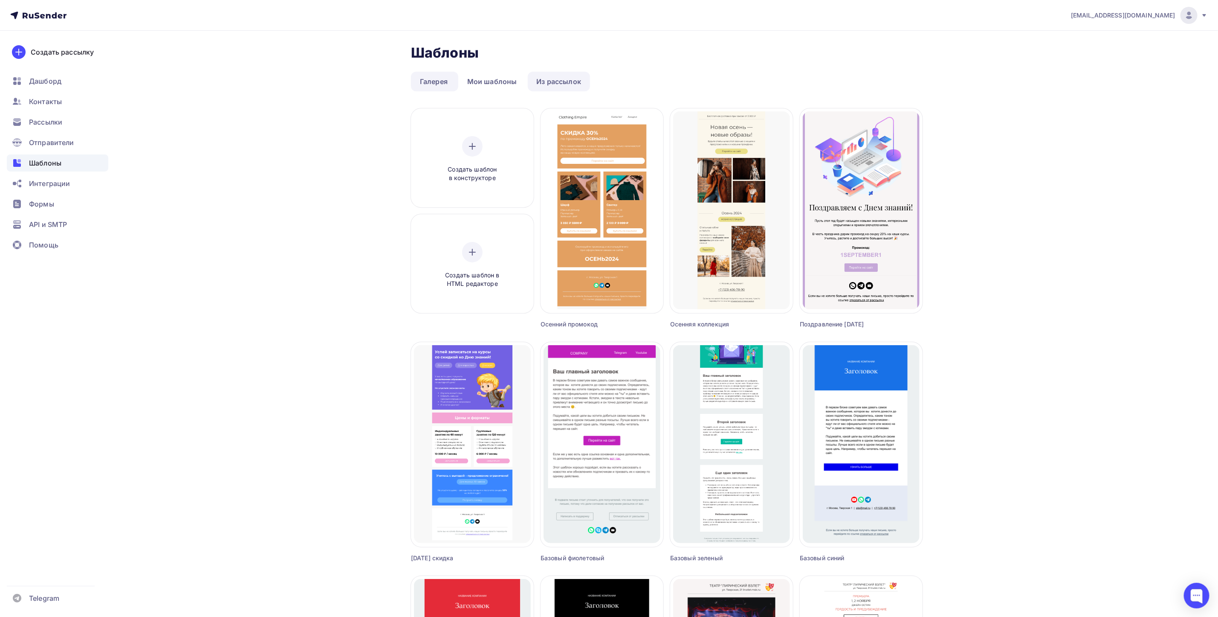
click at [568, 82] on link "Из рассылок" at bounding box center [559, 82] width 63 height 20
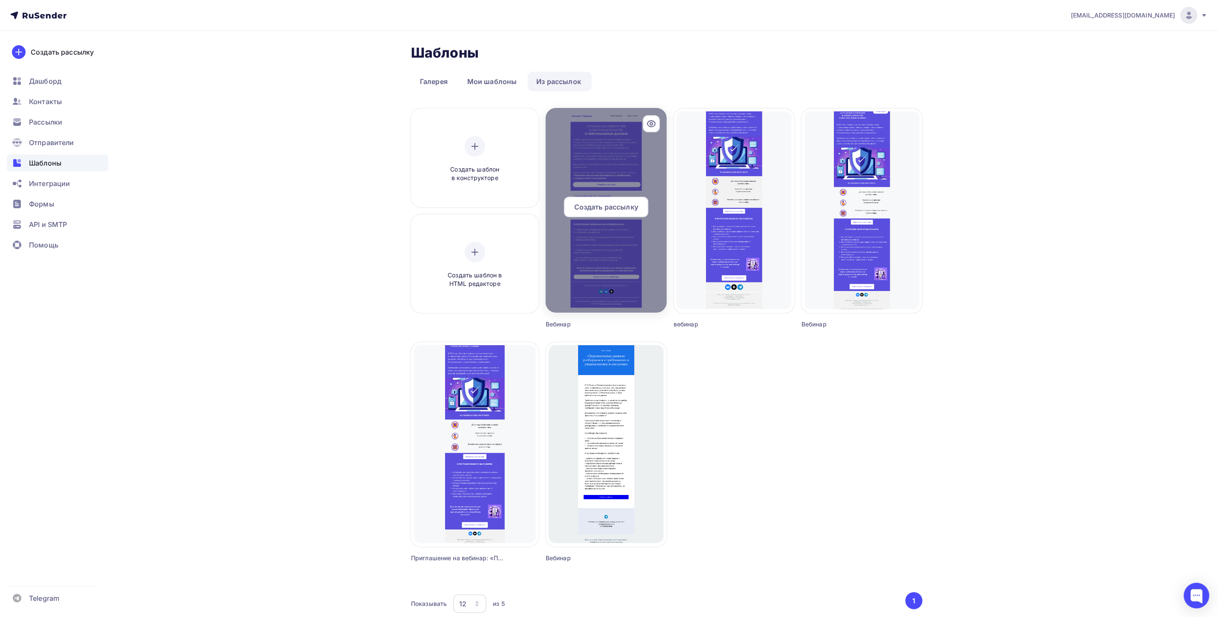
click at [618, 210] on span "Создать рассылку" at bounding box center [606, 207] width 64 height 10
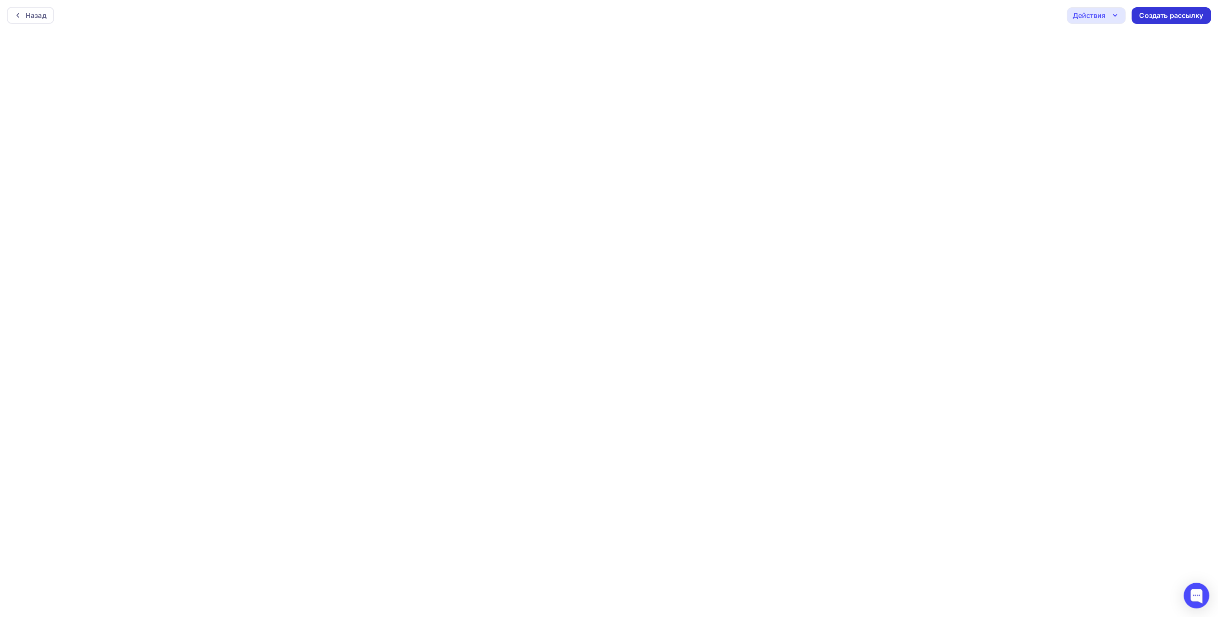
click at [1182, 17] on div "Создать рассылку" at bounding box center [1172, 16] width 64 height 10
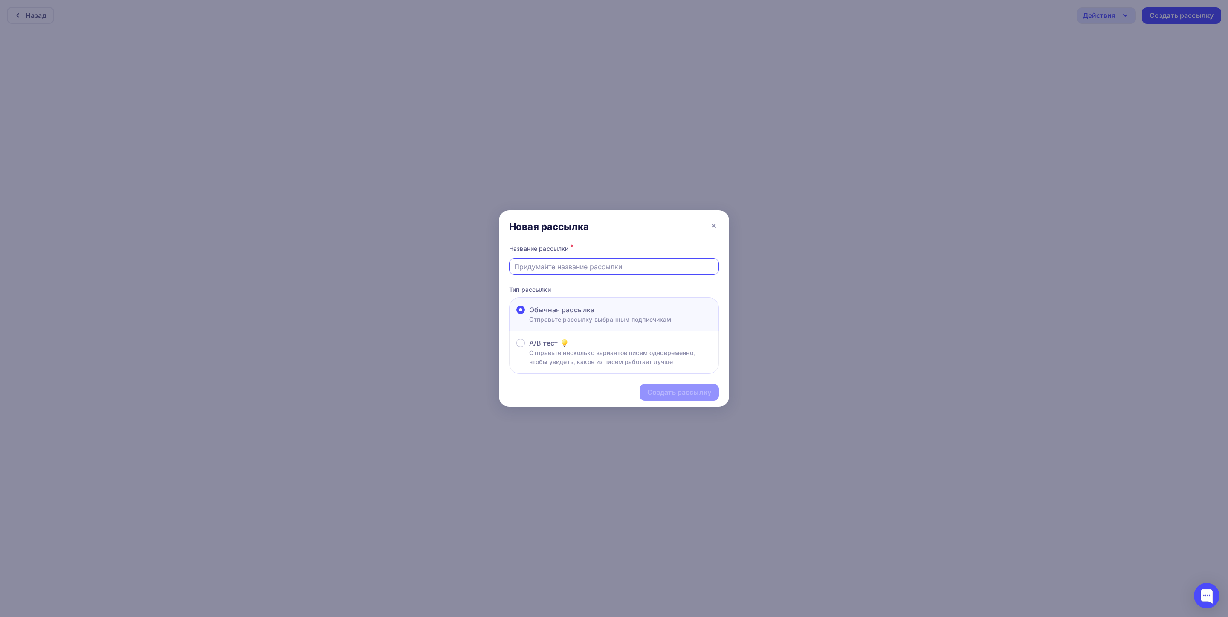
click at [608, 263] on input "text" at bounding box center [614, 266] width 200 height 10
click at [585, 266] on input "text" at bounding box center [614, 266] width 200 height 10
type input "Вебинар"
click at [681, 397] on div "Создать рассылку" at bounding box center [679, 392] width 64 height 10
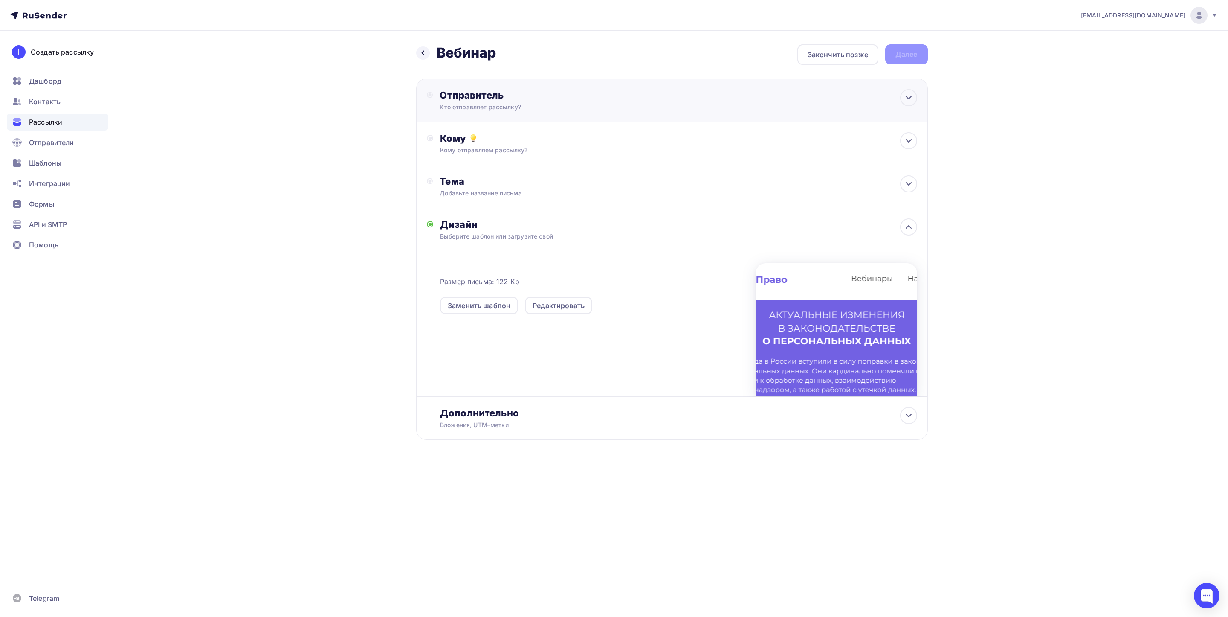
click at [474, 101] on div "Отправитель Кто отправляет рассылку? Email * [EMAIL_ADDRESS][DOMAIN_NAME] [EMAI…" at bounding box center [532, 100] width 185 height 22
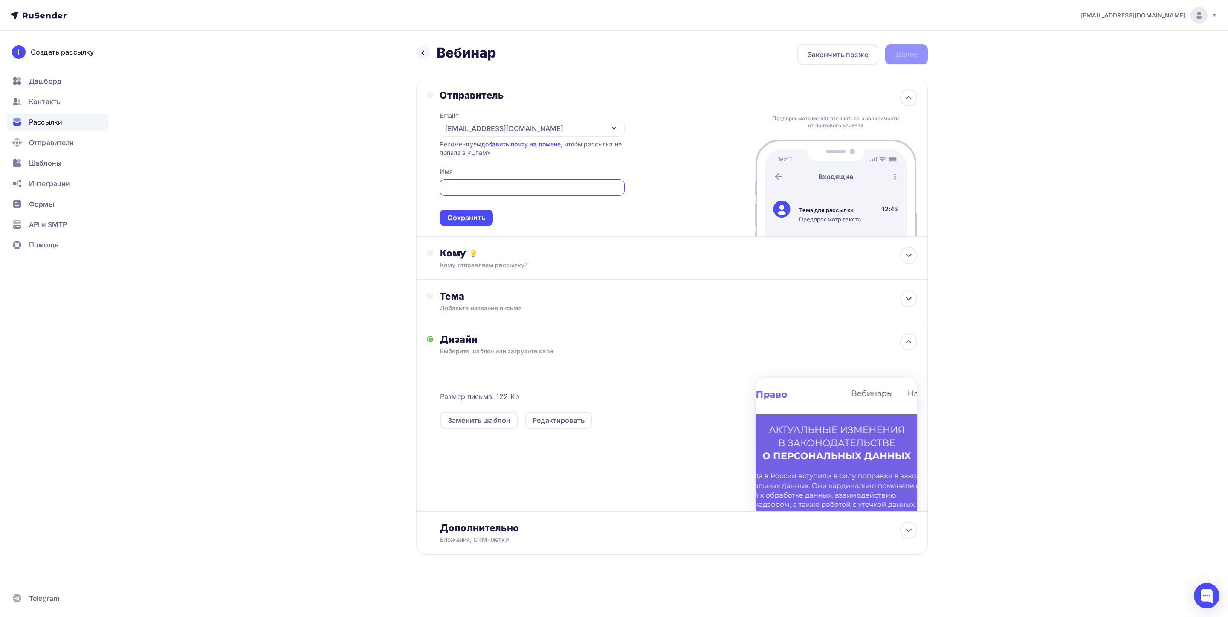
type input "[EMAIL_ADDRESS][DOMAIN_NAME]"
click at [481, 220] on div "Сохранить" at bounding box center [466, 218] width 38 height 10
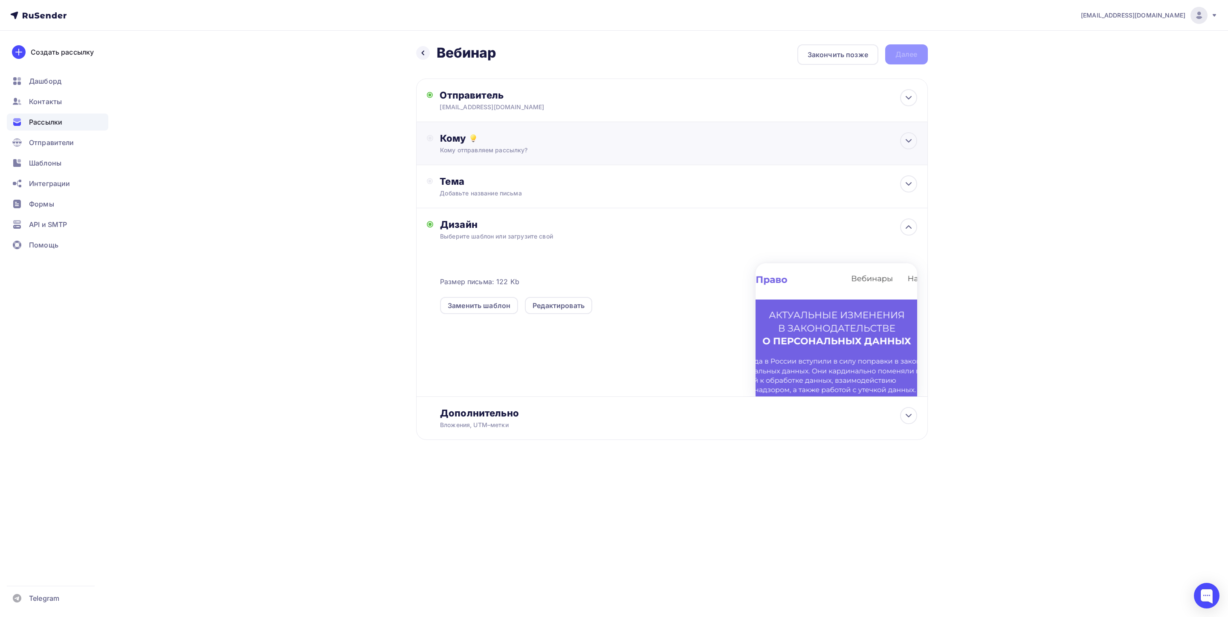
click at [476, 149] on div "Кому отправляем рассылку?" at bounding box center [654, 150] width 429 height 9
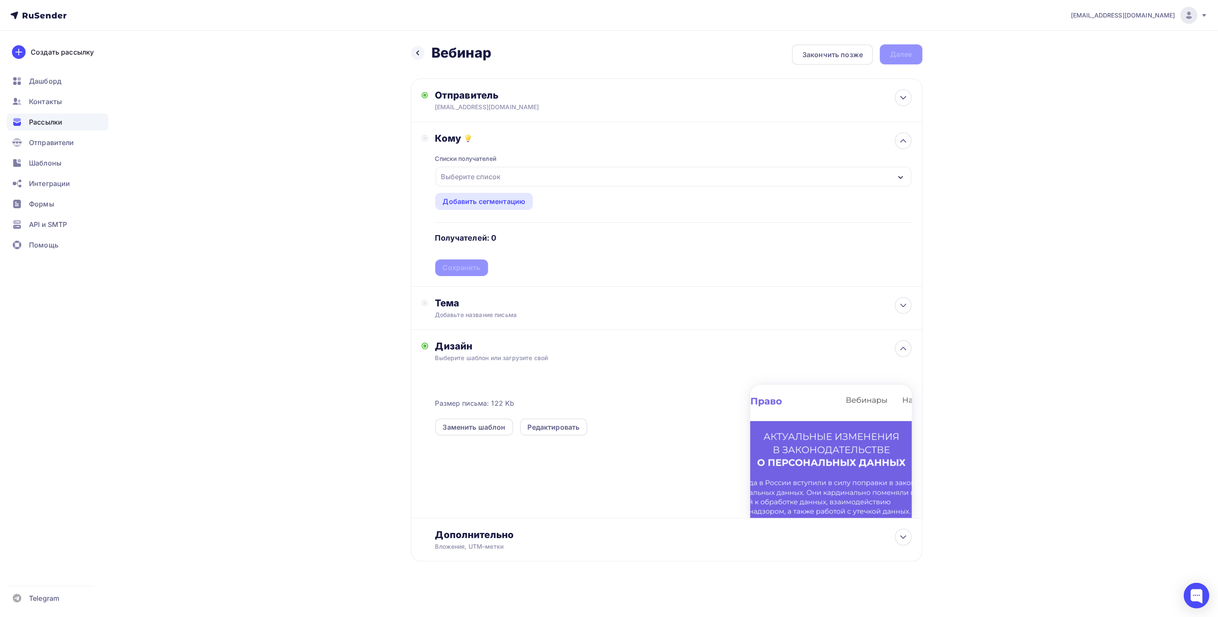
click at [484, 178] on div "Выберите список" at bounding box center [471, 176] width 67 height 15
click at [473, 228] on div "вебинары" at bounding box center [476, 232] width 34 height 10
click at [1032, 180] on div "[EMAIL_ADDRESS][DOMAIN_NAME] Аккаунт Тарифы Выйти Создать рассылку [GEOGRAPHIC_…" at bounding box center [609, 308] width 1218 height 616
click at [522, 200] on div "Добавить сегментацию" at bounding box center [484, 201] width 83 height 10
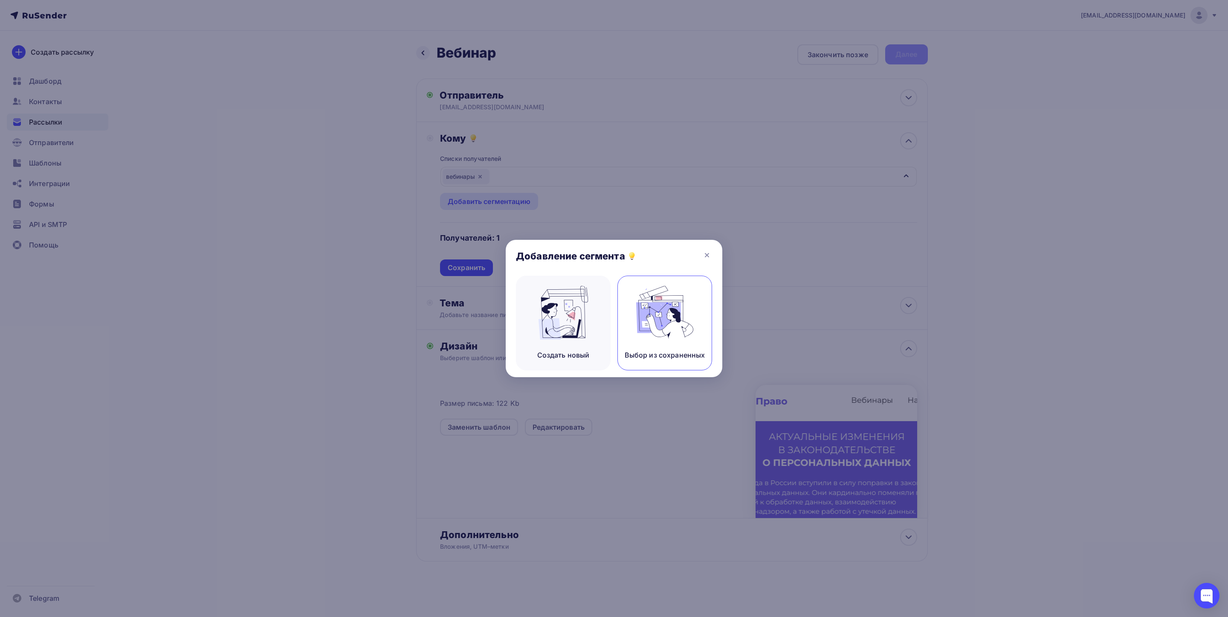
click at [640, 324] on img at bounding box center [664, 313] width 57 height 54
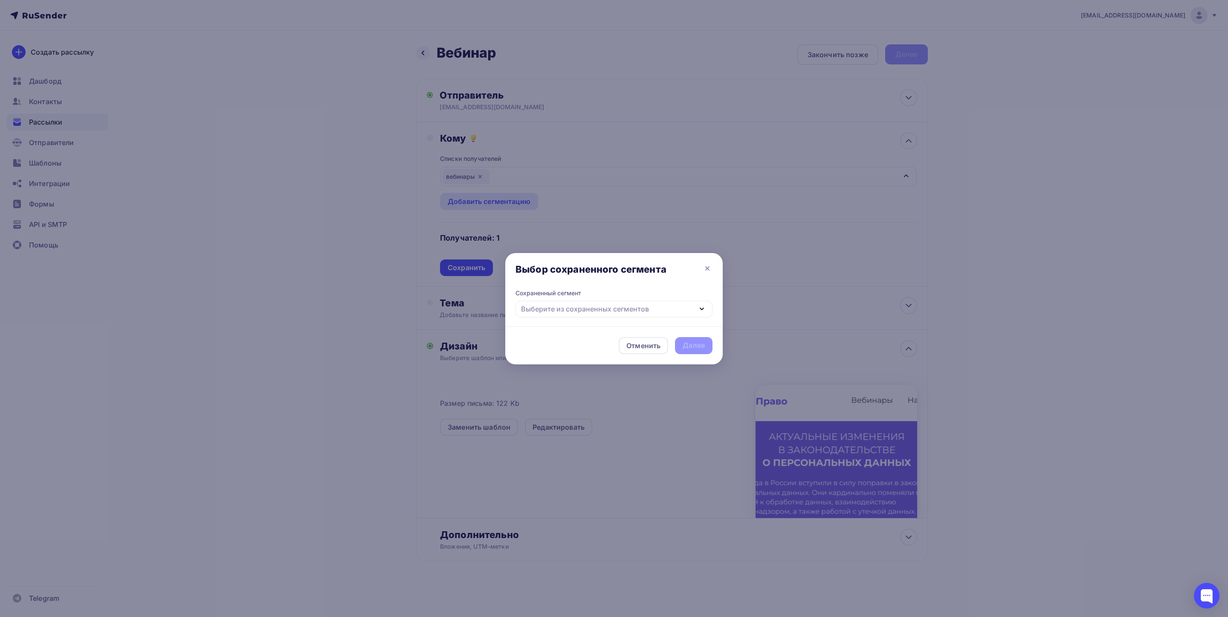
click at [648, 313] on div "Выберите из сохраненных сегментов" at bounding box center [585, 309] width 128 height 10
click at [660, 306] on div "Выберите из сохраненных сегментов" at bounding box center [613, 309] width 197 height 17
click at [641, 347] on div "Отменить" at bounding box center [643, 345] width 34 height 10
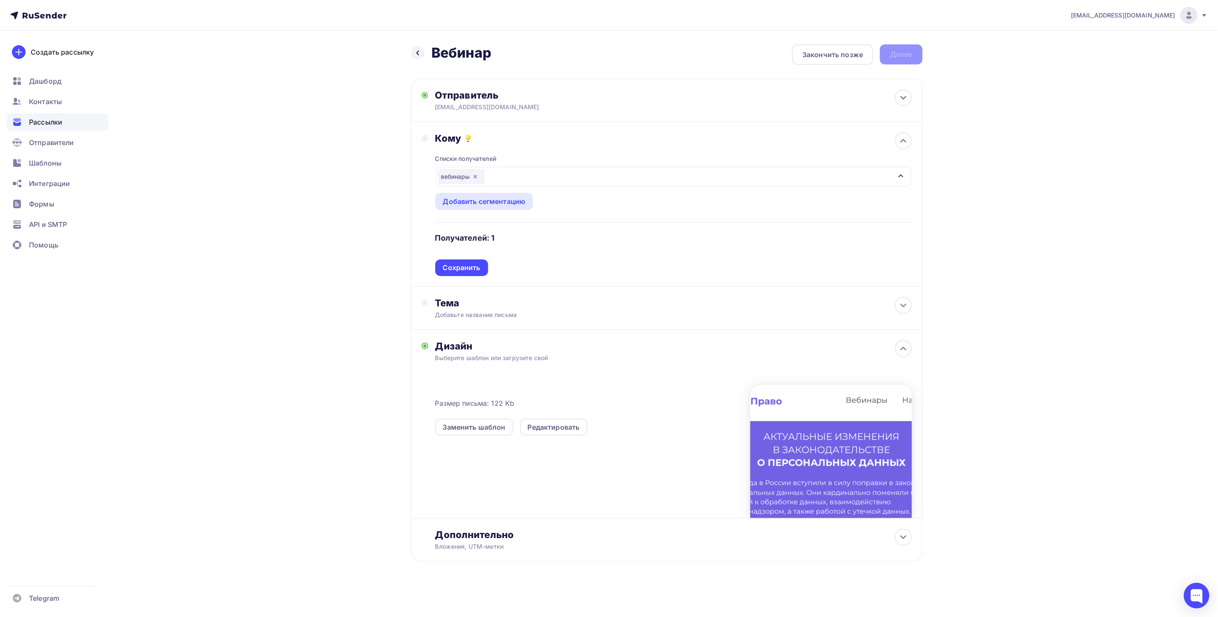
click at [547, 174] on div "вебинары" at bounding box center [674, 177] width 476 height 20
click at [475, 260] on div "Добавить список" at bounding box center [494, 261] width 60 height 10
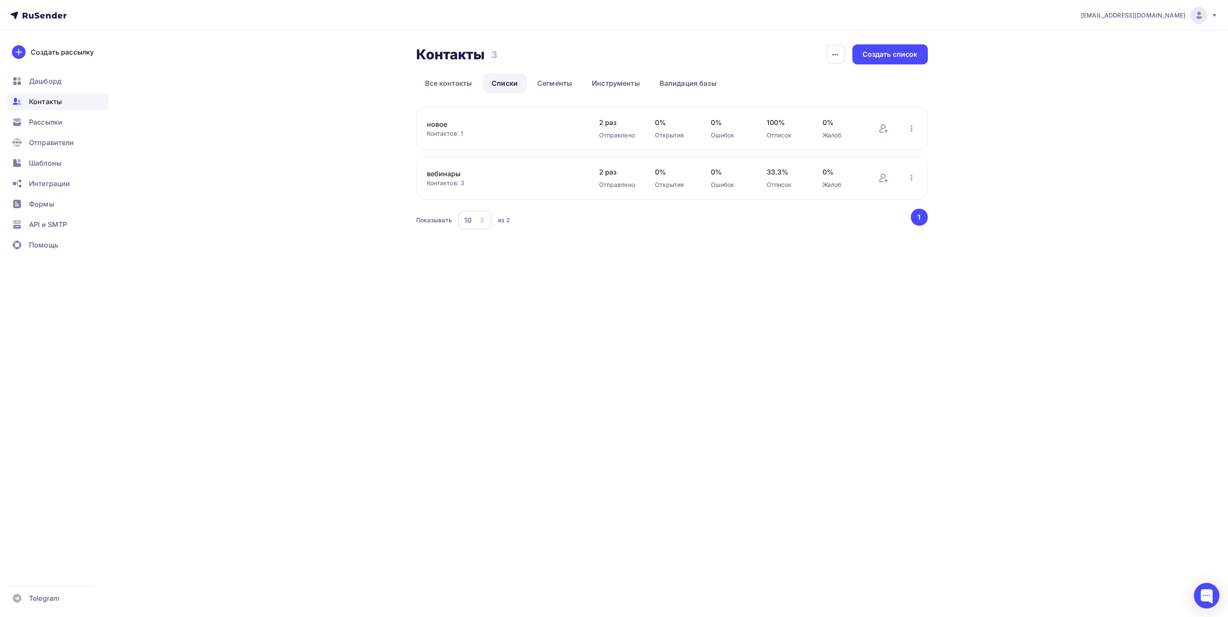
click at [713, 183] on div "Ошибок" at bounding box center [730, 184] width 39 height 9
click at [456, 174] on link "вебинары" at bounding box center [499, 173] width 145 height 10
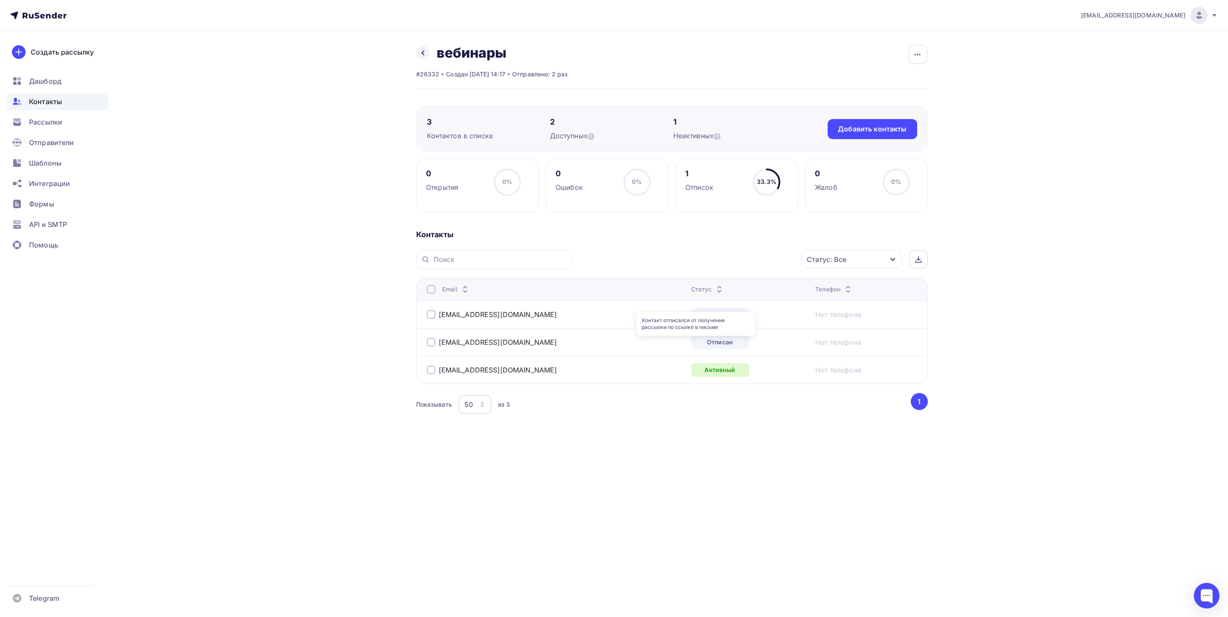
click at [703, 348] on div "Отписан" at bounding box center [720, 342] width 58 height 14
click at [714, 290] on icon at bounding box center [719, 291] width 10 height 10
click at [686, 127] on div "1" at bounding box center [734, 122] width 123 height 10
click at [719, 134] on icon at bounding box center [717, 136] width 7 height 7
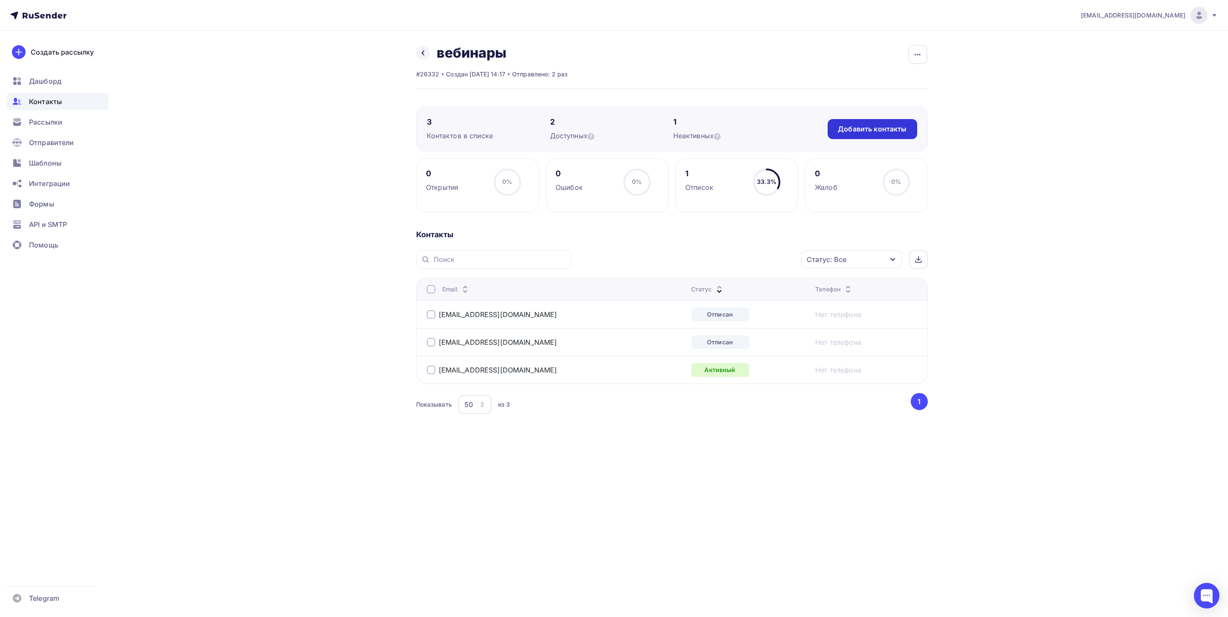
click at [860, 126] on div "Добавить контакты" at bounding box center [872, 129] width 69 height 10
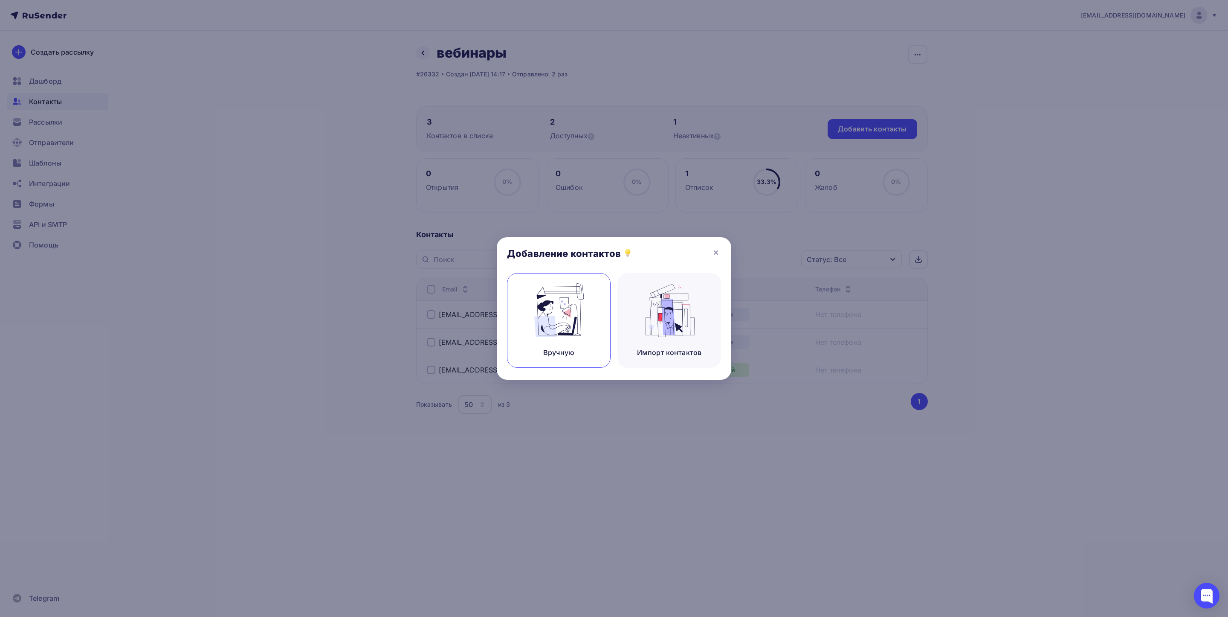
click at [561, 325] on img at bounding box center [558, 310] width 57 height 54
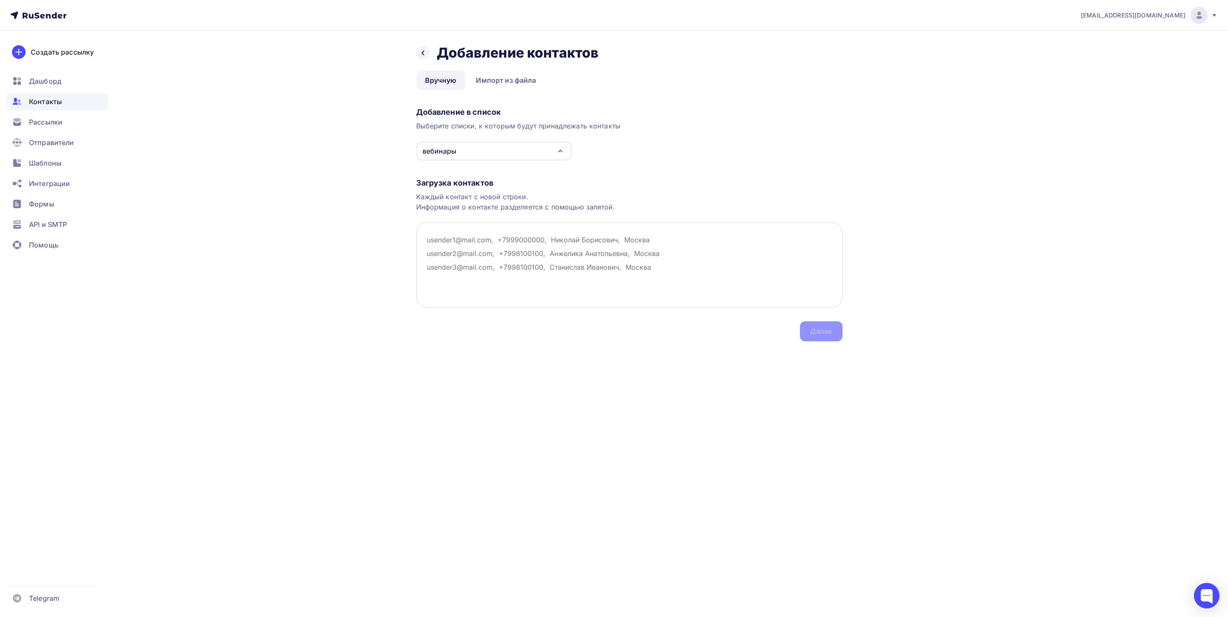
paste textarea "[EMAIL_ADDRESS][DOMAIN_NAME]"
type textarea "[EMAIL_ADDRESS][DOMAIN_NAME] [EMAIL_ADDRESS][DOMAIN_NAME] [EMAIL_ADDRESS]"
click at [811, 325] on div "Далее" at bounding box center [821, 331] width 43 height 20
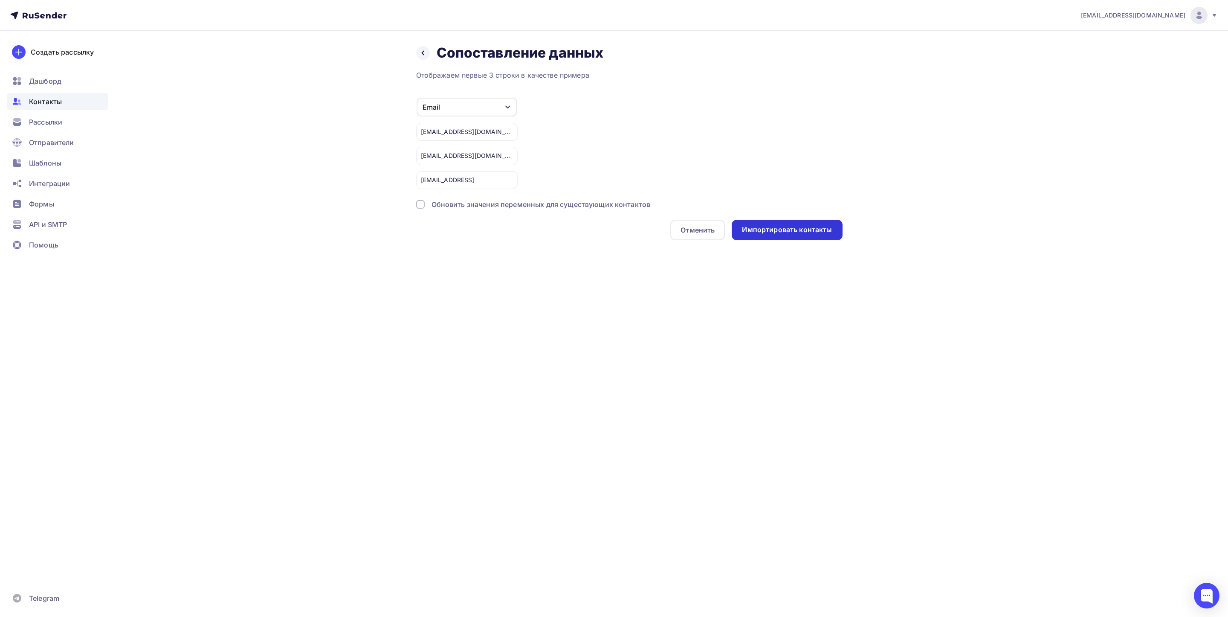
click at [778, 234] on div "Импортировать контакты" at bounding box center [787, 230] width 90 height 10
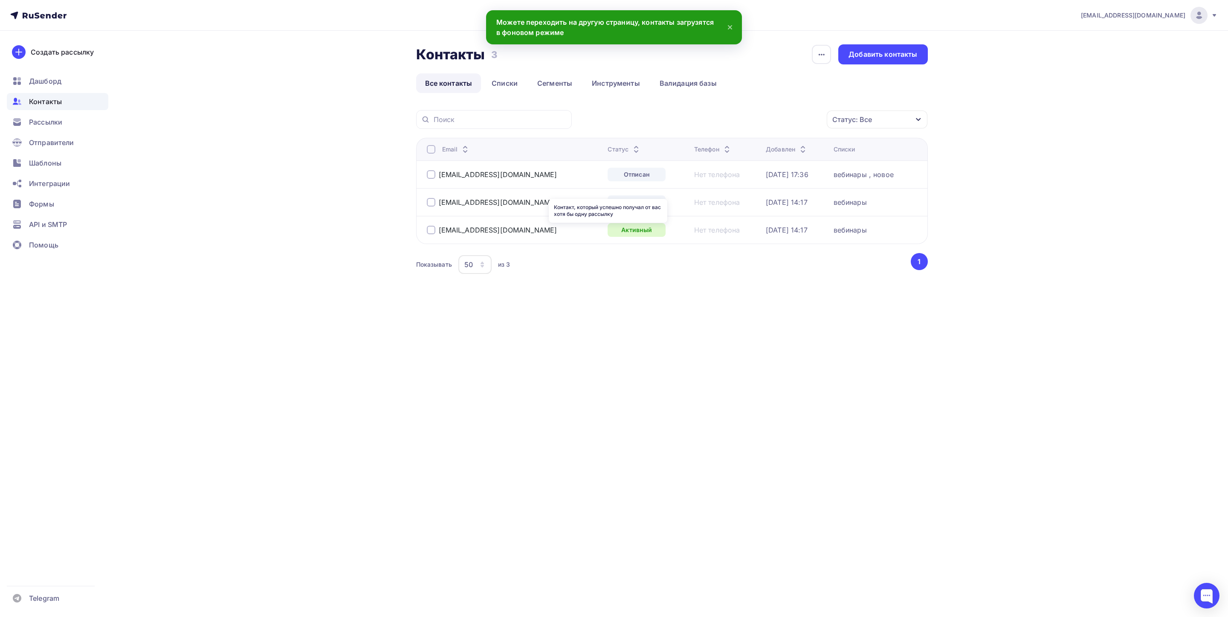
click at [604, 207] on div "Контакт, который успешно получал от вас хотя бы одну рассылку" at bounding box center [608, 211] width 119 height 24
click at [631, 155] on icon at bounding box center [636, 151] width 10 height 10
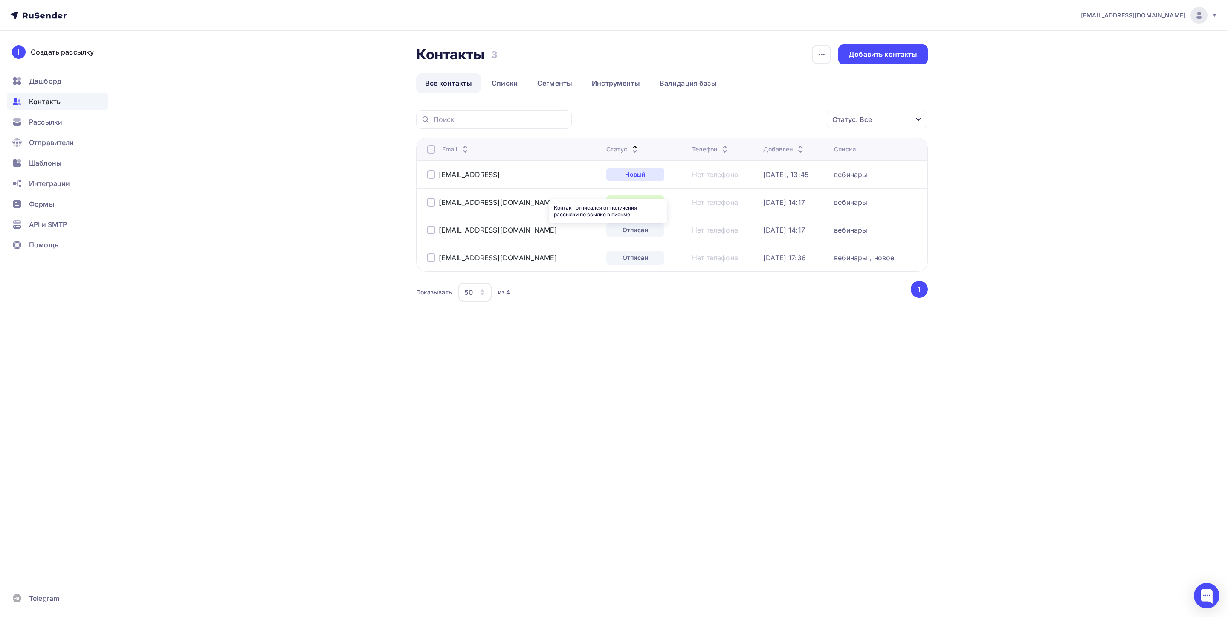
click at [611, 231] on div "Отписан" at bounding box center [635, 230] width 58 height 14
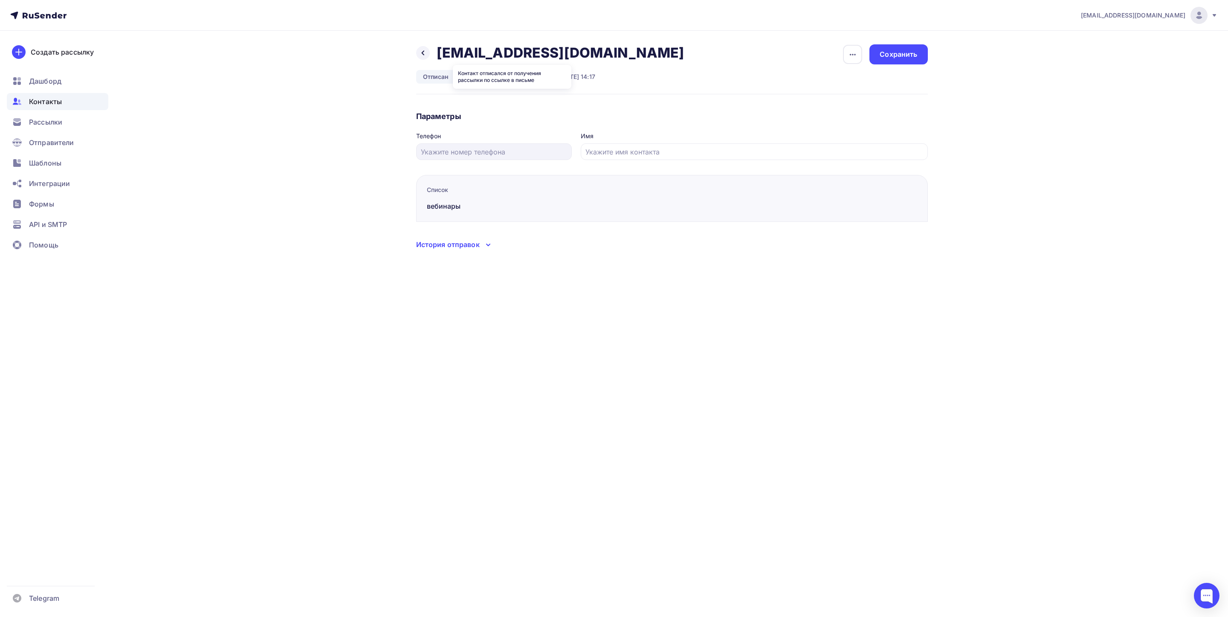
click at [442, 77] on div "Отписан" at bounding box center [436, 77] width 40 height 14
click at [421, 55] on icon at bounding box center [423, 52] width 7 height 7
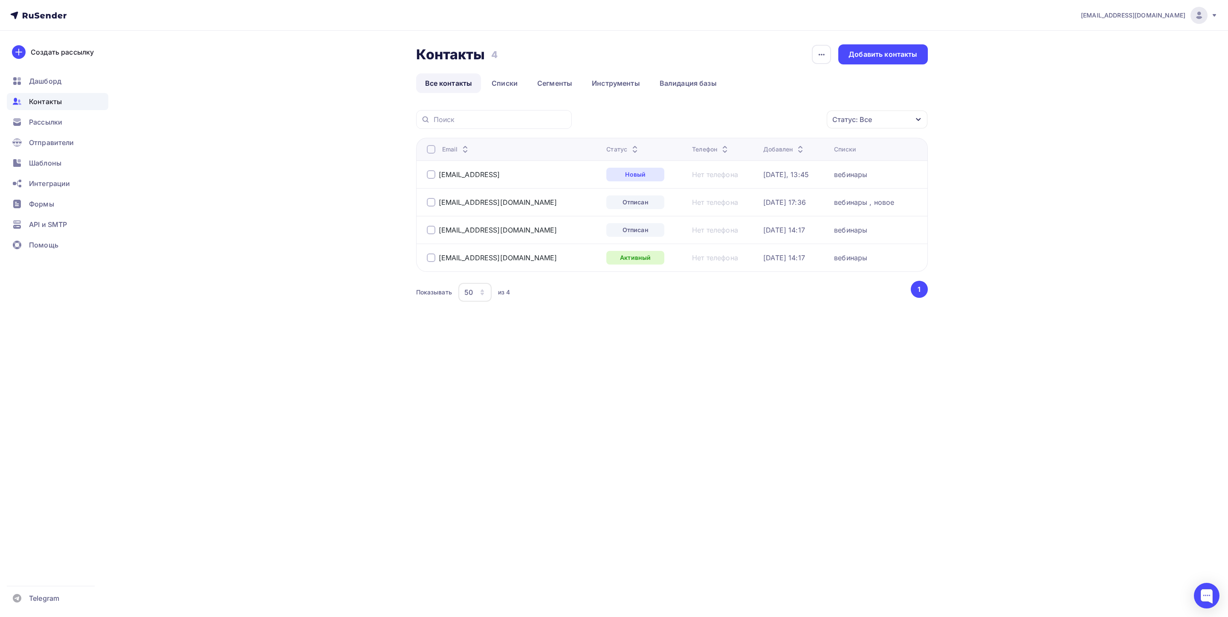
click at [845, 228] on div "вебинары" at bounding box center [850, 230] width 33 height 9
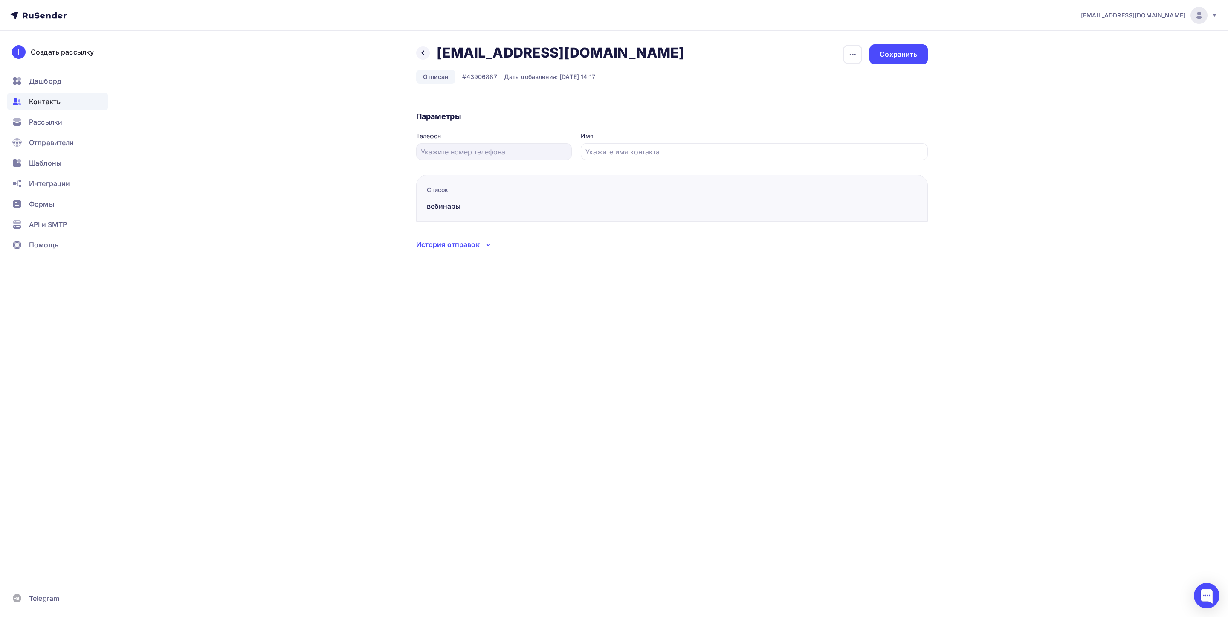
click at [475, 249] on div "История отправок" at bounding box center [448, 244] width 64 height 10
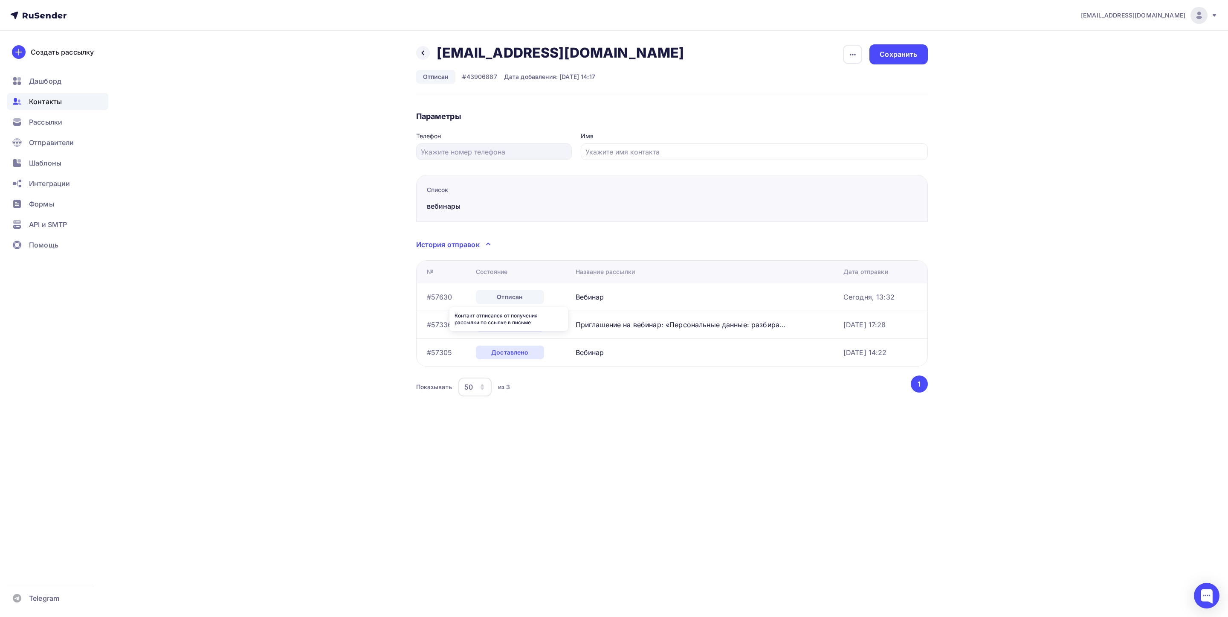
click at [508, 324] on div "Контакт отписался от получения рассылки по ссылке в письме" at bounding box center [508, 319] width 119 height 24
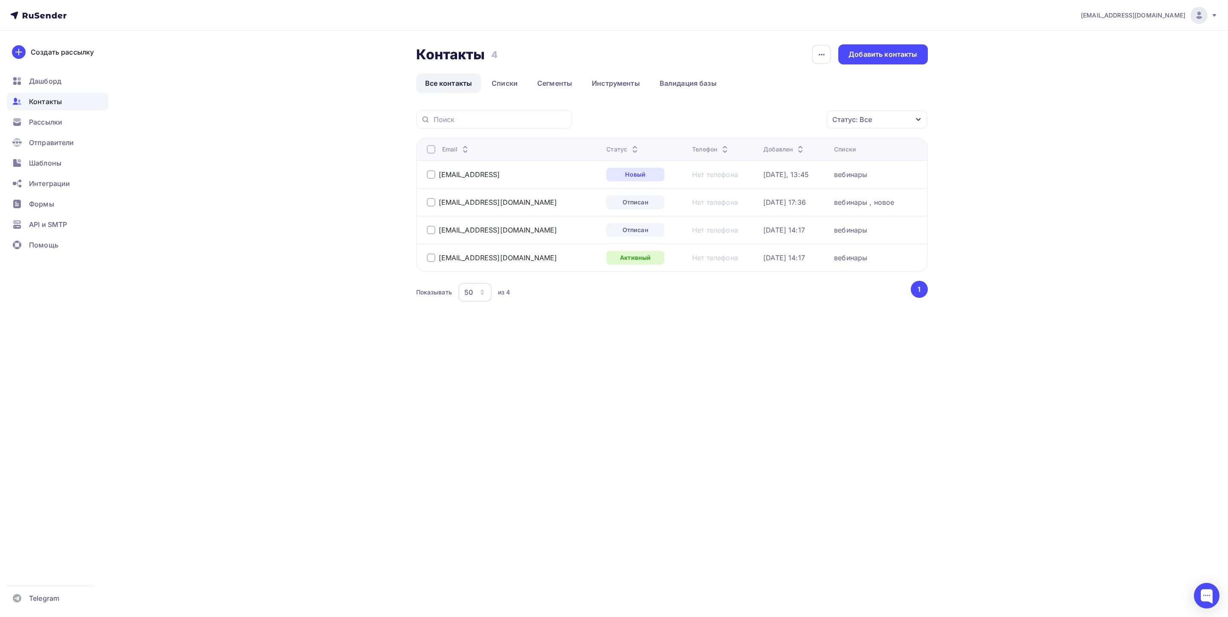
click at [430, 173] on div at bounding box center [431, 174] width 9 height 9
click at [896, 57] on div "Добавить контакты" at bounding box center [882, 54] width 69 height 10
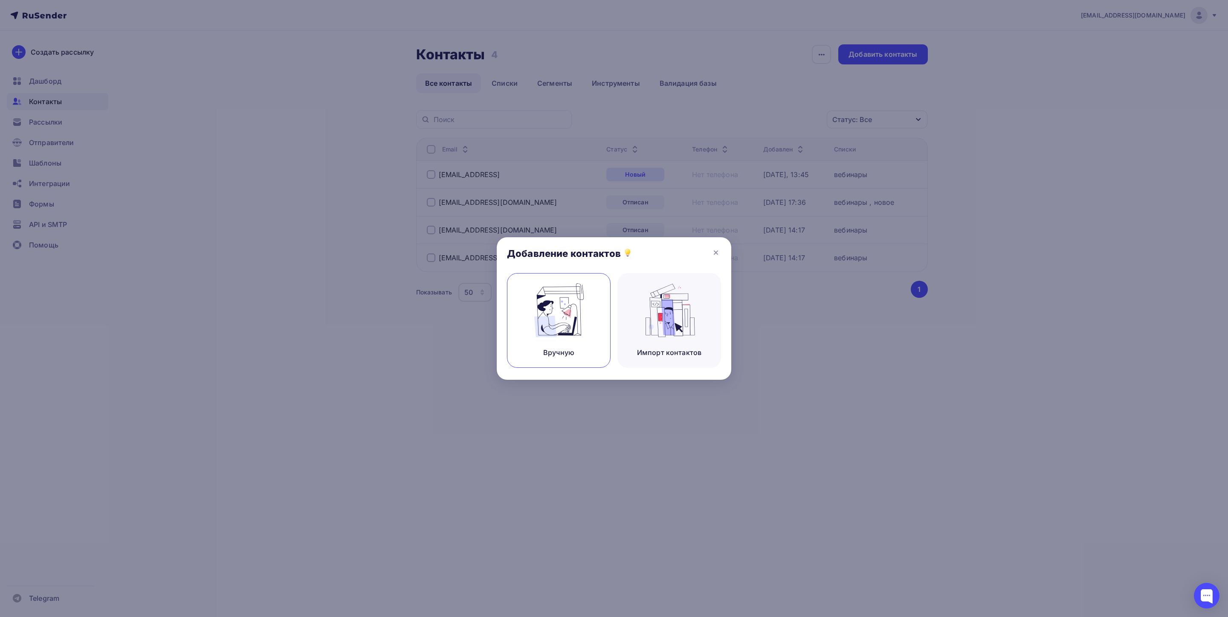
click at [571, 332] on img at bounding box center [558, 310] width 57 height 54
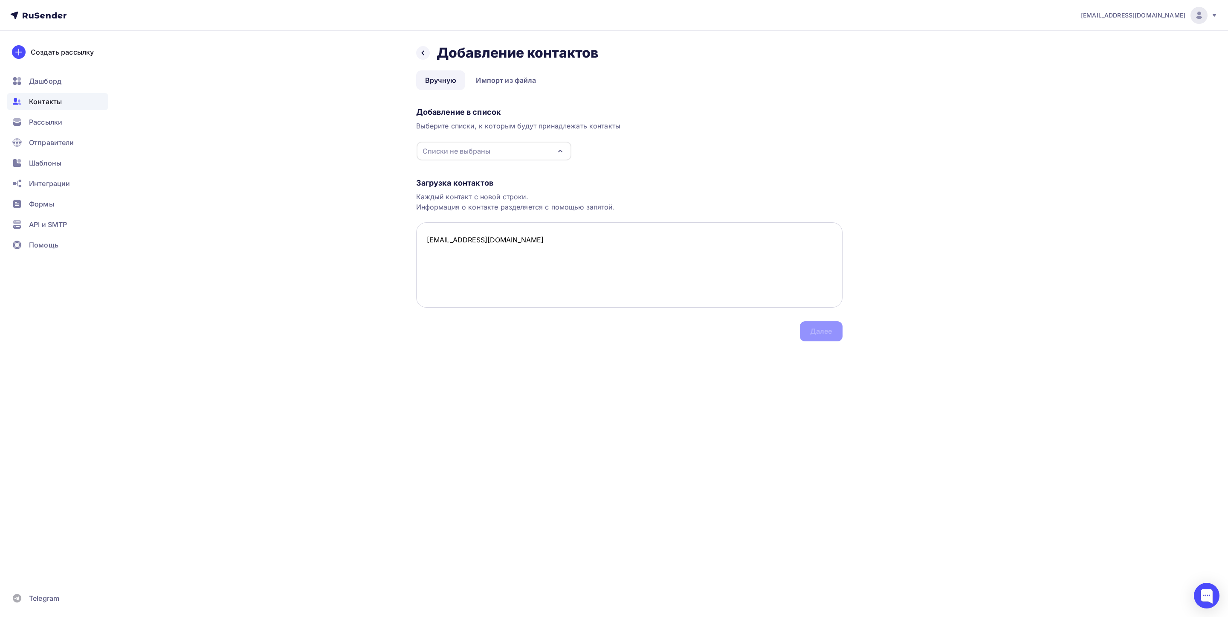
click at [425, 240] on textarea "[EMAIL_ADDRESS][DOMAIN_NAME]" at bounding box center [629, 264] width 426 height 85
click at [484, 155] on div "Списки не выбраны" at bounding box center [457, 151] width 68 height 10
type textarea "[EMAIL_ADDRESS][DOMAIN_NAME]"
click at [417, 281] on textarea "[EMAIL_ADDRESS][DOMAIN_NAME]" at bounding box center [629, 264] width 426 height 85
drag, startPoint x: 611, startPoint y: 320, endPoint x: 618, endPoint y: 317, distance: 7.7
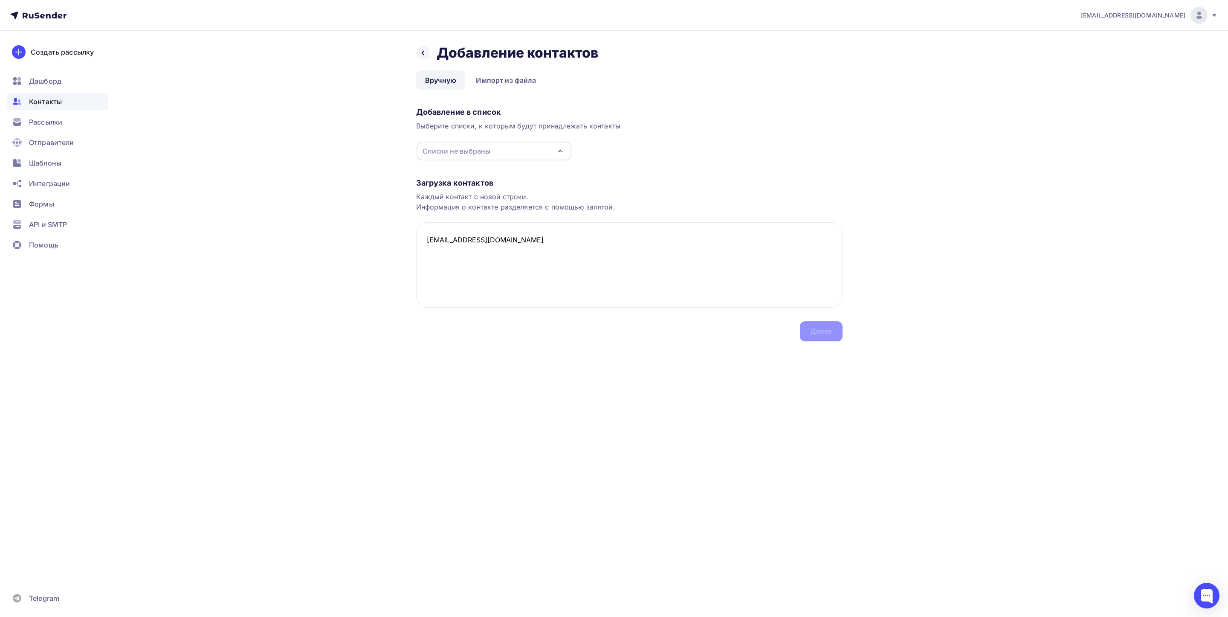
click at [613, 320] on div "Загрузка контактов Каждый контакт с новой строки. Информация о контакте разделя…" at bounding box center [629, 251] width 426 height 180
click at [469, 153] on div "Списки не выбраны" at bounding box center [457, 151] width 68 height 10
click at [452, 197] on div "вебинары" at bounding box center [457, 200] width 34 height 10
click at [567, 289] on textarea "[EMAIL_ADDRESS][DOMAIN_NAME]" at bounding box center [629, 264] width 426 height 85
click at [825, 334] on div "Далее" at bounding box center [821, 331] width 22 height 10
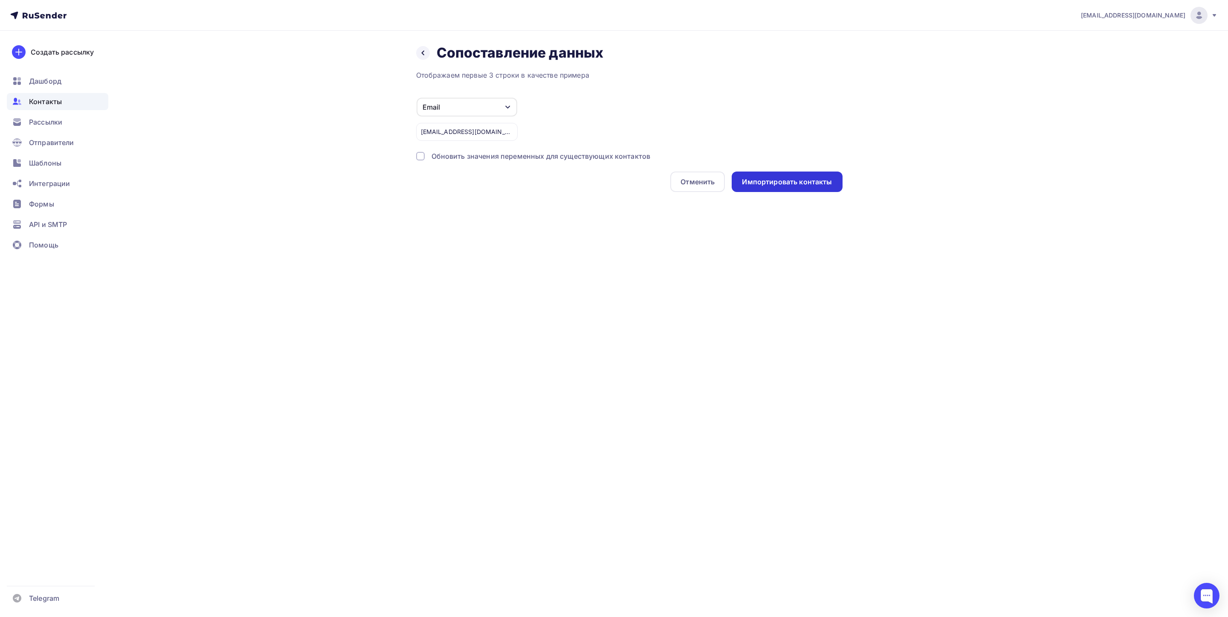
click at [797, 183] on div "Импортировать контакты" at bounding box center [787, 182] width 90 height 10
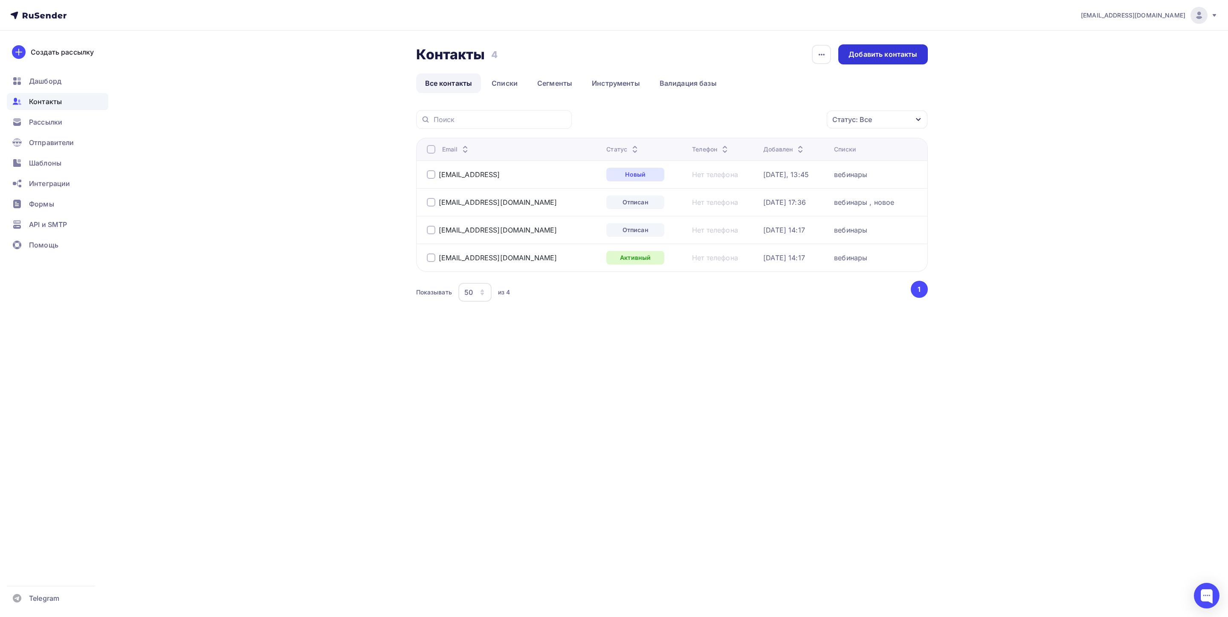
click at [911, 54] on div "Добавить контакты" at bounding box center [882, 54] width 69 height 10
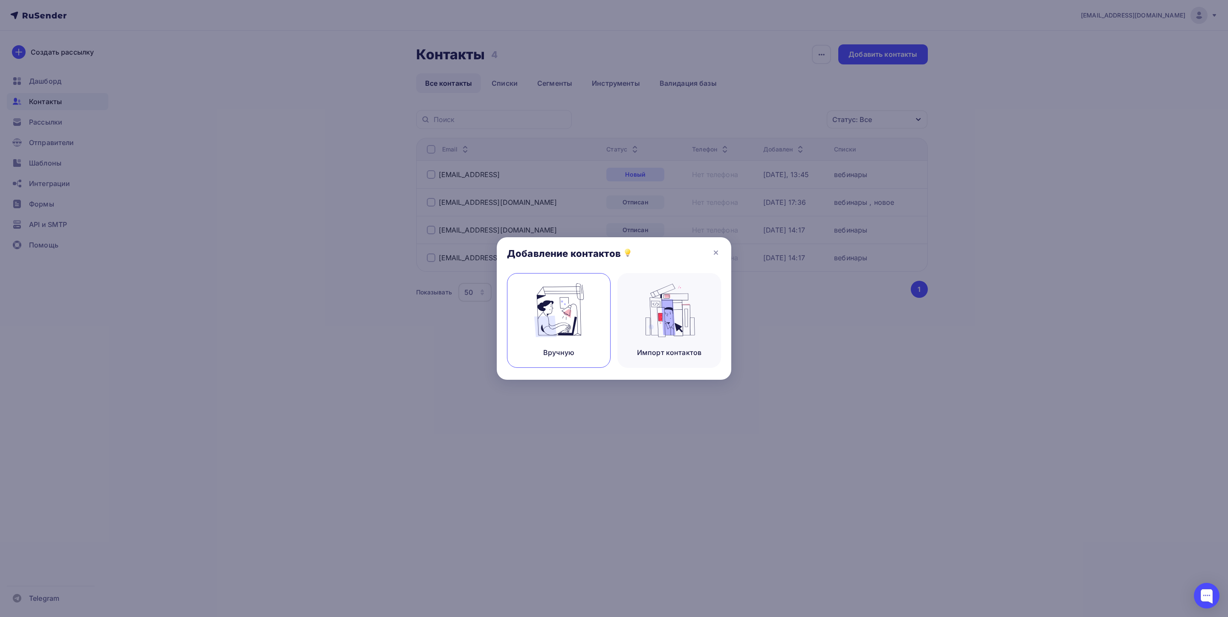
click at [558, 365] on div "Вручную" at bounding box center [559, 320] width 104 height 95
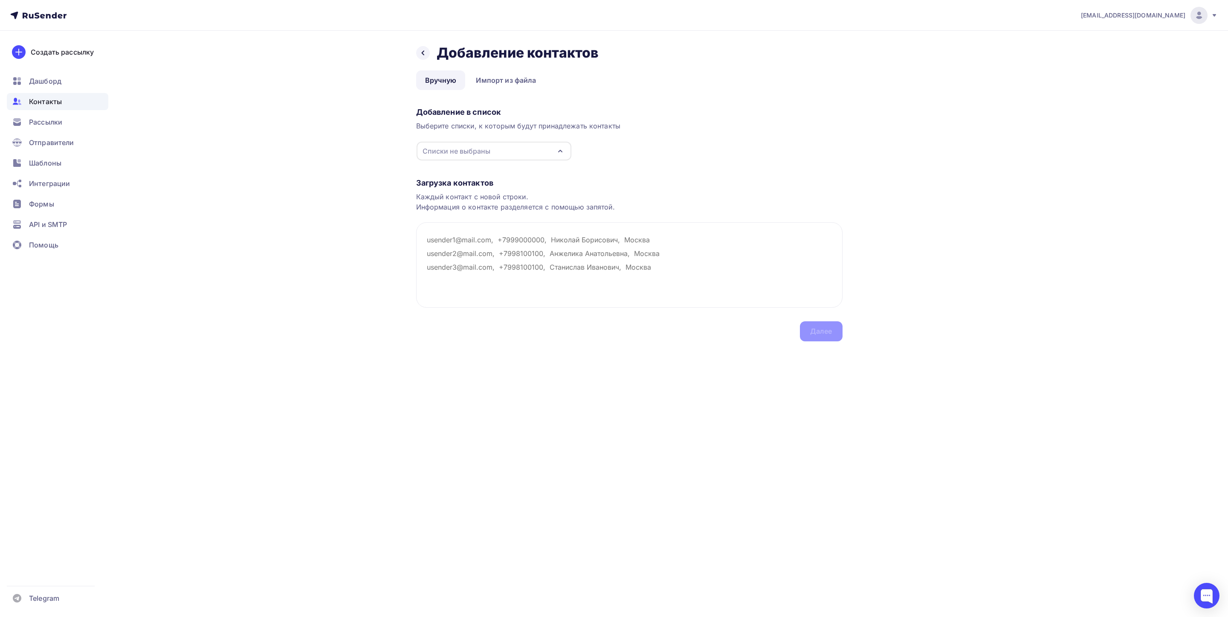
click at [509, 148] on div "Списки не выбраны" at bounding box center [494, 151] width 155 height 19
click at [446, 178] on div "новое" at bounding box center [450, 183] width 21 height 10
click at [642, 151] on div "Добавление в список Выберите списки, к которым будут принадлежать контакты ново…" at bounding box center [629, 132] width 426 height 57
click at [435, 59] on div "Назад Добавление контактов Добавление контактов" at bounding box center [629, 52] width 426 height 17
click at [61, 127] on span "Рассылки" at bounding box center [45, 122] width 33 height 10
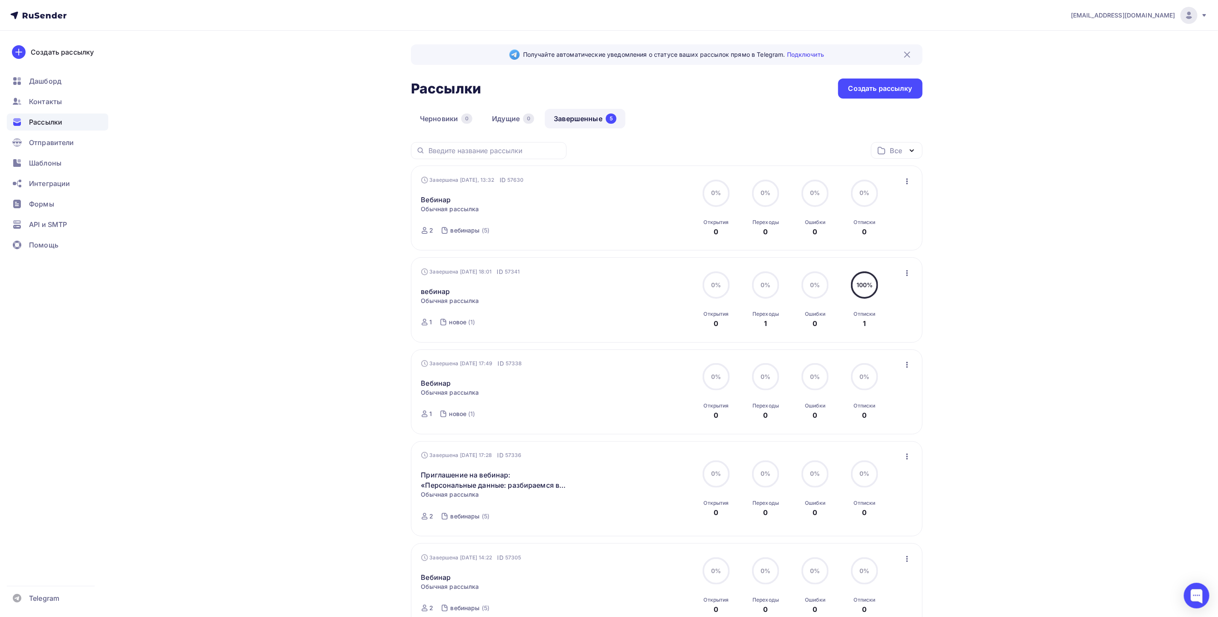
click at [434, 193] on div "Вебинар Статистика Обзор рассылки Копировать в новую Добавить в папку" at bounding box center [518, 194] width 194 height 20
click at [442, 200] on link "Вебинар" at bounding box center [436, 199] width 30 height 10
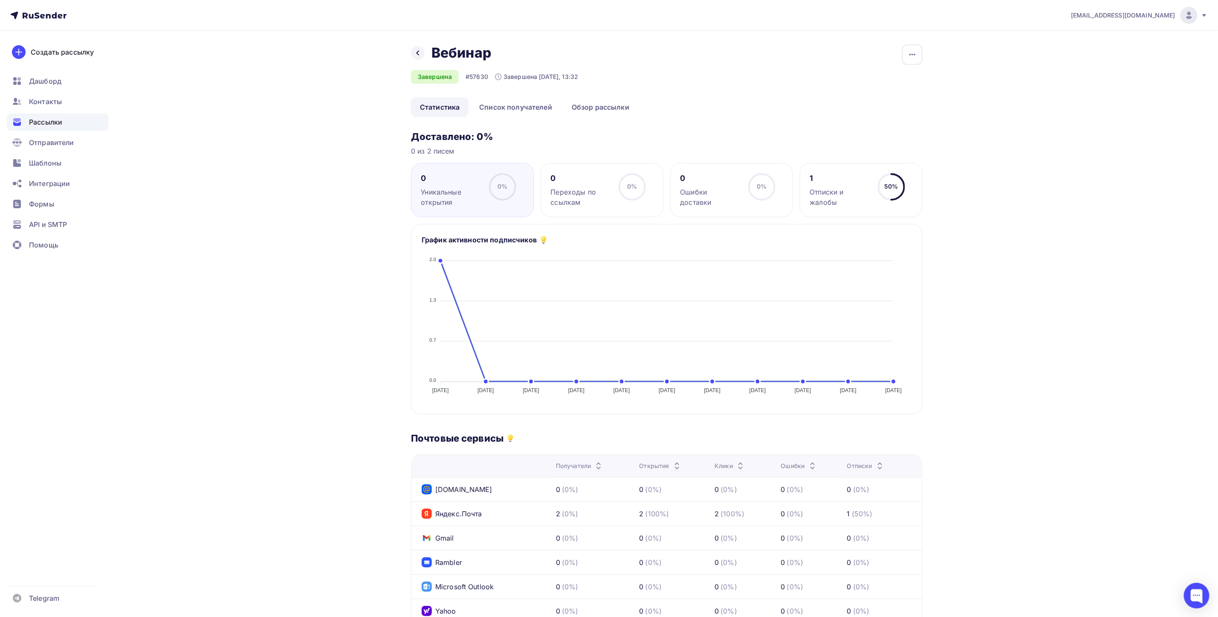
click at [36, 118] on span "Рассылки" at bounding box center [45, 122] width 33 height 10
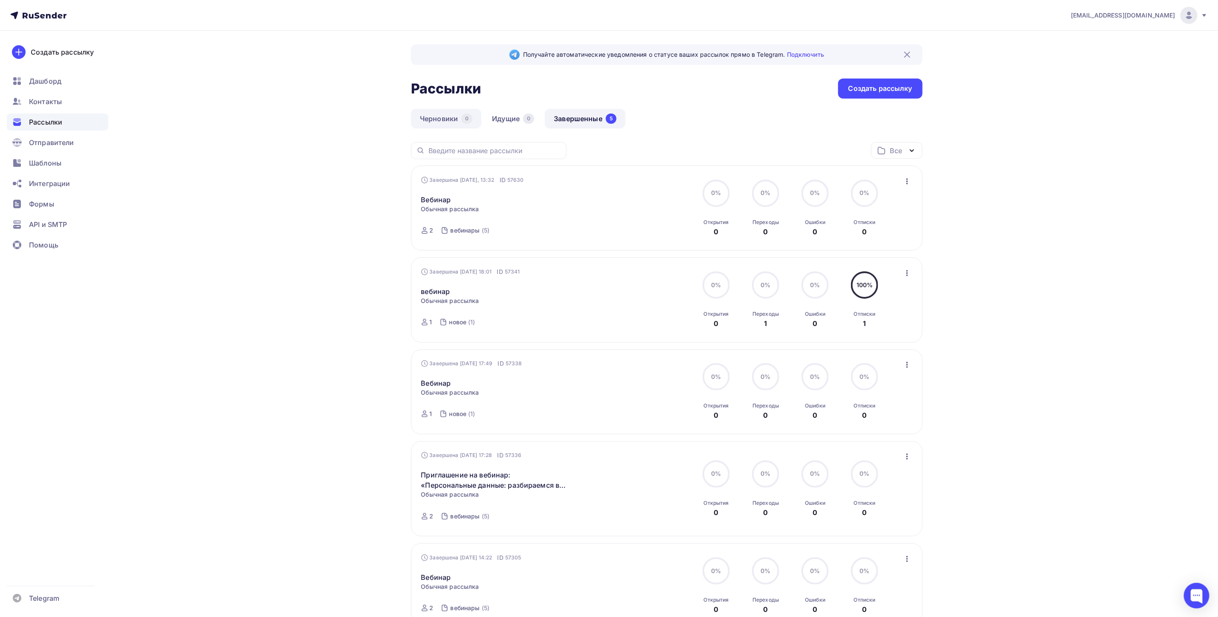
click at [447, 124] on link "Черновики 0" at bounding box center [446, 119] width 70 height 20
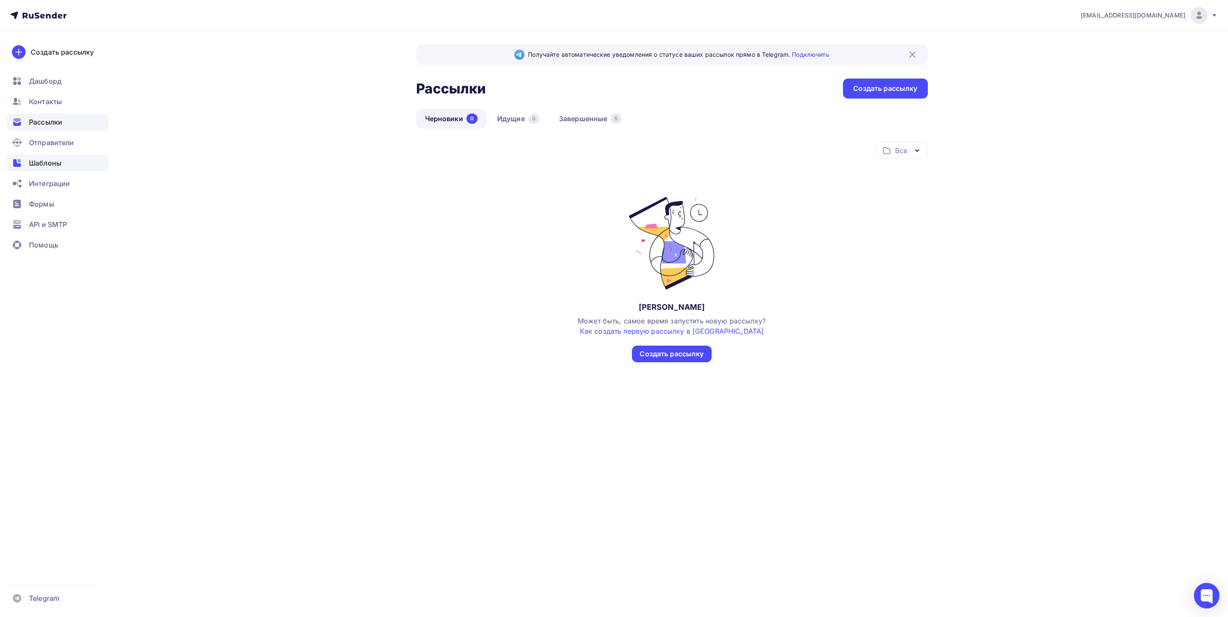
click at [49, 169] on div "Шаблоны" at bounding box center [57, 162] width 101 height 17
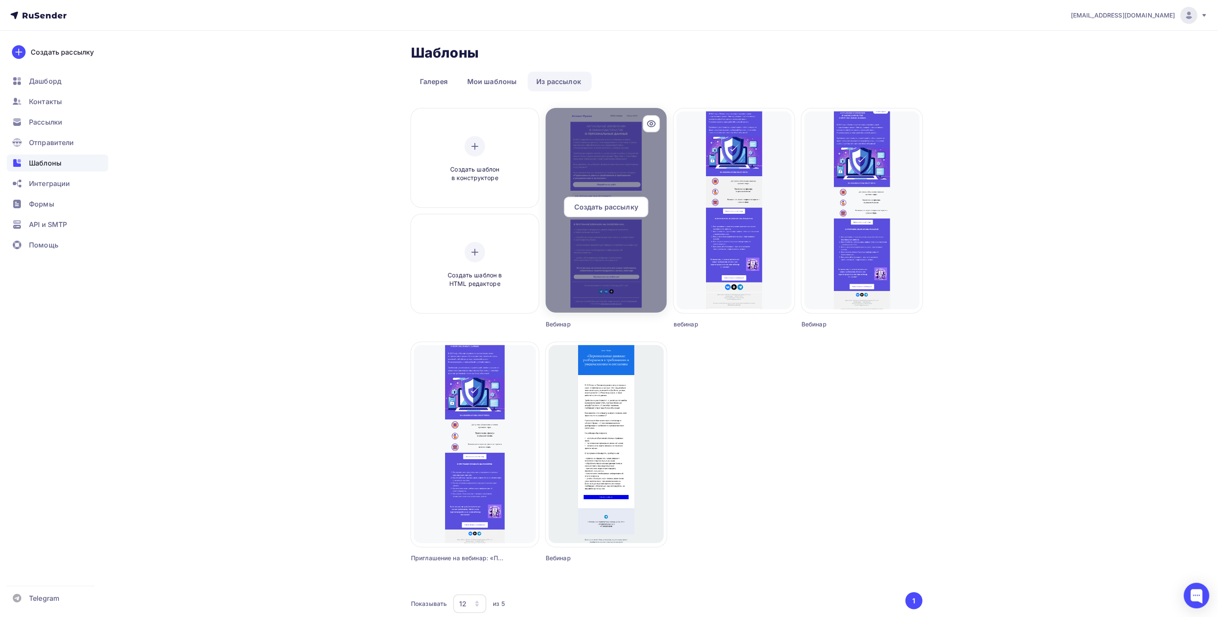
click at [609, 200] on div "Создать рассылку" at bounding box center [606, 207] width 84 height 20
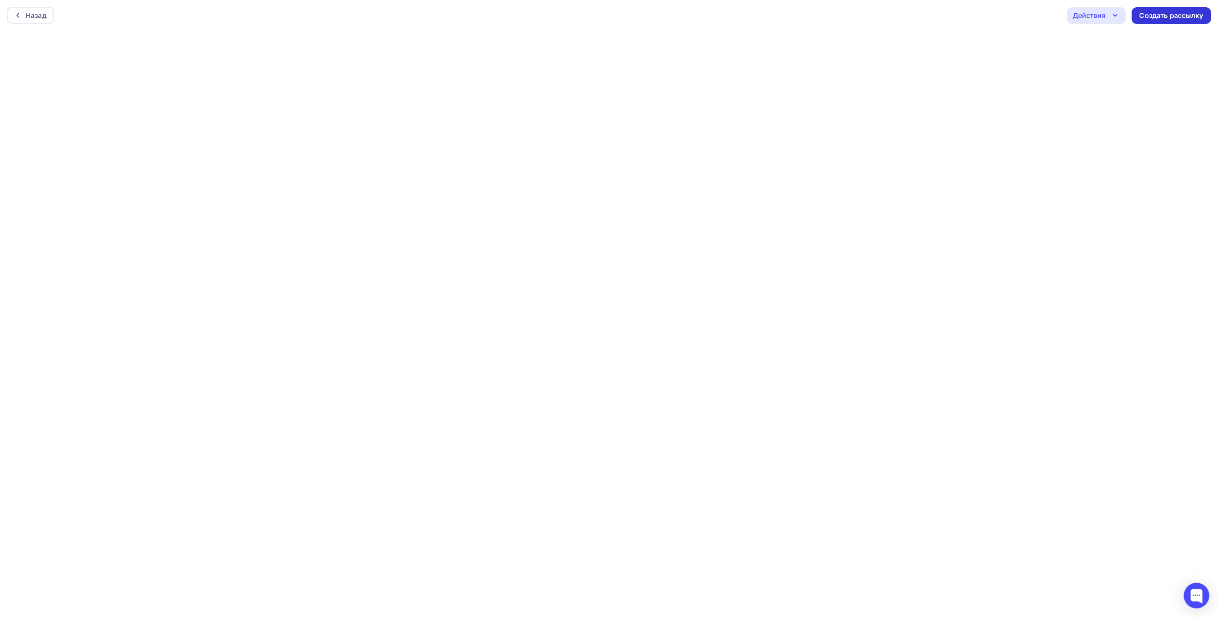
click at [1148, 19] on div "Создать рассылку" at bounding box center [1172, 16] width 64 height 10
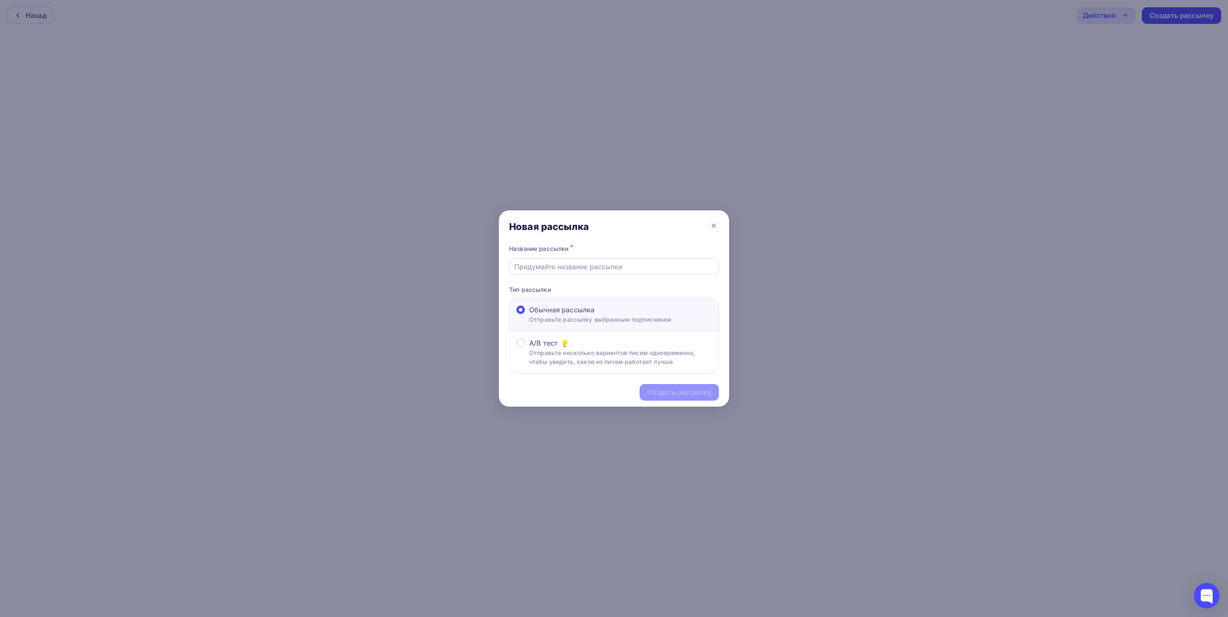
click at [557, 272] on div at bounding box center [614, 266] width 210 height 17
click at [563, 257] on div "Название рассылки *" at bounding box center [614, 259] width 210 height 32
click at [563, 263] on input "text" at bounding box center [614, 266] width 200 height 10
type input "Приглашение на вебинар: «Персональные данные: разбираемся в требованиях к уведо…"
click at [666, 393] on div "Создать рассылку" at bounding box center [679, 392] width 64 height 10
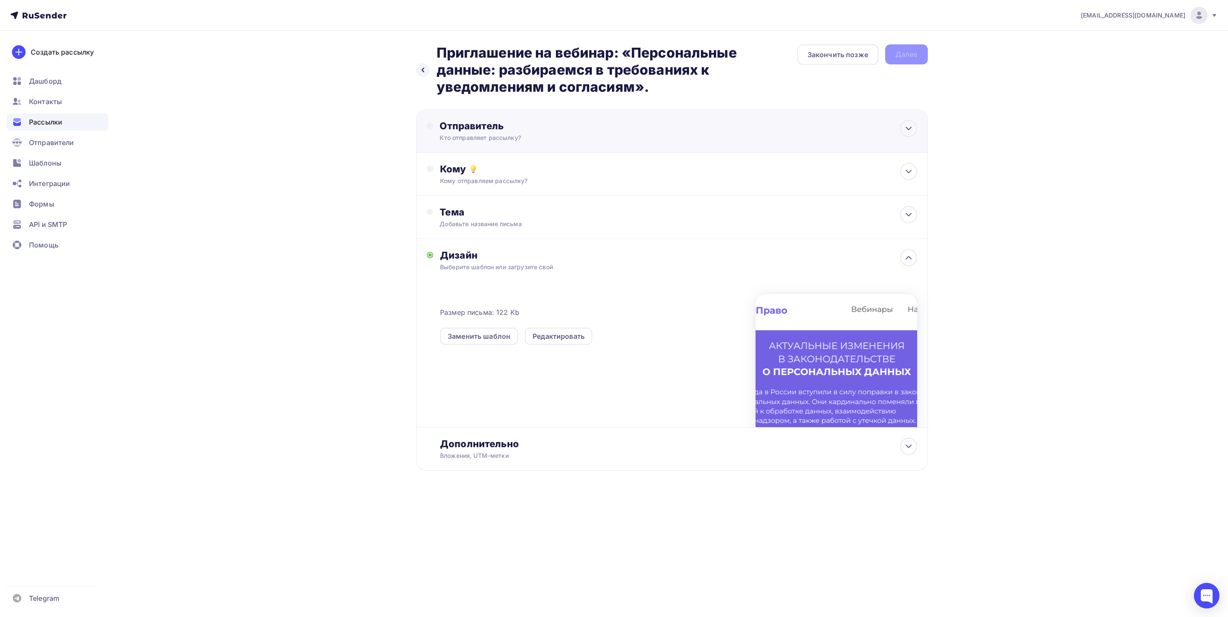
click at [527, 134] on div "Кто отправляет рассылку?" at bounding box center [523, 137] width 166 height 9
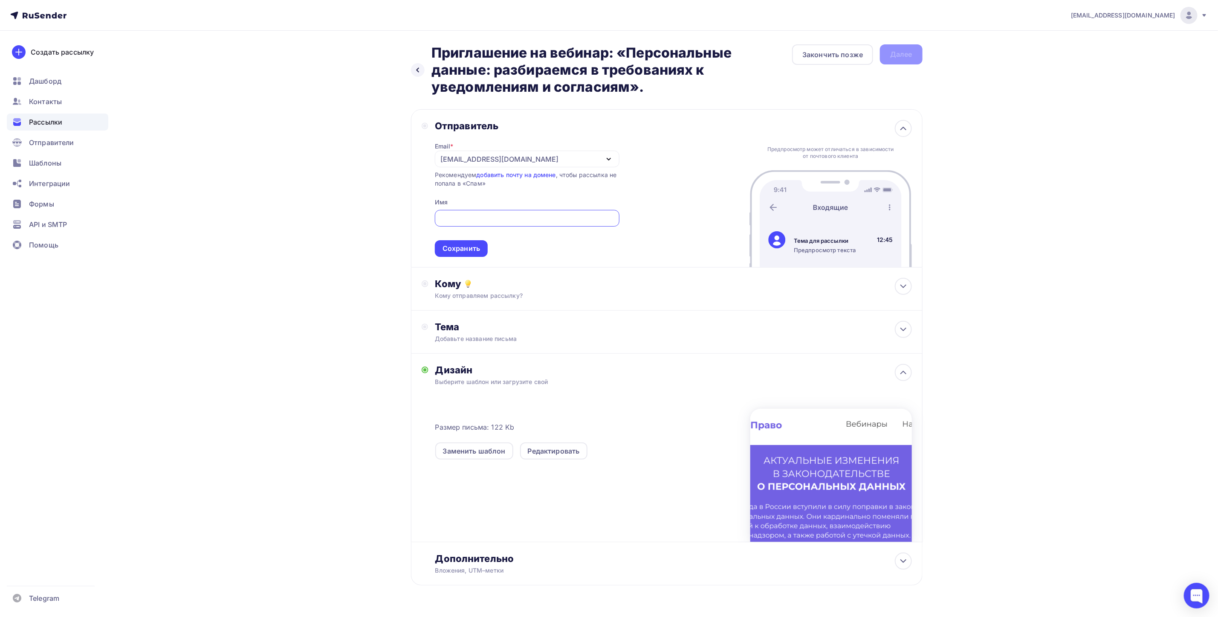
type input "[EMAIL_ADDRESS][DOMAIN_NAME]"
click at [476, 252] on div "Сохранить" at bounding box center [462, 248] width 38 height 10
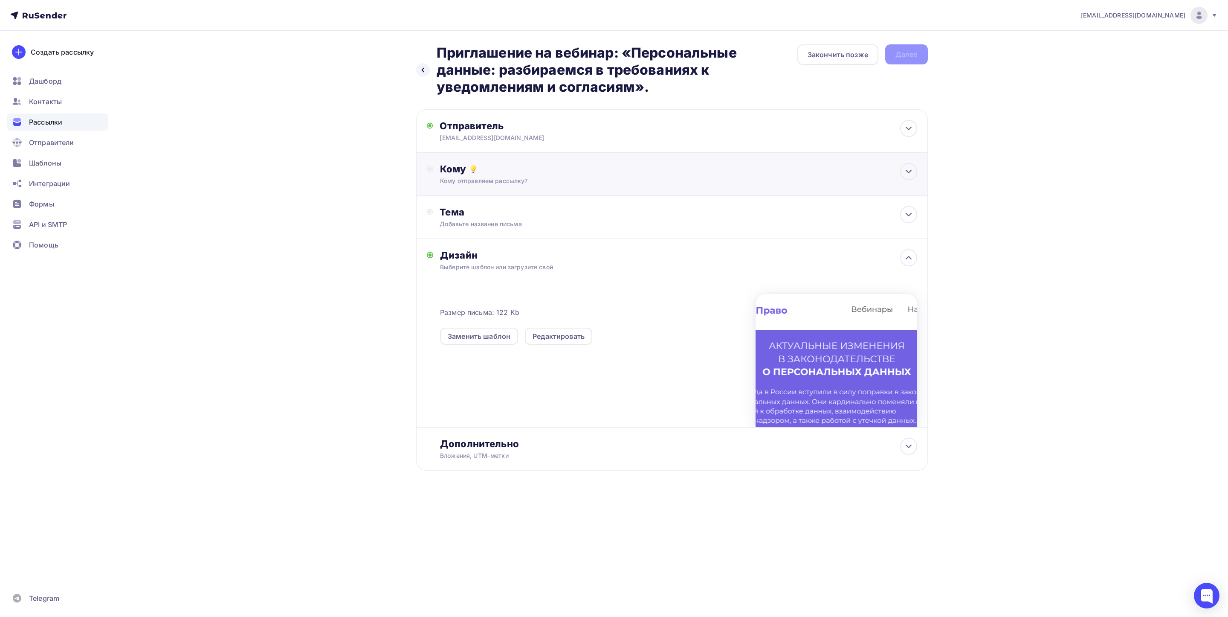
click at [490, 168] on div "Кому" at bounding box center [678, 169] width 477 height 12
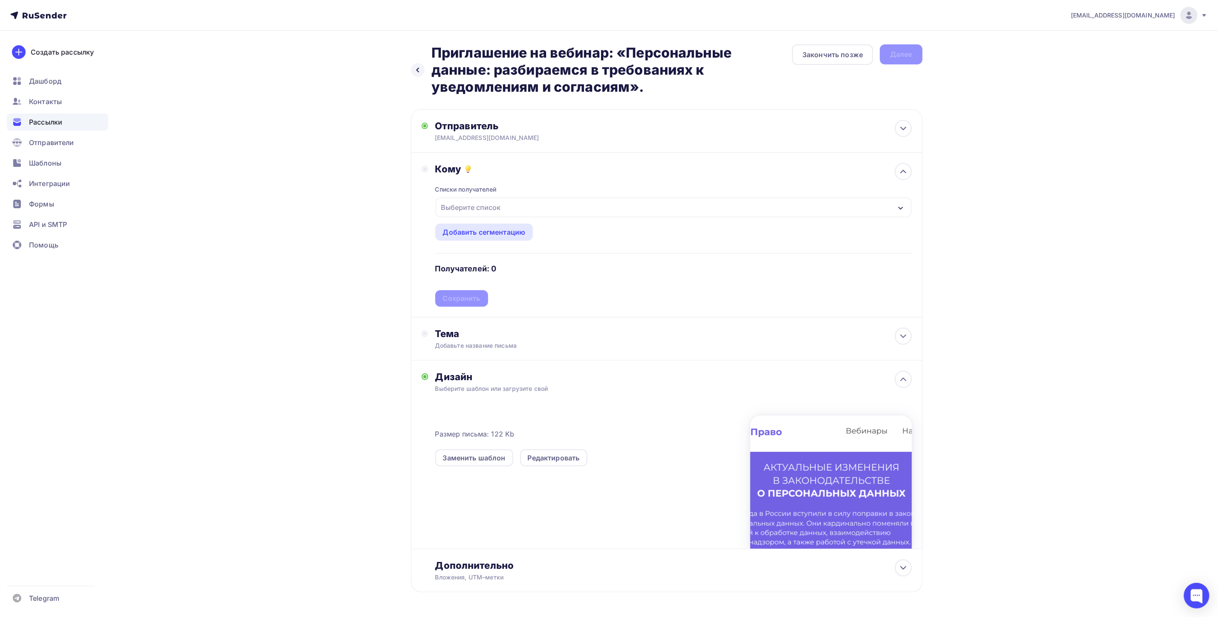
click at [482, 206] on div "Выберите список" at bounding box center [471, 207] width 67 height 15
click at [475, 260] on div "вебинары" at bounding box center [476, 263] width 34 height 10
click at [995, 254] on div "[EMAIL_ADDRESS][DOMAIN_NAME] Аккаунт Тарифы Выйти Создать рассылку [GEOGRAPHIC_…" at bounding box center [609, 323] width 1218 height 647
click at [472, 295] on div "Сохранить" at bounding box center [462, 298] width 38 height 10
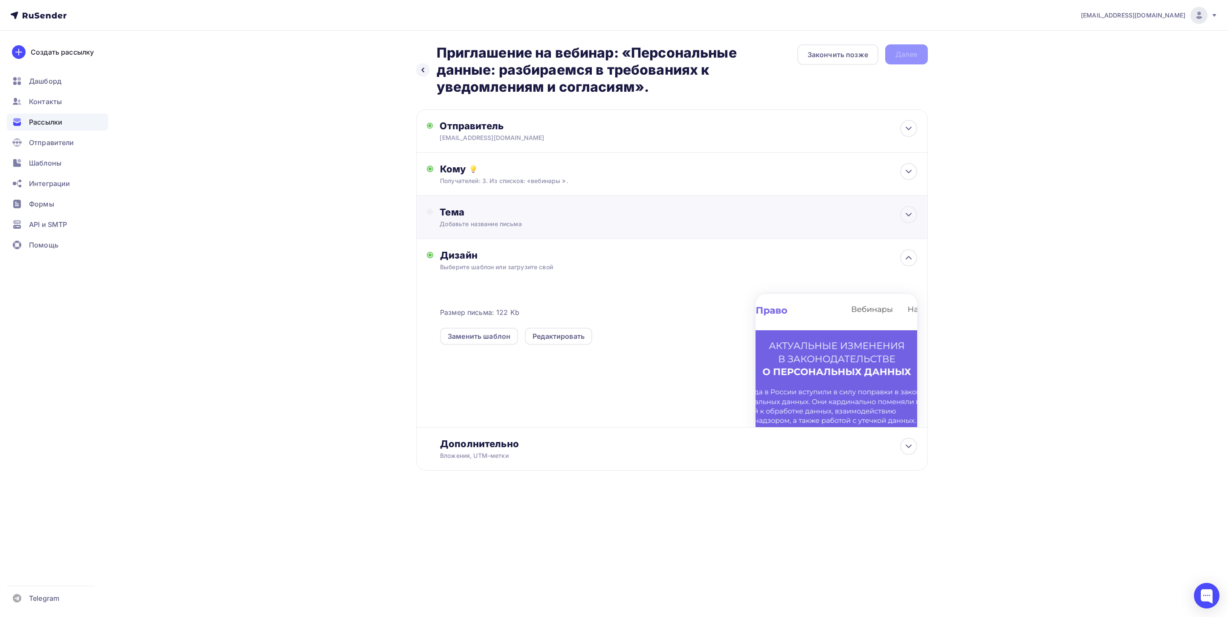
click at [502, 232] on div "Тема Добавьте название письма Тема * Рекомендуем использовать не более 150 симв…" at bounding box center [672, 217] width 512 height 43
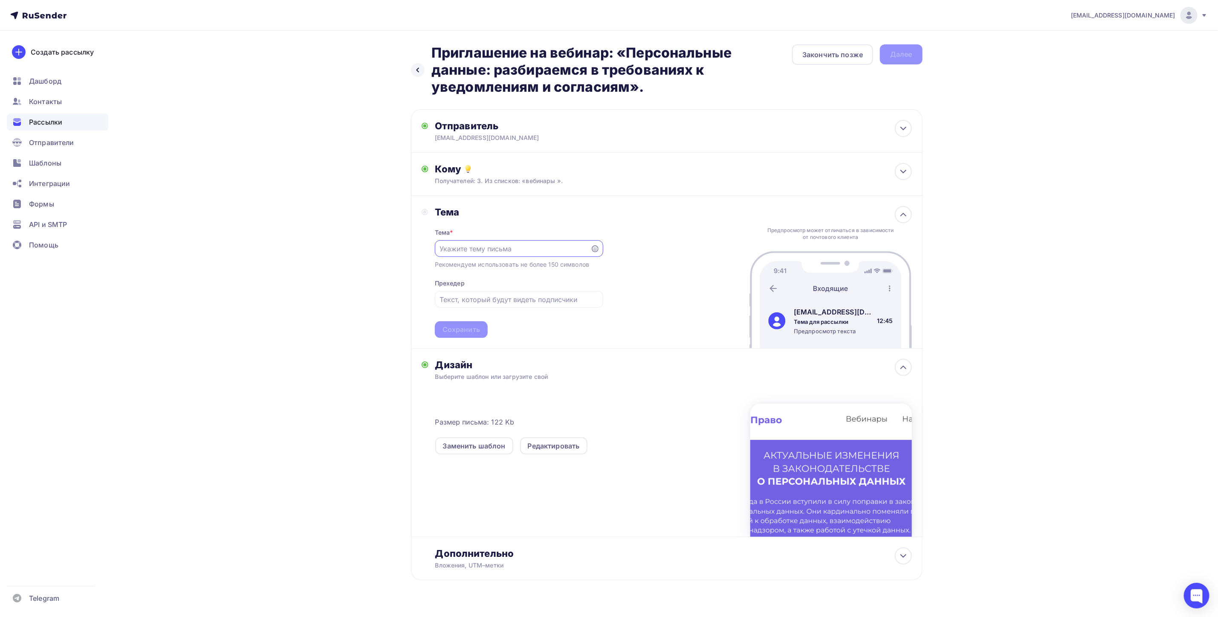
click at [510, 254] on input "text" at bounding box center [513, 248] width 146 height 10
type input "G"
type input "п"
type input "Приглашение на вебинар"
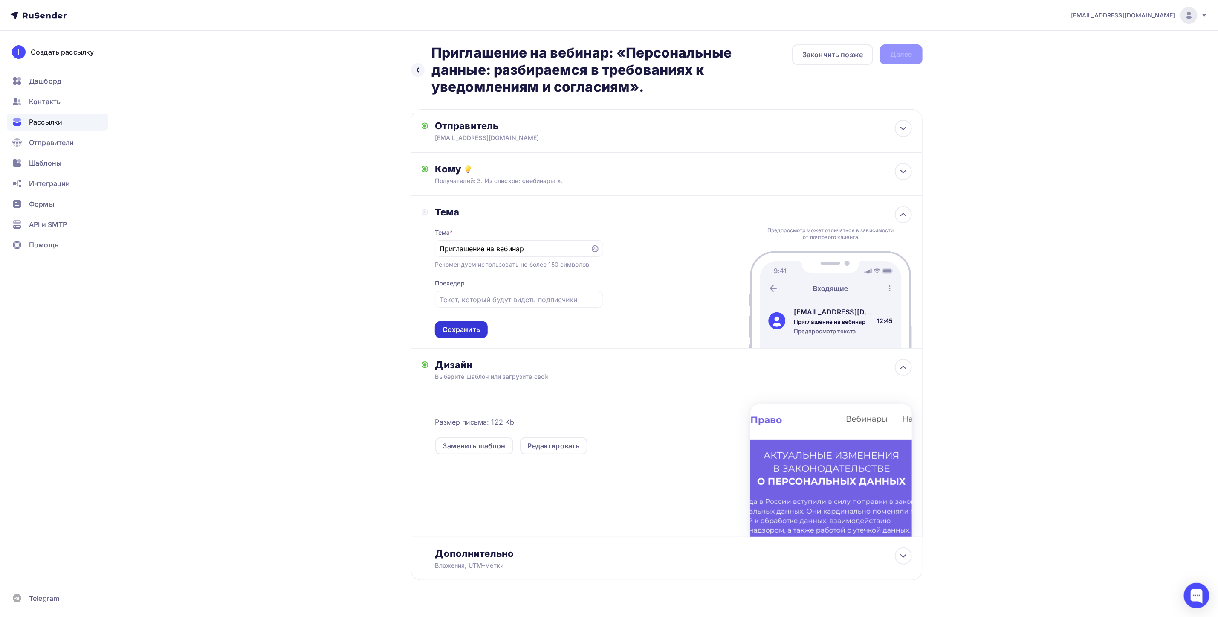
click at [460, 332] on div "Сохранить" at bounding box center [462, 329] width 38 height 10
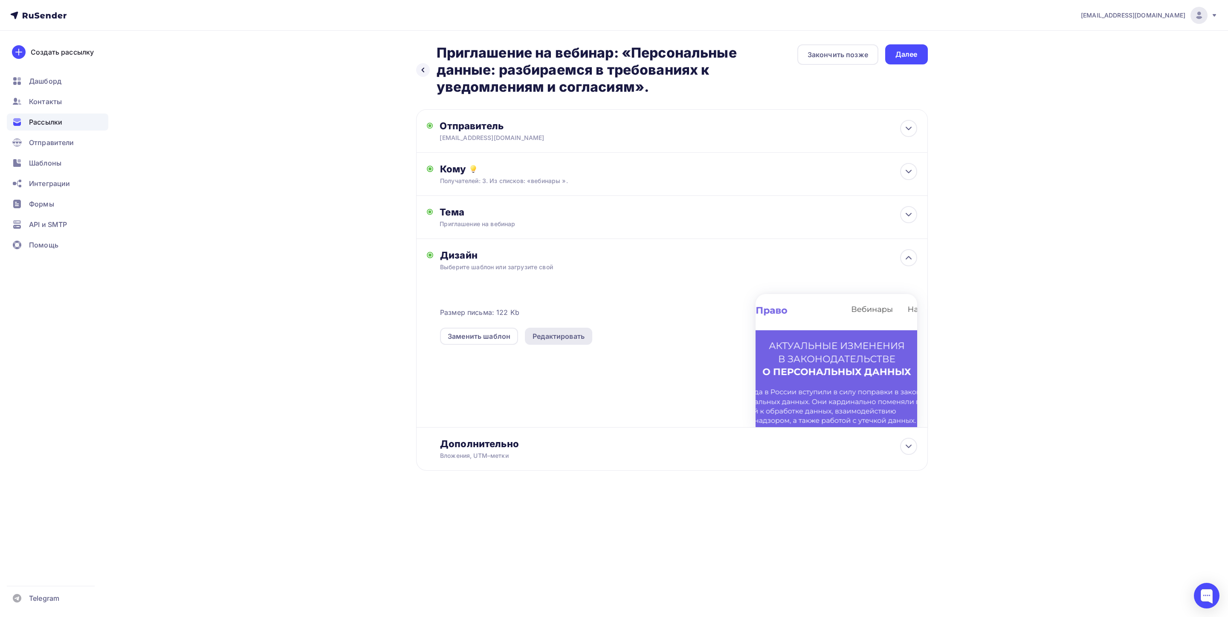
click at [558, 330] on div "Редактировать" at bounding box center [558, 335] width 67 height 17
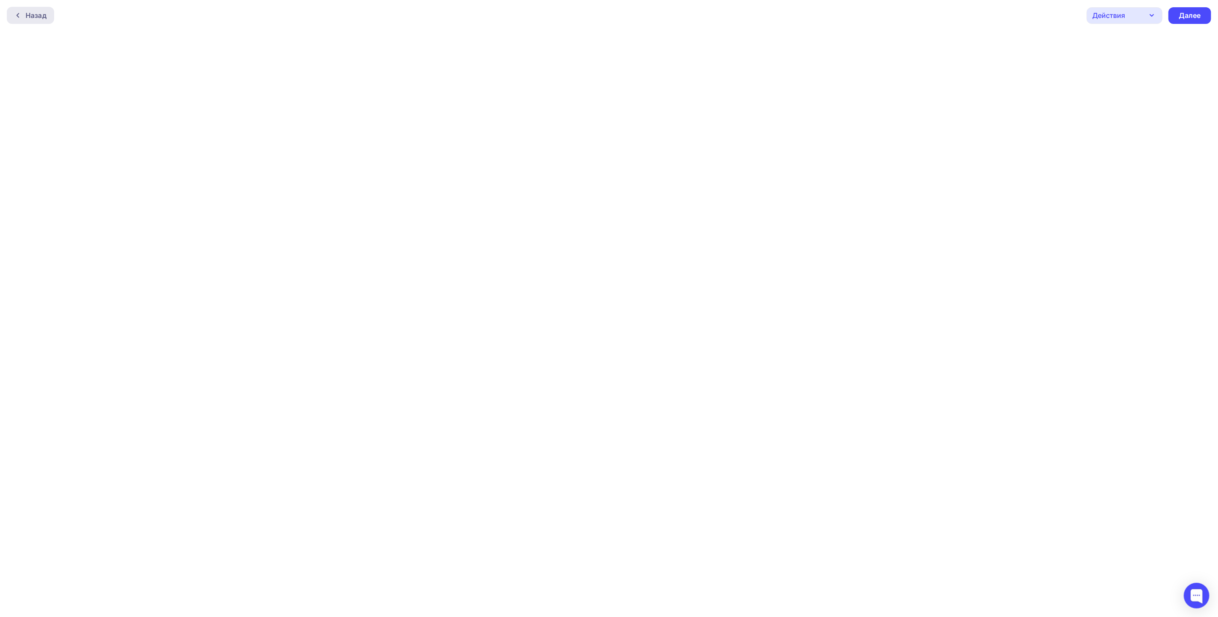
click at [48, 16] on div "Назад" at bounding box center [30, 15] width 47 height 17
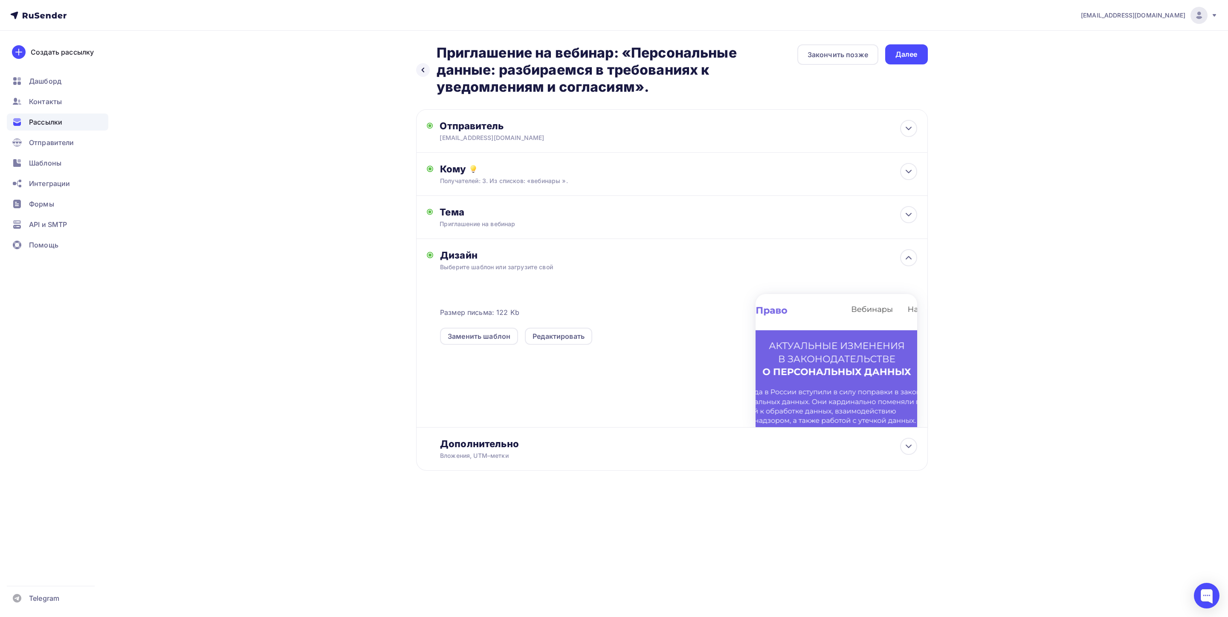
click at [921, 52] on div "Далее" at bounding box center [906, 54] width 43 height 20
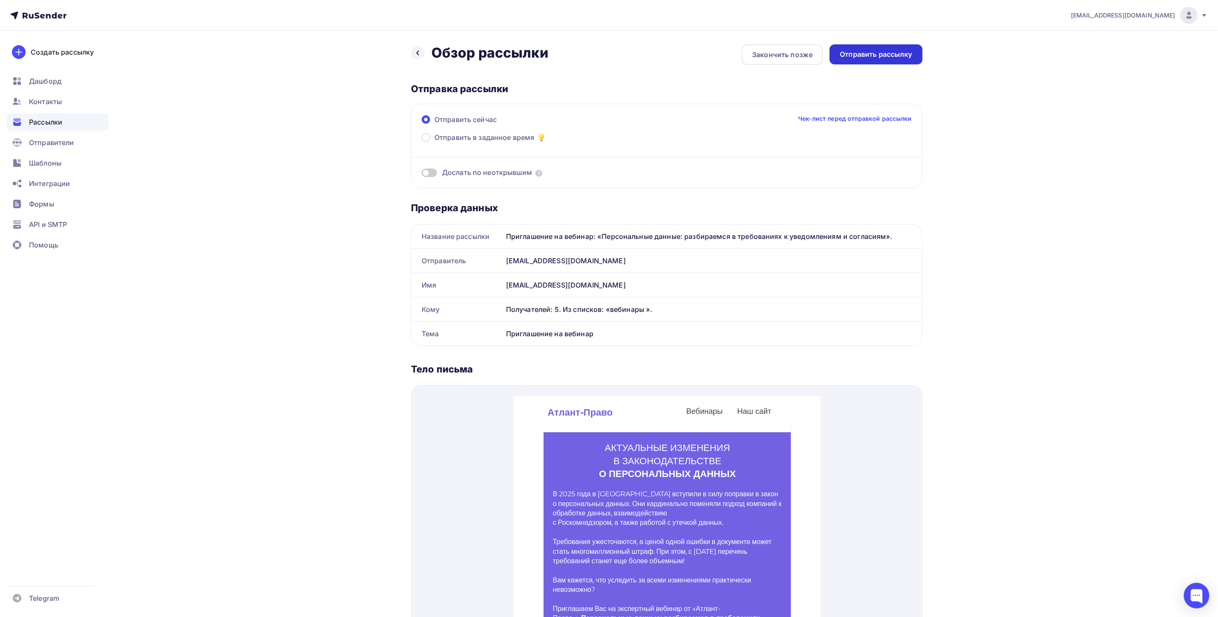
click at [893, 55] on div "Отправить рассылку" at bounding box center [876, 54] width 72 height 10
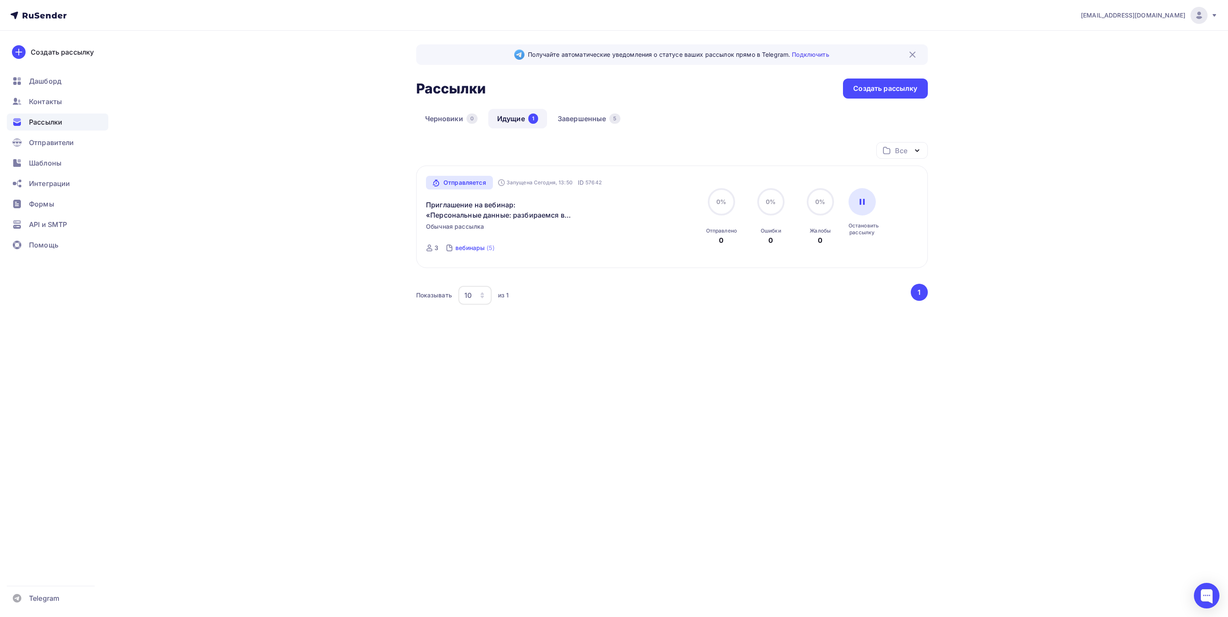
click at [489, 248] on div "(5)" at bounding box center [490, 247] width 8 height 9
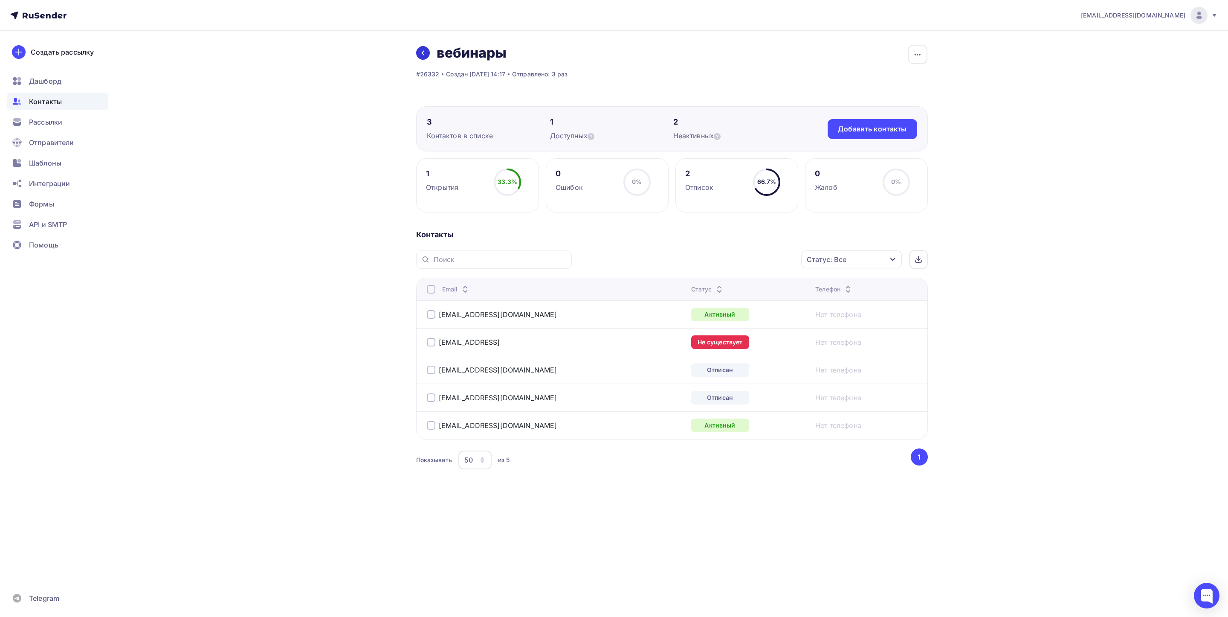
click at [421, 54] on icon at bounding box center [423, 52] width 7 height 7
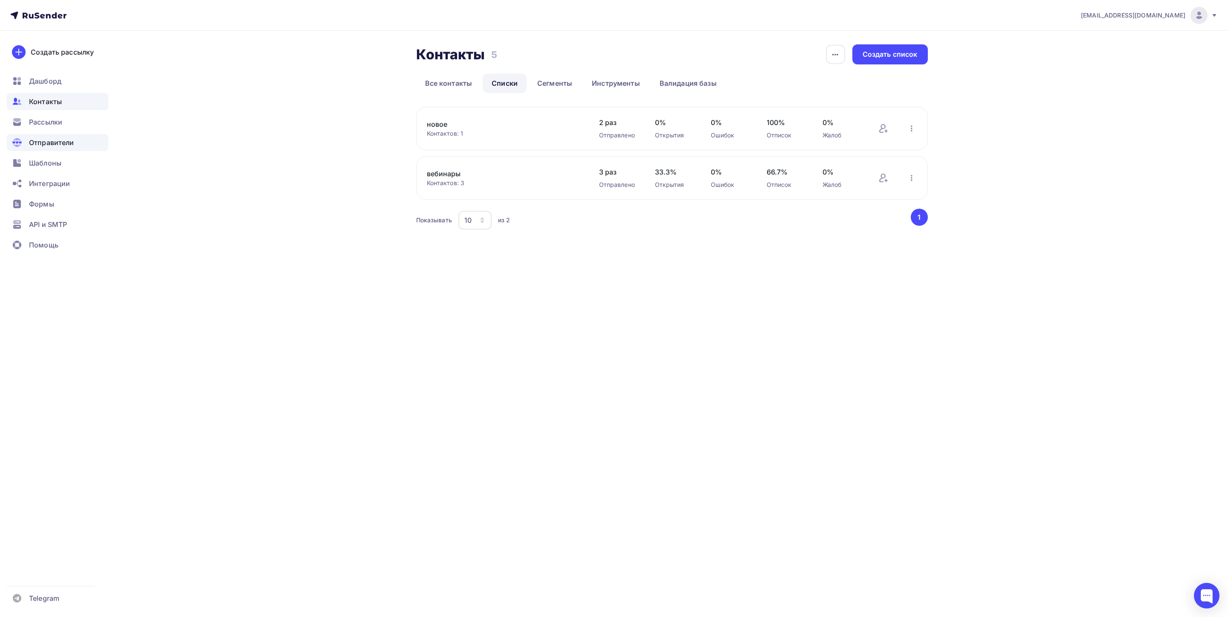
click at [54, 142] on span "Отправители" at bounding box center [51, 142] width 45 height 10
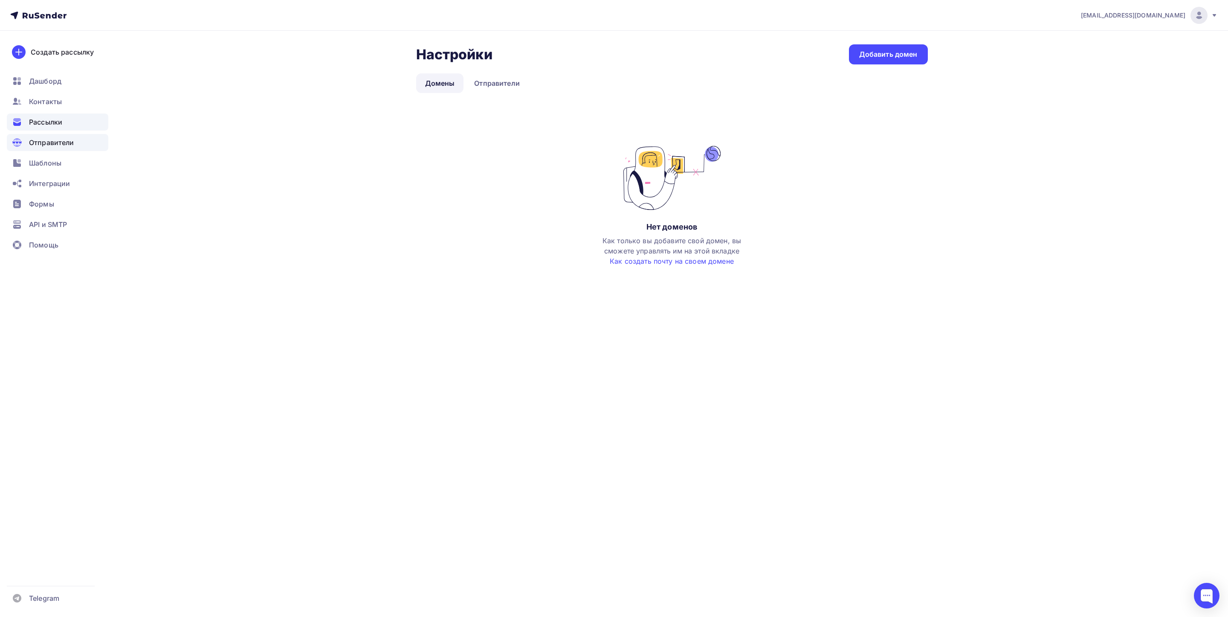
click at [50, 121] on span "Рассылки" at bounding box center [45, 122] width 33 height 10
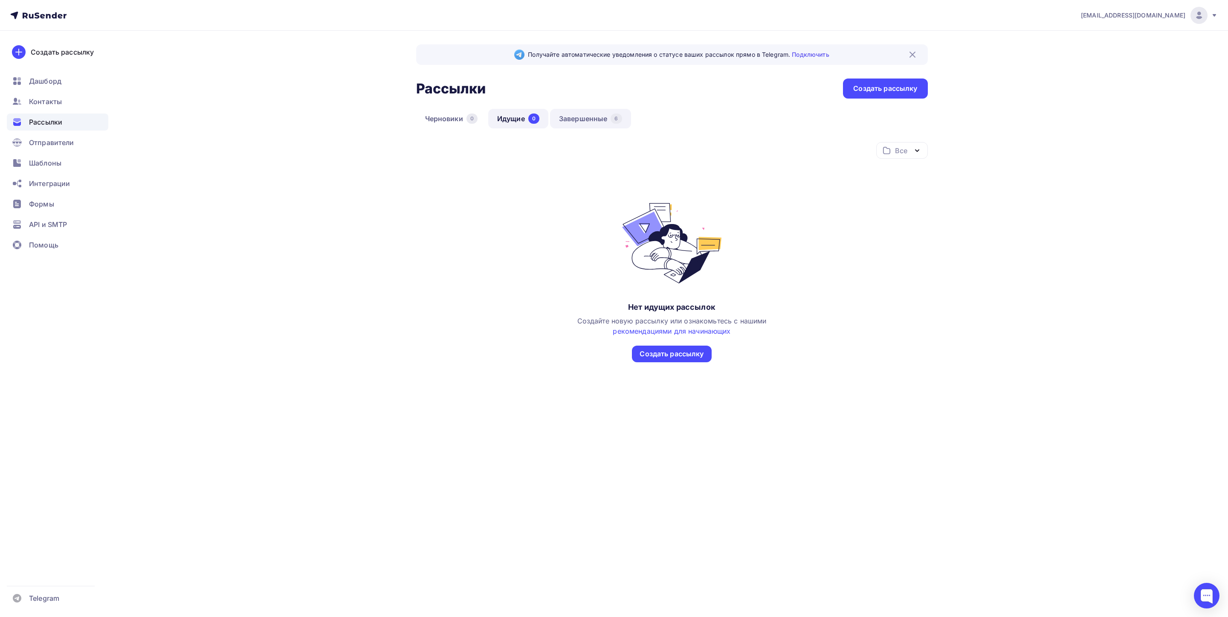
click at [573, 117] on link "Завершенные 6" at bounding box center [590, 119] width 81 height 20
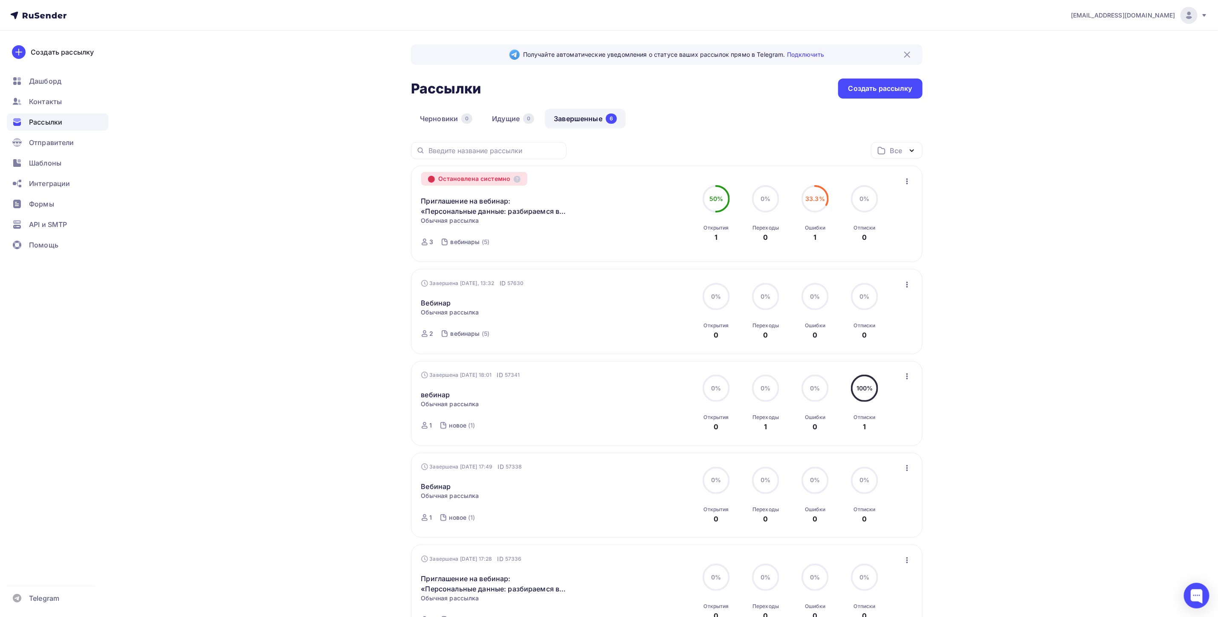
click at [430, 180] on icon at bounding box center [432, 179] width 6 height 6
drag, startPoint x: 510, startPoint y: 181, endPoint x: 538, endPoint y: 179, distance: 27.3
click at [538, 179] on div "Остановлена системно Приглашение на вебинар: «Персональные данные: разбираемся …" at bounding box center [518, 214] width 194 height 76
click at [519, 178] on icon at bounding box center [517, 179] width 7 height 7
click at [484, 178] on div "Остановлена системно" at bounding box center [474, 179] width 107 height 14
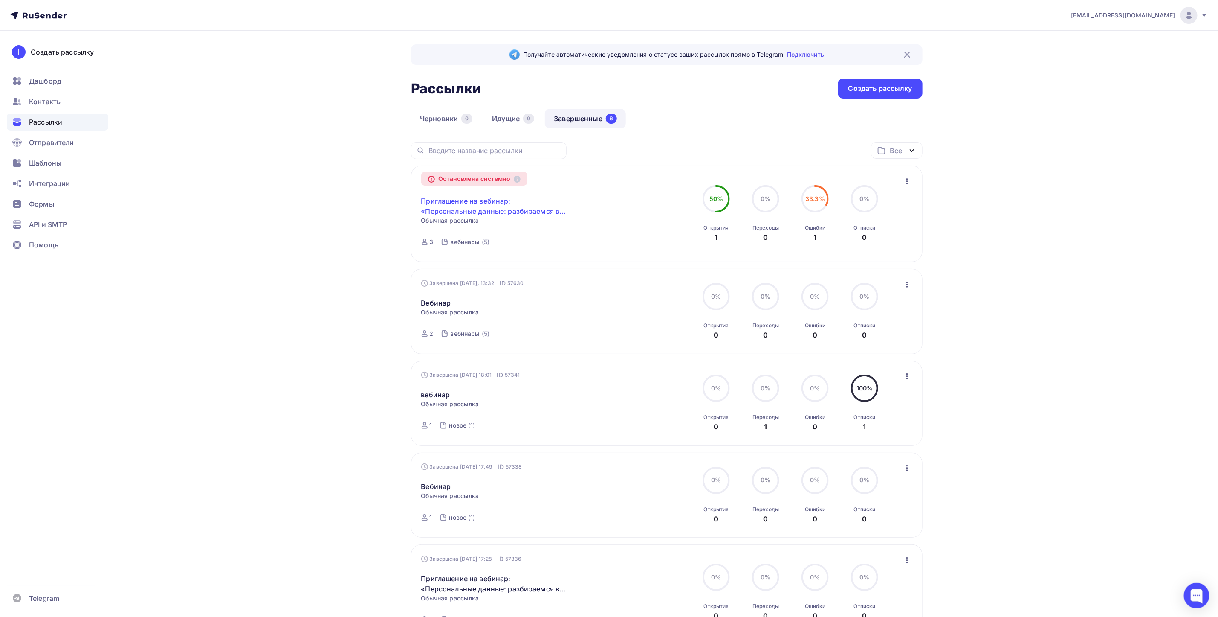
click at [489, 205] on link "Приглашение на вебинар: «Персональные данные: разбираемся в требованиях к уведо…" at bounding box center [494, 206] width 146 height 20
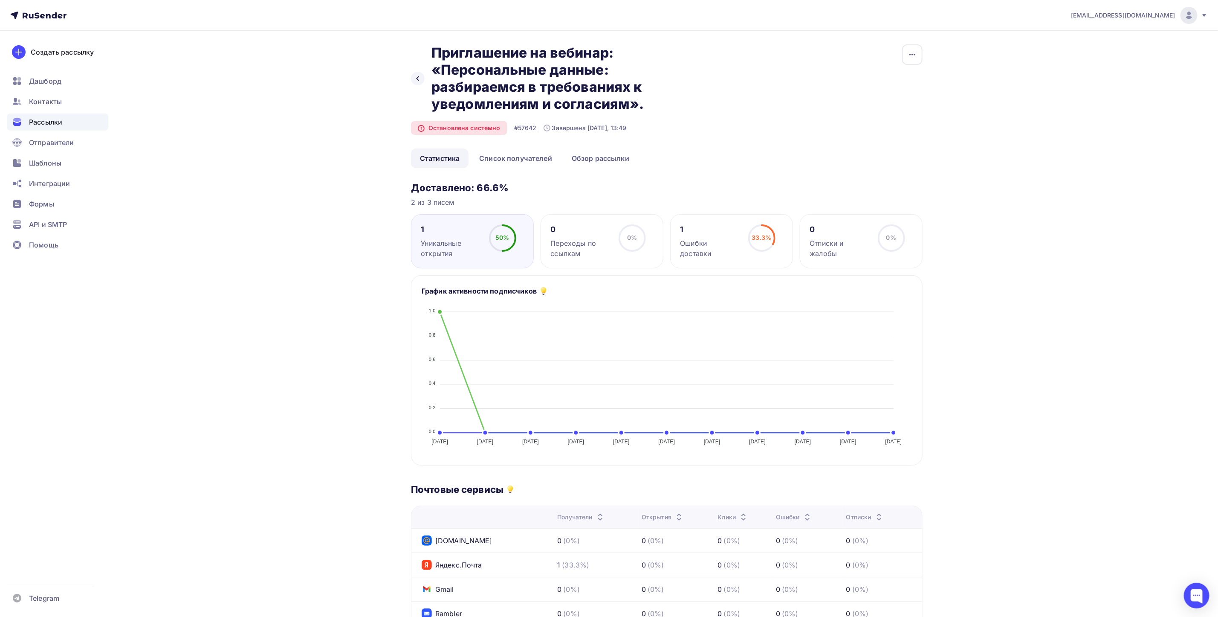
click at [721, 240] on div "Ошибки доставки" at bounding box center [710, 248] width 60 height 20
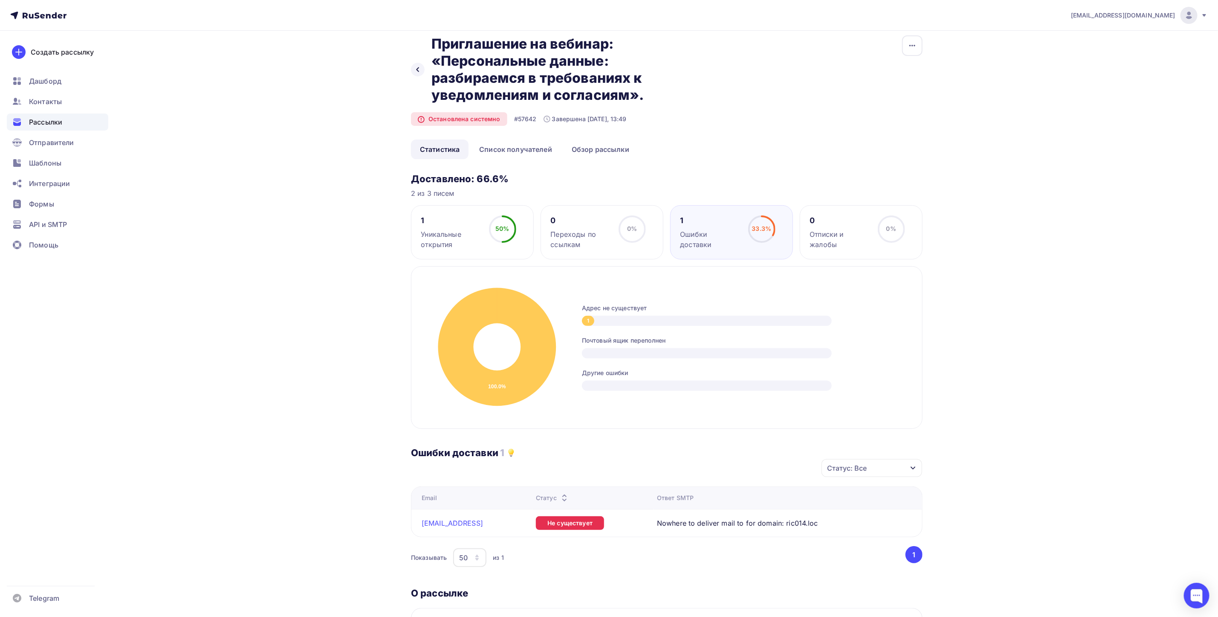
scroll to position [110, 0]
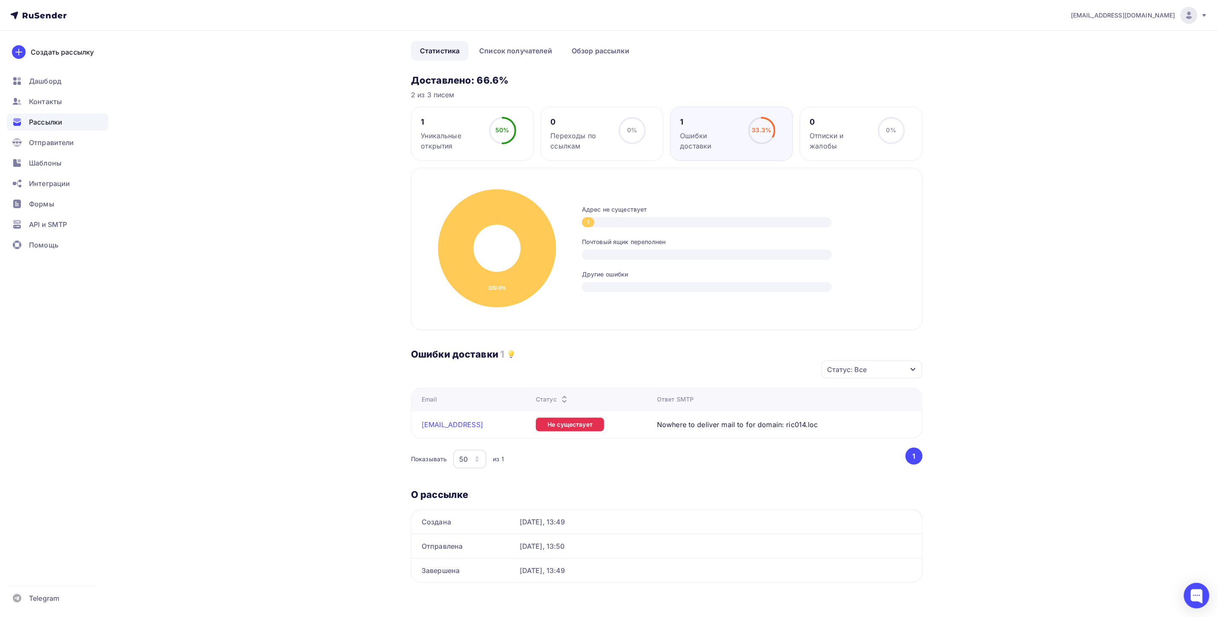
click at [817, 425] on span "Nowhere to deliver mail to for domain: ric014.loc" at bounding box center [737, 424] width 161 height 10
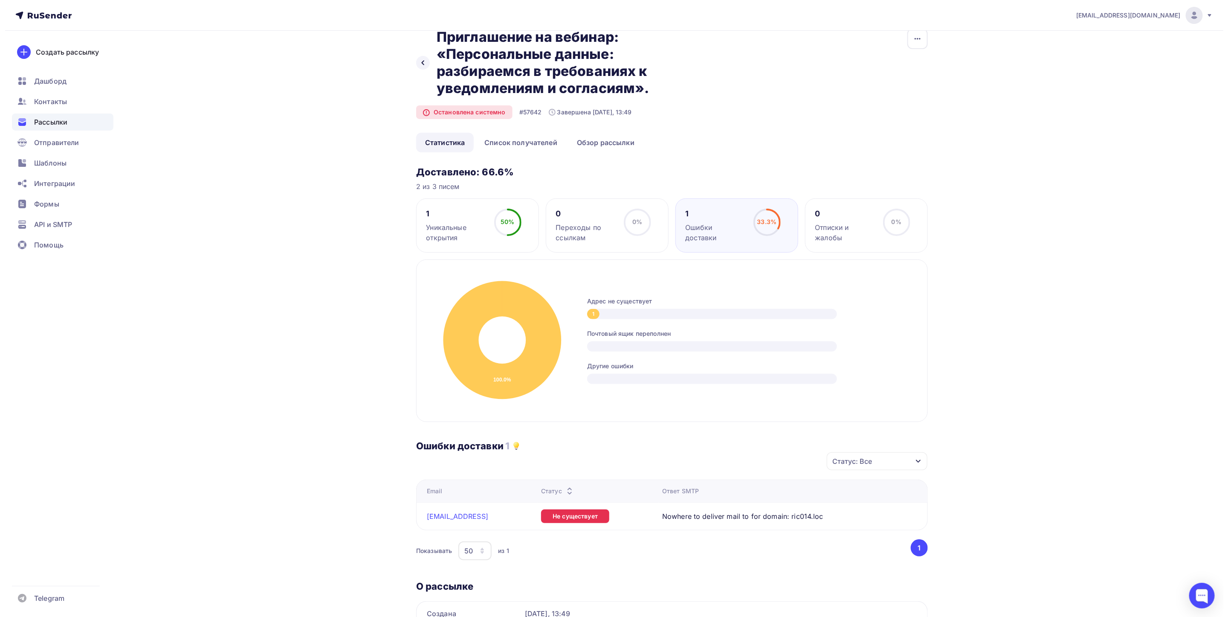
scroll to position [0, 0]
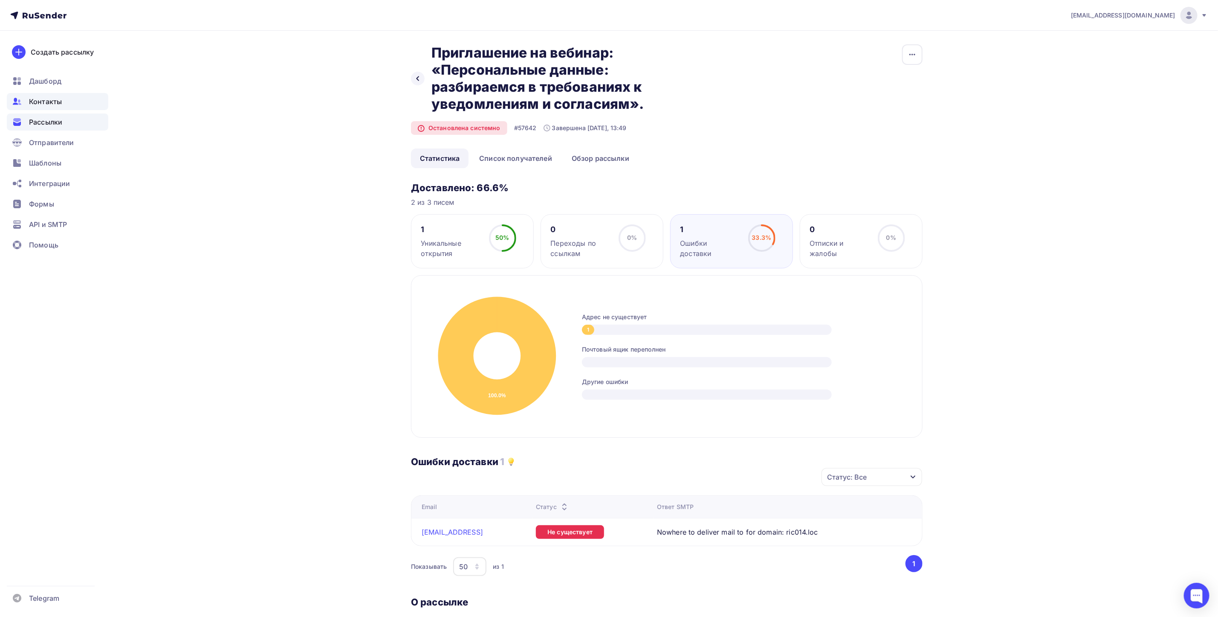
click at [22, 99] on icon at bounding box center [17, 101] width 10 height 10
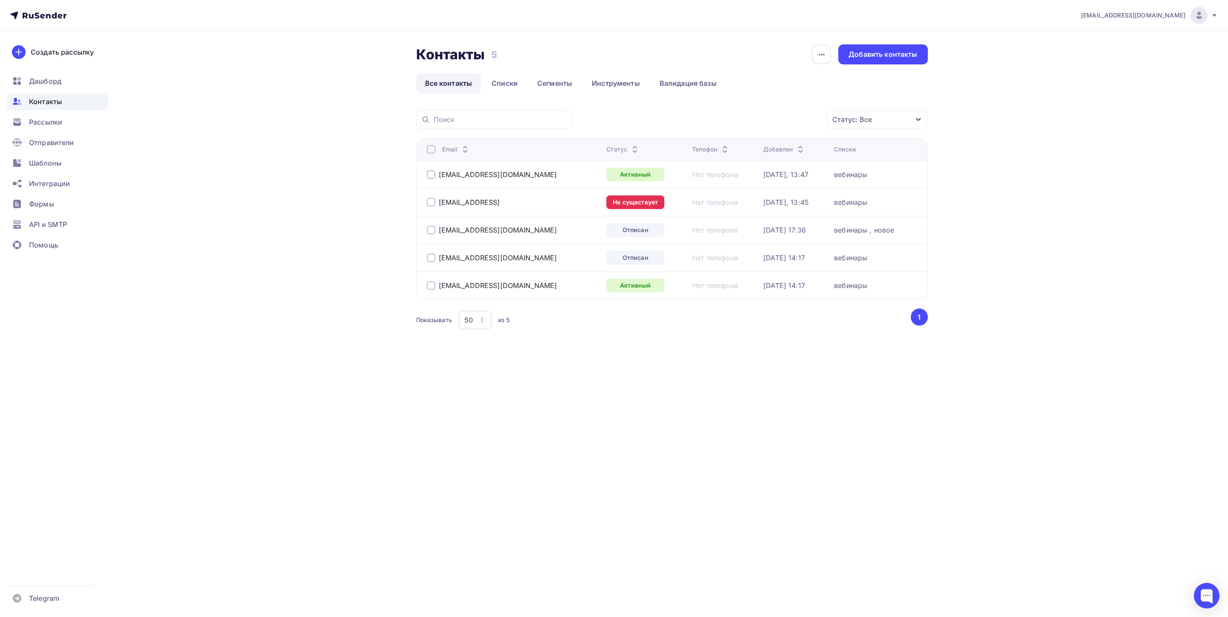
click at [851, 201] on div "вебинары" at bounding box center [850, 202] width 33 height 9
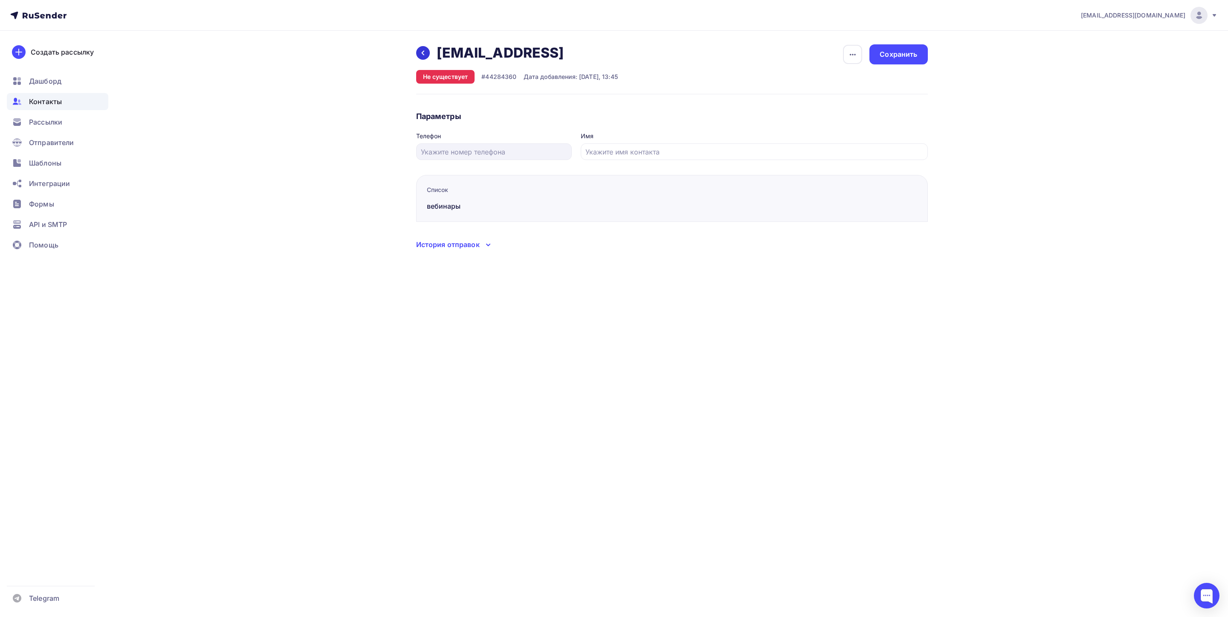
click at [423, 55] on icon at bounding box center [422, 53] width 3 height 5
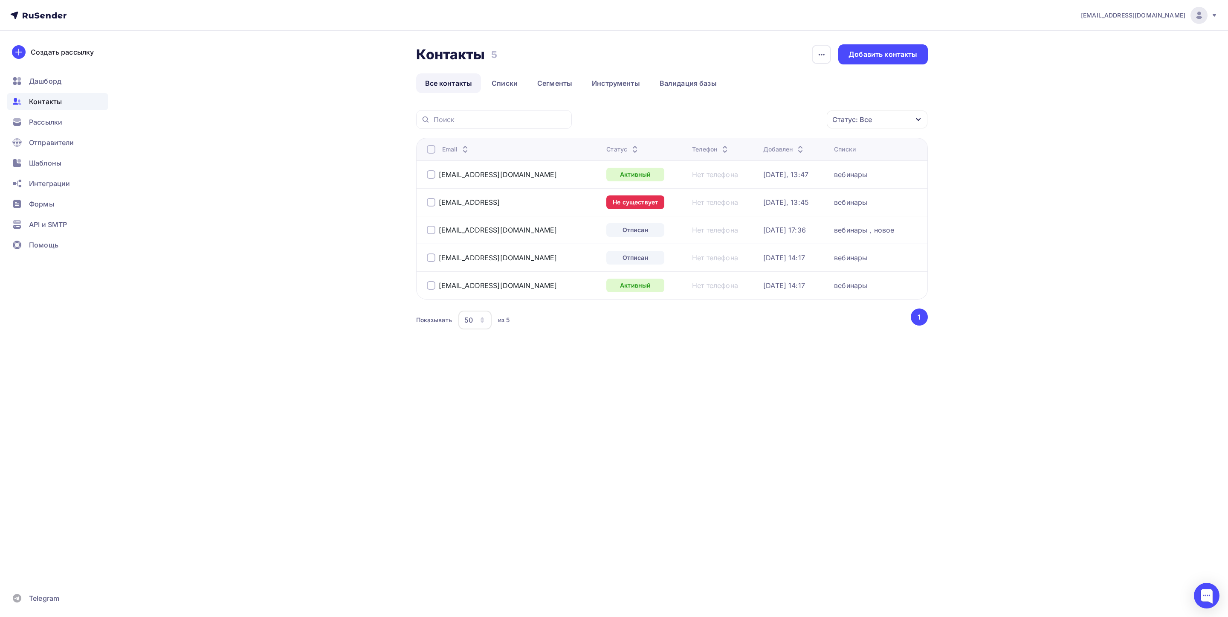
click at [430, 202] on div at bounding box center [431, 202] width 9 height 9
click at [559, 80] on link "Сегменты" at bounding box center [554, 83] width 53 height 20
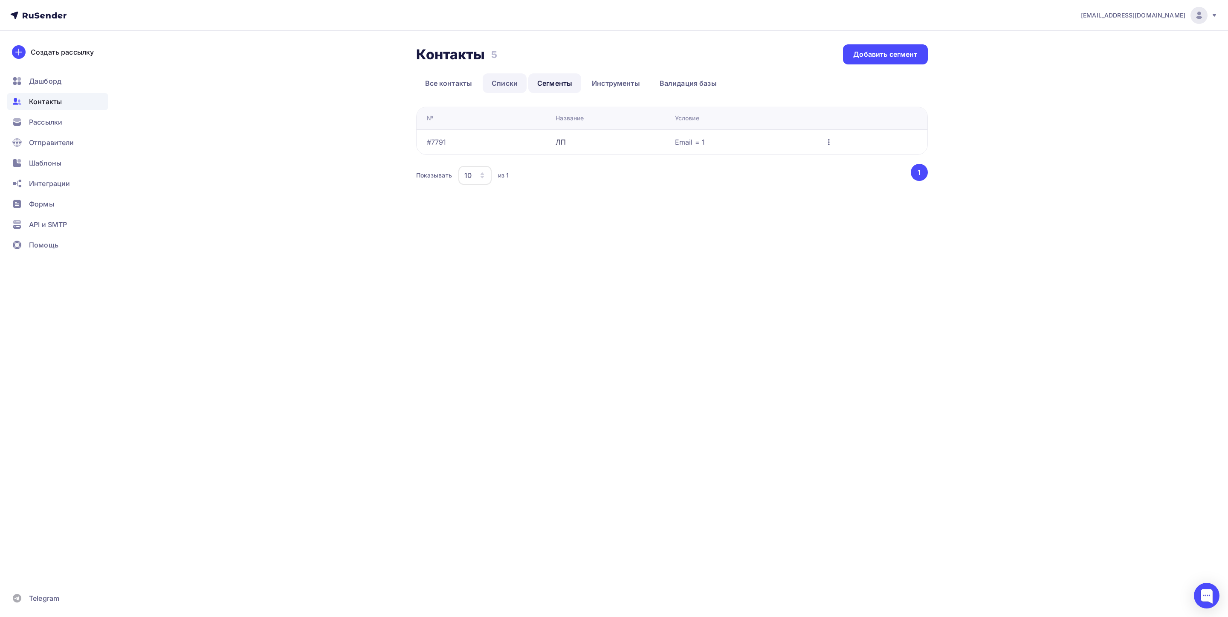
click at [503, 82] on link "Списки" at bounding box center [505, 83] width 44 height 20
click at [470, 126] on link "новое" at bounding box center [499, 124] width 145 height 10
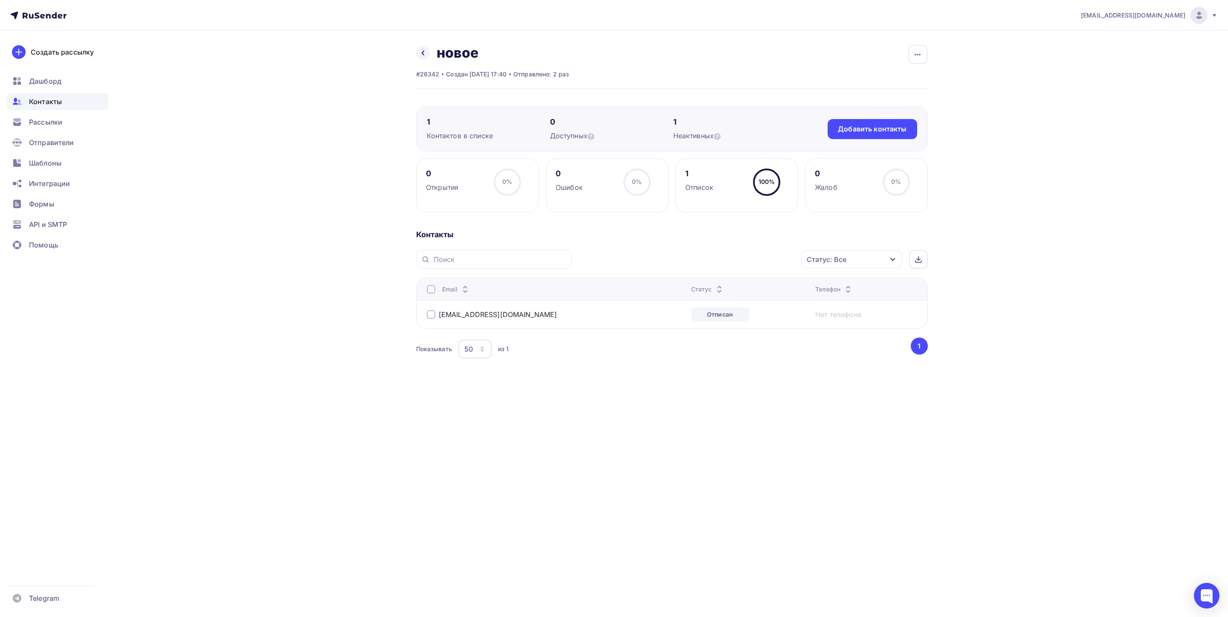
click at [457, 135] on div "Контактов в списке" at bounding box center [488, 135] width 123 height 10
click at [416, 51] on link at bounding box center [423, 53] width 14 height 14
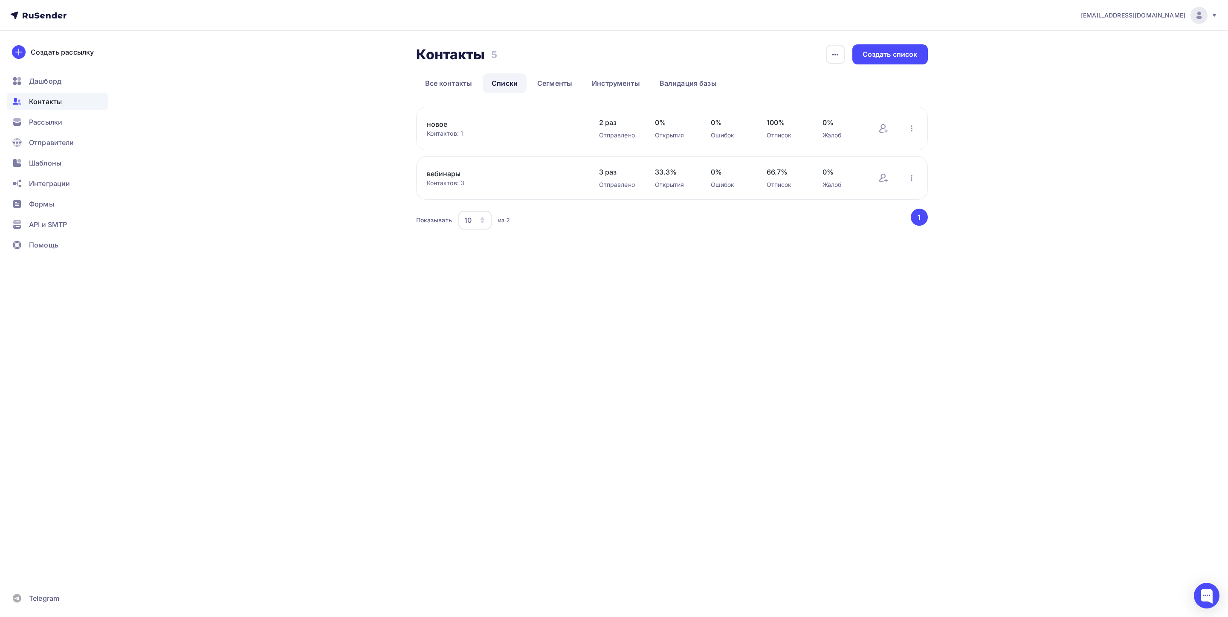
click at [61, 103] on span "Контакты" at bounding box center [45, 101] width 33 height 10
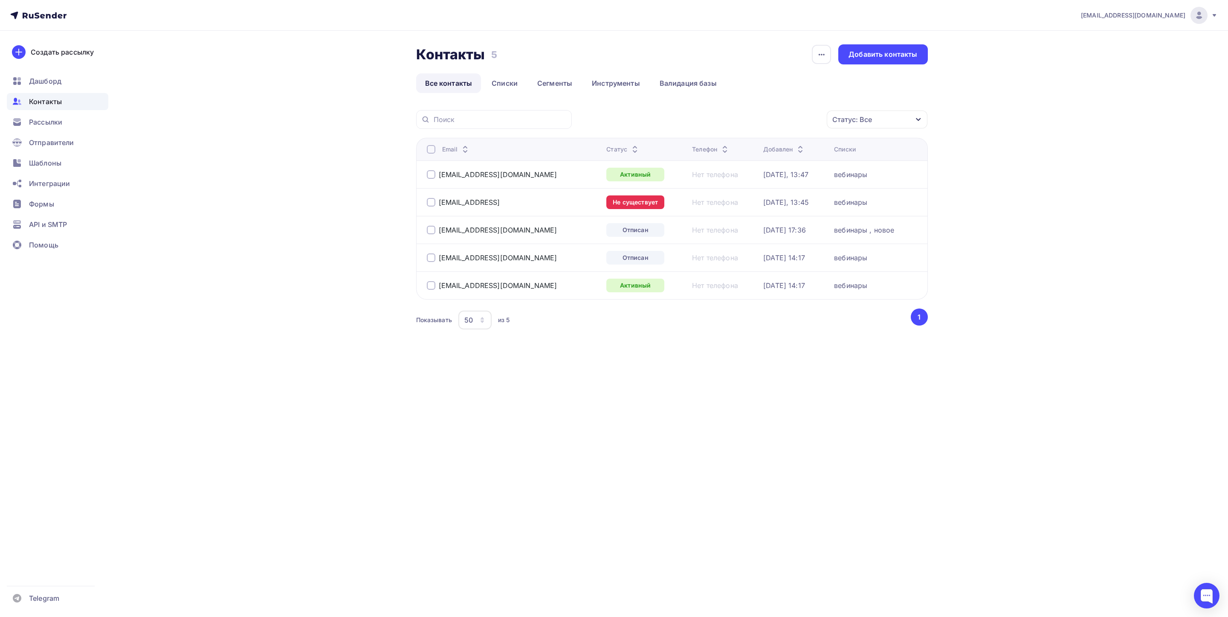
click at [813, 203] on div "[DATE], 13:45" at bounding box center [795, 202] width 64 height 9
click at [513, 83] on link "Списки" at bounding box center [505, 83] width 44 height 20
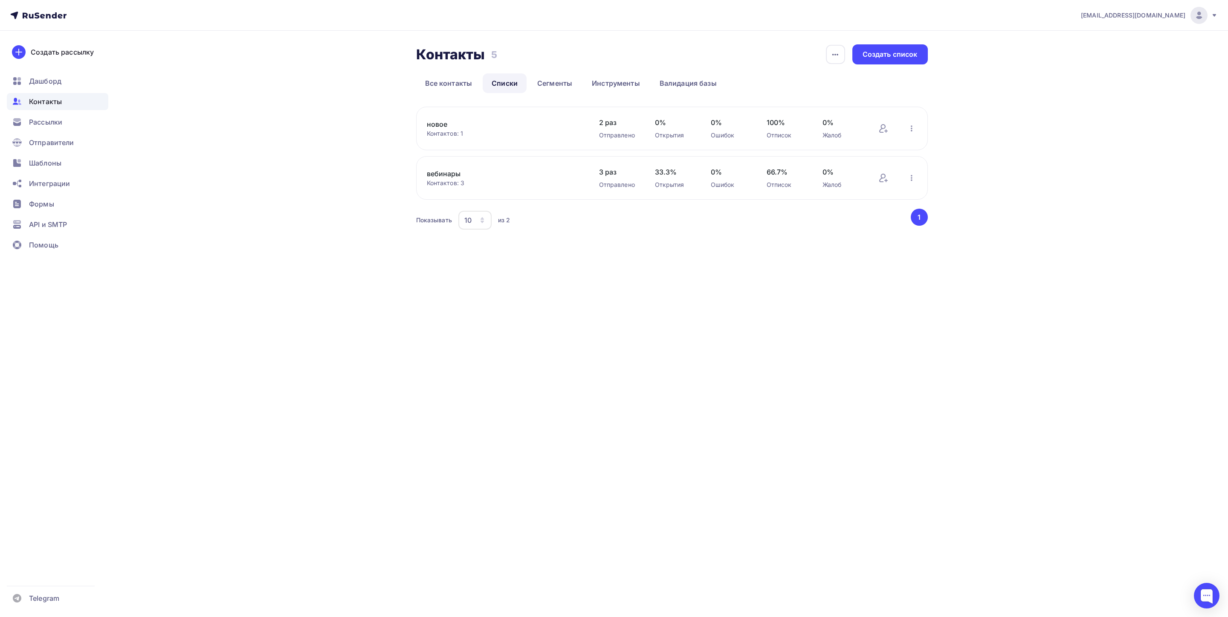
drag, startPoint x: 453, startPoint y: 180, endPoint x: 453, endPoint y: 174, distance: 6.4
click at [453, 178] on div "вебинары Контактов: 3" at bounding box center [504, 177] width 155 height 19
click at [453, 174] on link "вебинары" at bounding box center [499, 173] width 145 height 10
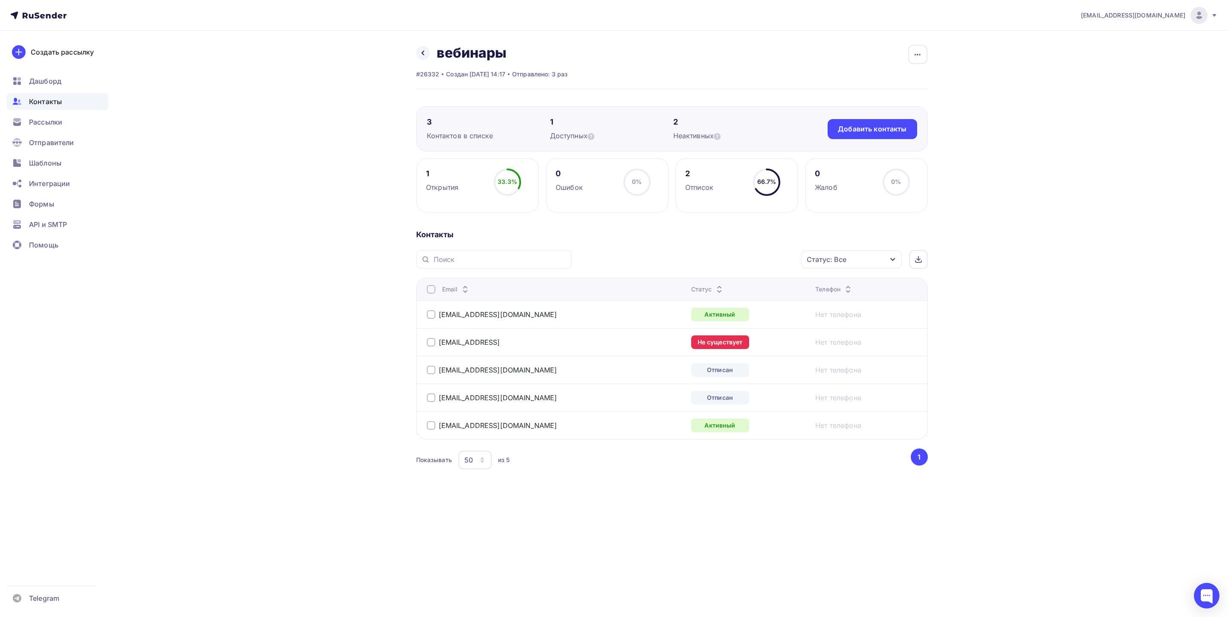
click at [430, 343] on div at bounding box center [431, 342] width 9 height 9
click at [889, 262] on icon "button" at bounding box center [892, 259] width 7 height 7
click at [782, 397] on div "Отменить" at bounding box center [783, 400] width 34 height 10
click at [767, 343] on div "Не существует" at bounding box center [750, 342] width 118 height 14
click at [826, 343] on link "Нет телефона" at bounding box center [838, 342] width 46 height 10
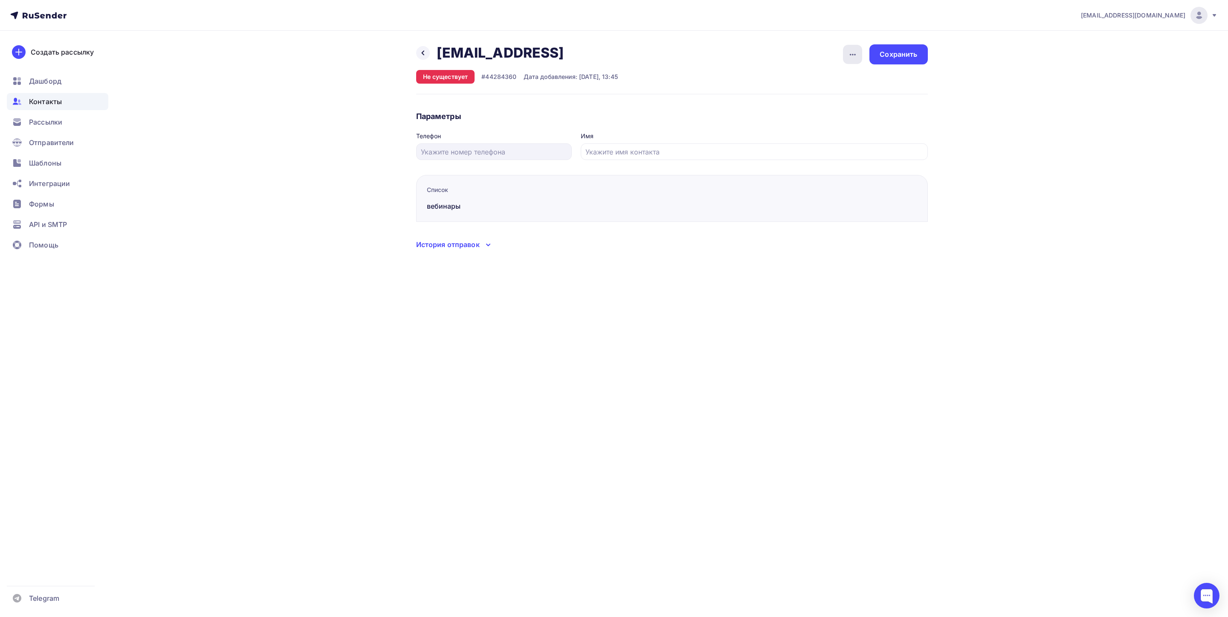
click at [849, 55] on icon "button" at bounding box center [853, 54] width 10 height 10
click at [821, 78] on div "Удалить" at bounding box center [820, 81] width 82 height 10
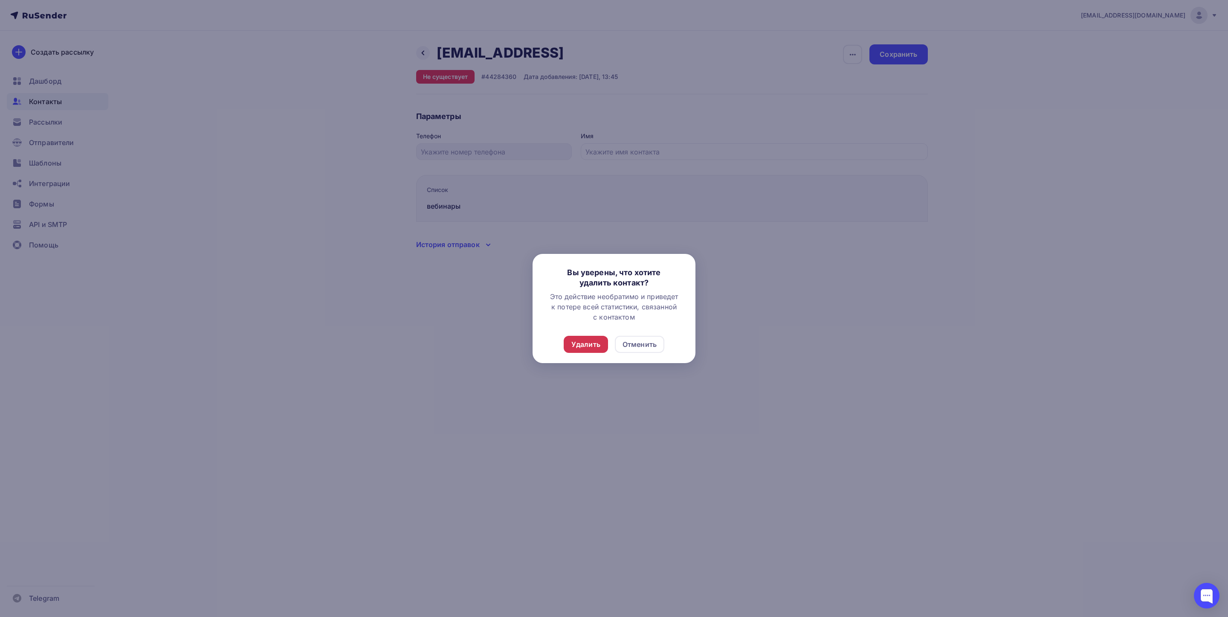
click at [591, 349] on div "Удалить" at bounding box center [586, 344] width 44 height 17
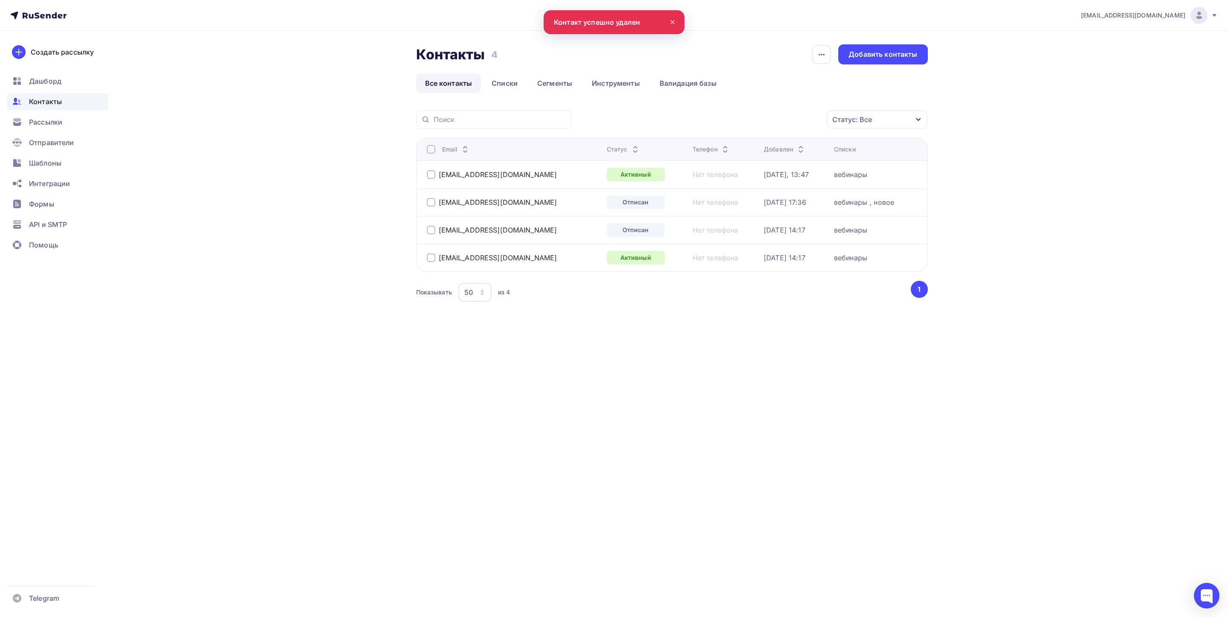
click at [586, 391] on div "[EMAIL_ADDRESS][DOMAIN_NAME] Аккаунт Тарифы Выйти Создать рассылку [GEOGRAPHIC_…" at bounding box center [614, 308] width 1228 height 617
click at [38, 128] on div "Рассылки" at bounding box center [57, 121] width 101 height 17
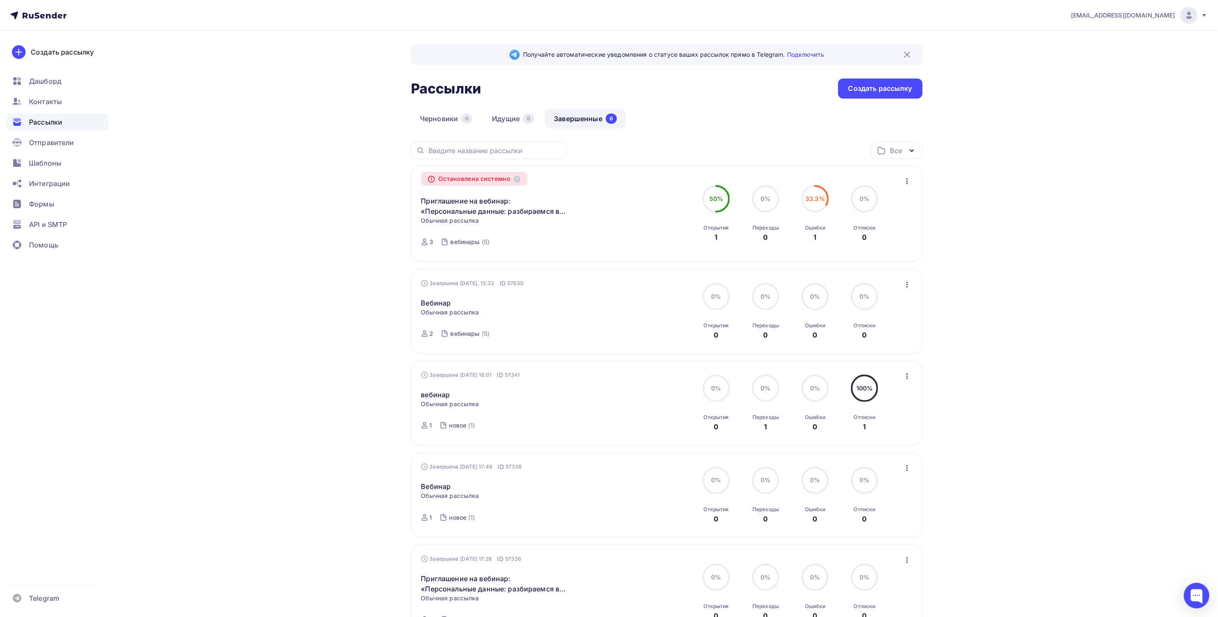
click at [907, 180] on icon "button" at bounding box center [907, 181] width 2 height 6
click at [897, 201] on div "Копировать в новую" at bounding box center [868, 204] width 87 height 10
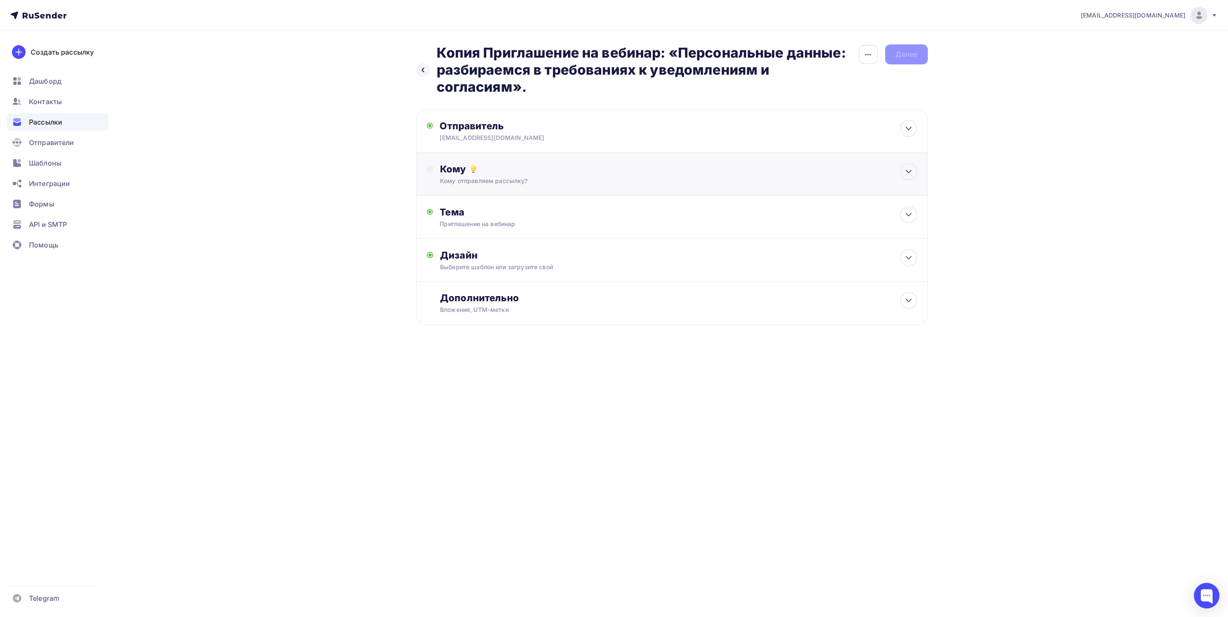
click at [507, 162] on div "Кому Кому отправляем рассылку? Списки получателей Выберите список Все списки id…" at bounding box center [672, 174] width 512 height 43
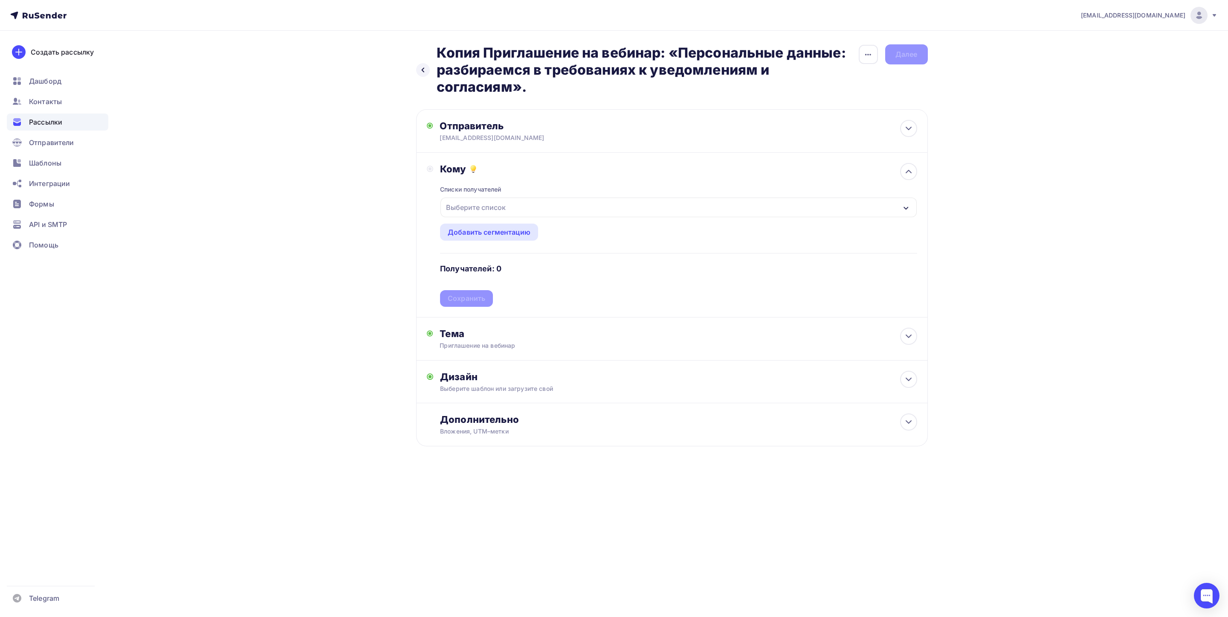
click at [492, 203] on div "Выберите список" at bounding box center [476, 207] width 67 height 15
click at [455, 264] on div "button" at bounding box center [454, 262] width 9 height 9
click at [412, 274] on div "Назад Копия Приглашение на вебинар: «Персональные данные: разбираемся в требова…" at bounding box center [614, 266] width 699 height 470
click at [471, 302] on div "Сохранить" at bounding box center [467, 298] width 38 height 10
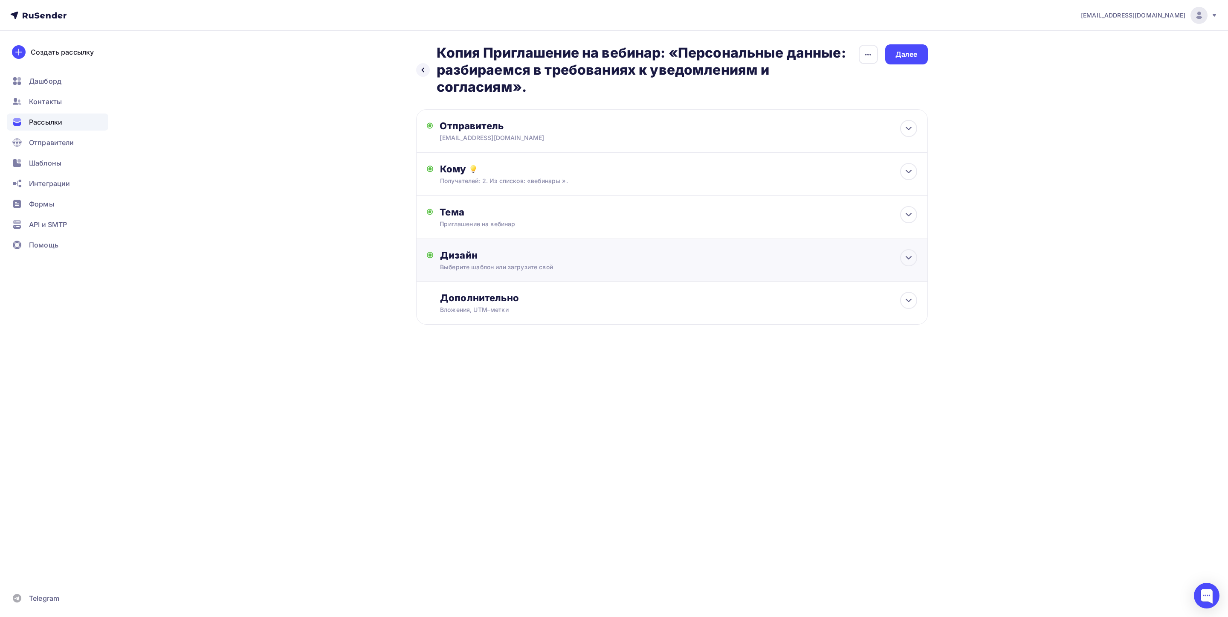
click at [517, 252] on div "Дизайн" at bounding box center [678, 255] width 477 height 12
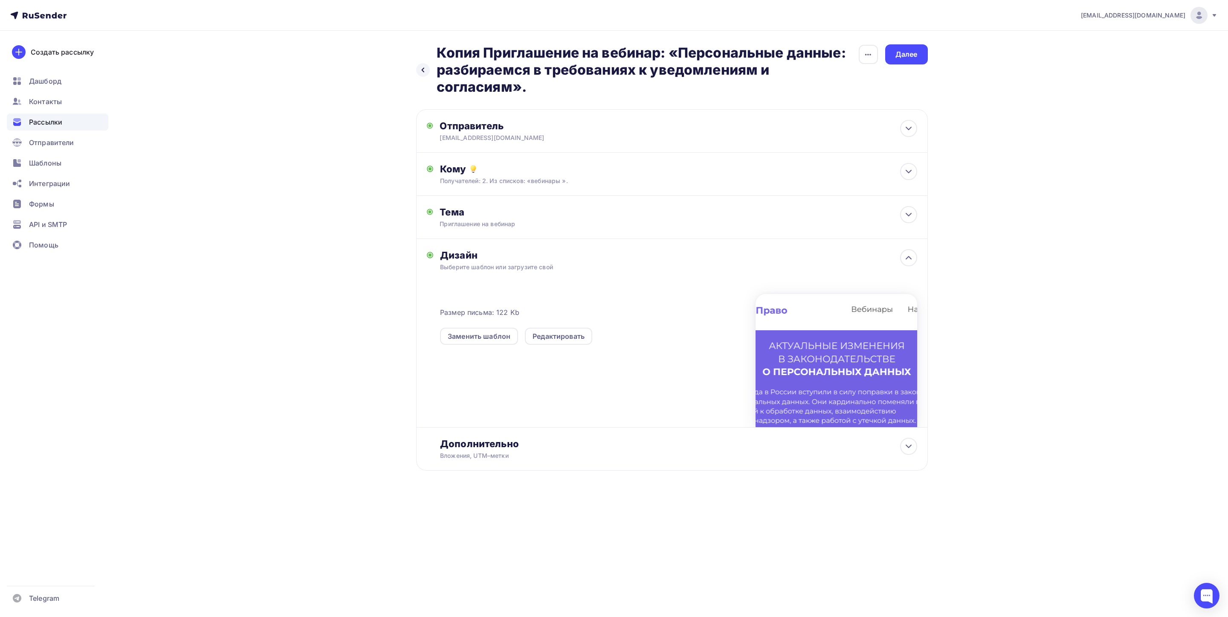
click at [833, 355] on div at bounding box center [837, 360] width 162 height 133
click at [536, 330] on div "Редактировать" at bounding box center [558, 335] width 67 height 17
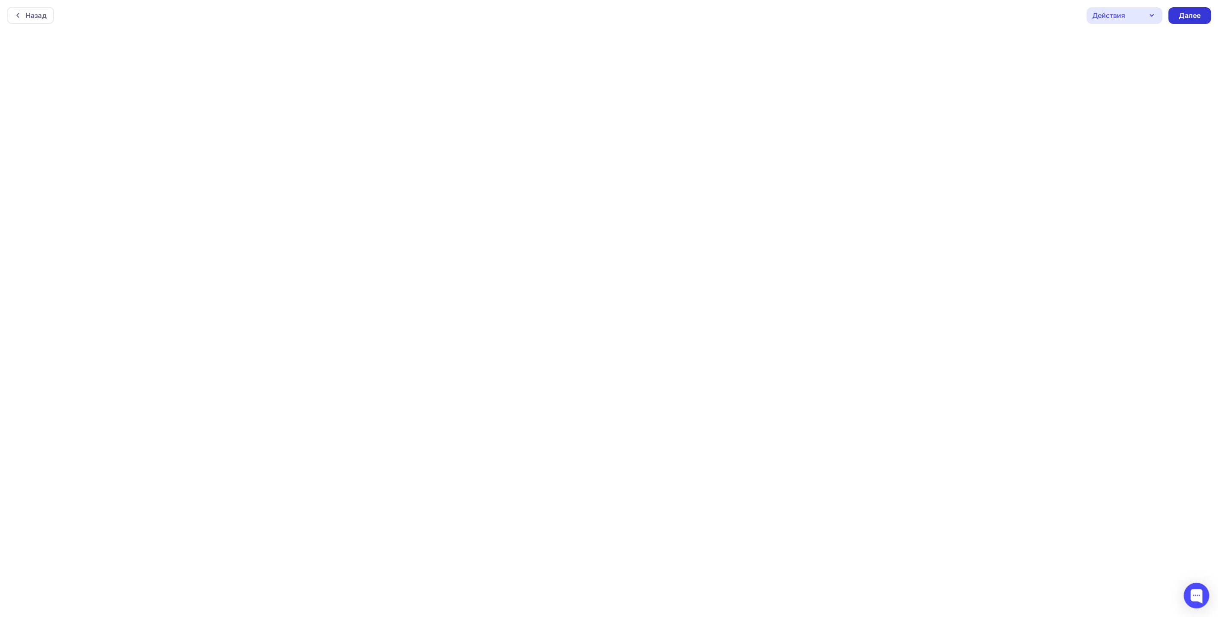
click at [1188, 12] on div "Далее" at bounding box center [1190, 16] width 22 height 10
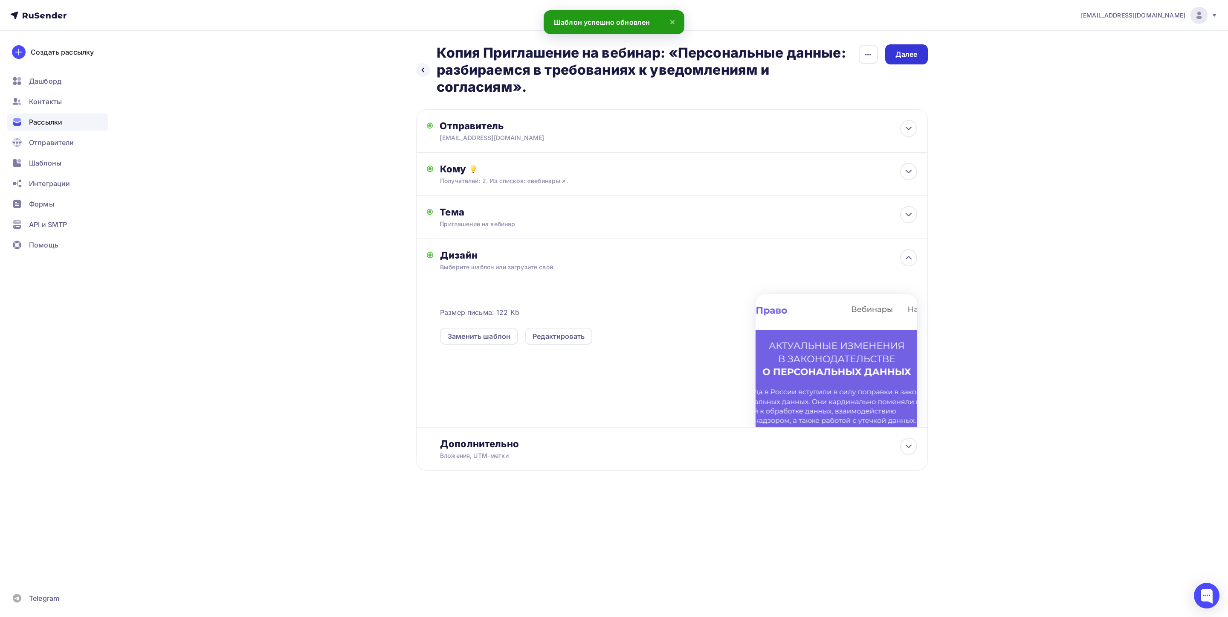
click at [899, 53] on div "Далее" at bounding box center [906, 54] width 22 height 10
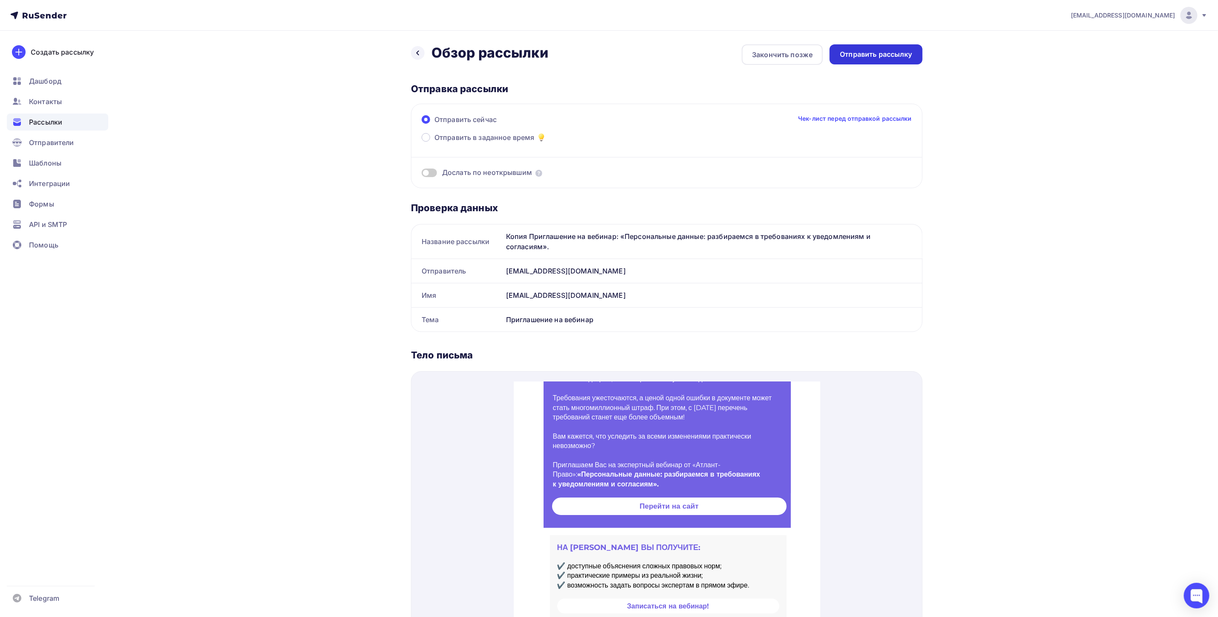
click at [900, 50] on div "Отправить рассылку" at bounding box center [876, 54] width 72 height 10
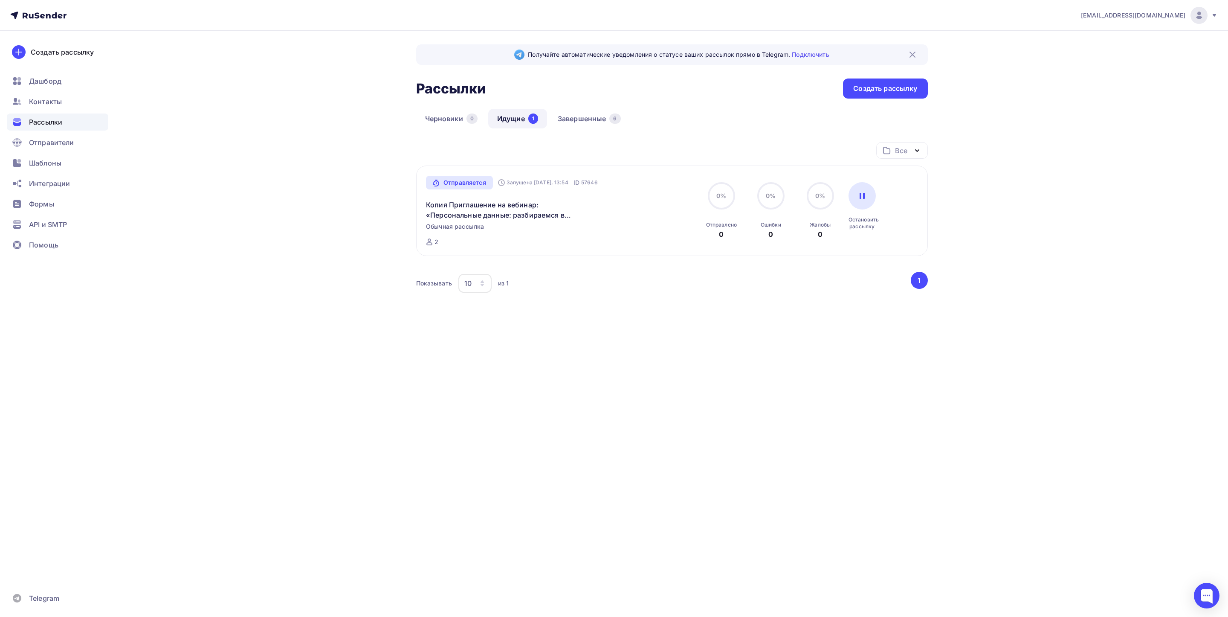
click at [664, 343] on div "Все Все папки Создать новую папку Отправляется Запущена [DATE], 13:54 ID 57646 …" at bounding box center [672, 243] width 512 height 203
click at [576, 117] on link "Завершенные 6" at bounding box center [589, 119] width 81 height 20
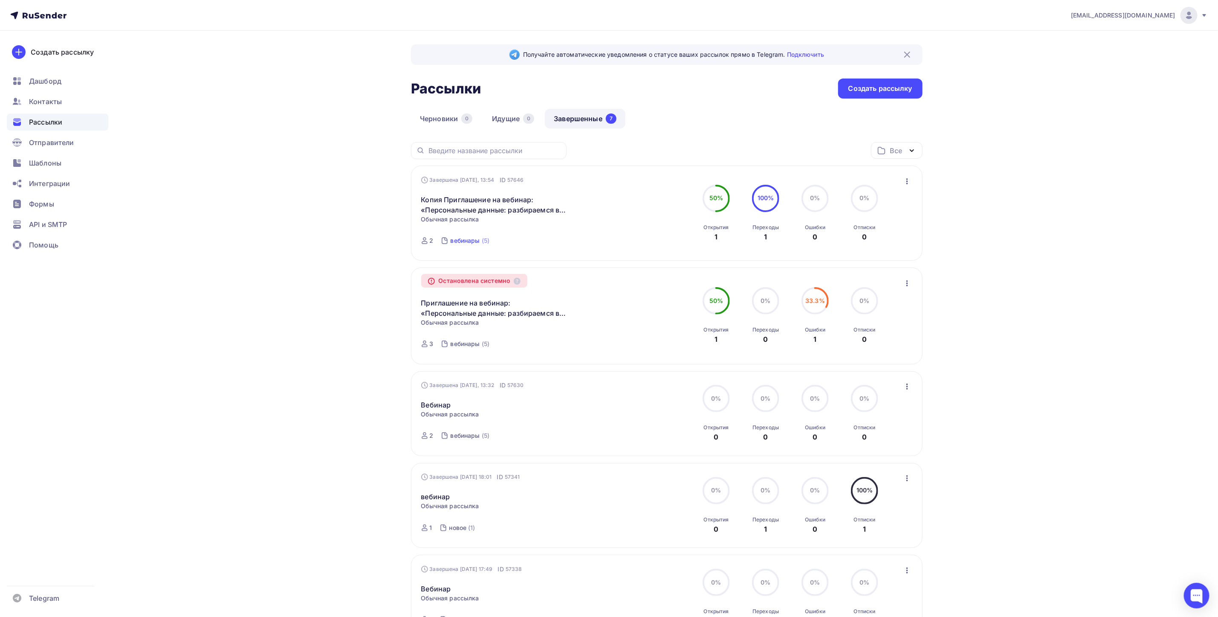
click at [474, 240] on div "вебинары" at bounding box center [465, 240] width 29 height 9
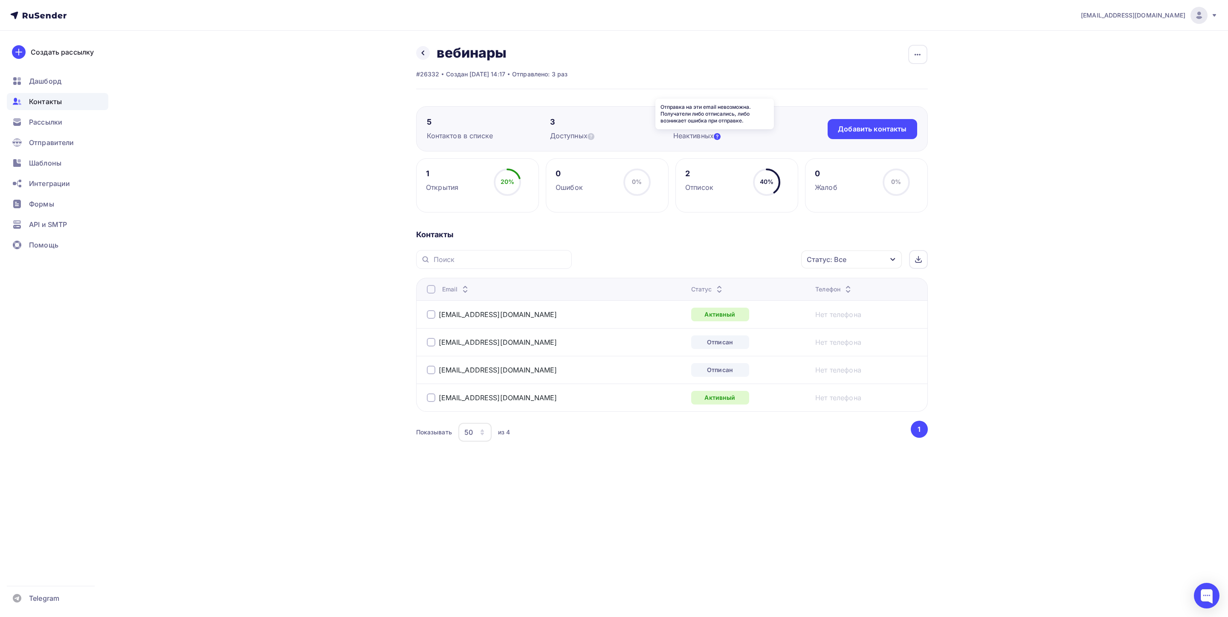
click at [720, 135] on icon at bounding box center [717, 136] width 7 height 7
click at [668, 79] on div "Назад вебинары Переименовать список Скачать список Отписать адреса Настроить по…" at bounding box center [672, 66] width 512 height 45
click at [421, 53] on icon at bounding box center [422, 53] width 3 height 5
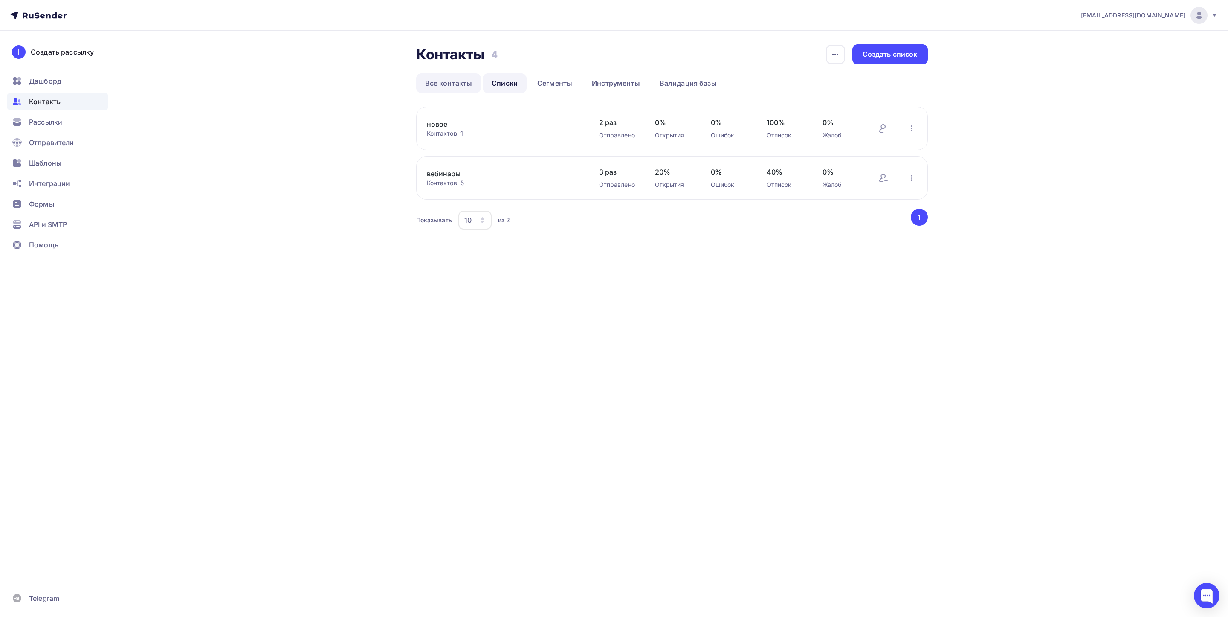
click at [454, 86] on link "Все контакты" at bounding box center [448, 83] width 65 height 20
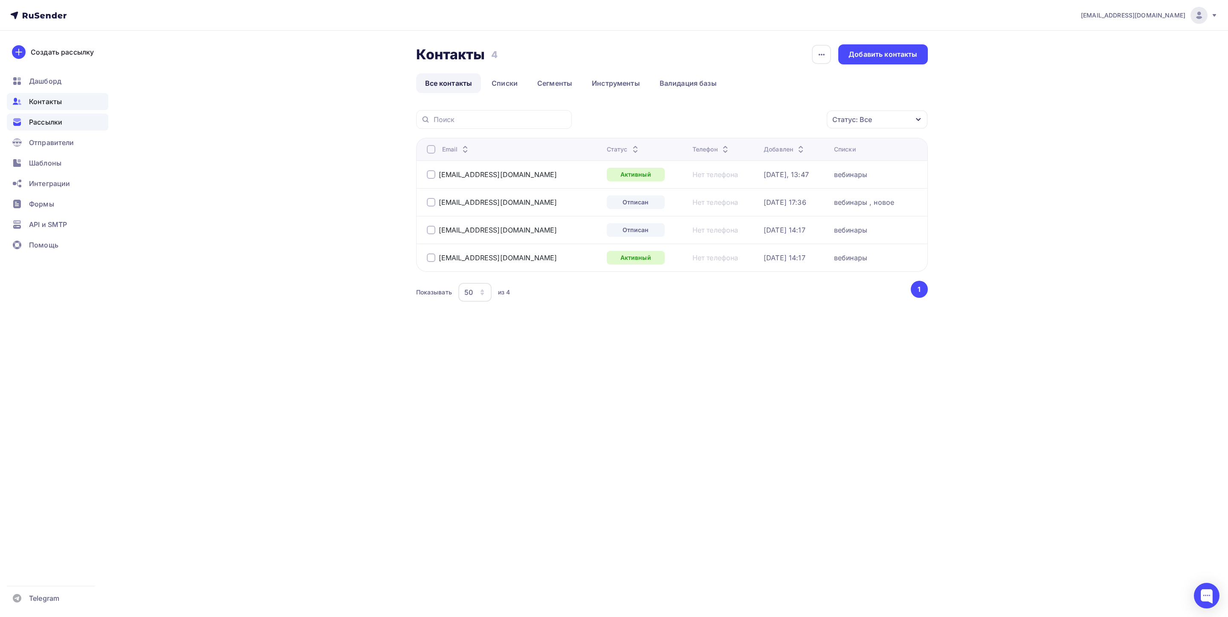
click at [43, 120] on span "Рассылки" at bounding box center [45, 122] width 33 height 10
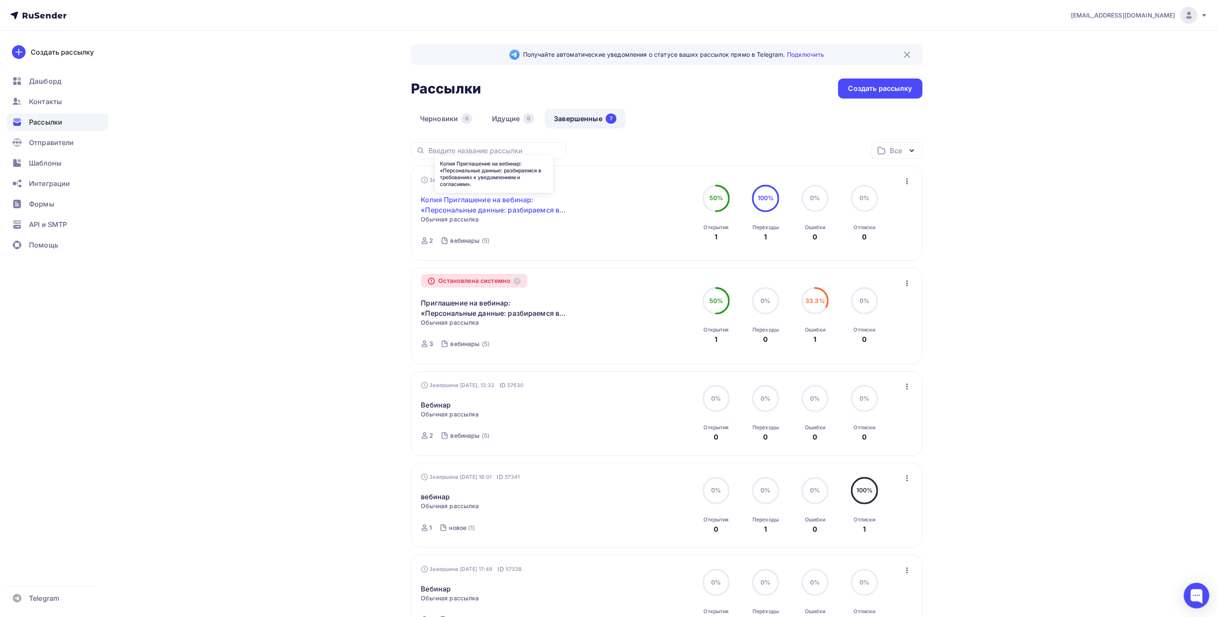
click at [460, 209] on link "Копия Приглашение на вебинар: «Персональные данные: разбираемся в требованиях к…" at bounding box center [494, 204] width 146 height 20
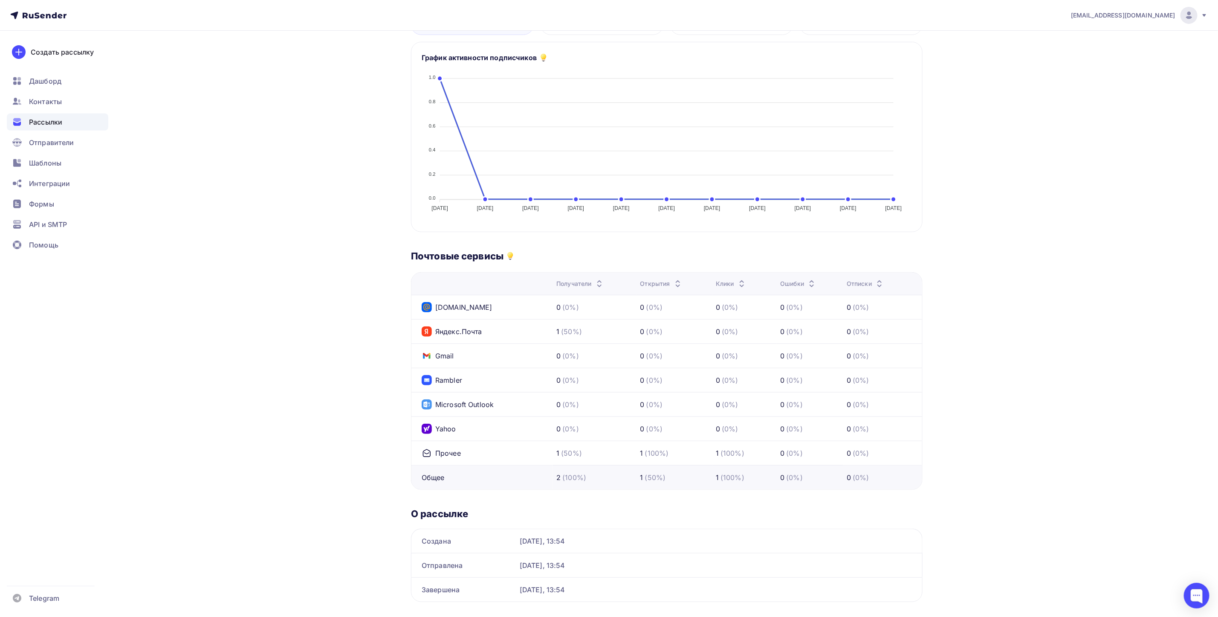
scroll to position [256, 0]
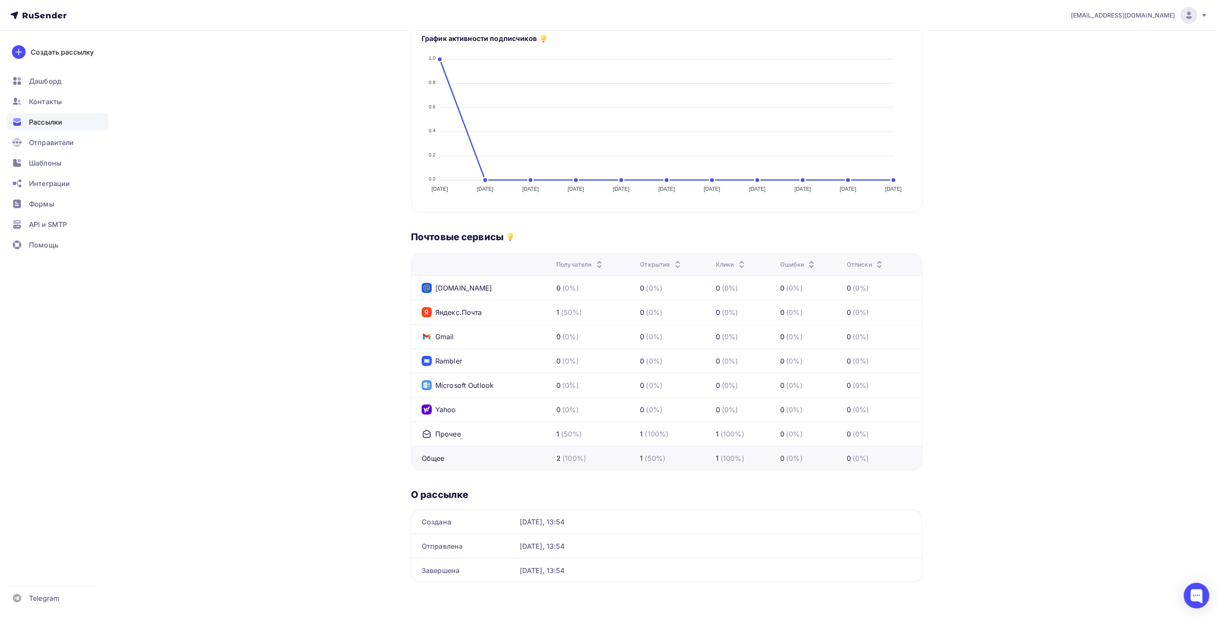
drag, startPoint x: 639, startPoint y: 544, endPoint x: 606, endPoint y: 590, distance: 56.7
click at [531, 597] on div "Назад Копия Приглашение на вебинар: «Персональные данные: разбираемся в требова…" at bounding box center [609, 197] width 699 height 838
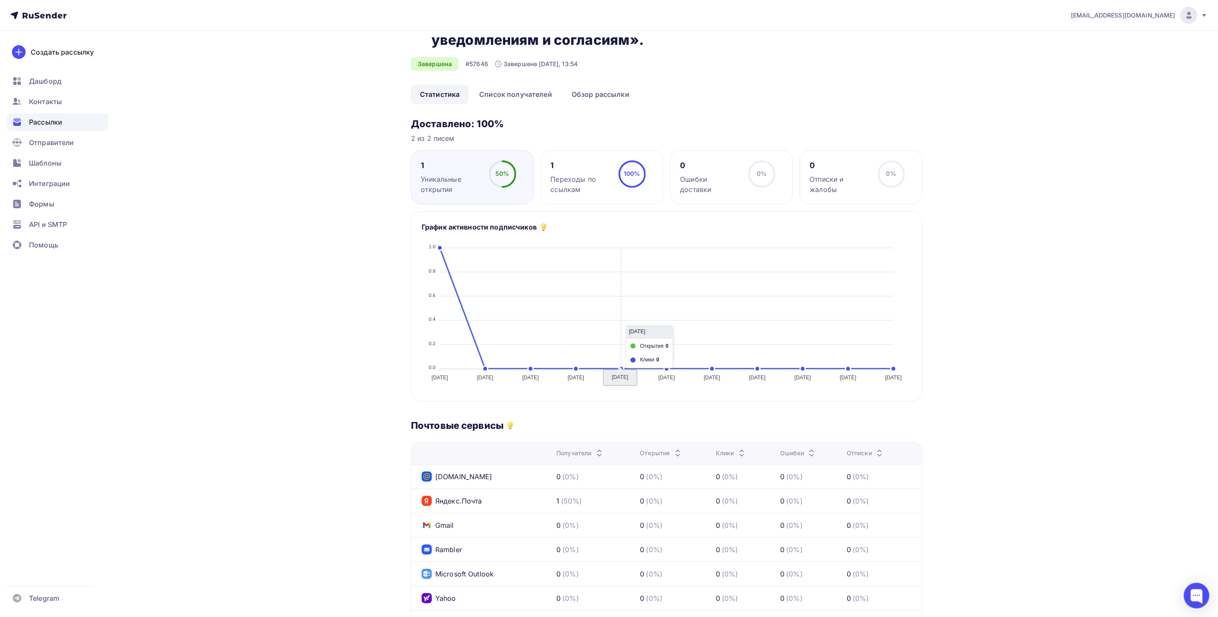
scroll to position [0, 0]
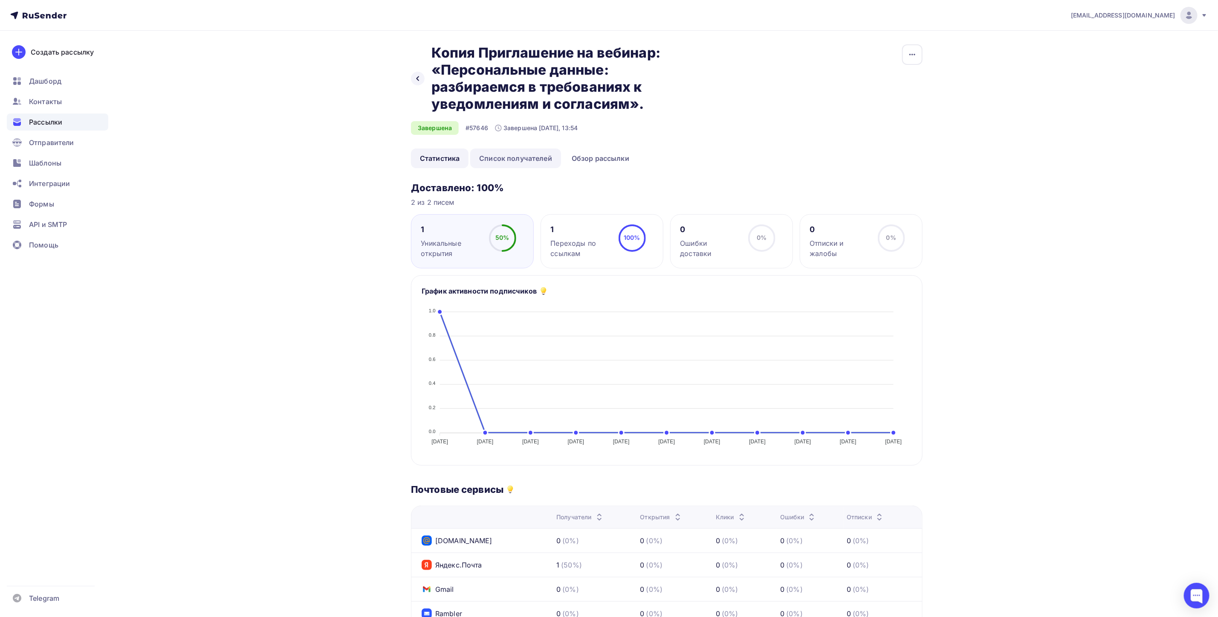
click at [538, 160] on link "Список получателей" at bounding box center [515, 158] width 91 height 20
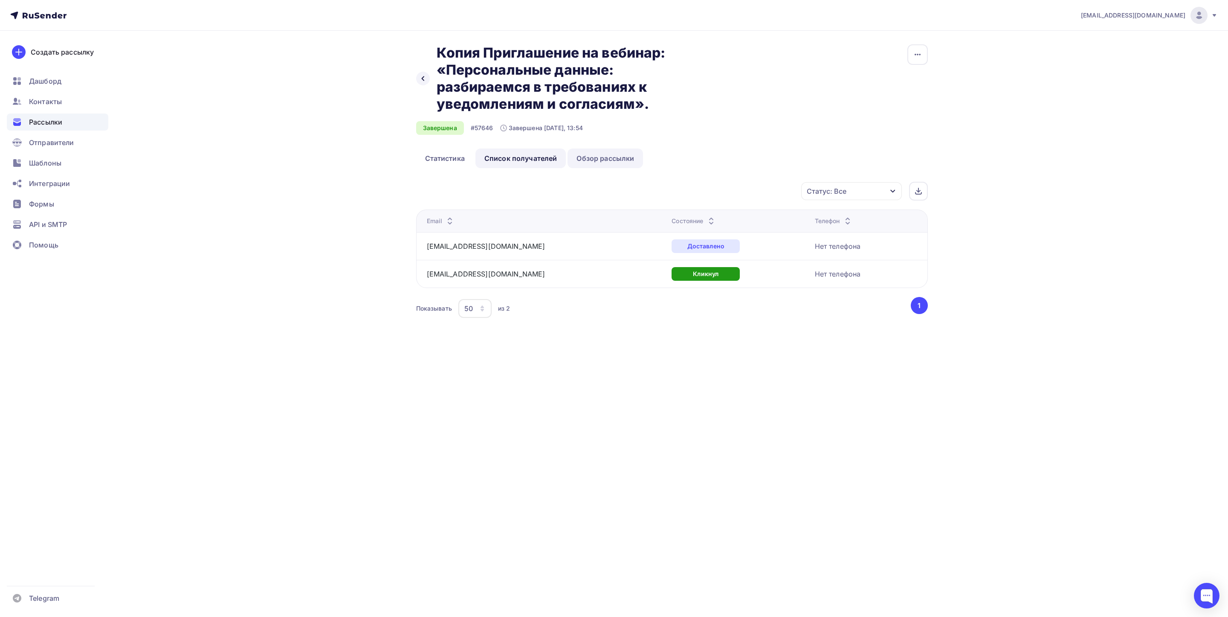
click at [606, 159] on link "Обзор рассылки" at bounding box center [604, 158] width 75 height 20
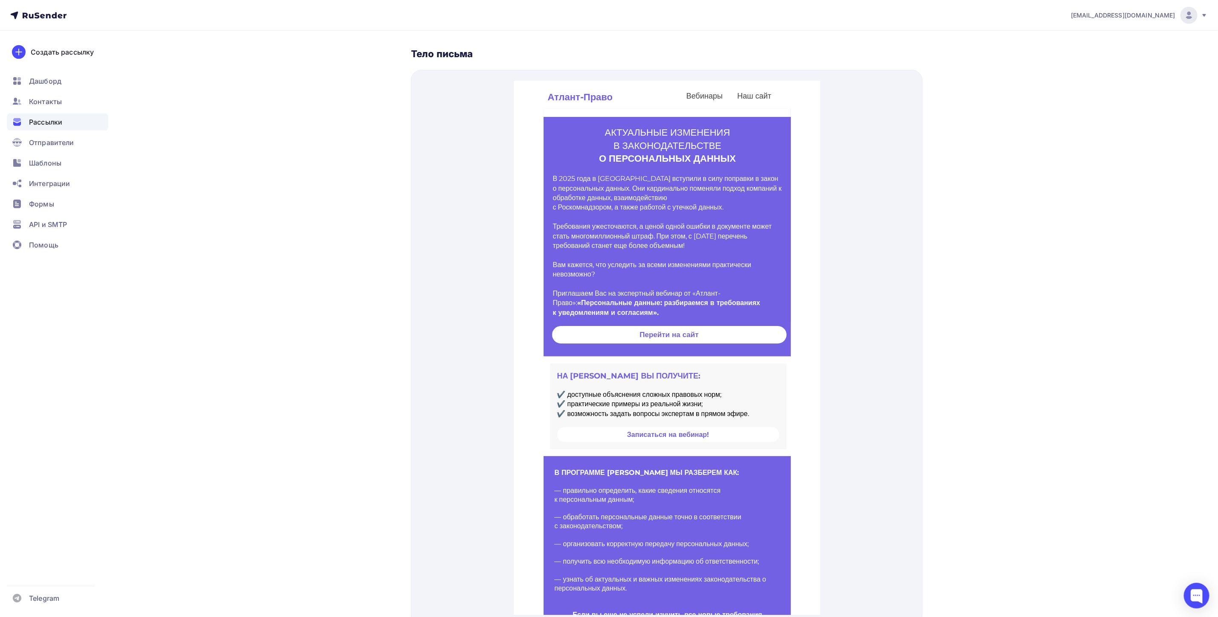
scroll to position [280, 0]
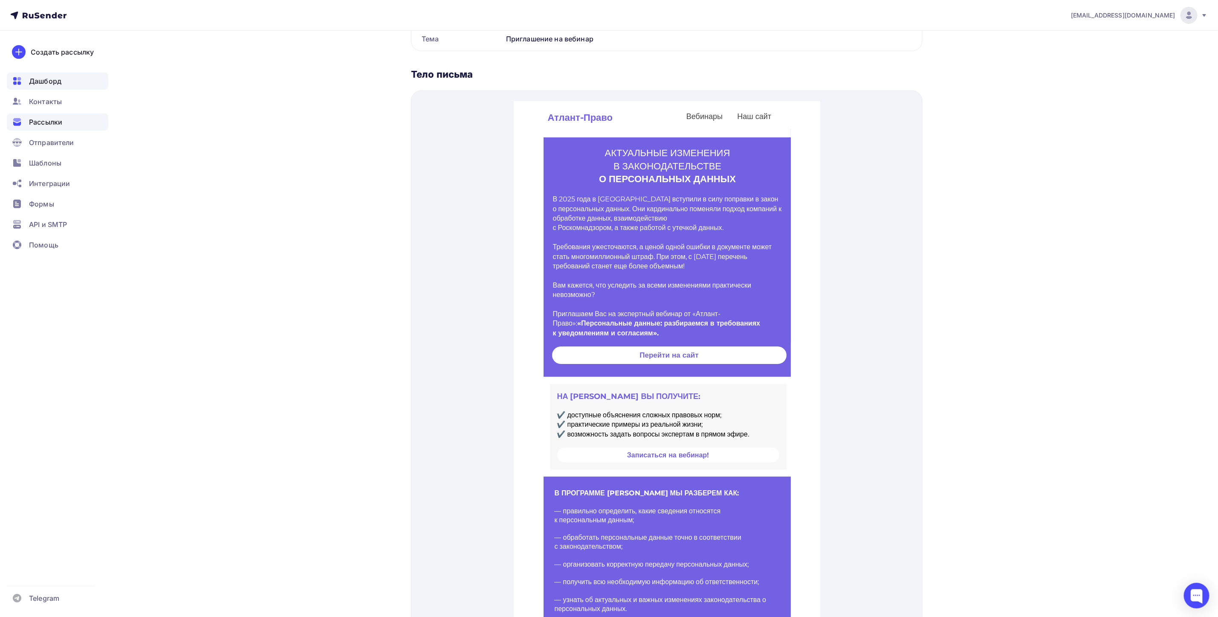
click at [59, 87] on div "Дашборд" at bounding box center [57, 80] width 101 height 17
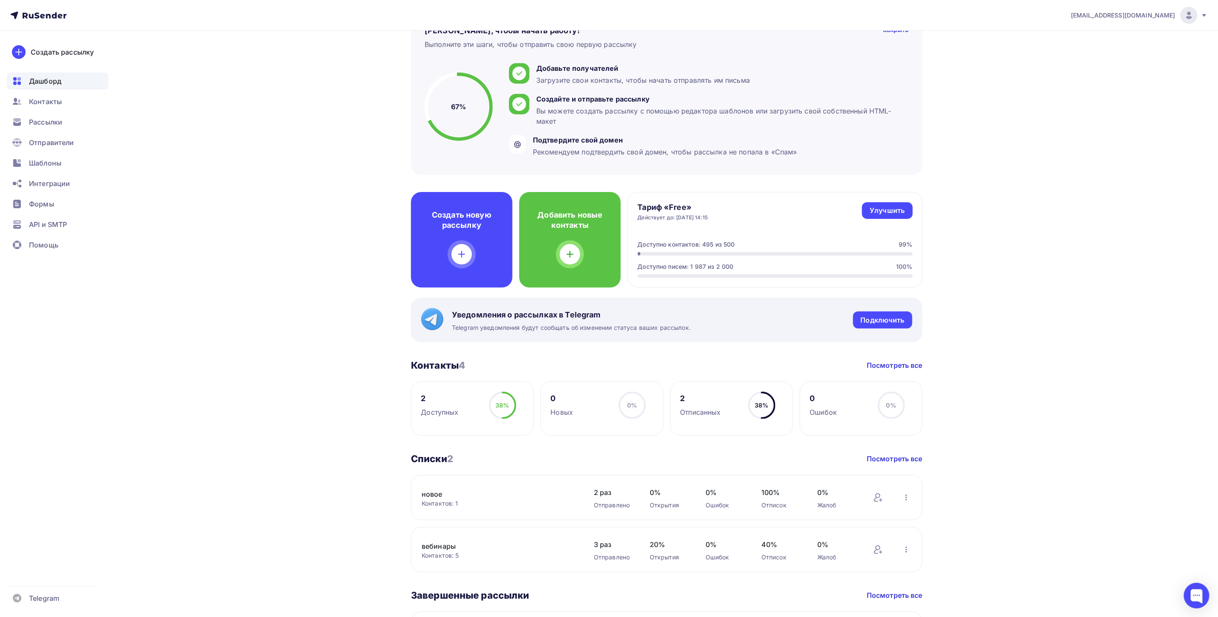
scroll to position [391, 0]
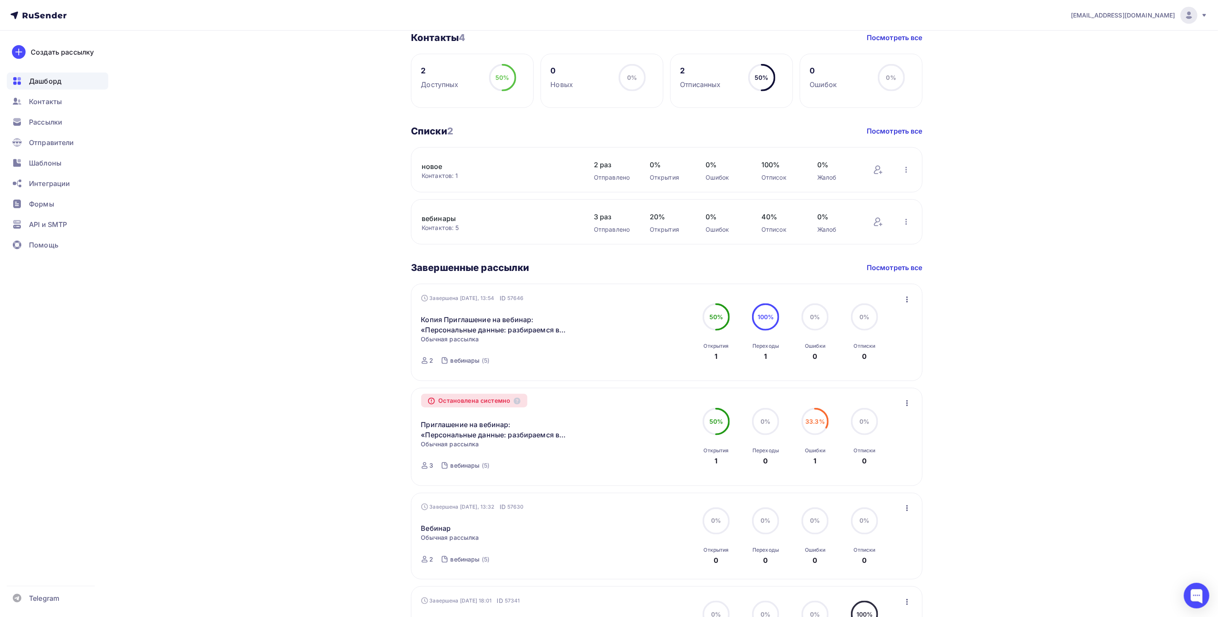
click at [903, 403] on icon "button" at bounding box center [907, 403] width 10 height 10
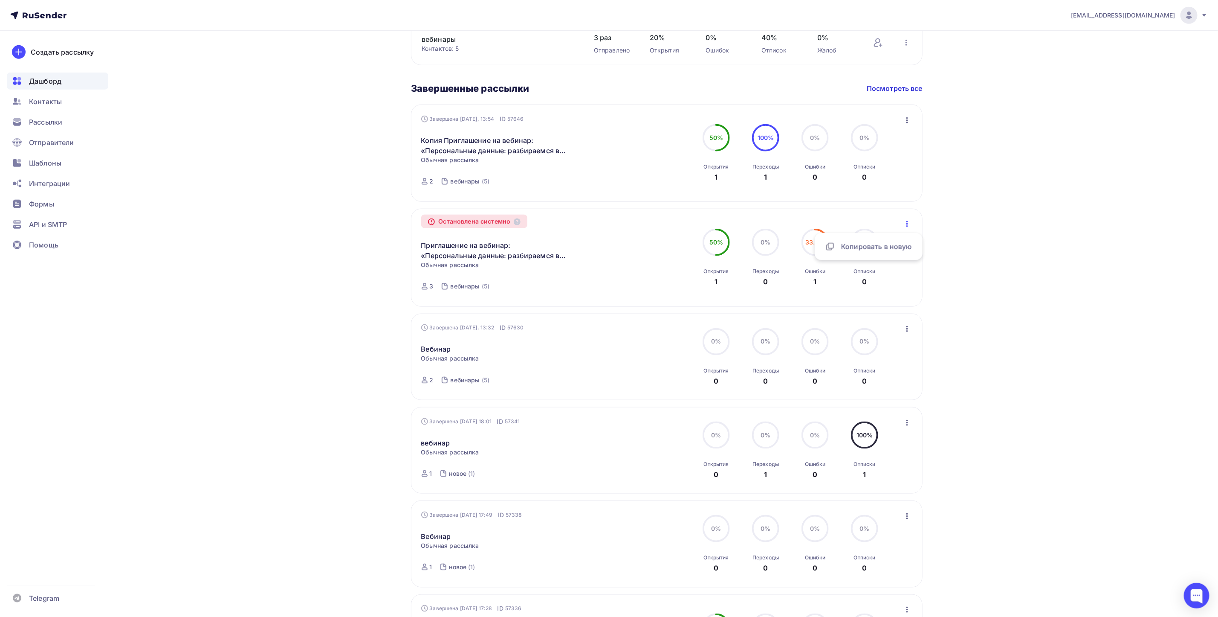
scroll to position [560, 0]
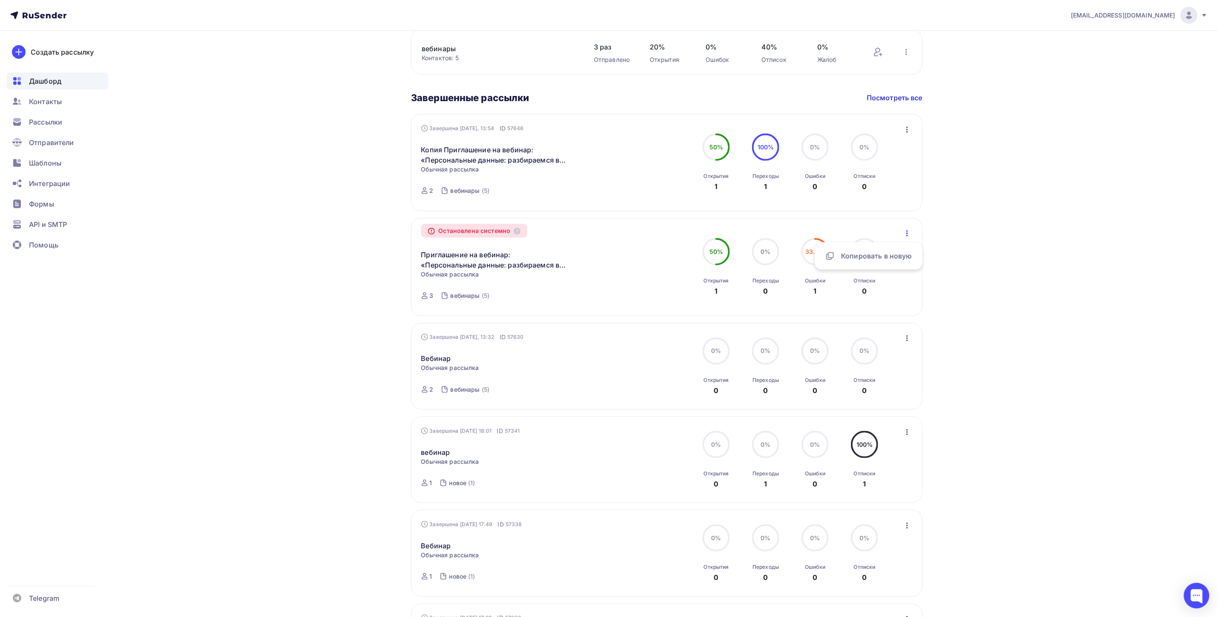
click at [829, 292] on div "33.3% 33.3% Ошибки 1" at bounding box center [815, 267] width 43 height 58
click at [819, 283] on div "Ошибки" at bounding box center [815, 280] width 20 height 7
click at [531, 266] on link "Приглашение на вебинар: «Персональные данные: разбираемся в требованиях к уведо…" at bounding box center [494, 259] width 146 height 20
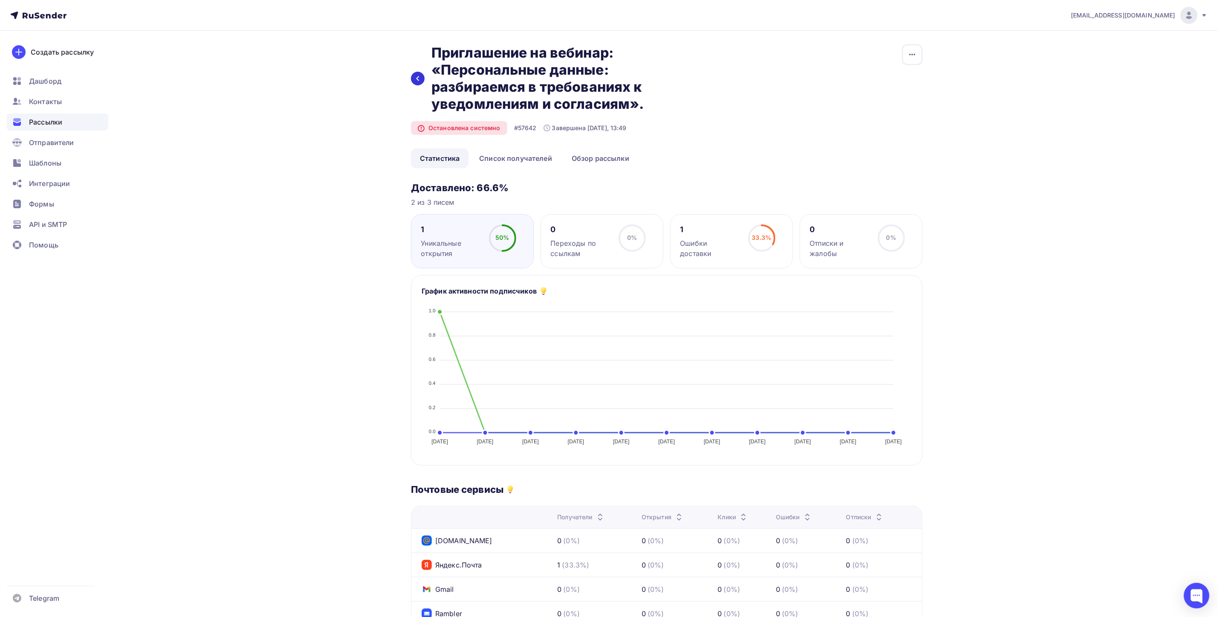
click at [421, 81] on div at bounding box center [418, 79] width 14 height 14
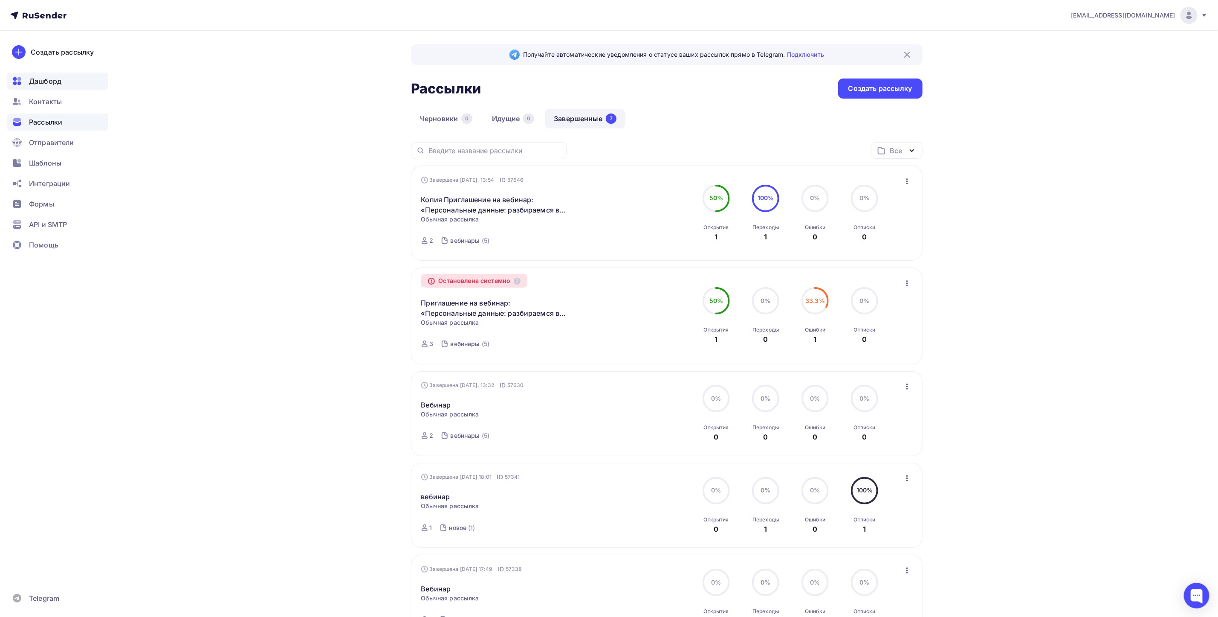
click at [68, 84] on div "Дашборд" at bounding box center [57, 80] width 101 height 17
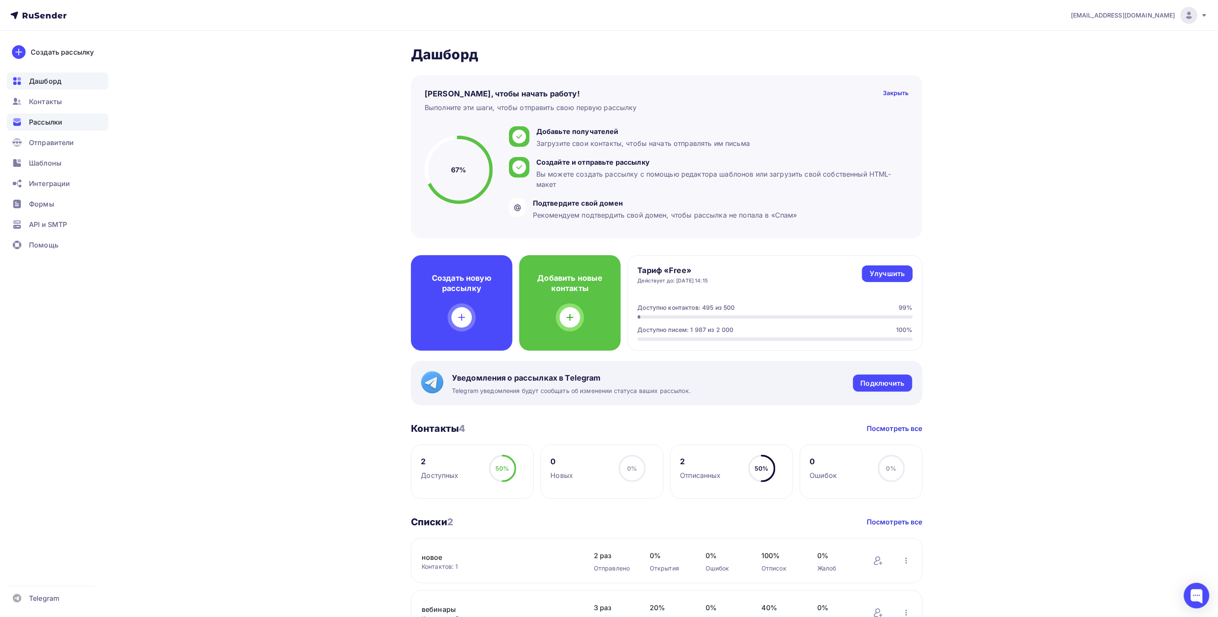
click at [58, 118] on span "Рассылки" at bounding box center [45, 122] width 33 height 10
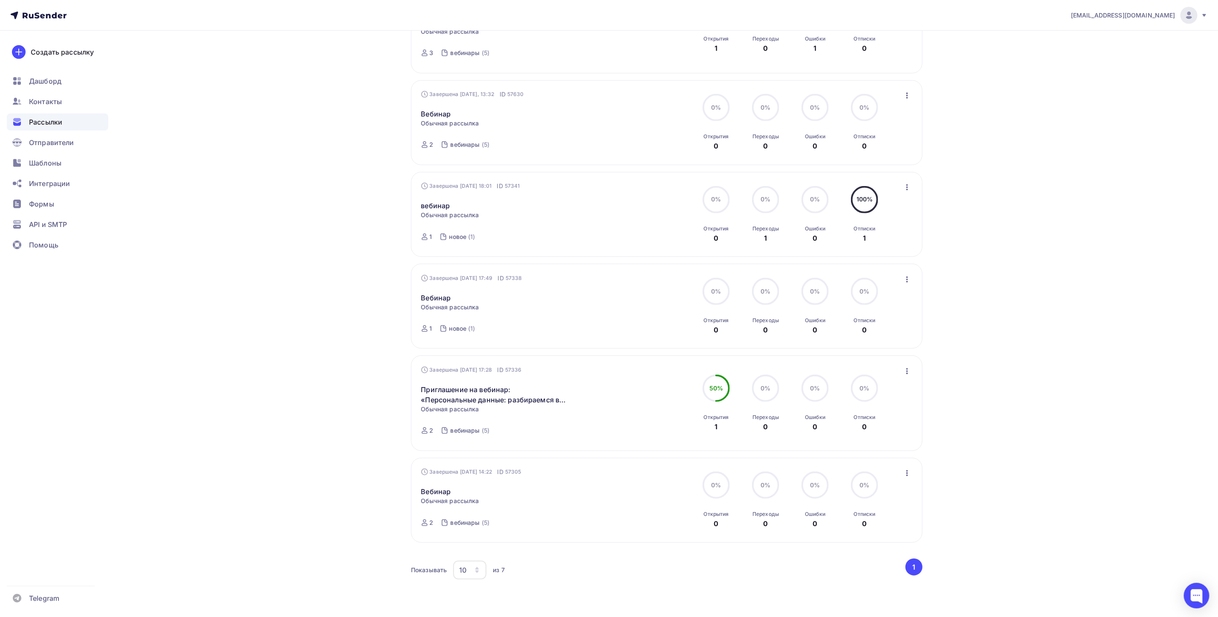
scroll to position [322, 0]
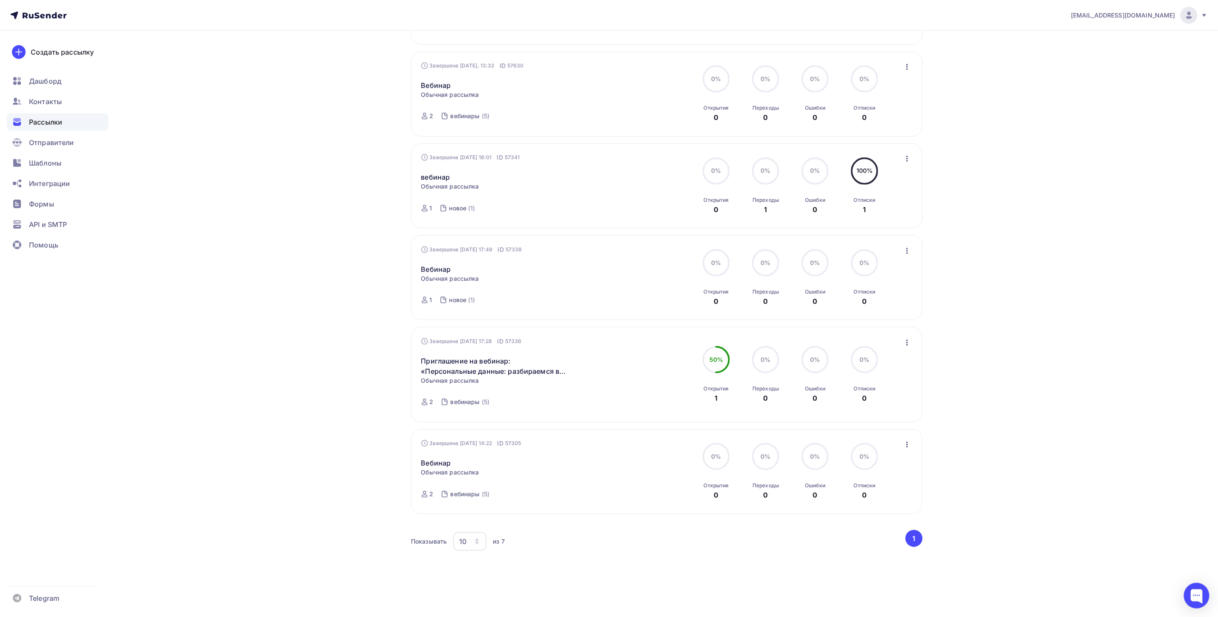
click at [994, 247] on div "[EMAIL_ADDRESS][DOMAIN_NAME] Аккаунт Тарифы Выйти Создать рассылку [GEOGRAPHIC_…" at bounding box center [609, 149] width 1218 height 936
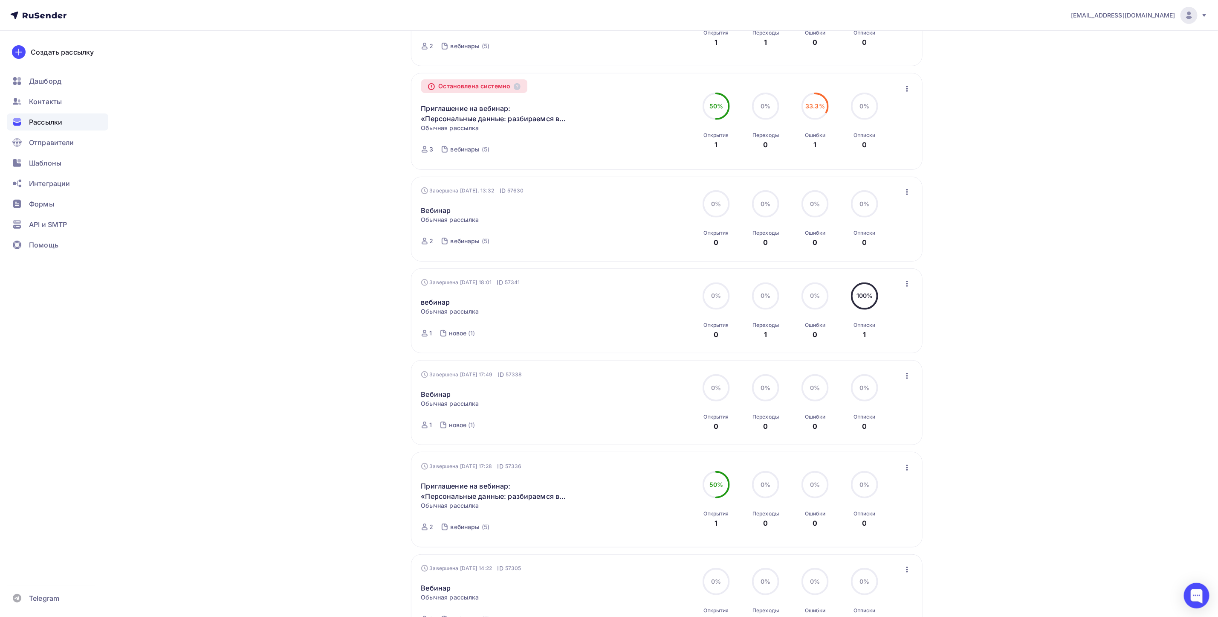
scroll to position [0, 0]
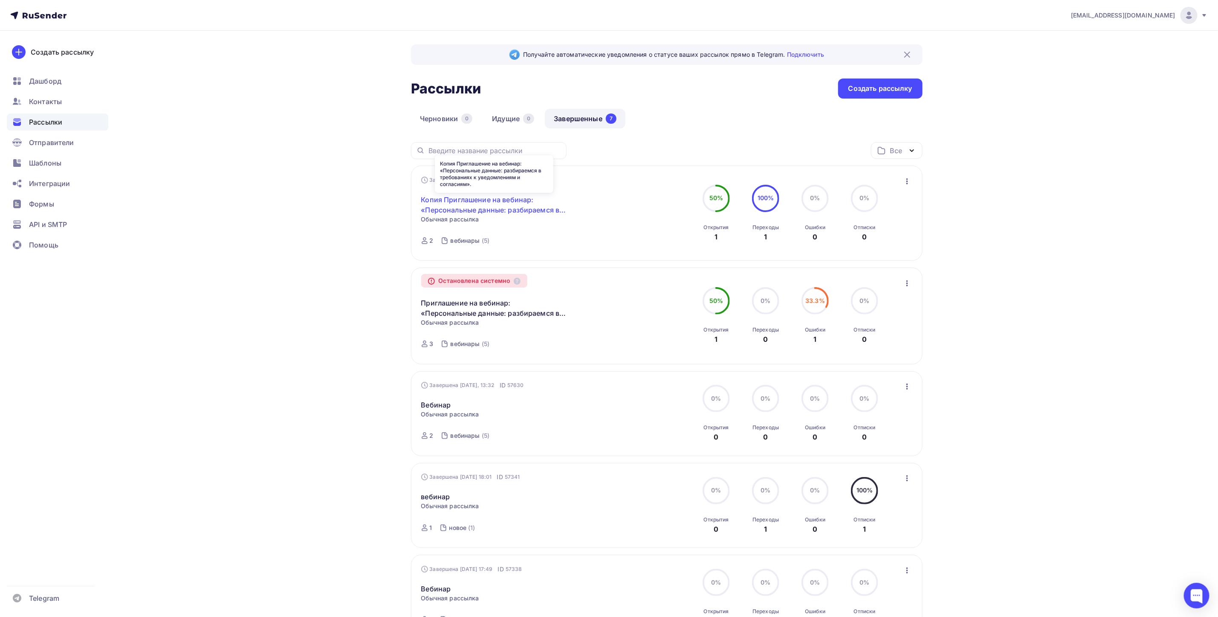
click at [497, 206] on link "Копия Приглашение на вебинар: «Персональные данные: разбираемся в требованиях к…" at bounding box center [494, 204] width 146 height 20
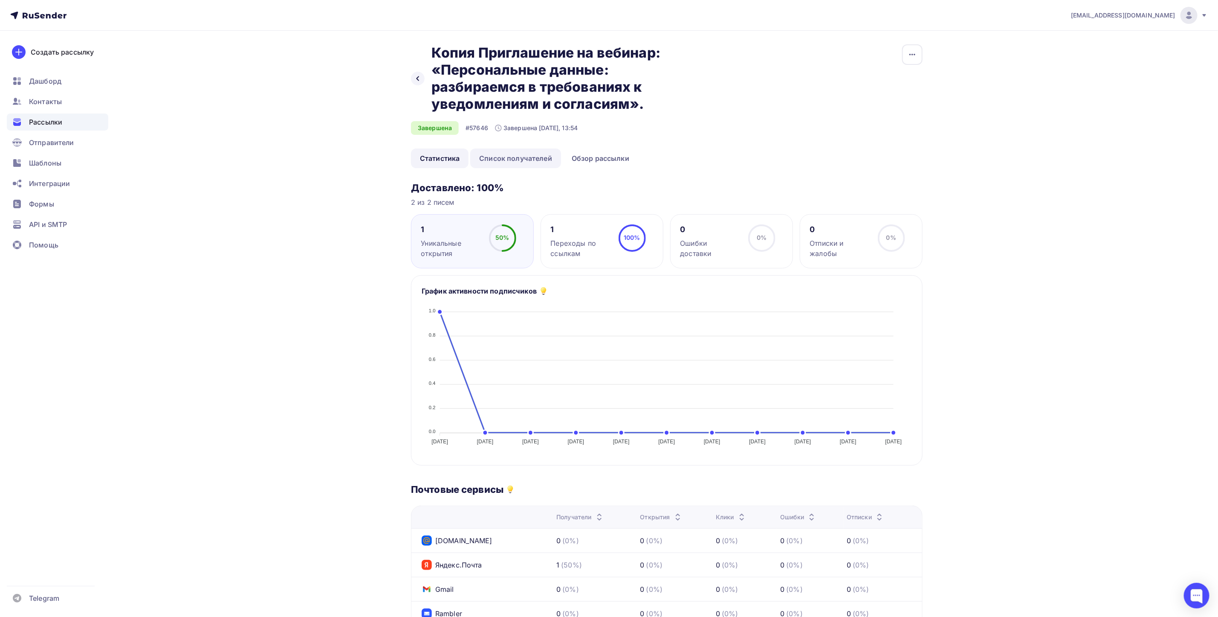
click at [516, 156] on link "Список получателей" at bounding box center [515, 158] width 91 height 20
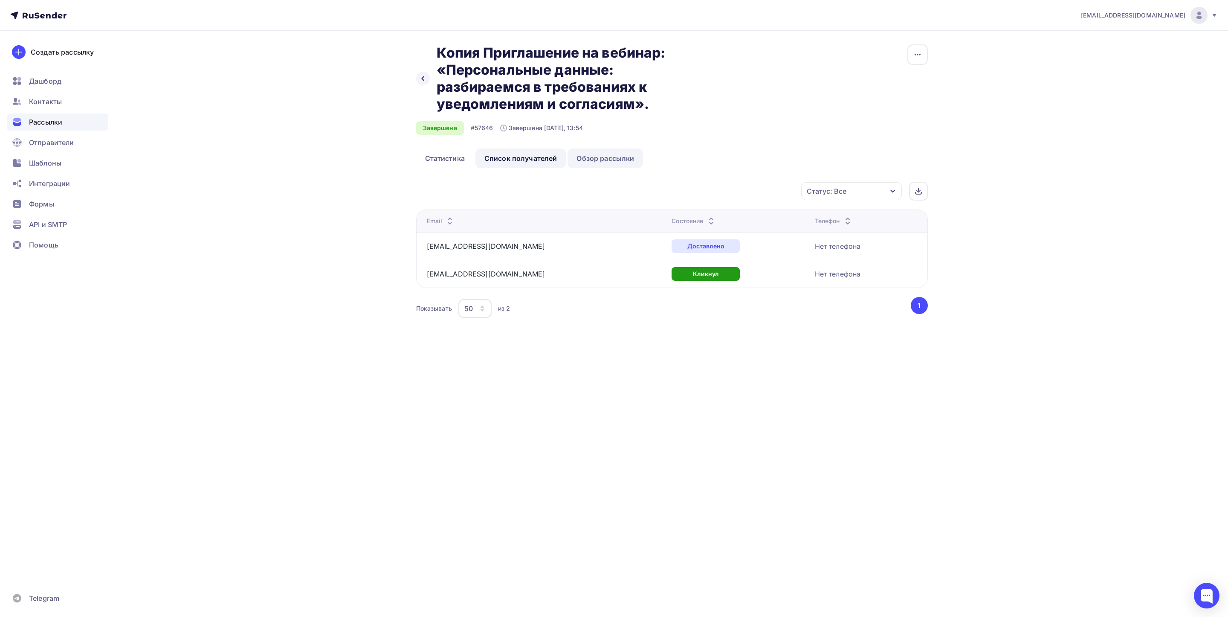
click at [626, 160] on link "Обзор рассылки" at bounding box center [604, 158] width 75 height 20
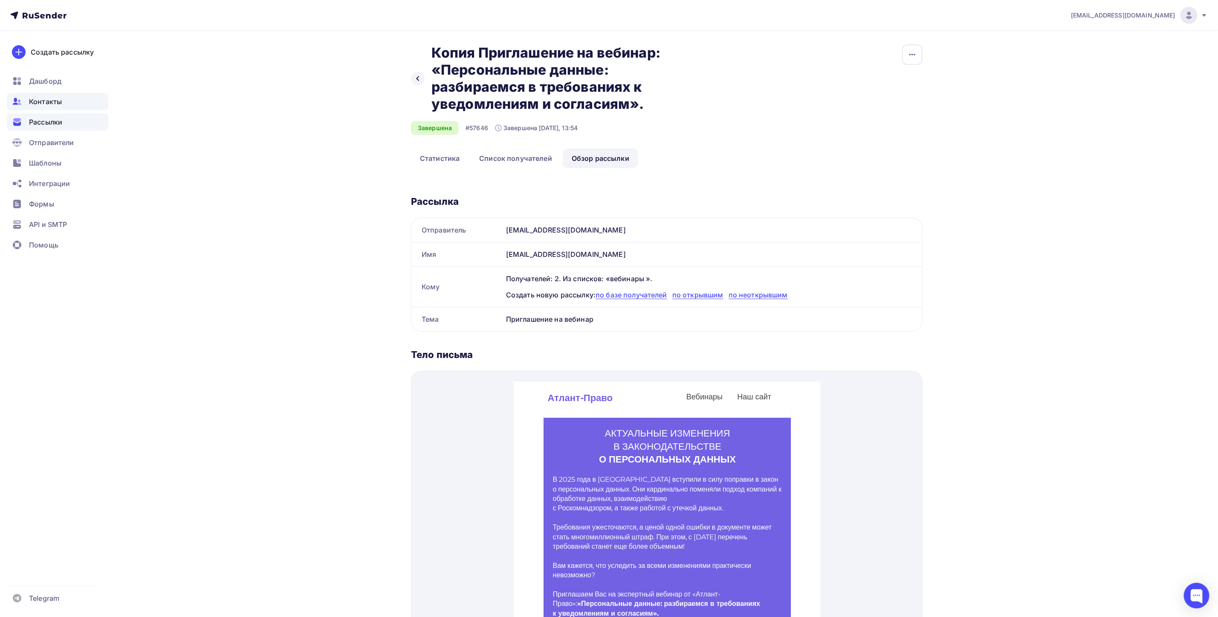
click at [58, 103] on span "Контакты" at bounding box center [45, 101] width 33 height 10
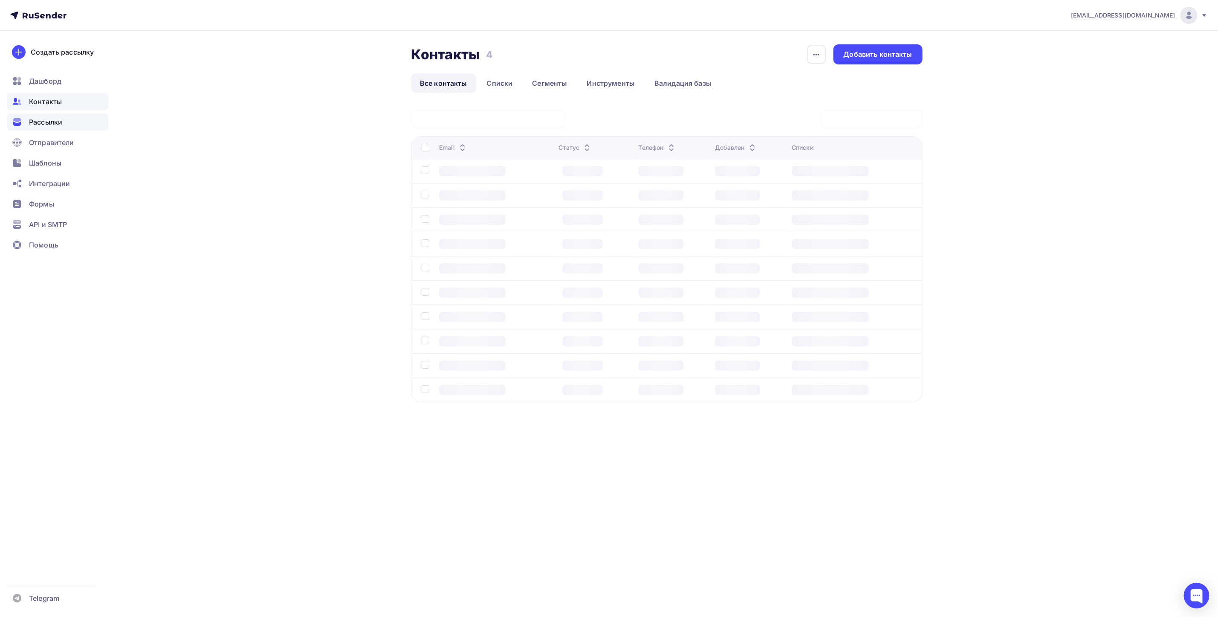
click at [59, 124] on span "Рассылки" at bounding box center [45, 122] width 33 height 10
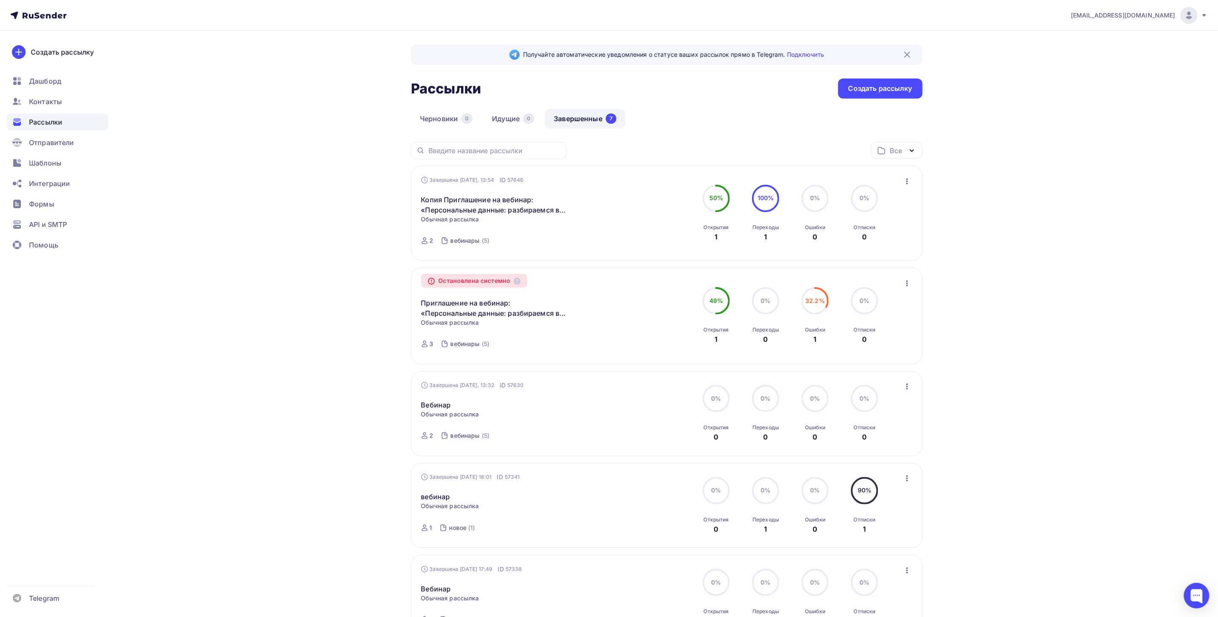
click at [906, 278] on div "Остановлена системно Приглашение на вебинар: «Персональные данные: разбираемся …" at bounding box center [667, 315] width 512 height 96
click at [907, 283] on icon "button" at bounding box center [907, 283] width 2 height 6
click at [481, 204] on link "Копия Приглашение на вебинар: «Персональные данные: разбираемся в требованиях к…" at bounding box center [494, 204] width 146 height 20
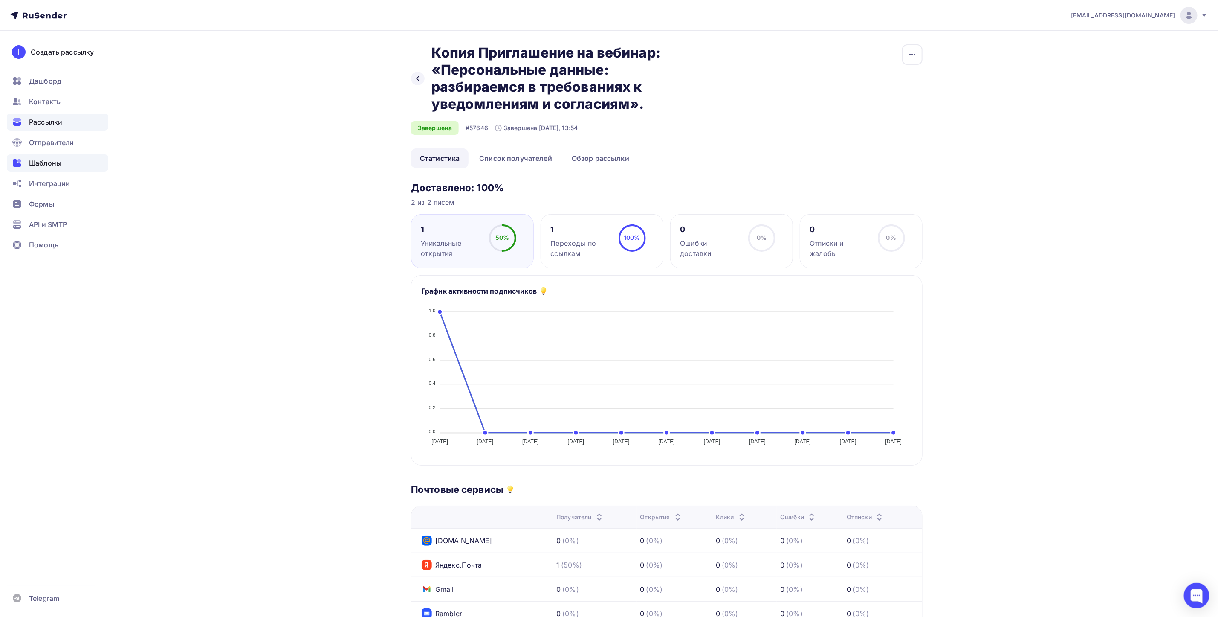
click at [40, 162] on span "Шаблоны" at bounding box center [45, 163] width 32 height 10
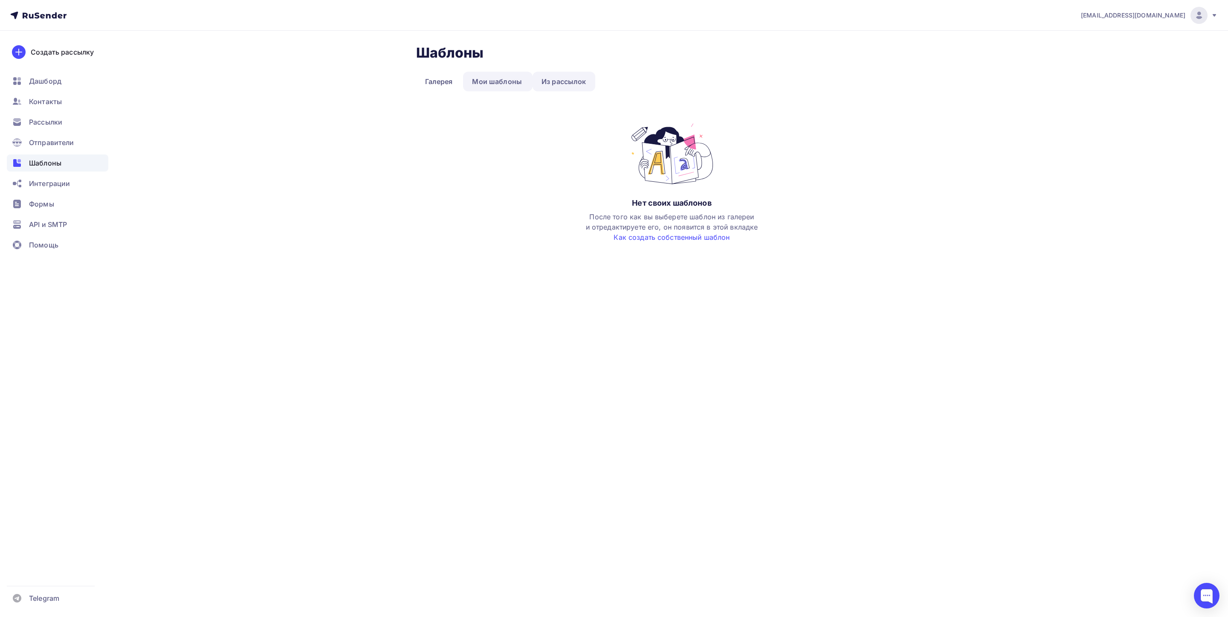
click at [545, 82] on link "Из рассылок" at bounding box center [564, 82] width 63 height 20
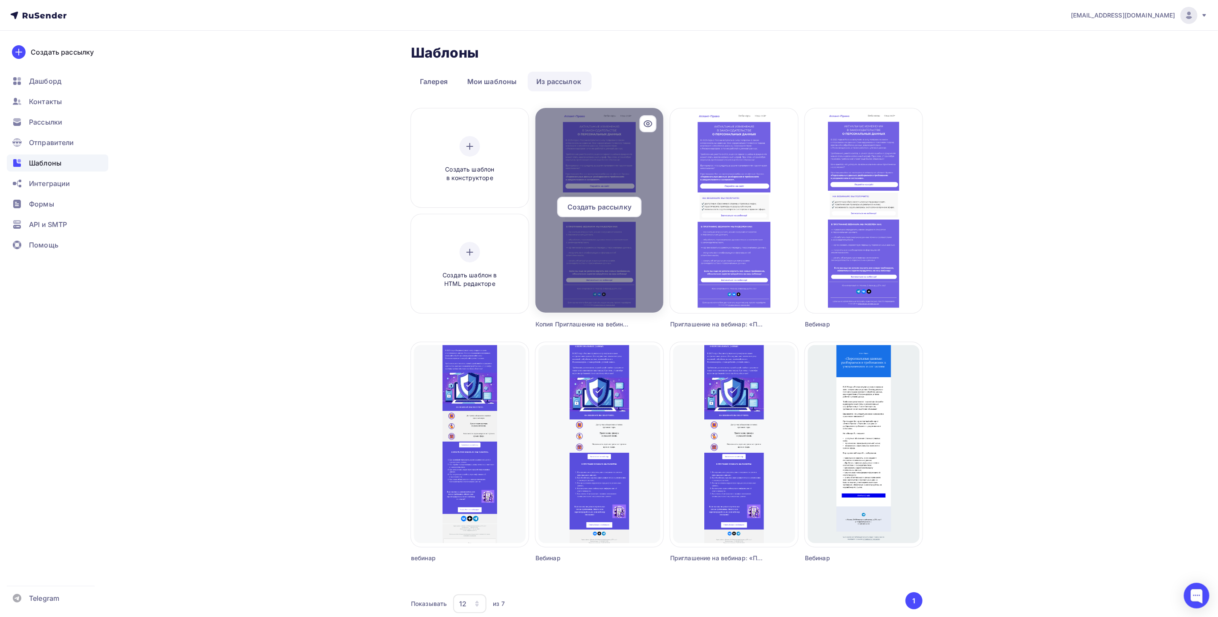
click at [644, 125] on icon at bounding box center [648, 124] width 10 height 10
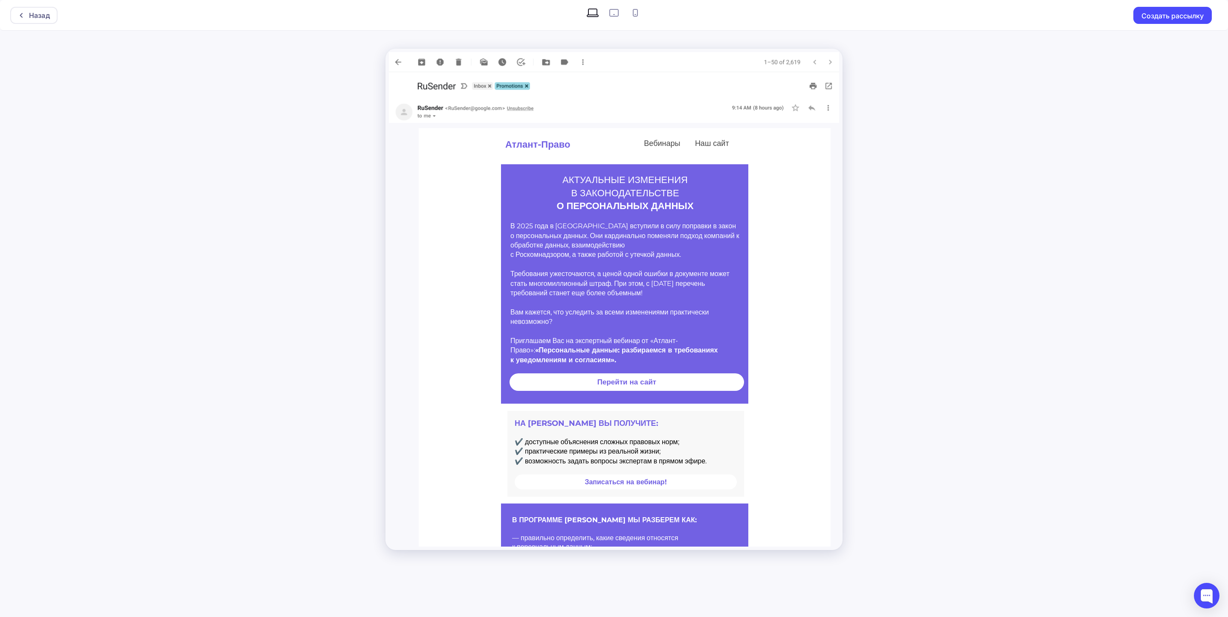
click at [395, 64] on img at bounding box center [614, 62] width 450 height 20
click at [403, 58] on img at bounding box center [614, 62] width 450 height 20
click at [925, 73] on div "Назад Создать рассылку" at bounding box center [614, 308] width 1228 height 617
click at [49, 13] on div "Назад" at bounding box center [39, 15] width 21 height 10
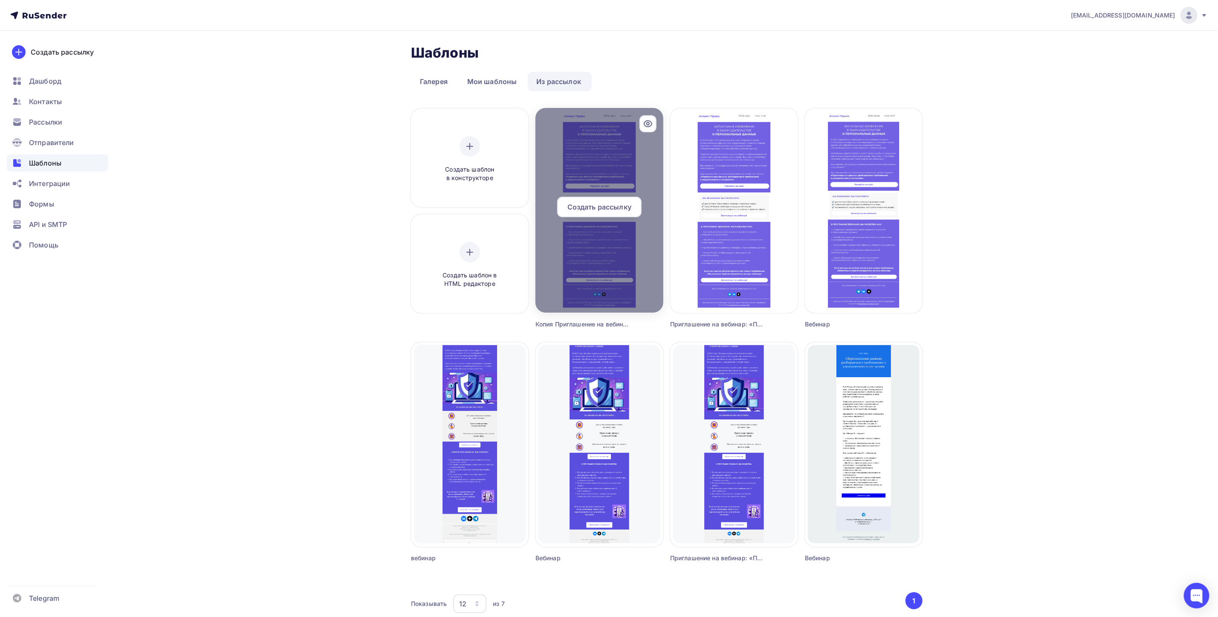
click at [605, 211] on div "Создать рассылку" at bounding box center [599, 207] width 84 height 20
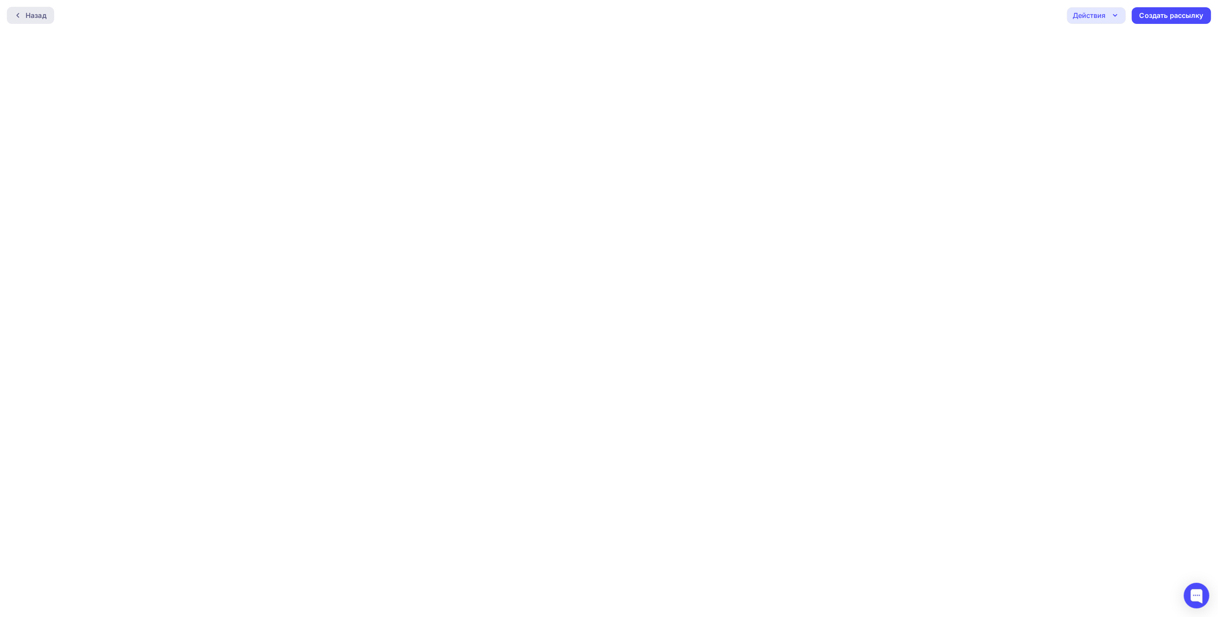
click at [14, 13] on icon at bounding box center [17, 15] width 7 height 7
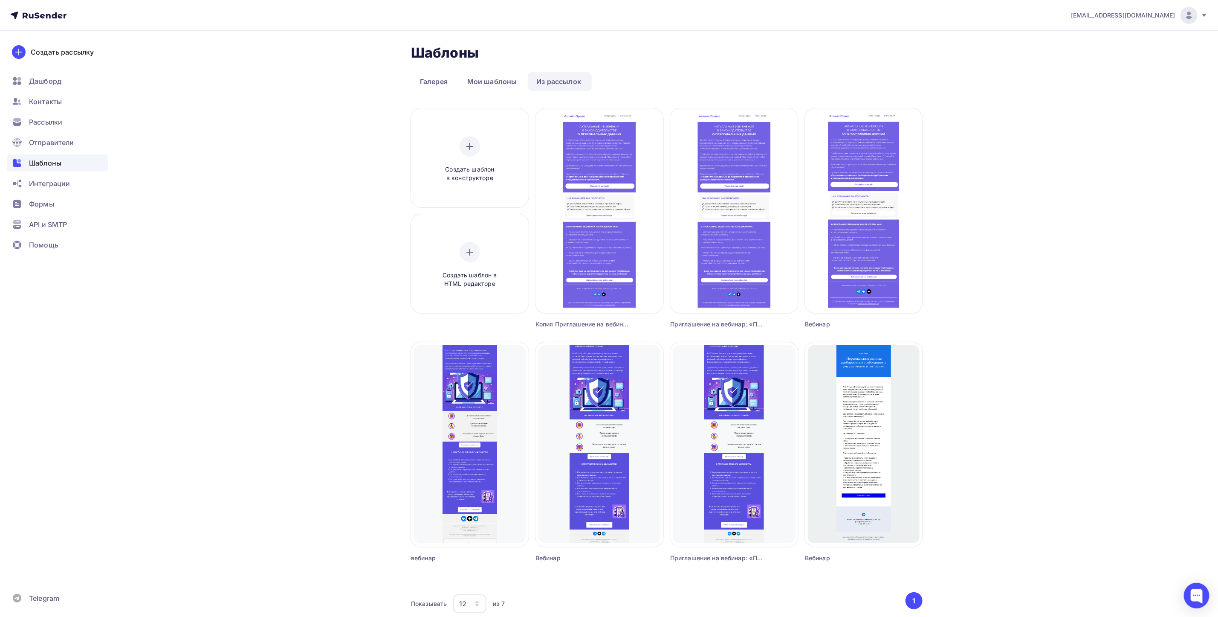
click at [40, 15] on icon at bounding box center [42, 16] width 5 height 5
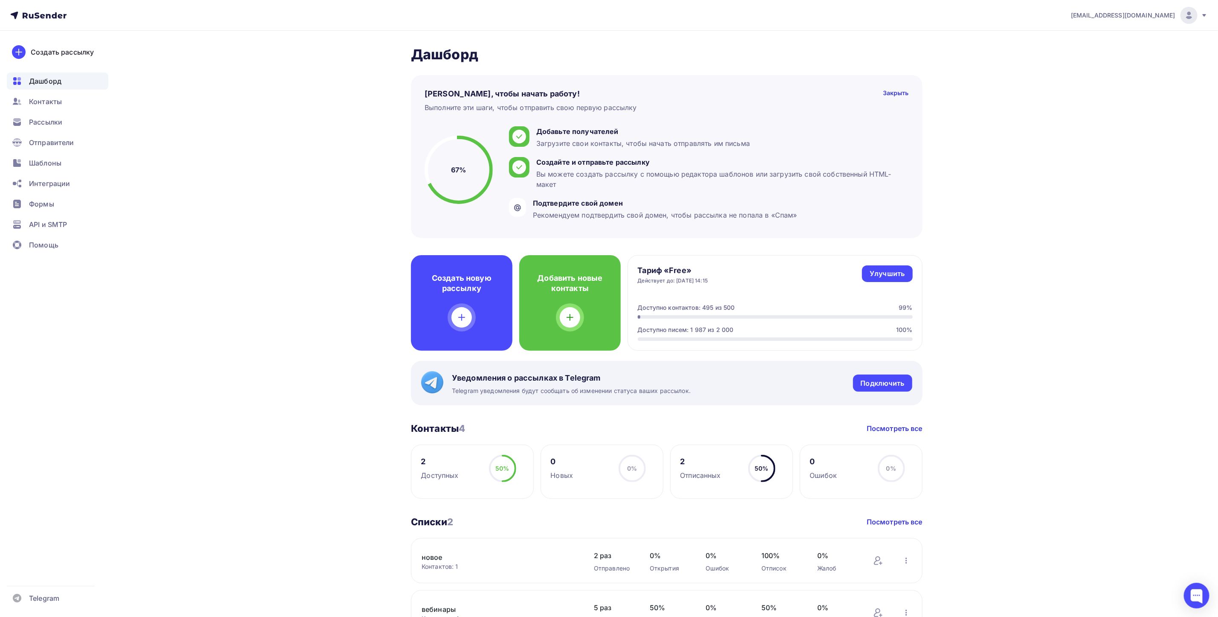
click at [709, 328] on div "Доступно писем: 1 987 из 2 000" at bounding box center [686, 329] width 96 height 9
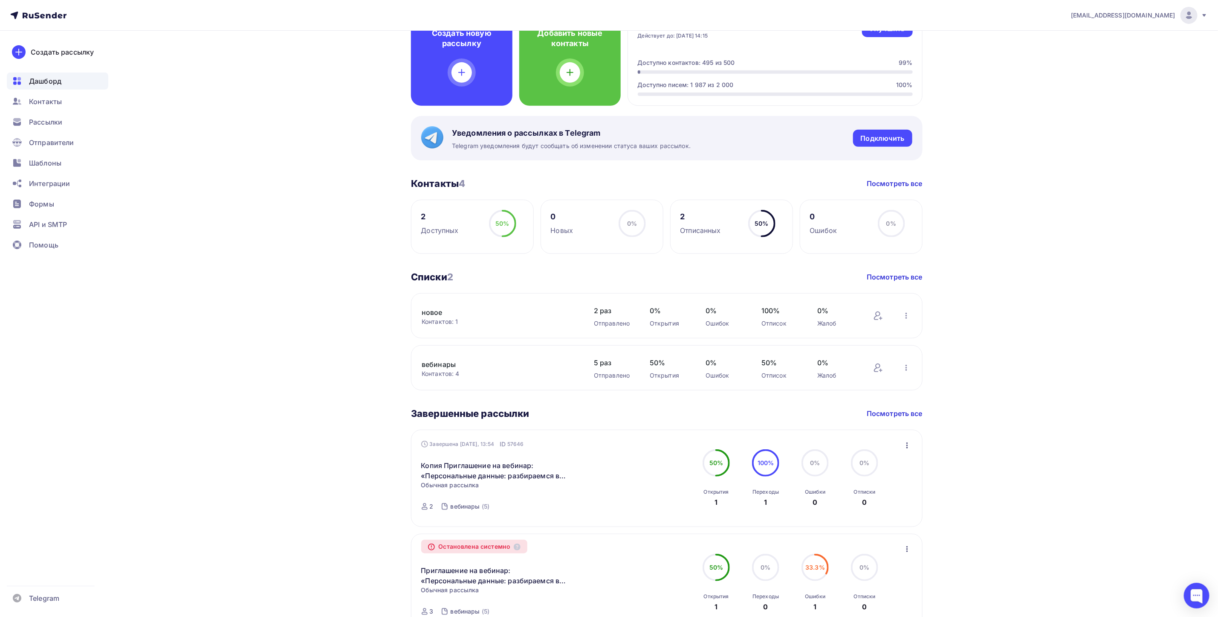
scroll to position [64, 0]
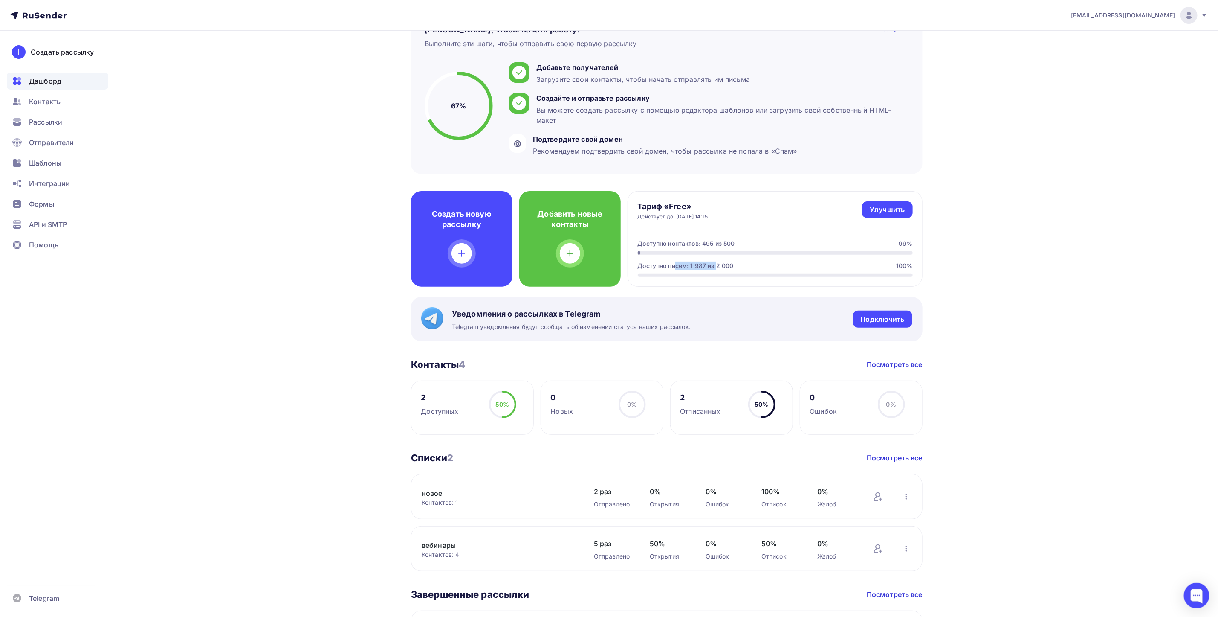
drag, startPoint x: 707, startPoint y: 266, endPoint x: 636, endPoint y: 268, distance: 71.6
click at [636, 268] on div "Тариф «Free» Действует до: [DATE] 14:15 Улучшить Улучшить Доступно контактов: 4…" at bounding box center [775, 239] width 295 height 96
copy div "Доступно писем: 1 987"
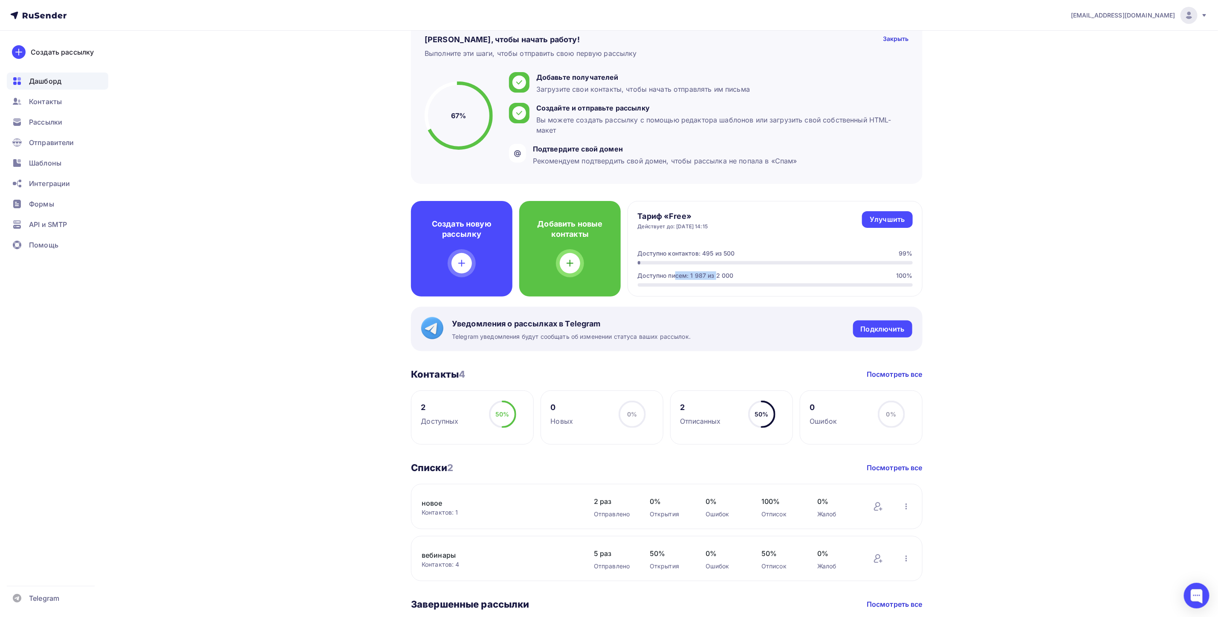
scroll to position [0, 0]
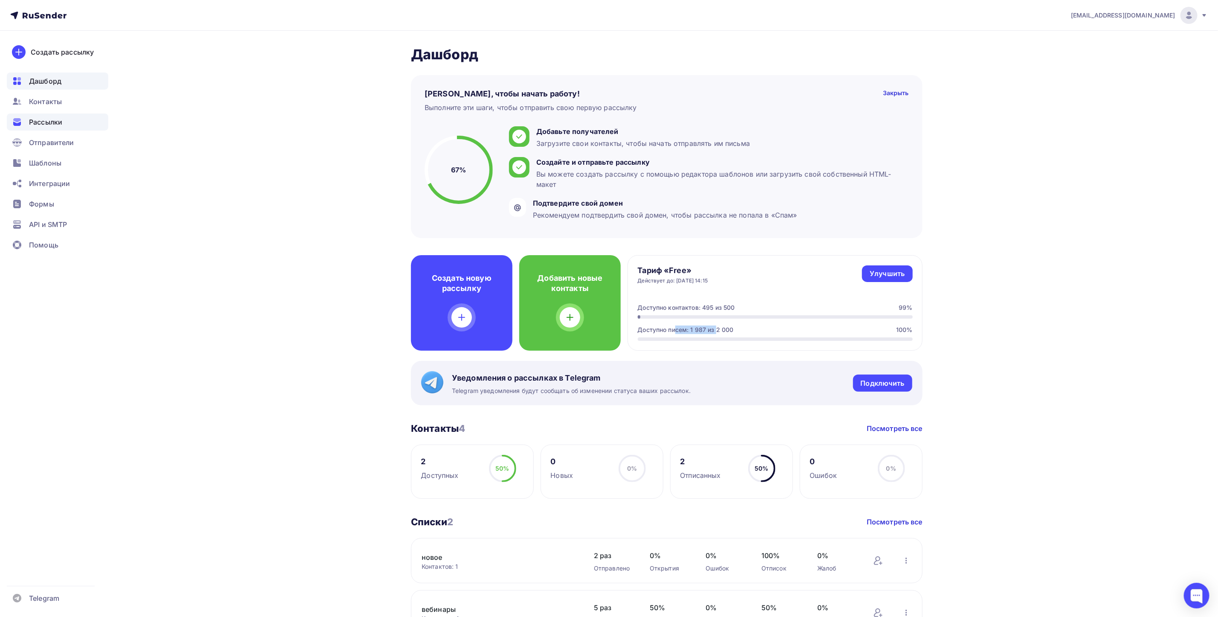
click at [28, 124] on div "Рассылки" at bounding box center [57, 121] width 101 height 17
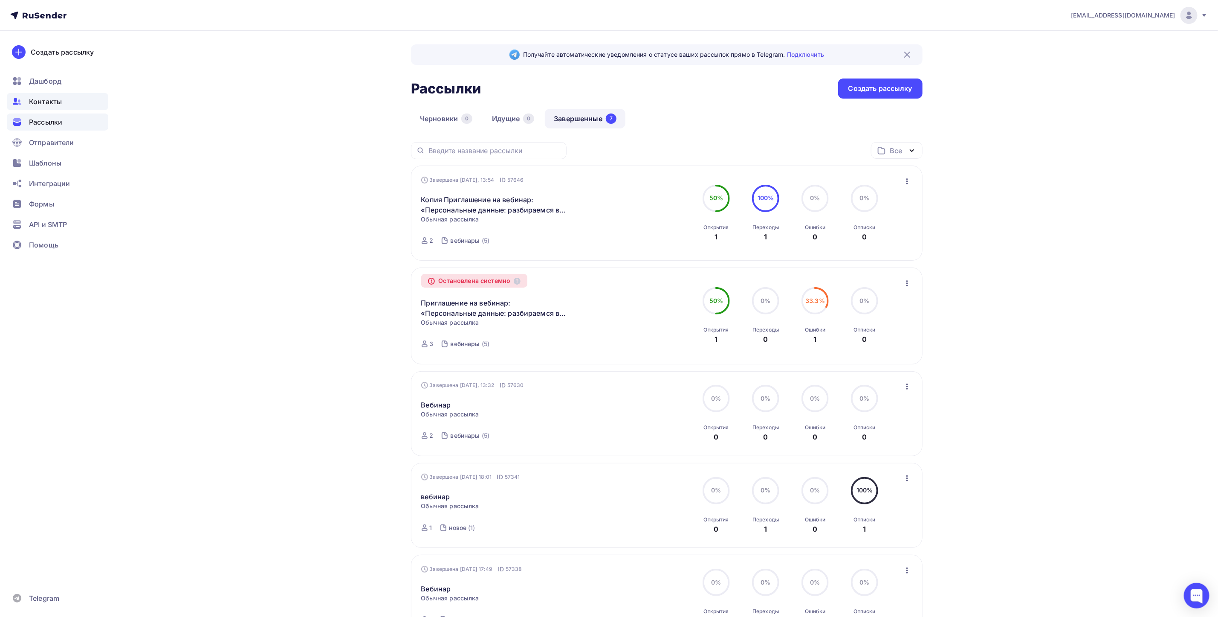
click at [63, 100] on div "Контакты" at bounding box center [57, 101] width 101 height 17
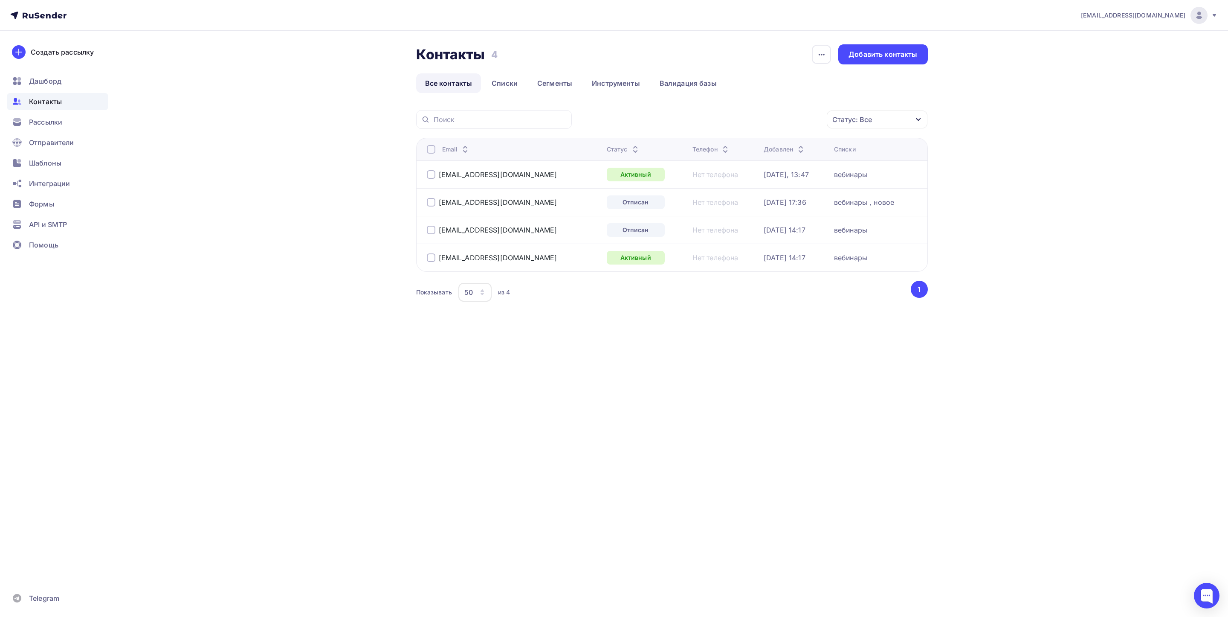
click at [861, 228] on div "вебинары" at bounding box center [850, 230] width 33 height 9
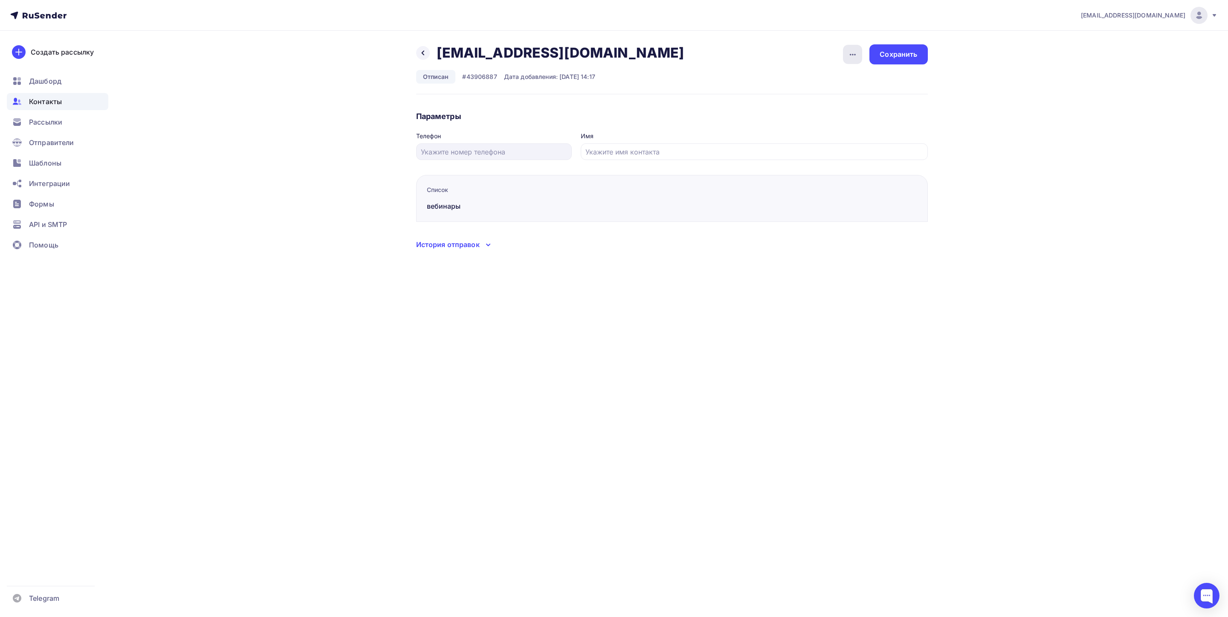
click at [857, 50] on icon "button" at bounding box center [853, 54] width 10 height 10
click at [824, 77] on div "Удалить" at bounding box center [820, 81] width 82 height 10
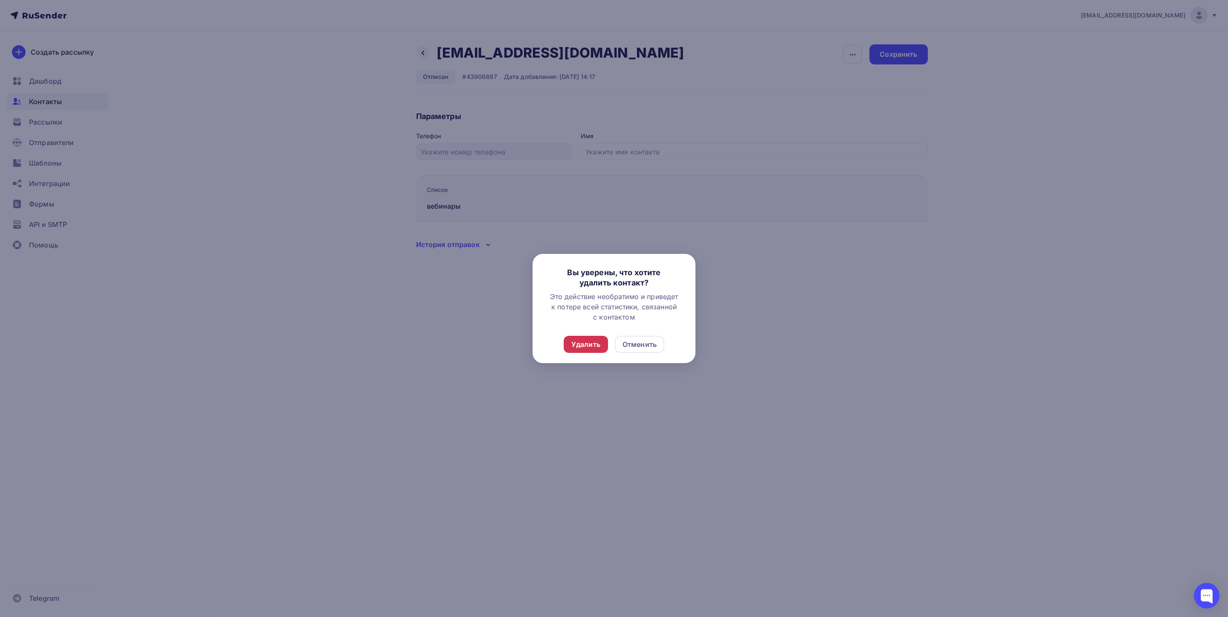
click at [590, 346] on div "Удалить" at bounding box center [585, 344] width 29 height 10
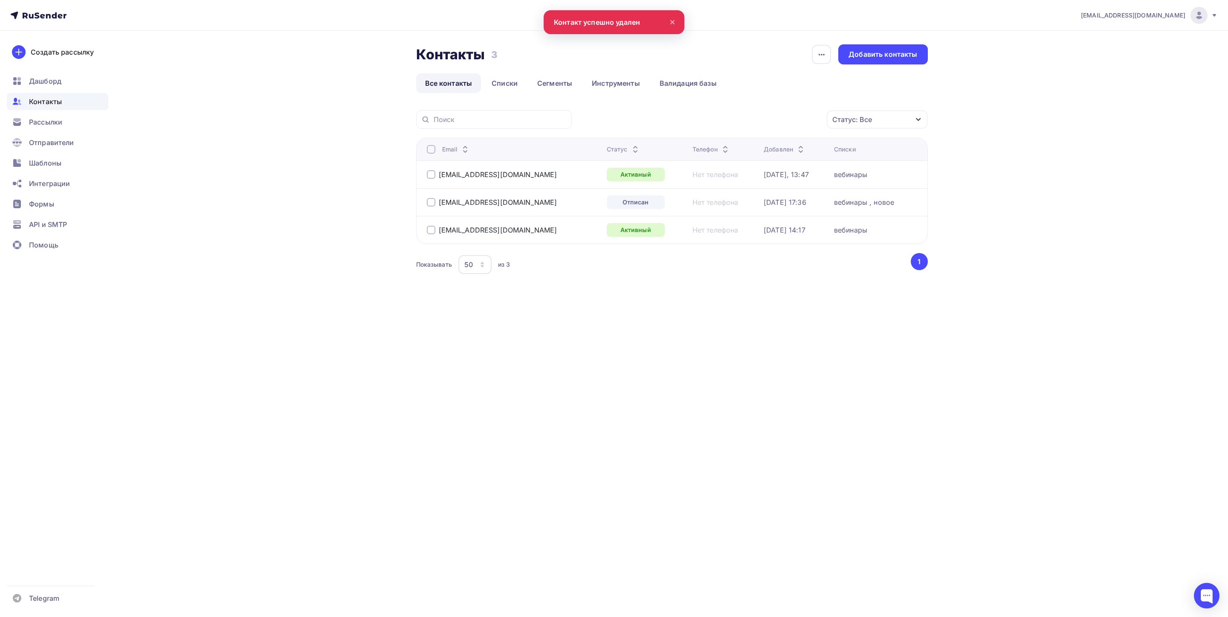
click at [811, 206] on div "[DATE] 17:36" at bounding box center [796, 202] width 64 height 9
click at [790, 205] on div "[DATE] 17:36" at bounding box center [785, 202] width 43 height 9
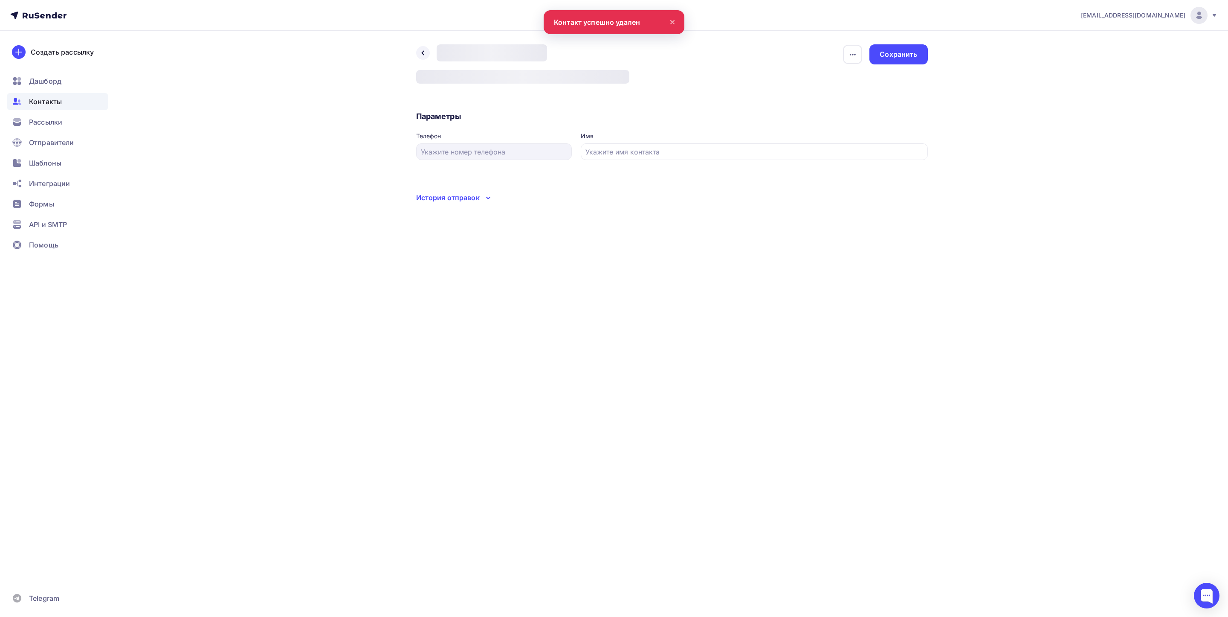
type input "[PERSON_NAME]"
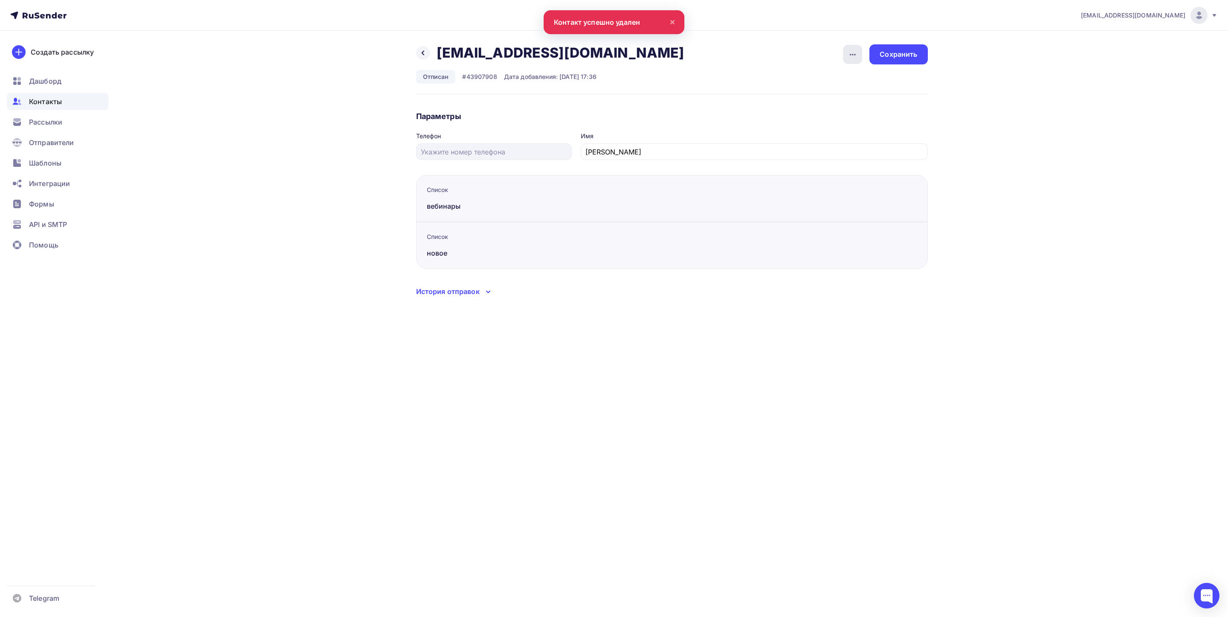
click at [856, 53] on icon "button" at bounding box center [853, 54] width 10 height 10
click at [814, 82] on div "Удалить" at bounding box center [820, 81] width 82 height 10
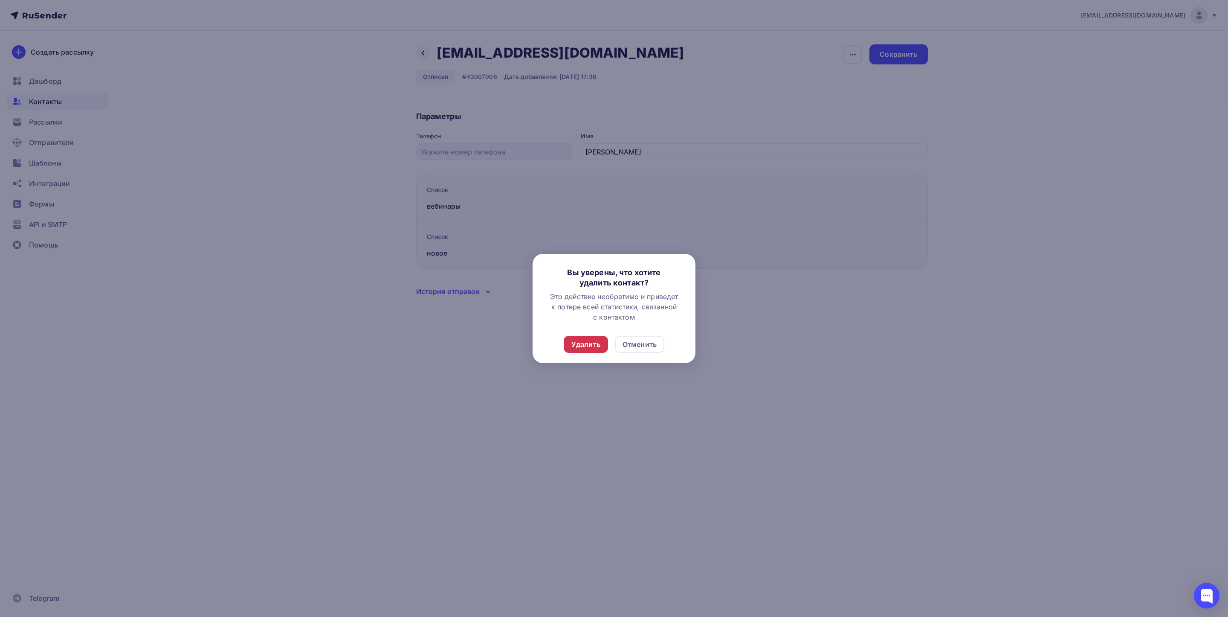
click at [597, 343] on div "Удалить" at bounding box center [585, 344] width 29 height 10
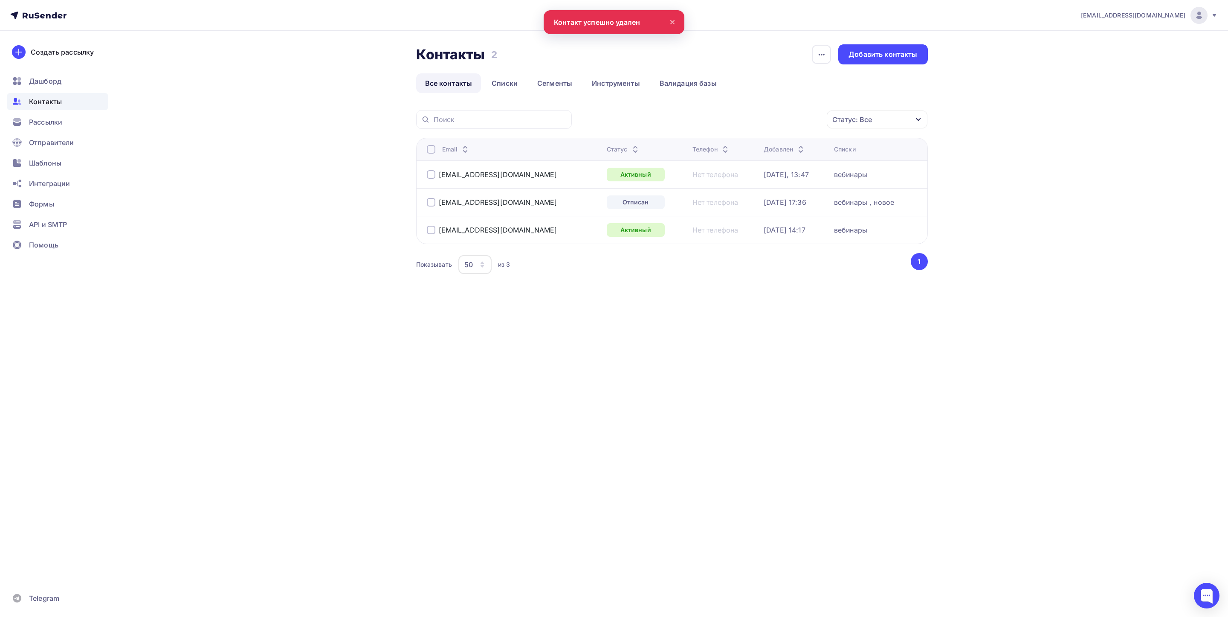
click at [608, 441] on div "[EMAIL_ADDRESS][DOMAIN_NAME] Аккаунт Тарифы Выйти Создать рассылку [GEOGRAPHIC_…" at bounding box center [614, 308] width 1228 height 617
click at [730, 206] on div "Нет телефона" at bounding box center [724, 202] width 64 height 9
click at [865, 202] on div "вебинары , новое" at bounding box center [864, 202] width 60 height 9
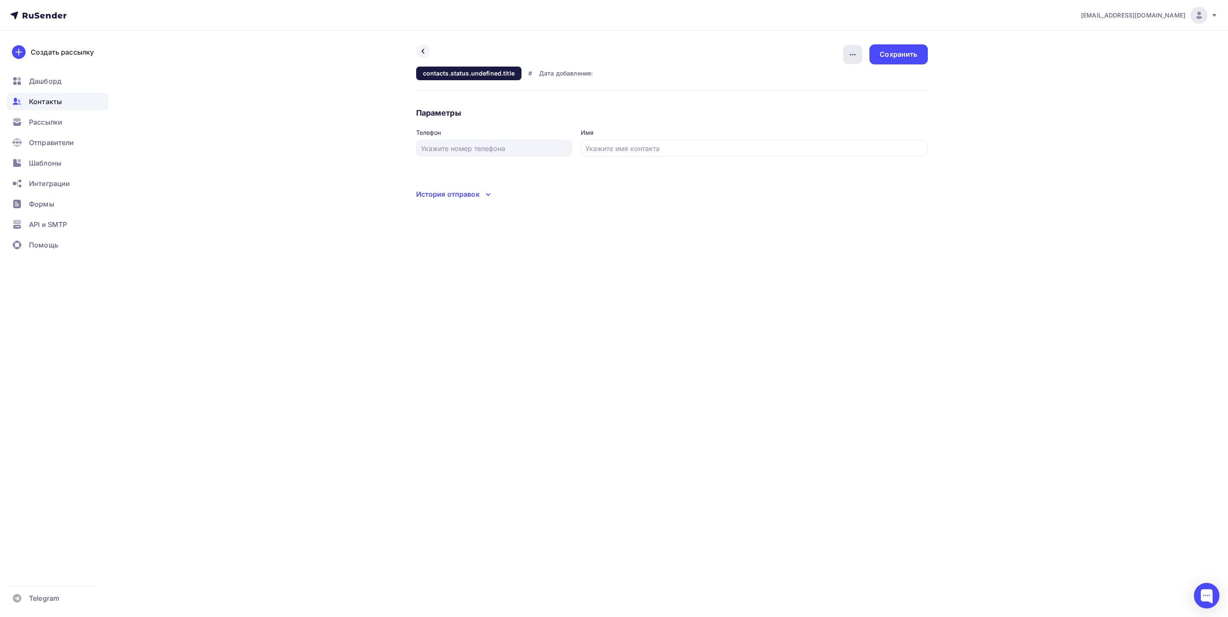
click at [860, 54] on div "button" at bounding box center [852, 54] width 19 height 19
click at [820, 81] on div "Удалить" at bounding box center [820, 81] width 82 height 10
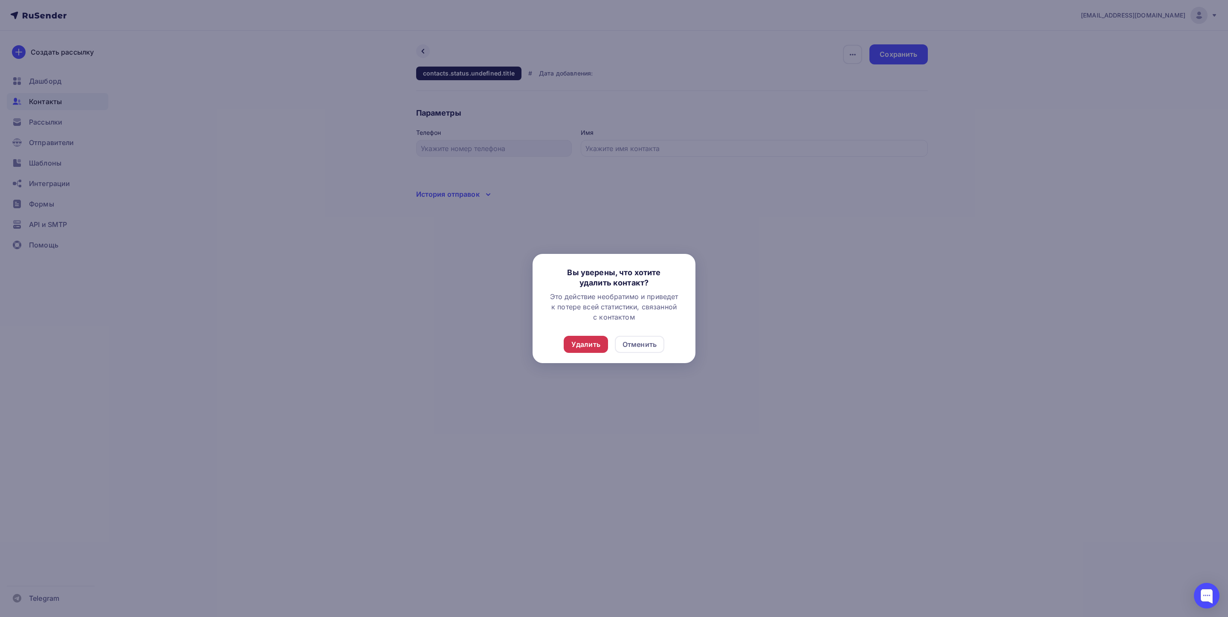
click at [590, 351] on div "Удалить" at bounding box center [586, 344] width 44 height 17
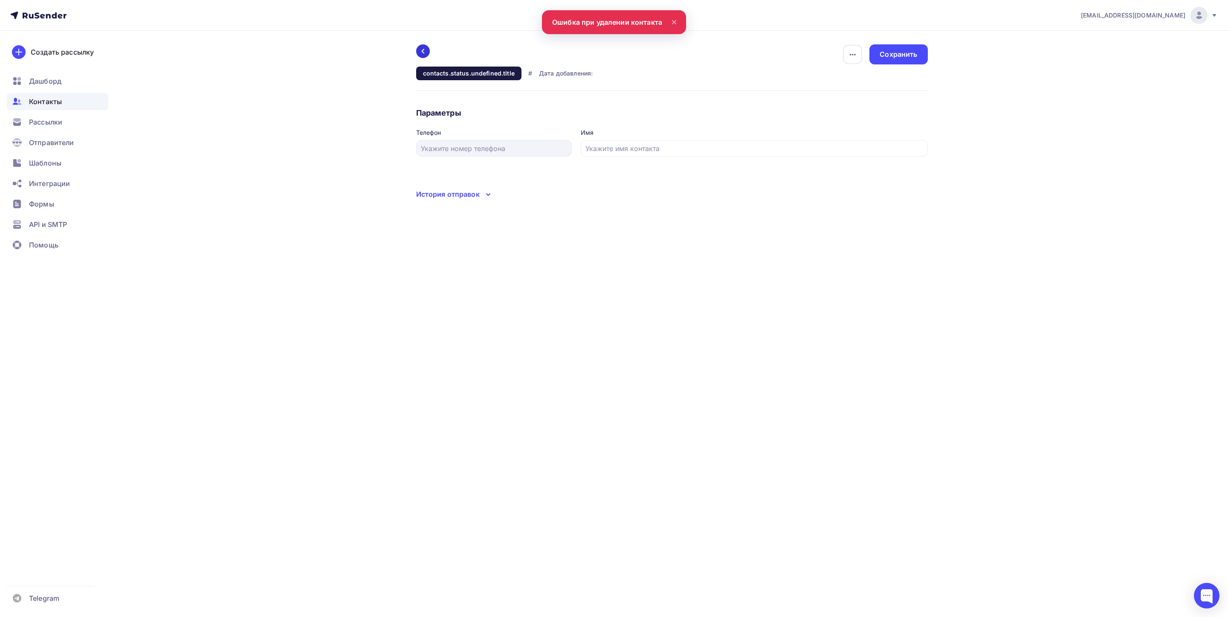
click at [427, 49] on div at bounding box center [423, 51] width 14 height 14
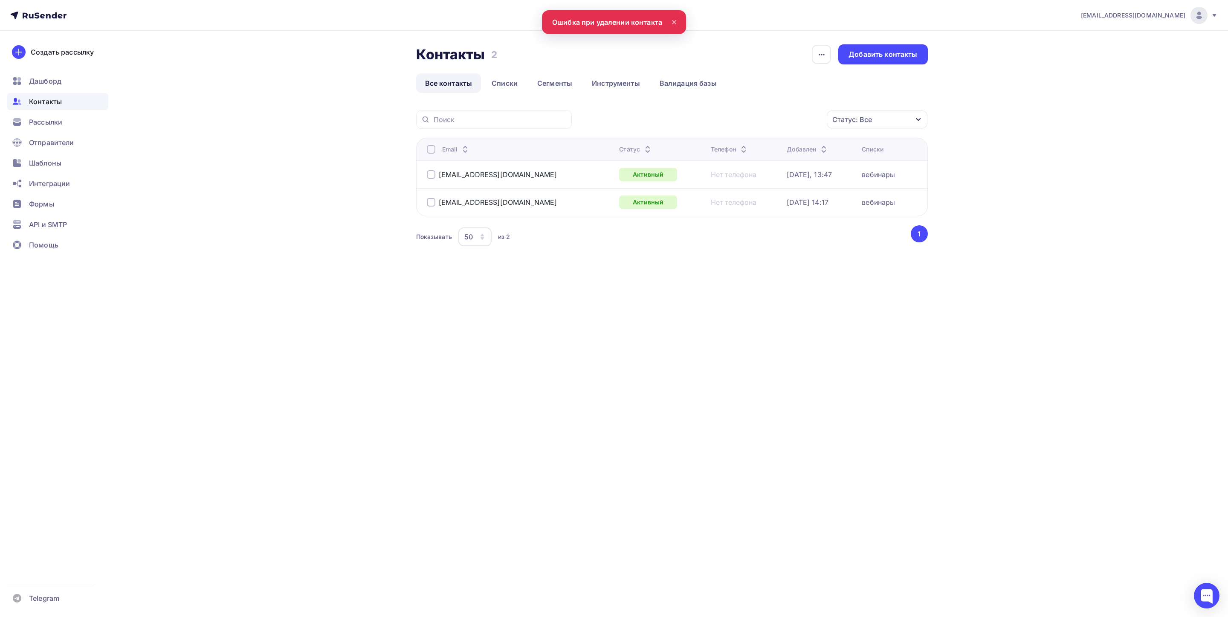
click at [586, 275] on div "Контакты Контакты 2 2 История импорта Добавить контакты Все контакты Списки Сег…" at bounding box center [614, 167] width 699 height 272
click at [652, 306] on div "[EMAIL_ADDRESS][DOMAIN_NAME] Аккаунт Тарифы Выйти Создать рассылку [GEOGRAPHIC_…" at bounding box center [614, 308] width 1228 height 617
click at [45, 115] on div "Рассылки" at bounding box center [57, 121] width 101 height 17
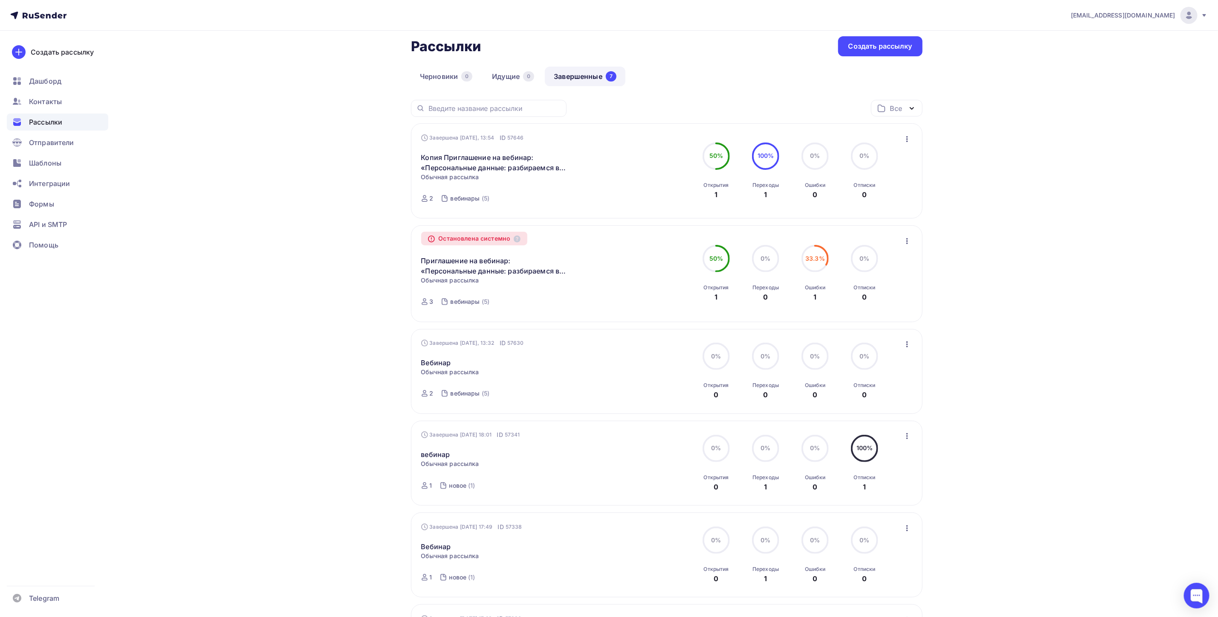
scroll to position [64, 0]
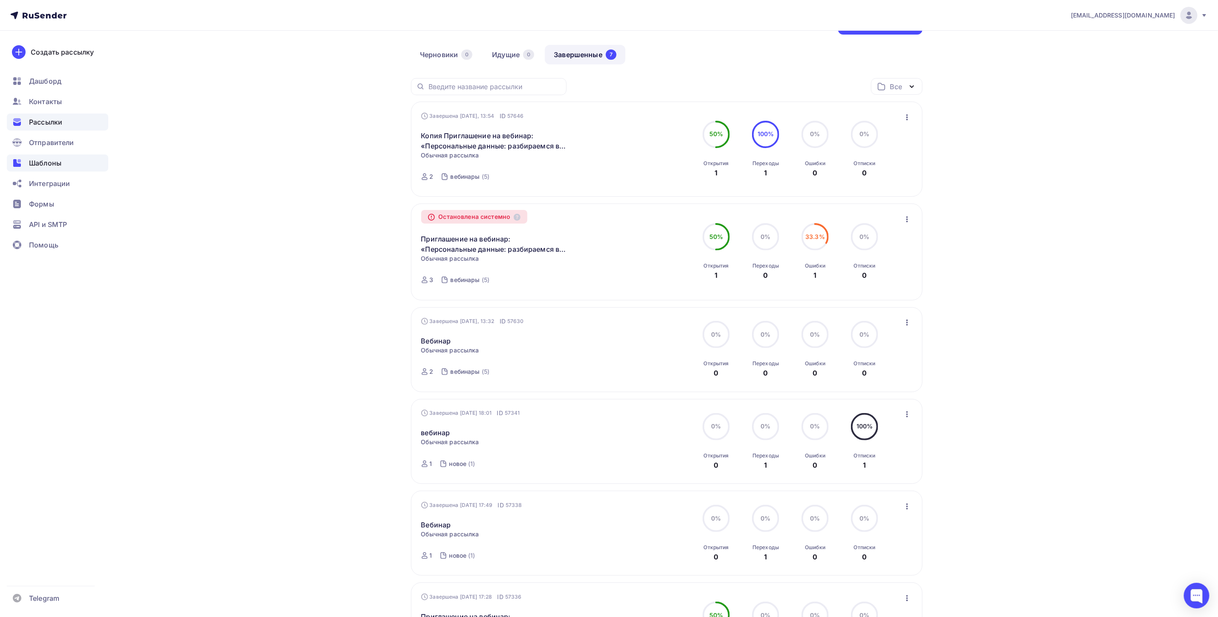
click at [48, 159] on span "Шаблоны" at bounding box center [45, 163] width 32 height 10
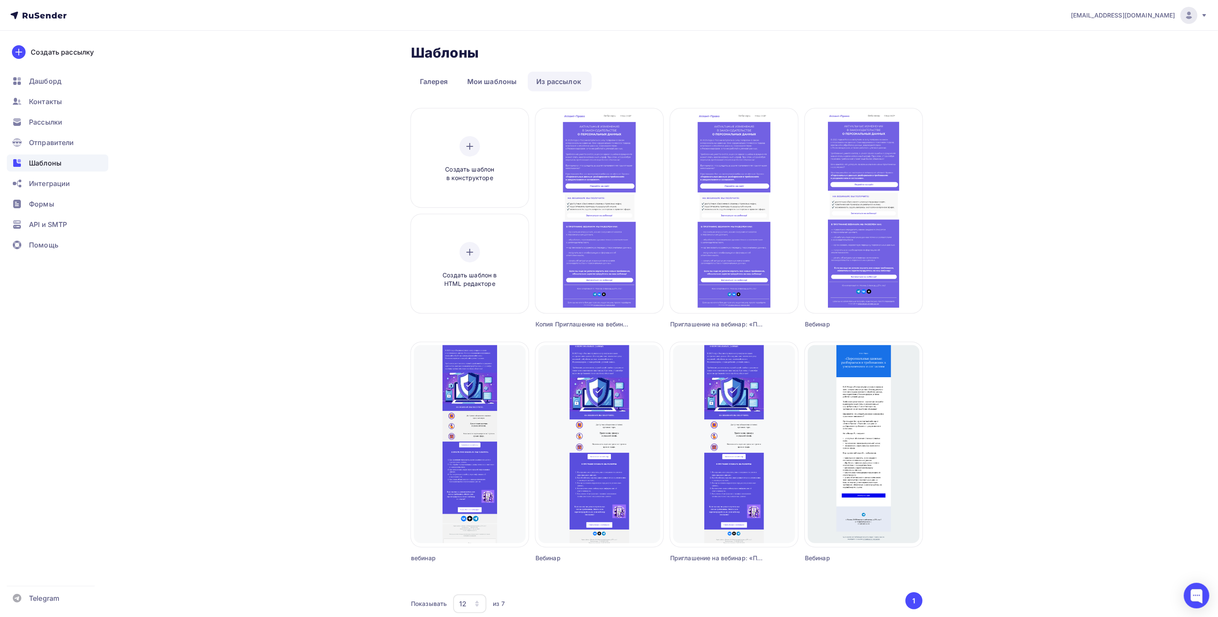
click at [217, 195] on div "[EMAIL_ADDRESS][DOMAIN_NAME] Аккаунт Тарифы Выйти Создать рассылку [GEOGRAPHIC_…" at bounding box center [609, 329] width 1218 height 658
click at [287, 348] on div "Шаблоны Шаблоны Галерея Мои шаблоны Из рассылок Создать шаблон в конструкторе С…" at bounding box center [609, 344] width 699 height 627
click at [471, 81] on link "Мои шаблоны" at bounding box center [492, 82] width 68 height 20
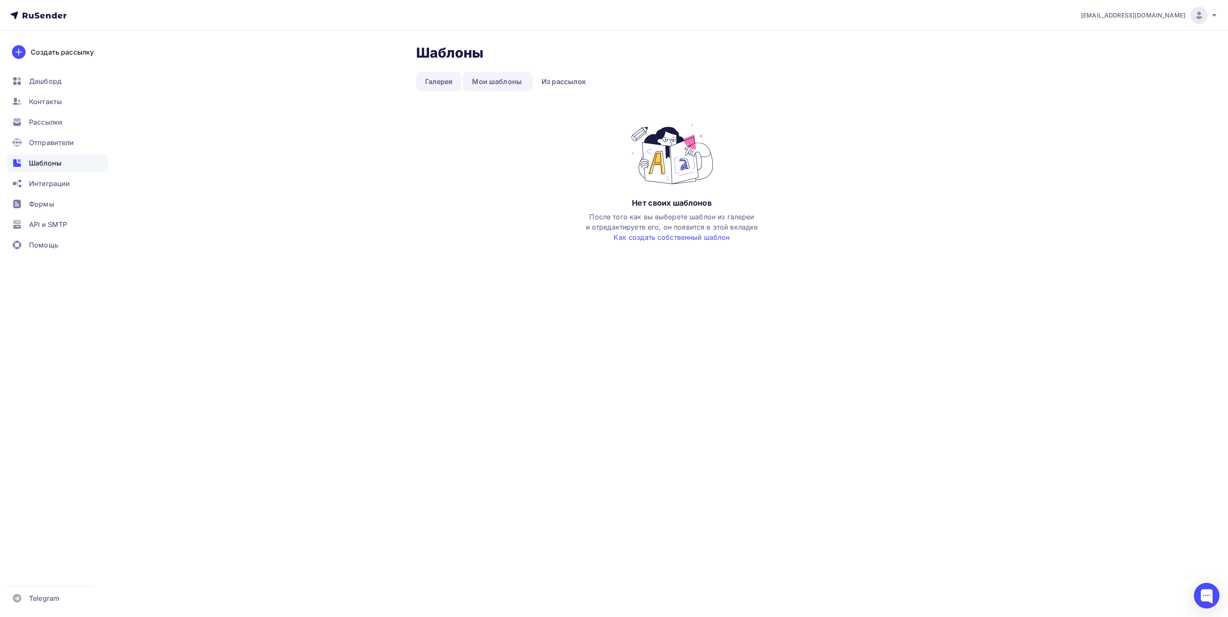
click at [427, 80] on link "Галерея" at bounding box center [439, 82] width 46 height 20
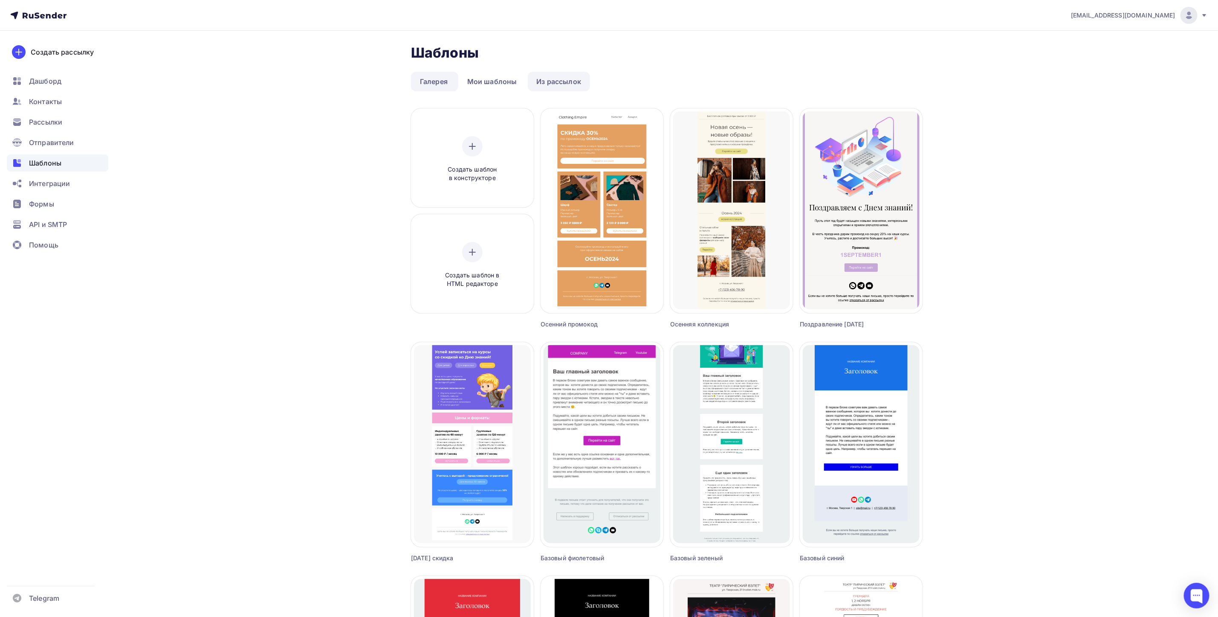
click at [546, 82] on link "Из рассылок" at bounding box center [559, 82] width 63 height 20
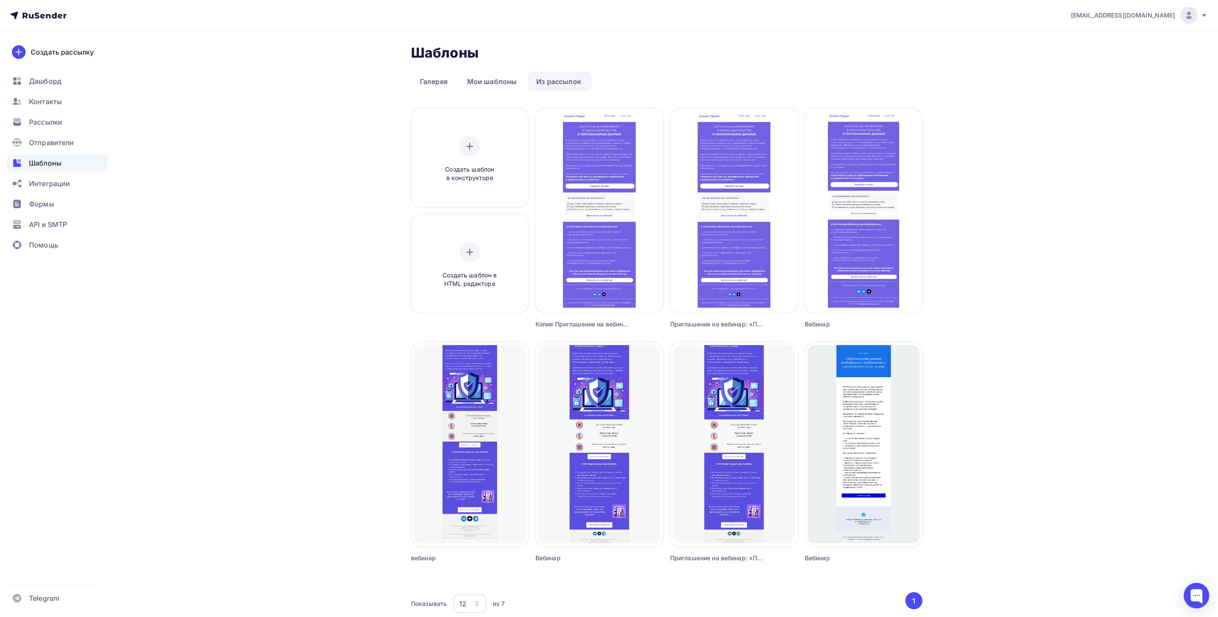
drag, startPoint x: 324, startPoint y: 185, endPoint x: 360, endPoint y: 148, distance: 51.9
click at [321, 185] on div "Шаблоны Шаблоны Галерея Мои шаблоны Из рассылок Создать шаблон в конструкторе С…" at bounding box center [609, 344] width 699 height 627
click at [1073, 56] on div "[EMAIL_ADDRESS][DOMAIN_NAME] Аккаунт Тарифы Выйти Создать рассылку [GEOGRAPHIC_…" at bounding box center [609, 329] width 1218 height 658
